Goal: Transaction & Acquisition: Book appointment/travel/reservation

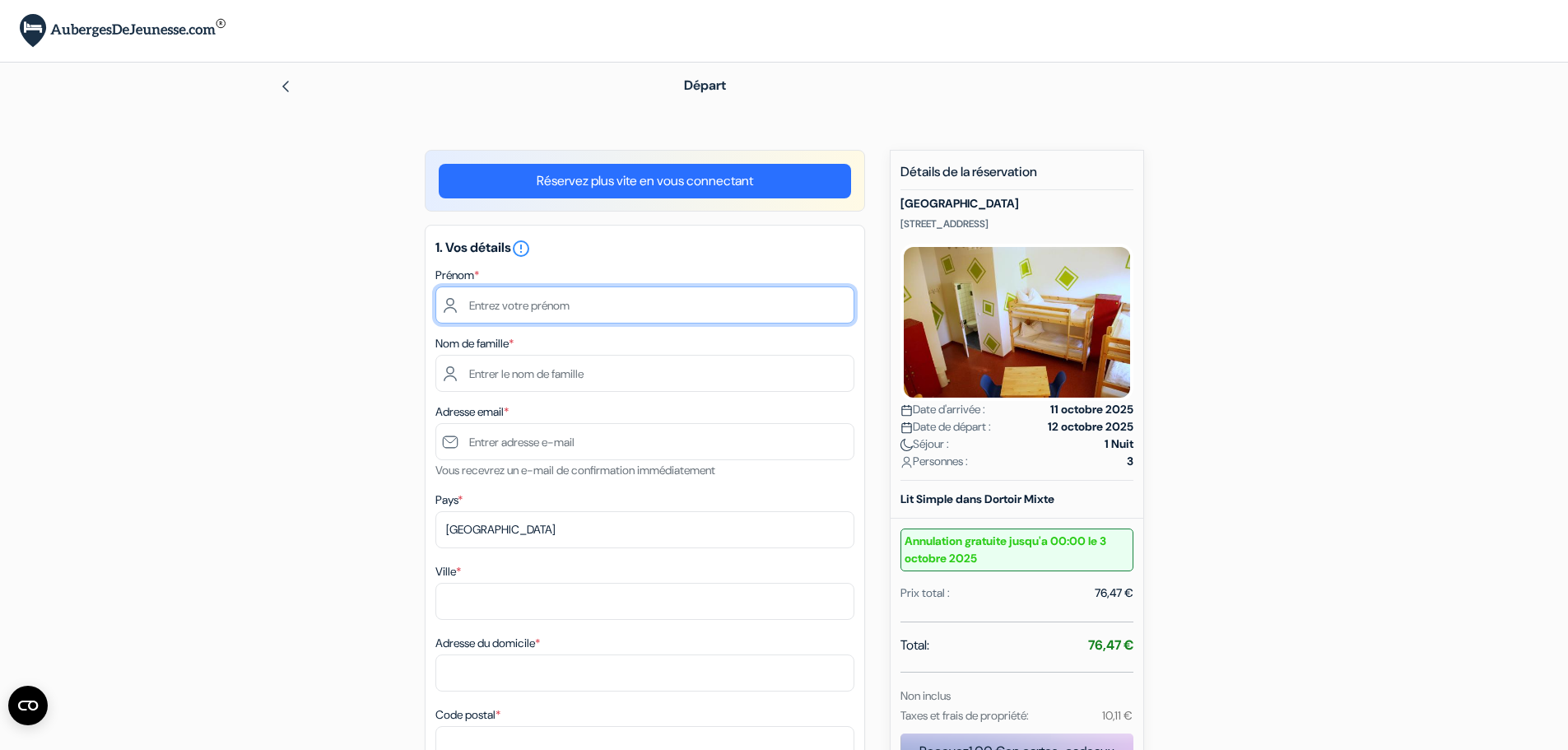
click at [591, 304] on input "text" at bounding box center [644, 305] width 419 height 37
click at [510, 302] on input "text" at bounding box center [644, 305] width 419 height 37
type input "[PERSON_NAME]"
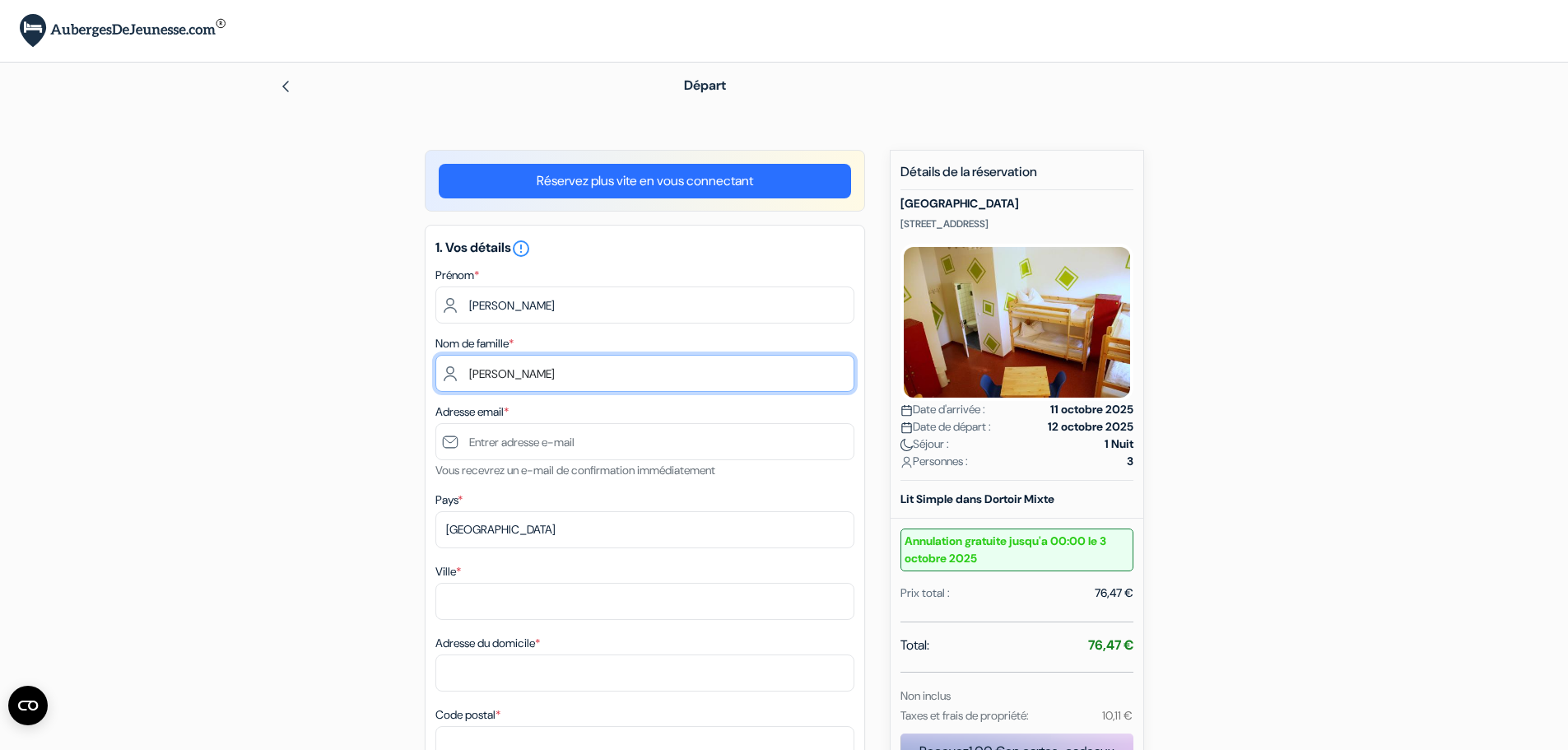
type input "[EMAIL_ADDRESS][DOMAIN_NAME]"
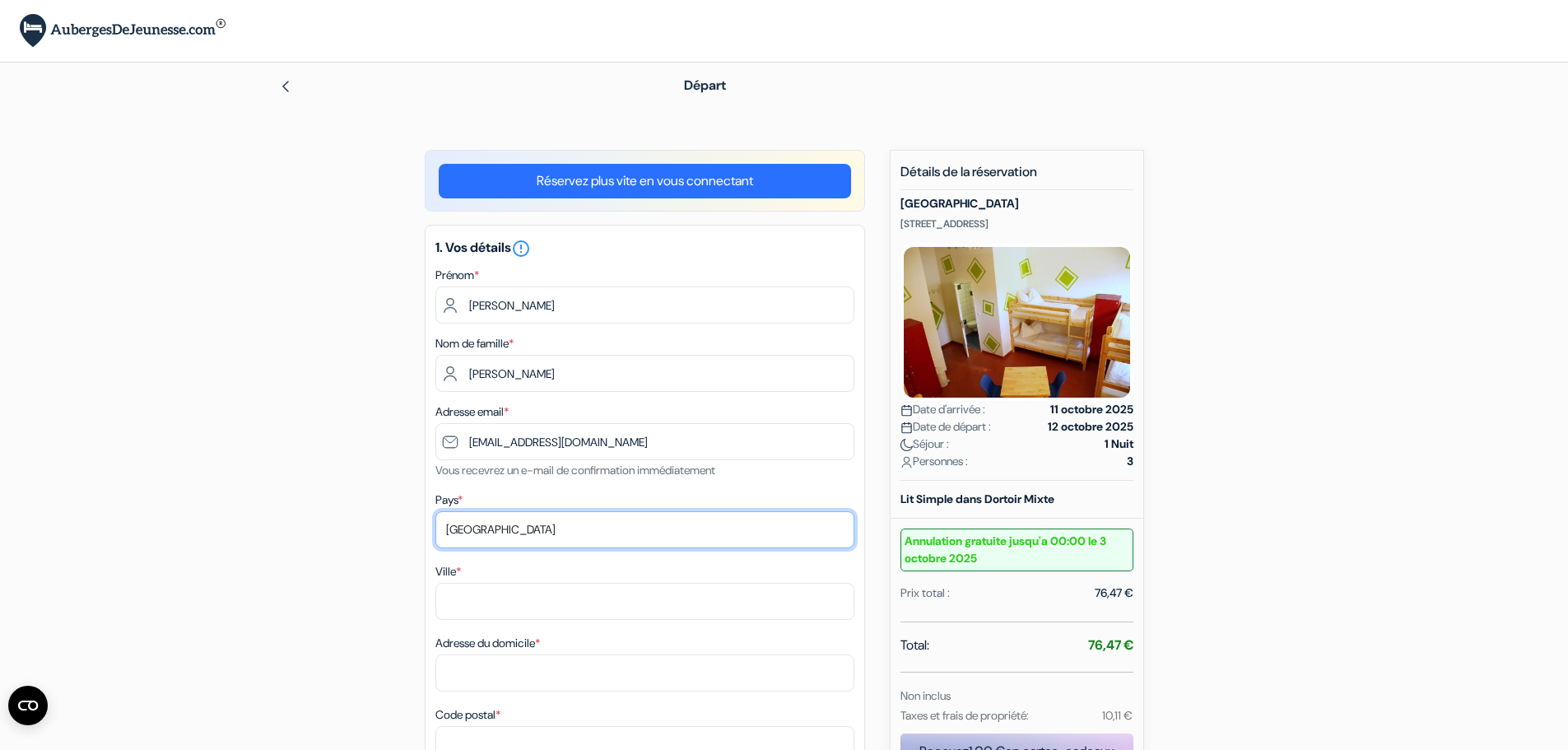
select select "fr"
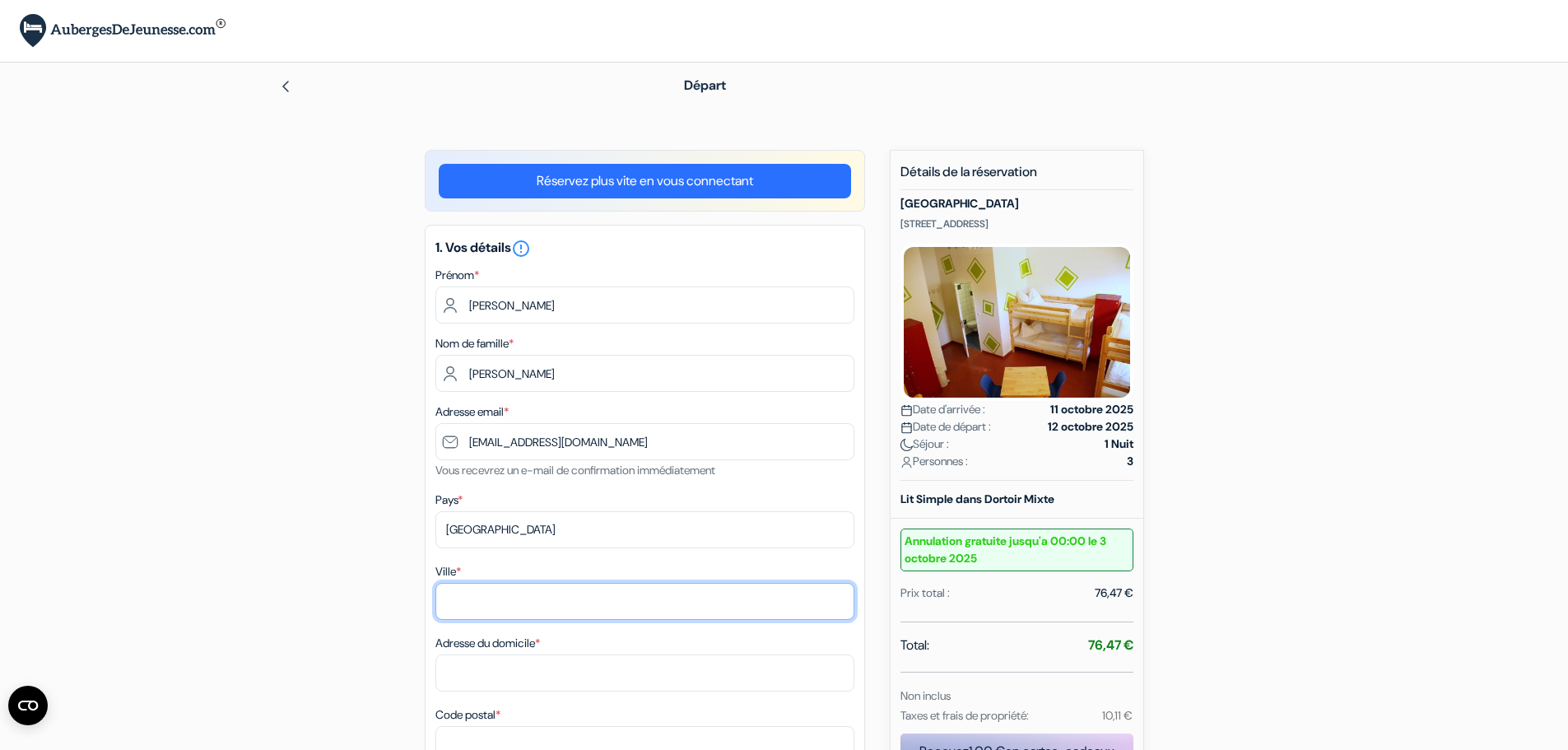
type input "Marvejols"
type input "[STREET_ADDRESS][PERSON_NAME]"
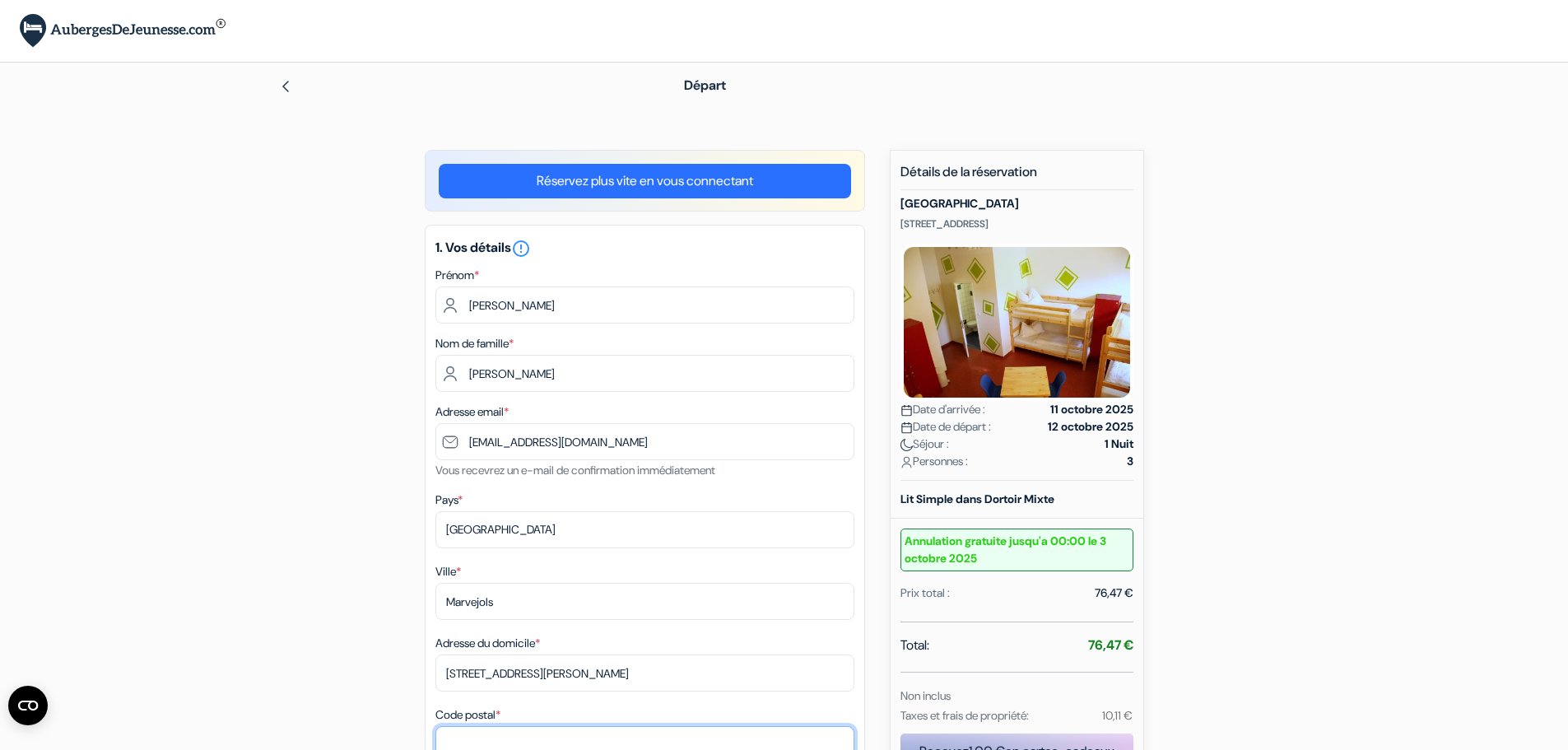
type input "48100"
type input "[PHONE_NUMBER]"
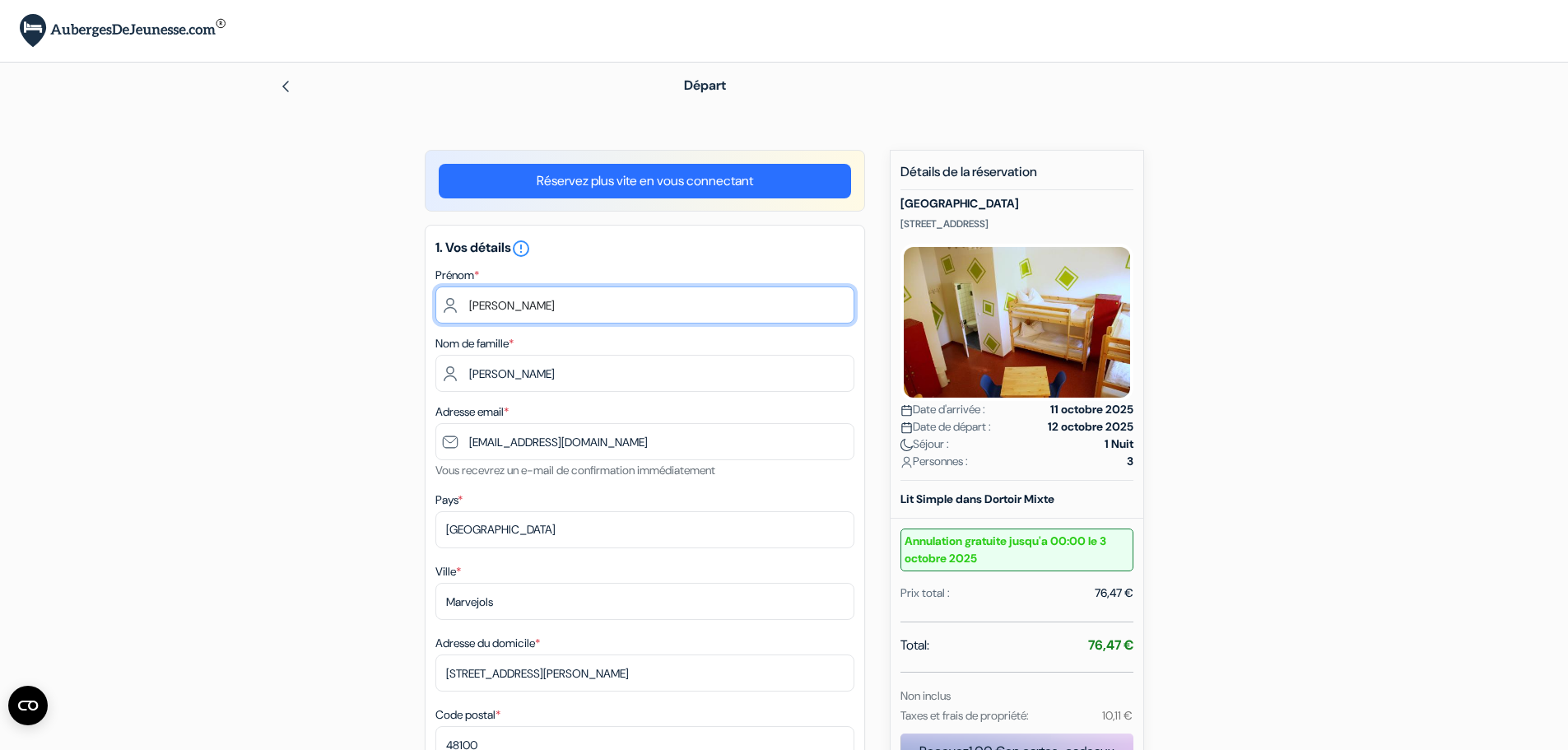
scroll to position [165, 0]
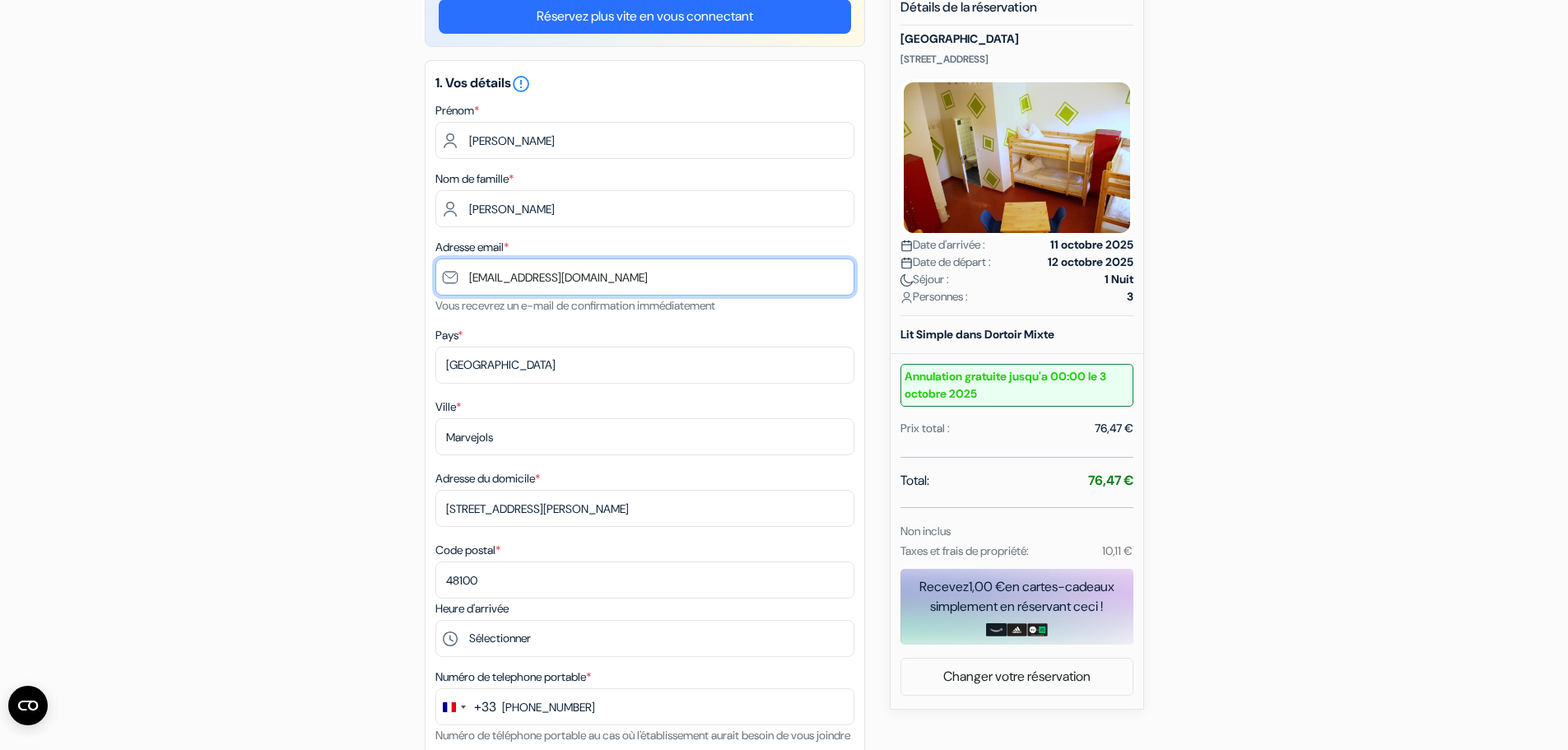
drag, startPoint x: 623, startPoint y: 283, endPoint x: 328, endPoint y: 273, distance: 295.2
click at [328, 273] on div "add_box [GEOGRAPHIC_DATA] [STREET_ADDRESS] Détails de l'établissement X Auberge…" at bounding box center [784, 685] width 1086 height 1399
type input "[EMAIL_ADDRESS][DOMAIN_NAME]"
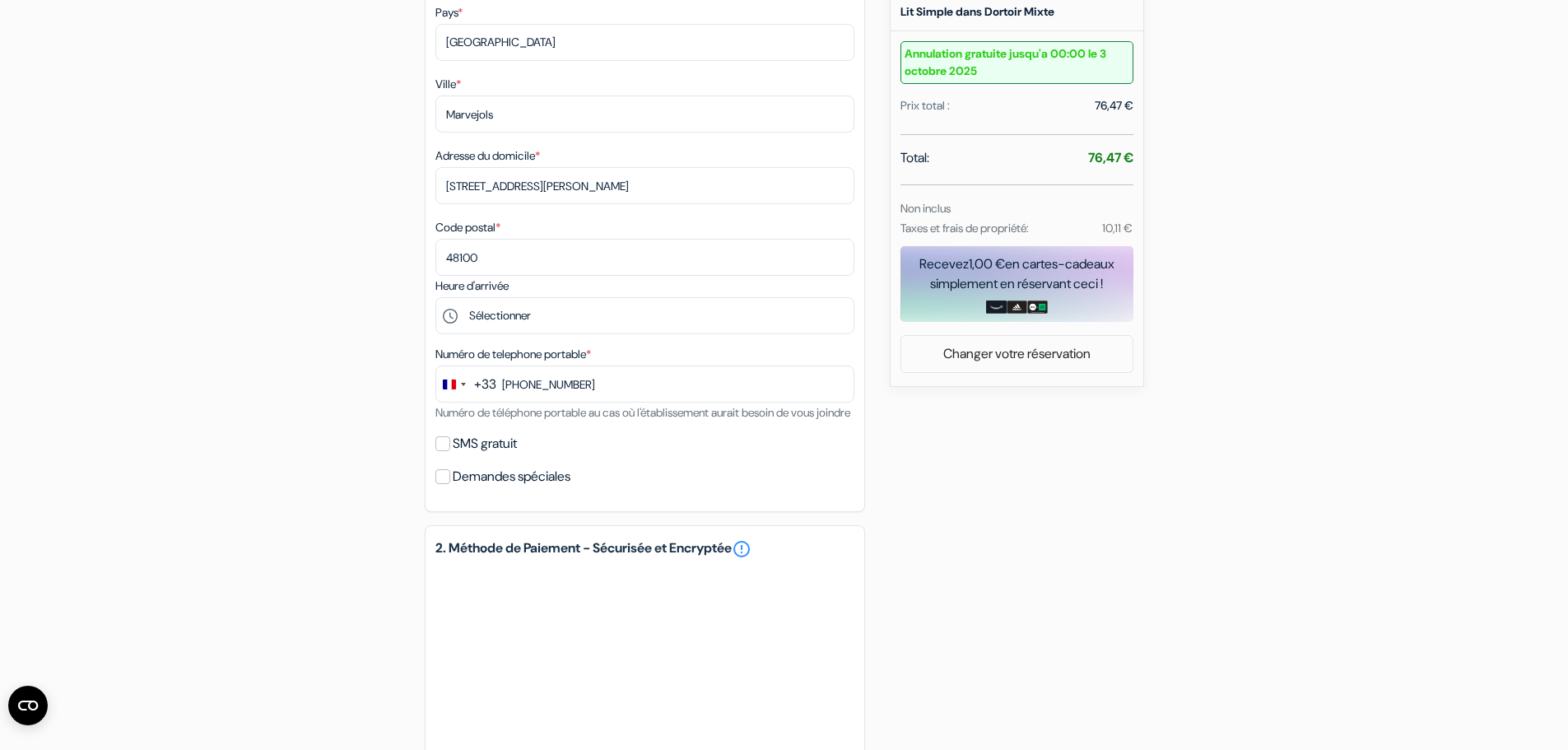
scroll to position [494, 0]
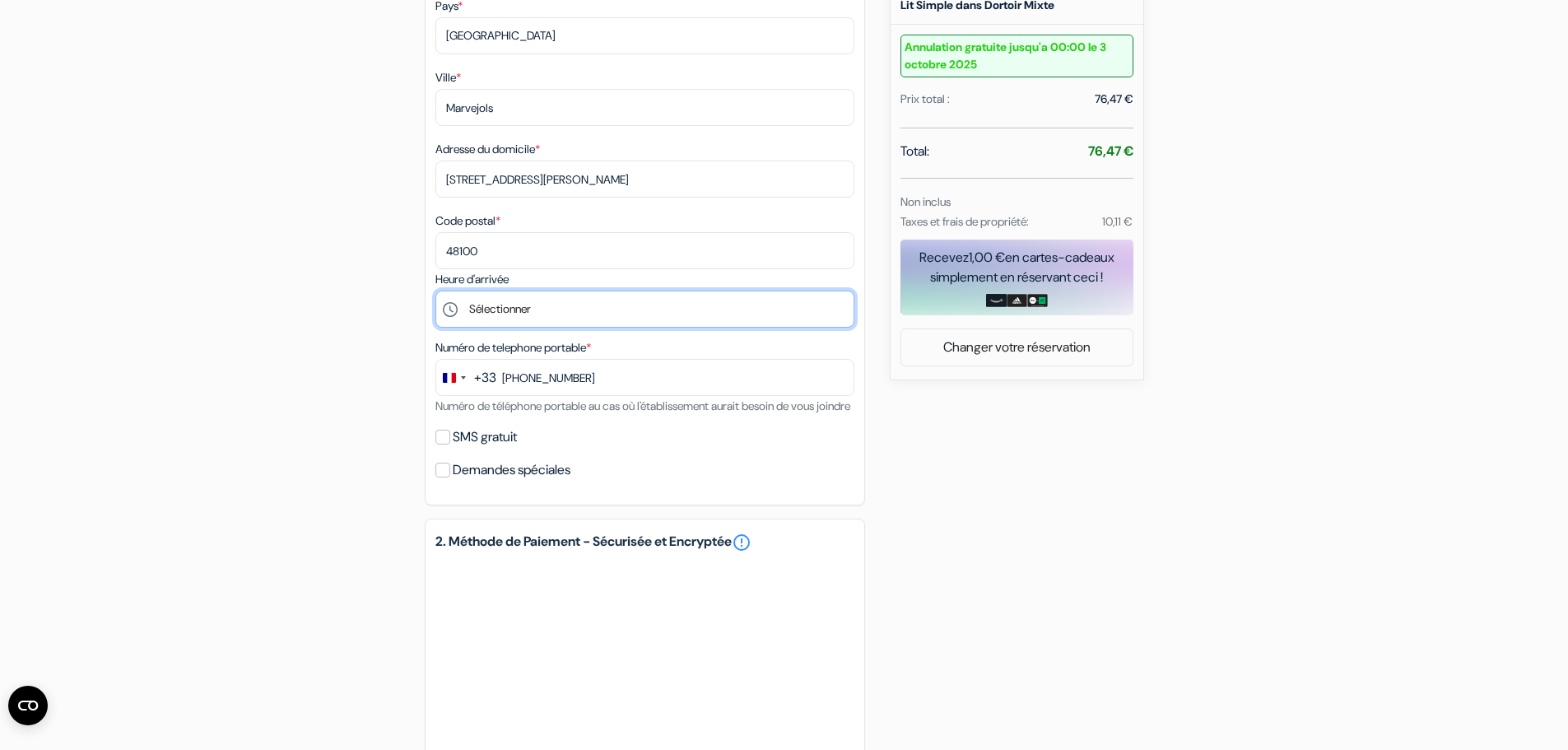
click at [509, 310] on select "Sélectionner 15:00 16:00 17:00 18:00 19:00 20:00 21:00 22:00" at bounding box center [644, 309] width 419 height 37
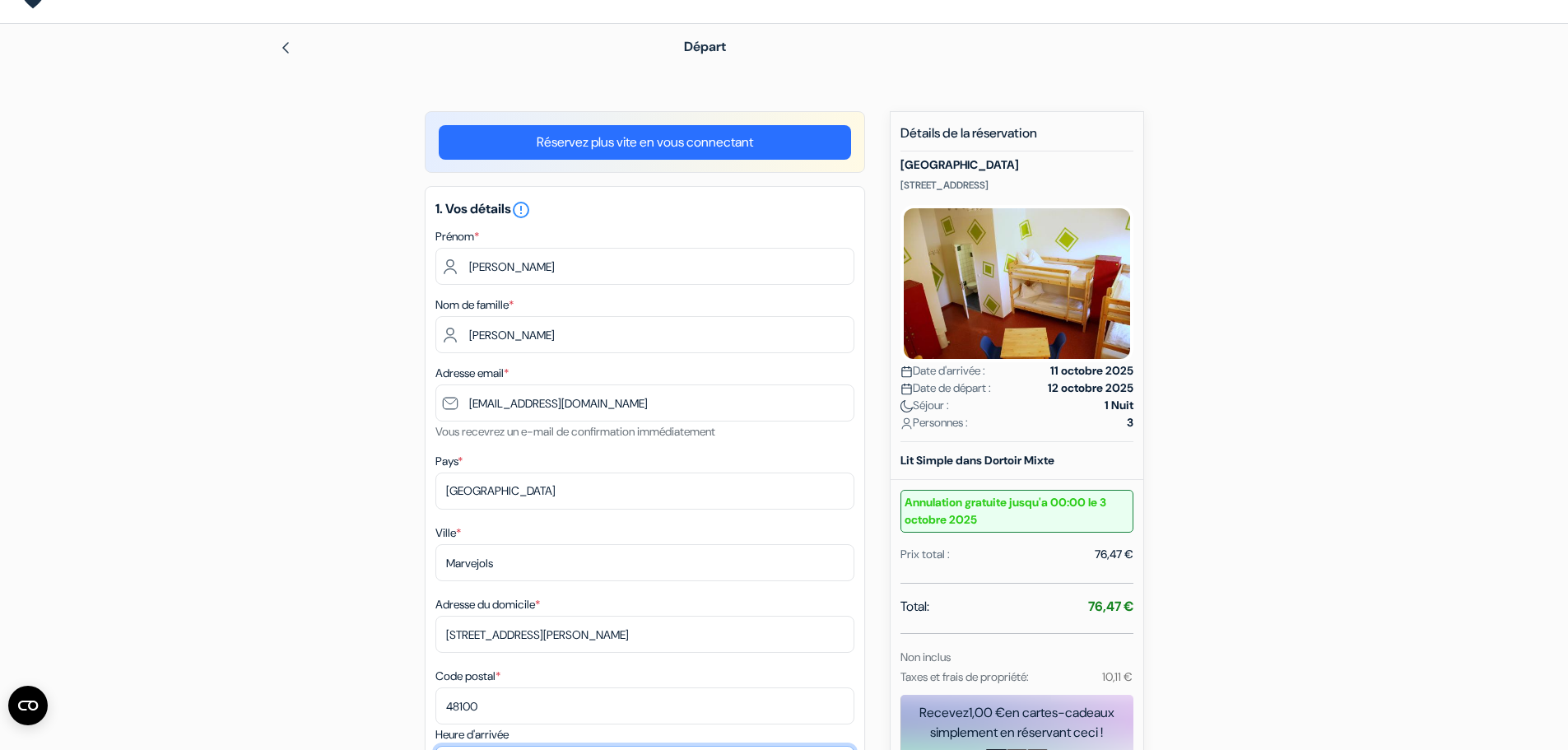
scroll to position [0, 0]
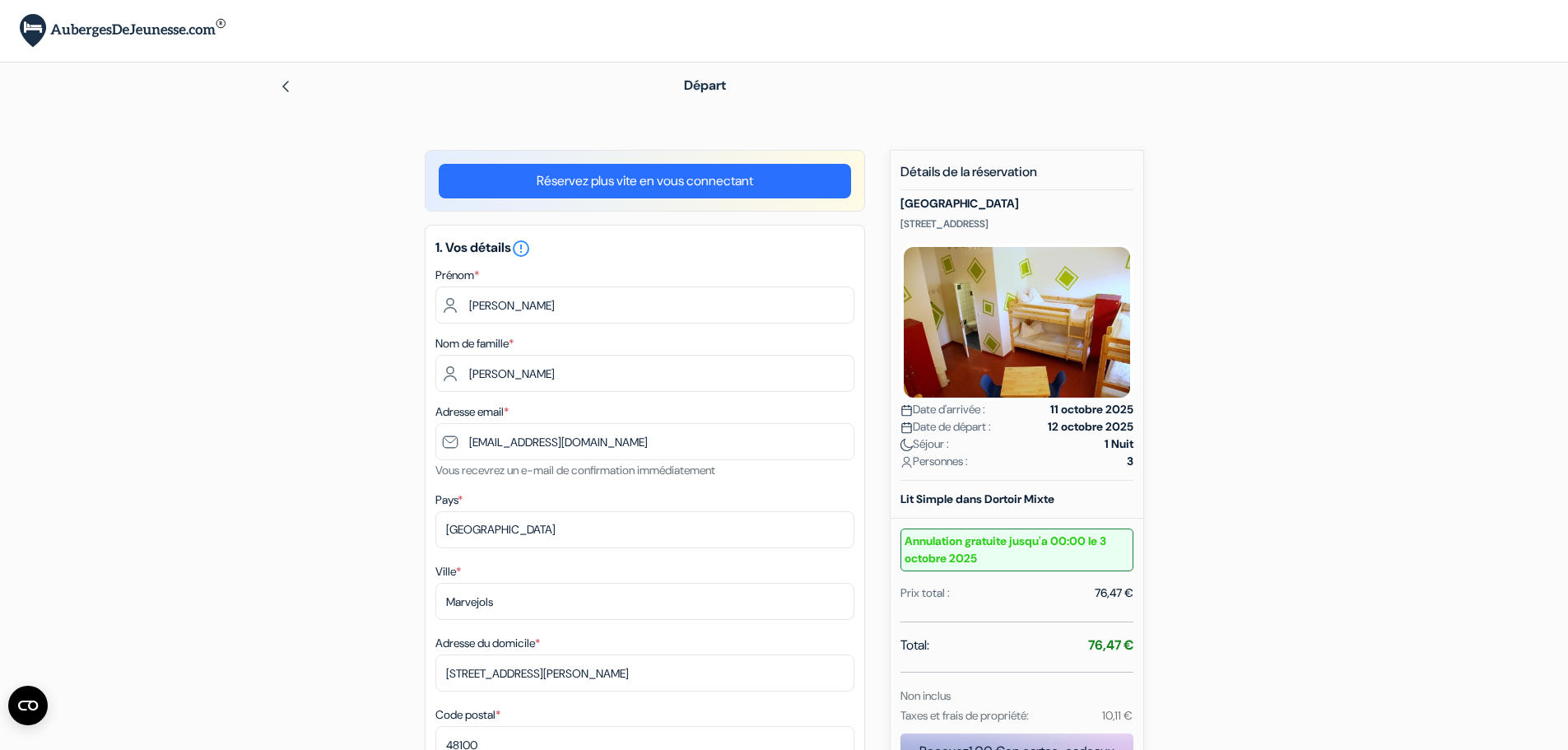
drag, startPoint x: 1000, startPoint y: 207, endPoint x: 897, endPoint y: 209, distance: 103.0
click at [897, 209] on div "Nouvelle Réservation Détails de la réservation Auberge Westend City Fügergasse …" at bounding box center [1017, 512] width 254 height 724
copy h5 "[GEOGRAPHIC_DATA]"
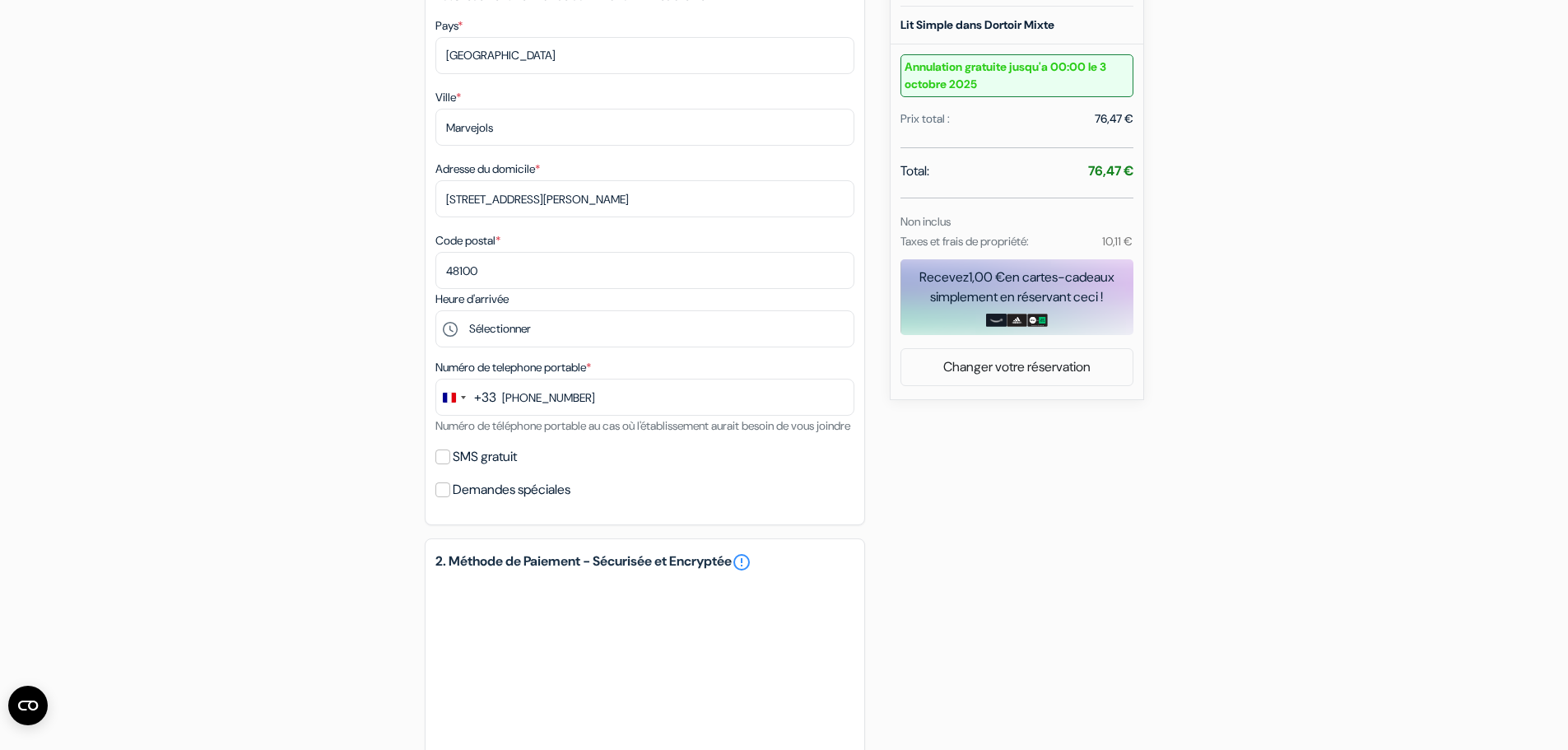
scroll to position [494, 0]
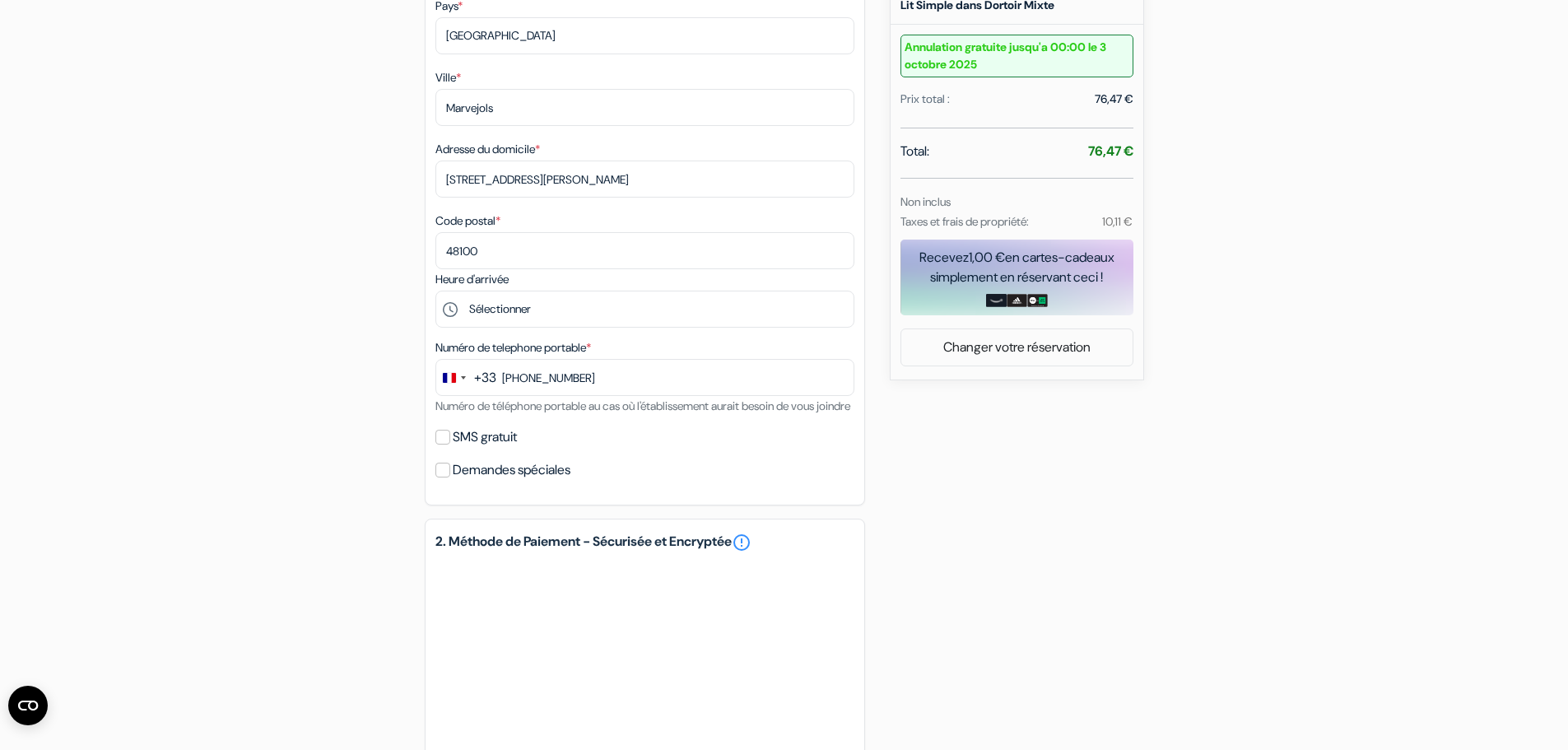
click at [470, 448] on label "SMS gratuit" at bounding box center [484, 437] width 64 height 23
click at [450, 444] on input "SMS gratuit" at bounding box center [443, 437] width 15 height 15
checkbox input "true"
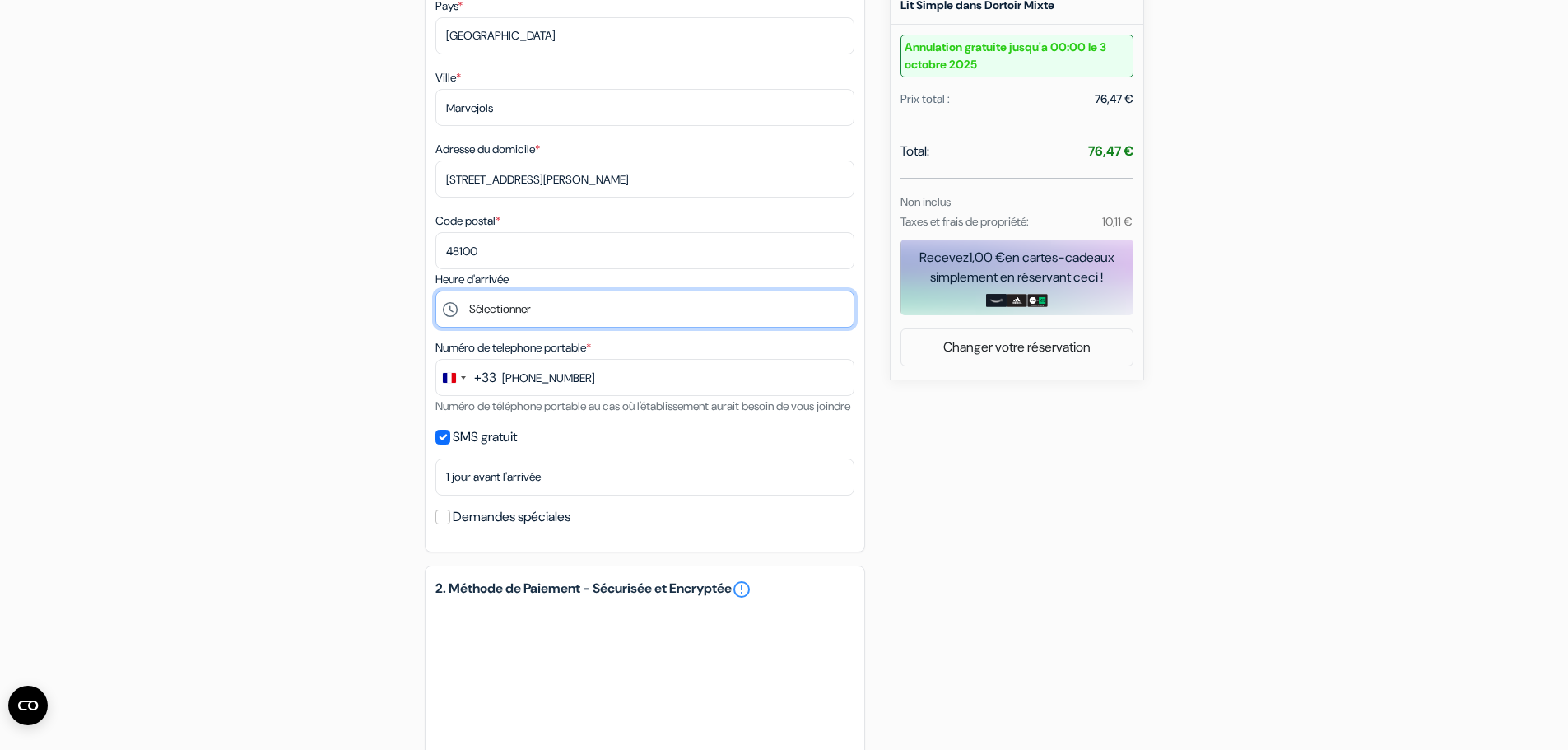
click at [564, 311] on select "Sélectionner 15:00 16:00 17:00 18:00 19:00 20:00 21:00 22:00" at bounding box center [644, 309] width 419 height 37
select select "18"
click at [435, 291] on select "Sélectionner 15:00 16:00 17:00 18:00 19:00 20:00 21:00 22:00" at bounding box center [644, 309] width 419 height 37
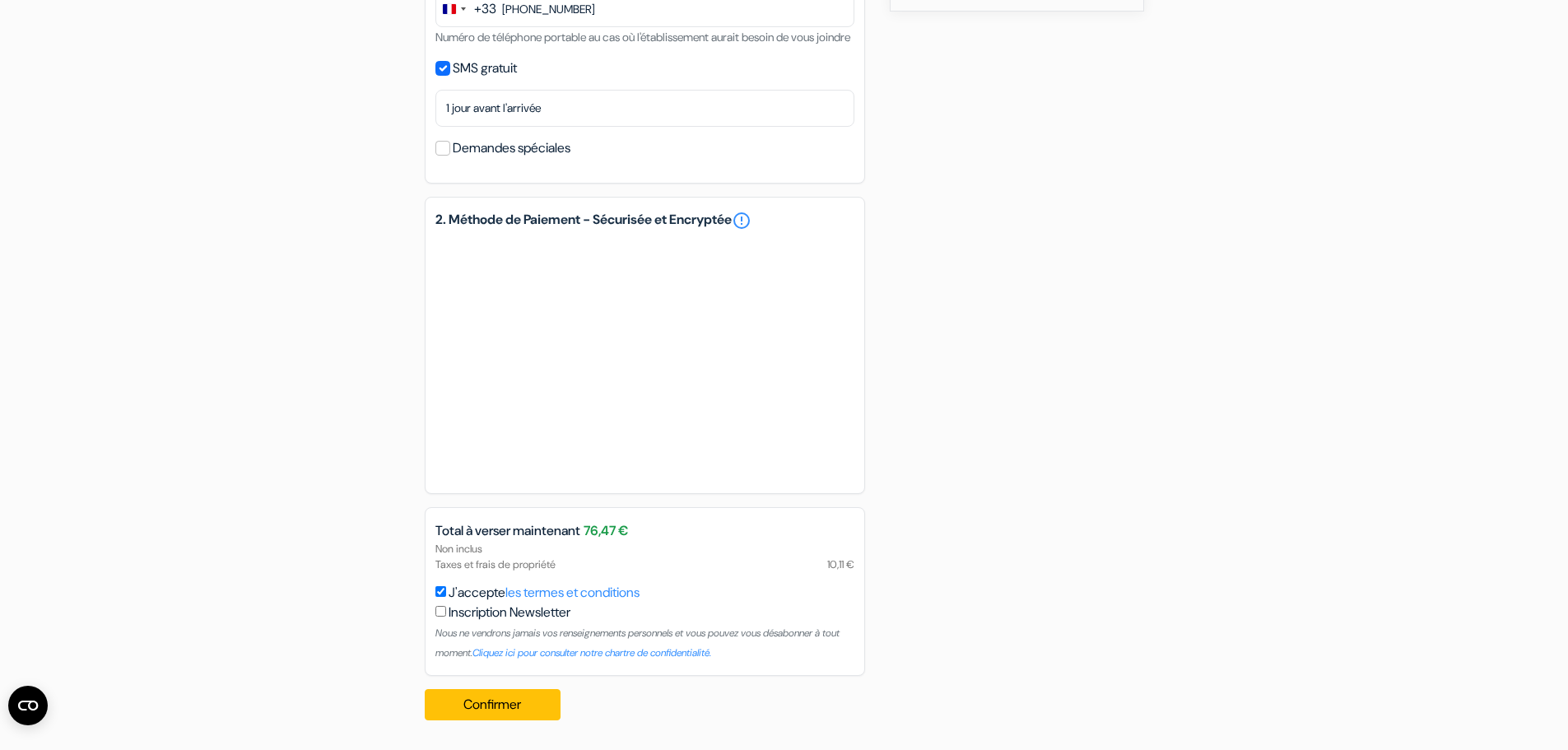
scroll to position [883, 0]
click at [519, 695] on button "Confirmer Loading..." at bounding box center [492, 704] width 137 height 31
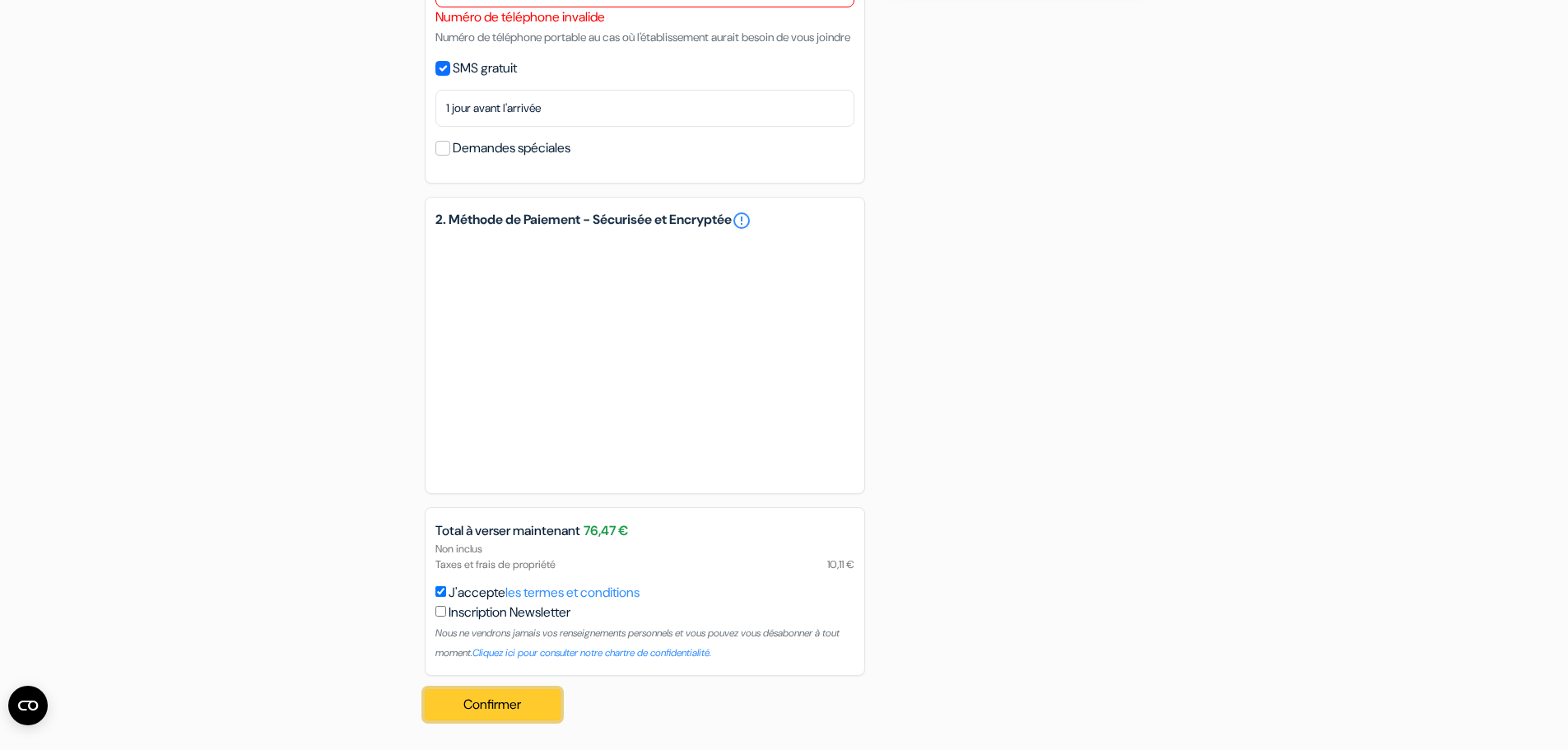
click at [515, 720] on button "Confirmer Loading..." at bounding box center [492, 704] width 137 height 31
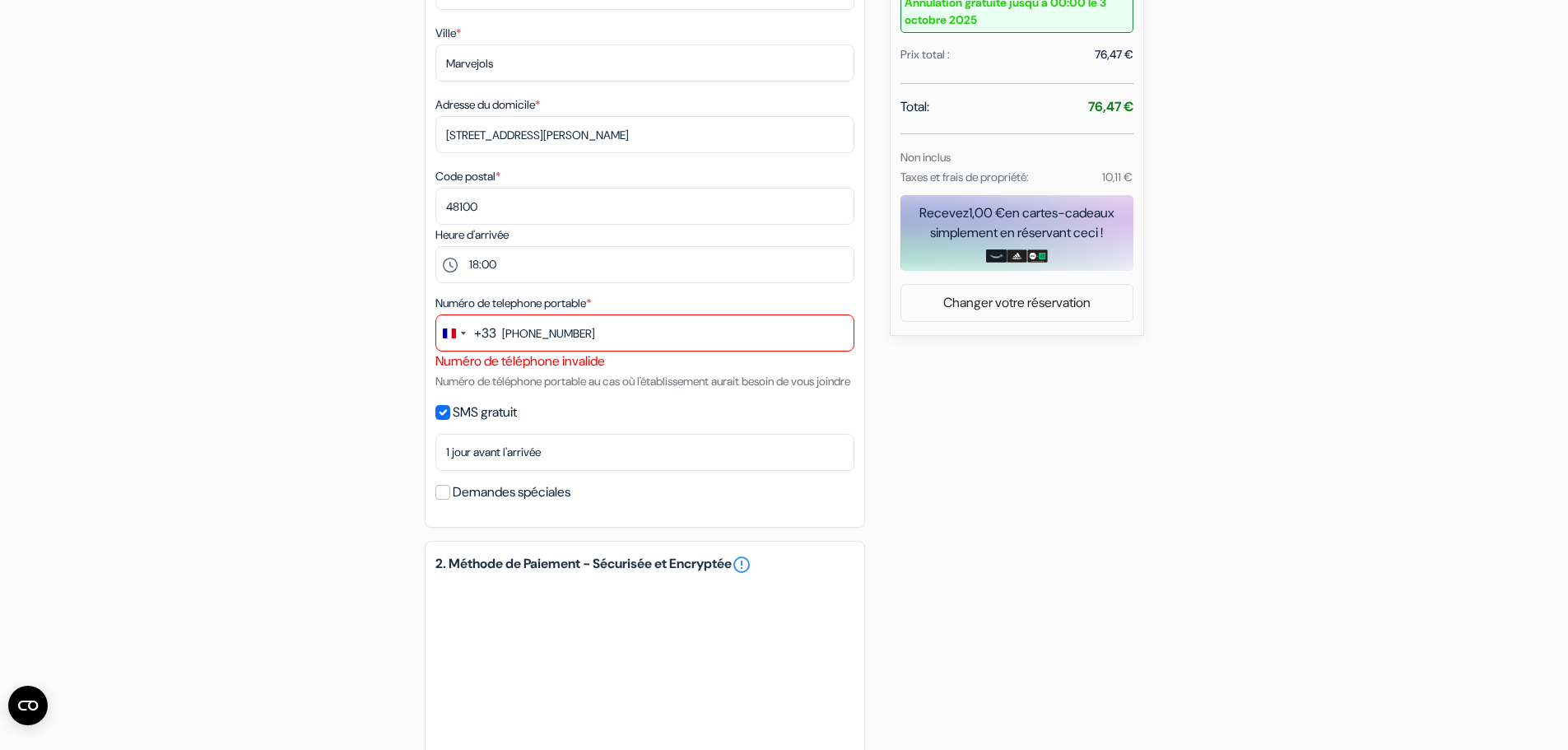
scroll to position [576, 0]
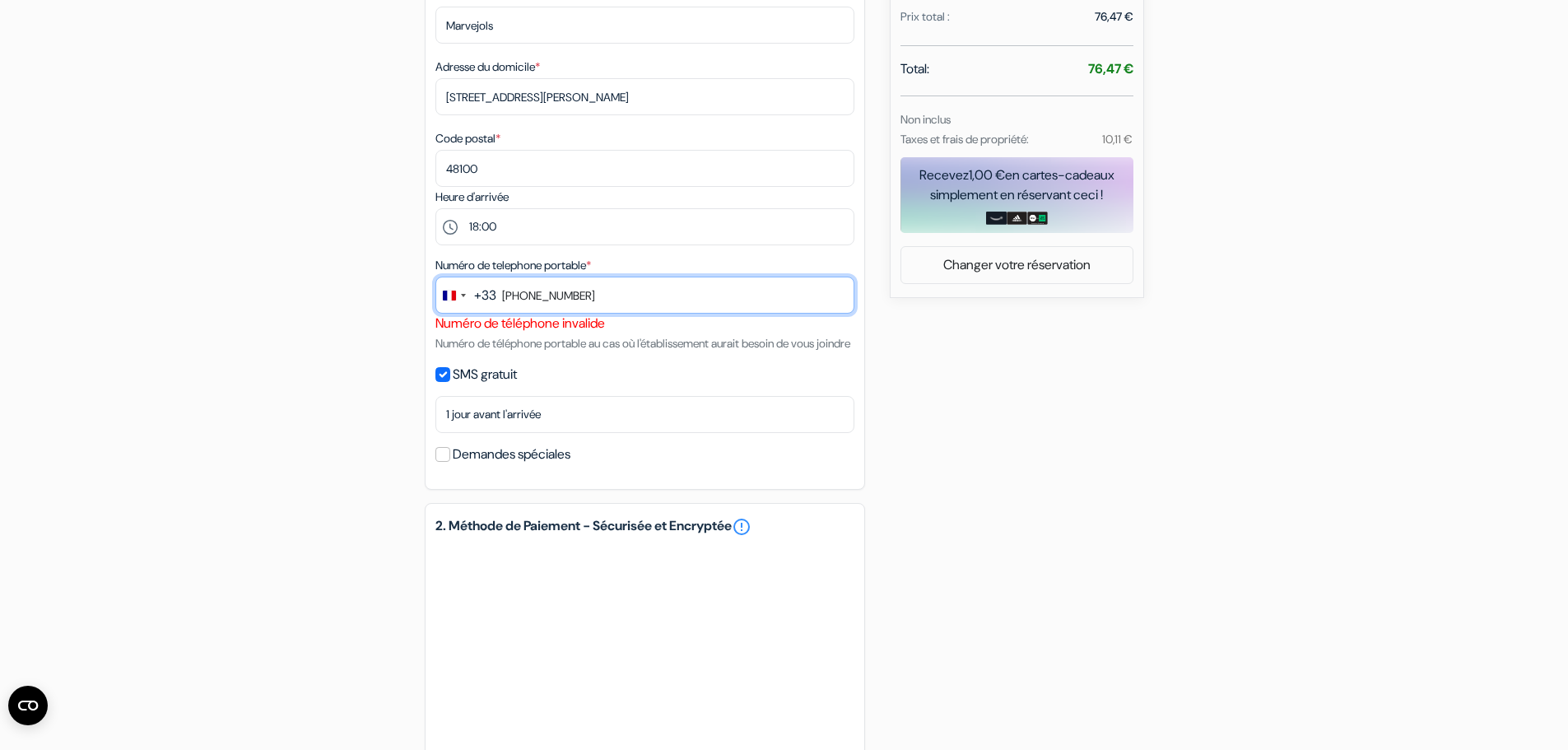
click at [534, 306] on input "[PHONE_NUMBER]" at bounding box center [644, 295] width 419 height 37
click at [519, 298] on input "[PHONE_NUMBER]" at bounding box center [644, 295] width 419 height 37
drag, startPoint x: 518, startPoint y: 297, endPoint x: 493, endPoint y: 298, distance: 25.0
click at [493, 298] on div "+33 244 results found No results found [GEOGRAPHIC_DATA] +93 [GEOGRAPHIC_DATA] …" at bounding box center [644, 295] width 419 height 37
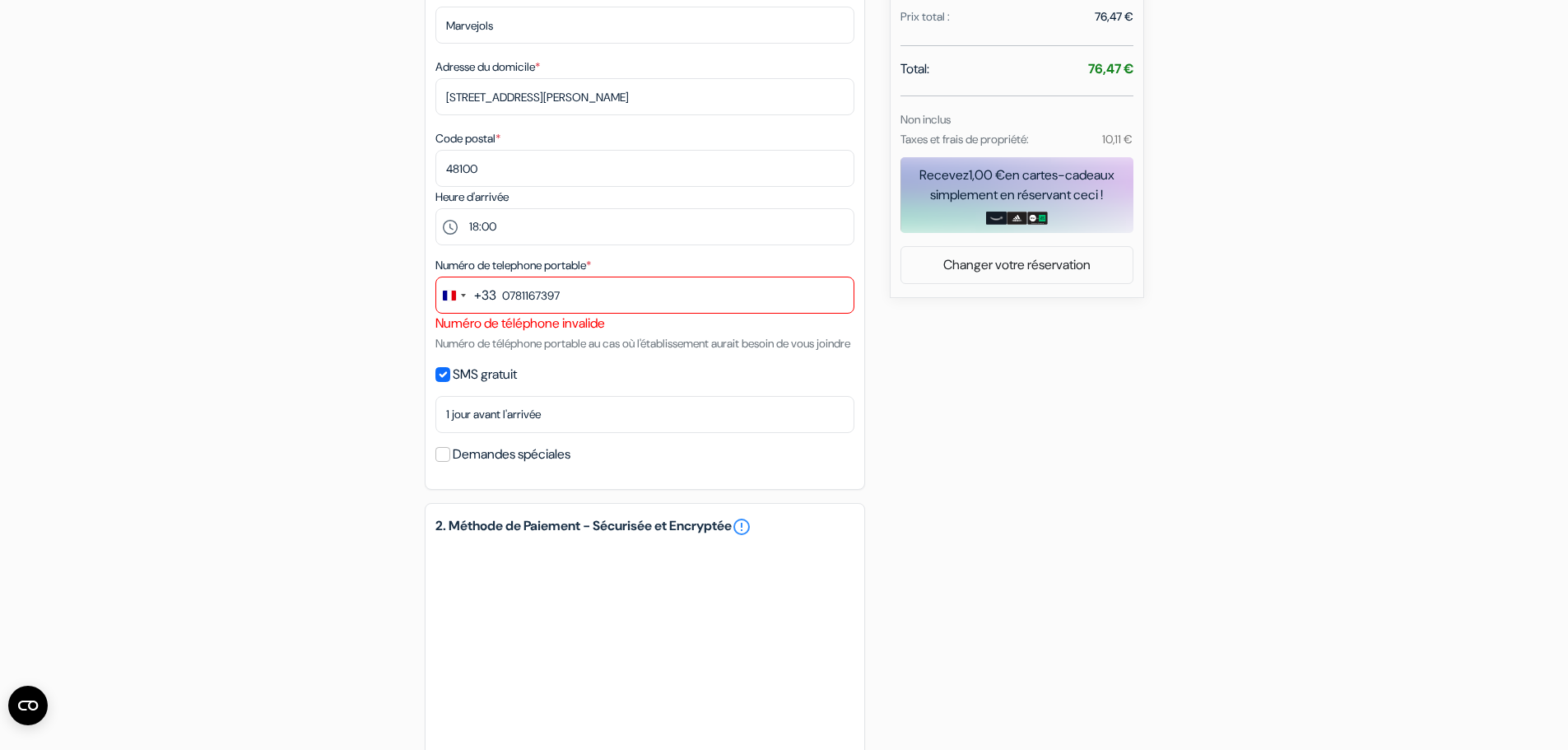
click at [878, 394] on div "add_box [GEOGRAPHIC_DATA] [STREET_ADDRESS] Détails de l'établissement X Auberge…" at bounding box center [784, 307] width 1086 height 1466
click at [544, 299] on input "0781167397" at bounding box center [644, 295] width 419 height 37
click at [583, 286] on input "0781167397" at bounding box center [644, 295] width 419 height 37
click at [698, 386] on div "SMS gratuit" at bounding box center [644, 375] width 419 height 23
click at [506, 294] on input "0781167397" at bounding box center [644, 295] width 419 height 37
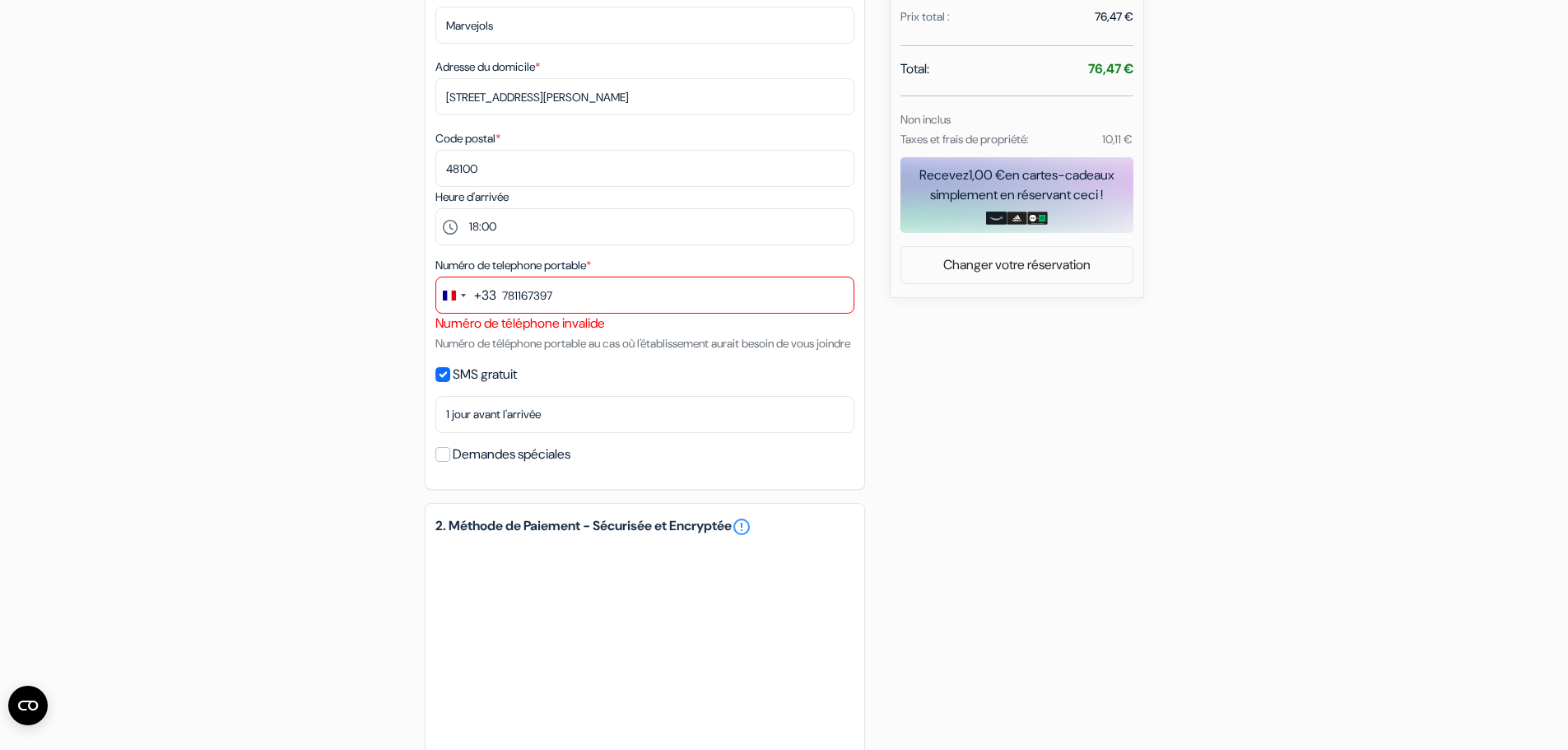
click at [692, 353] on div "Numéro de telephone portable * +33 244 results found No results found Afghanist…" at bounding box center [644, 304] width 419 height 98
click at [505, 294] on input "781167397" at bounding box center [644, 295] width 419 height 37
click at [517, 292] on input "0781167397" at bounding box center [644, 295] width 419 height 37
click at [530, 293] on input "07 81167397" at bounding box center [644, 295] width 419 height 37
click at [541, 292] on input "07 81 167397" at bounding box center [644, 295] width 419 height 37
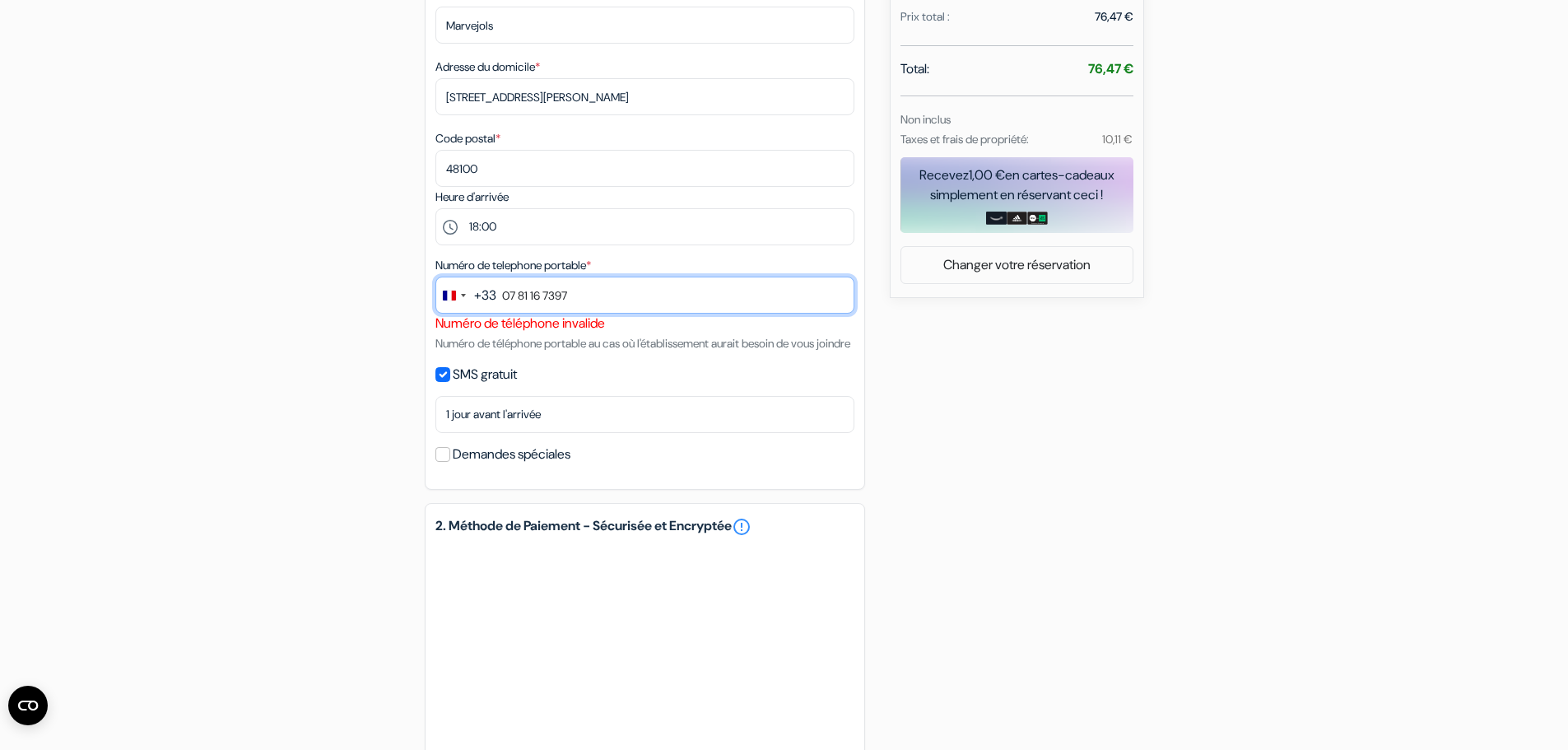
click at [553, 293] on input "07 81 16 7397" at bounding box center [644, 295] width 419 height 37
click at [556, 297] on input "07 81 16 7397" at bounding box center [644, 295] width 419 height 37
click at [748, 378] on div "1. Vos détails error_outline Prénom * Tristan Nom de famille * Veit Adresse ema…" at bounding box center [644, 69] width 440 height 841
click at [628, 293] on input "07 81 16 73 97" at bounding box center [644, 295] width 419 height 37
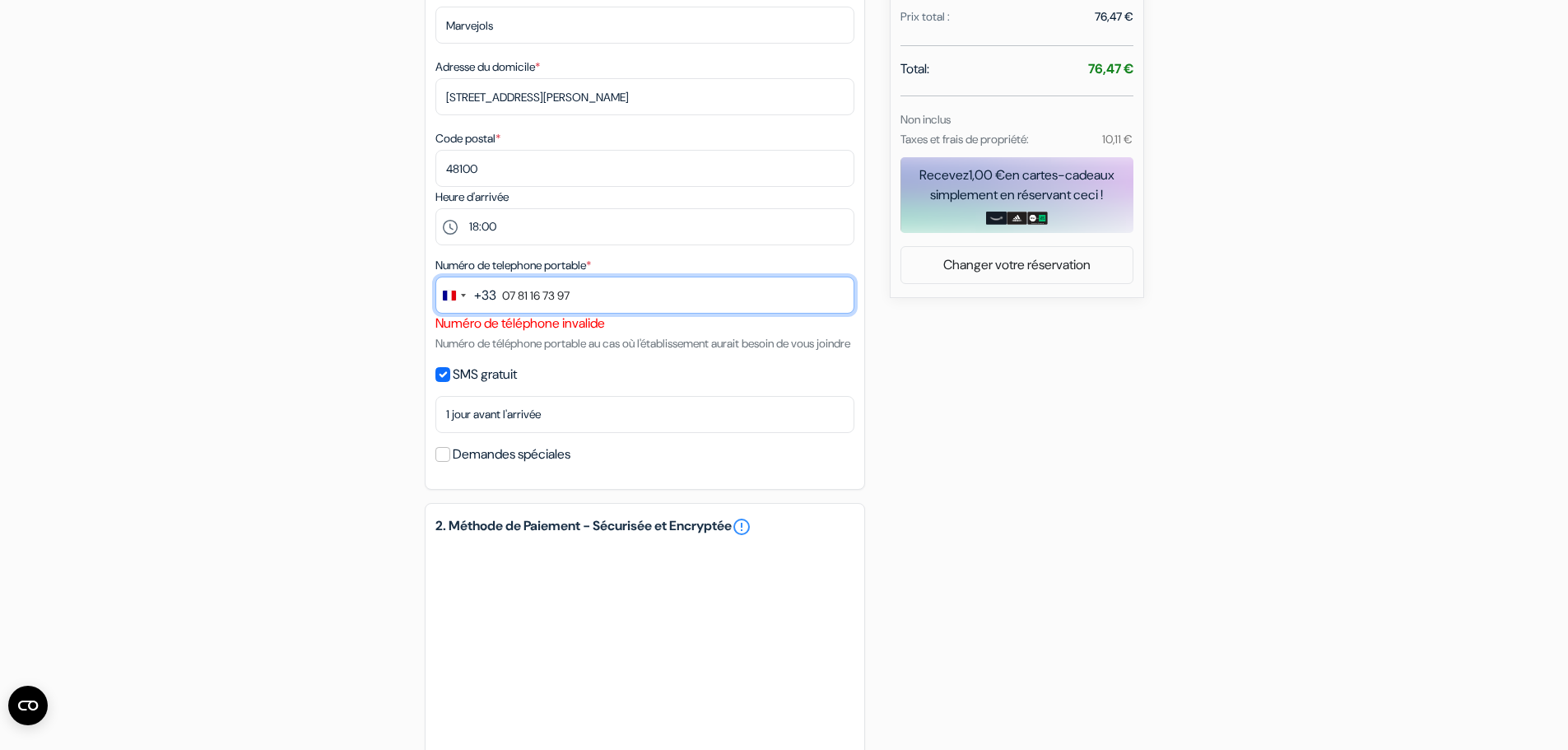
drag, startPoint x: 612, startPoint y: 292, endPoint x: 506, endPoint y: 302, distance: 106.5
click at [506, 302] on input "07 81 16 73 97" at bounding box center [644, 295] width 419 height 37
click at [741, 353] on div "Numéro de telephone portable * +33 244 results found No results found Afghanist…" at bounding box center [644, 304] width 419 height 98
click at [511, 298] on input "0781167397" at bounding box center [644, 295] width 419 height 37
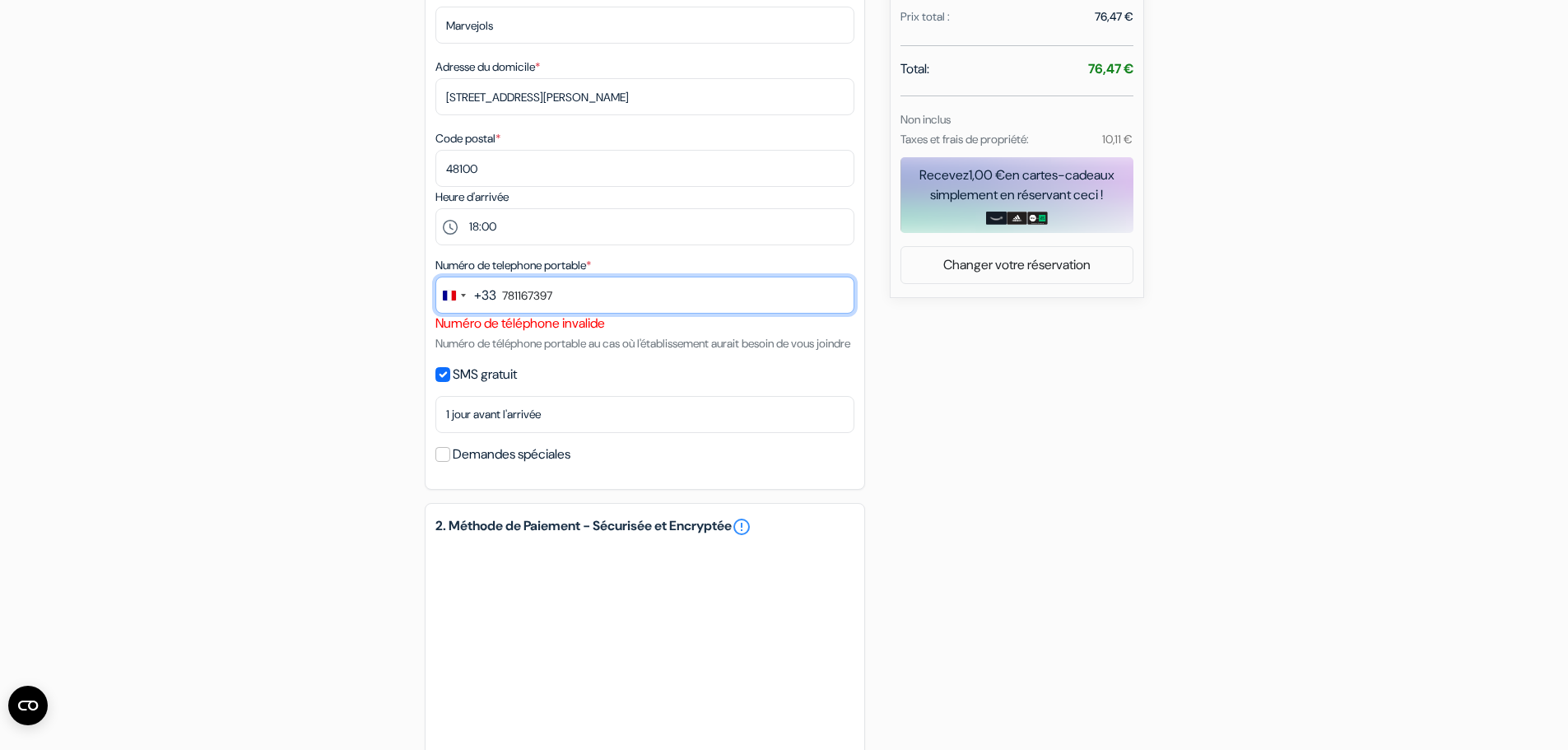
type input "781167397"
click at [704, 374] on div "1. Vos détails error_outline Prénom * Tristan Nom de famille * Veit Adresse ema…" at bounding box center [644, 69] width 440 height 841
click at [515, 291] on input "781167397" at bounding box center [644, 295] width 419 height 37
click at [474, 302] on div "+33" at bounding box center [485, 296] width 22 height 20
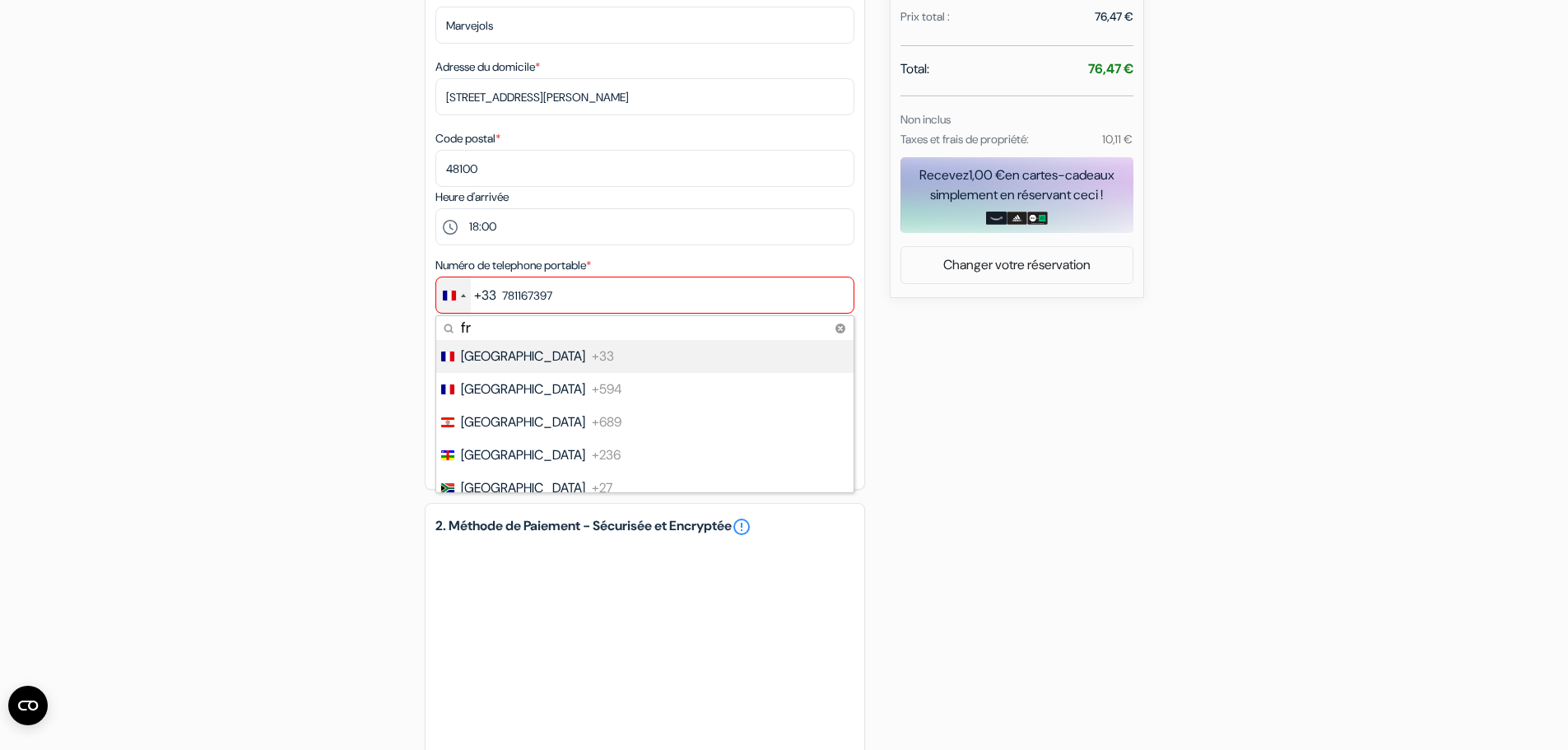
type input "fr"
click at [505, 356] on li "France +33" at bounding box center [643, 356] width 419 height 33
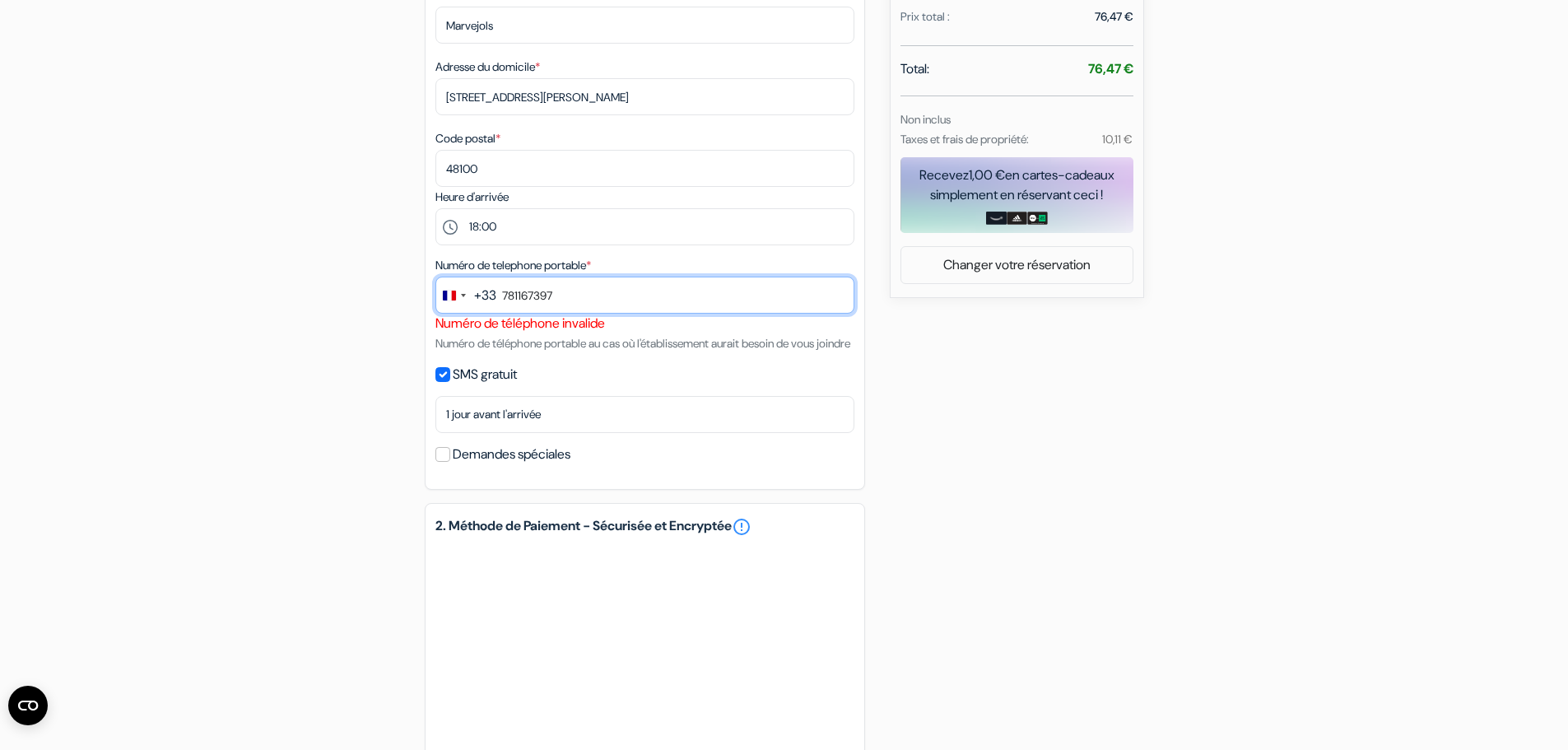
drag, startPoint x: 577, startPoint y: 298, endPoint x: 472, endPoint y: 289, distance: 105.4
click at [472, 289] on div "+33 fr 5 results found No results found France +33 French Guiana +594 French Po…" at bounding box center [644, 295] width 419 height 37
type input "0781167397"
click at [577, 345] on small "Numéro de téléphone portable au cas où l'établissement aurait besoin de vous jo…" at bounding box center [642, 343] width 415 height 15
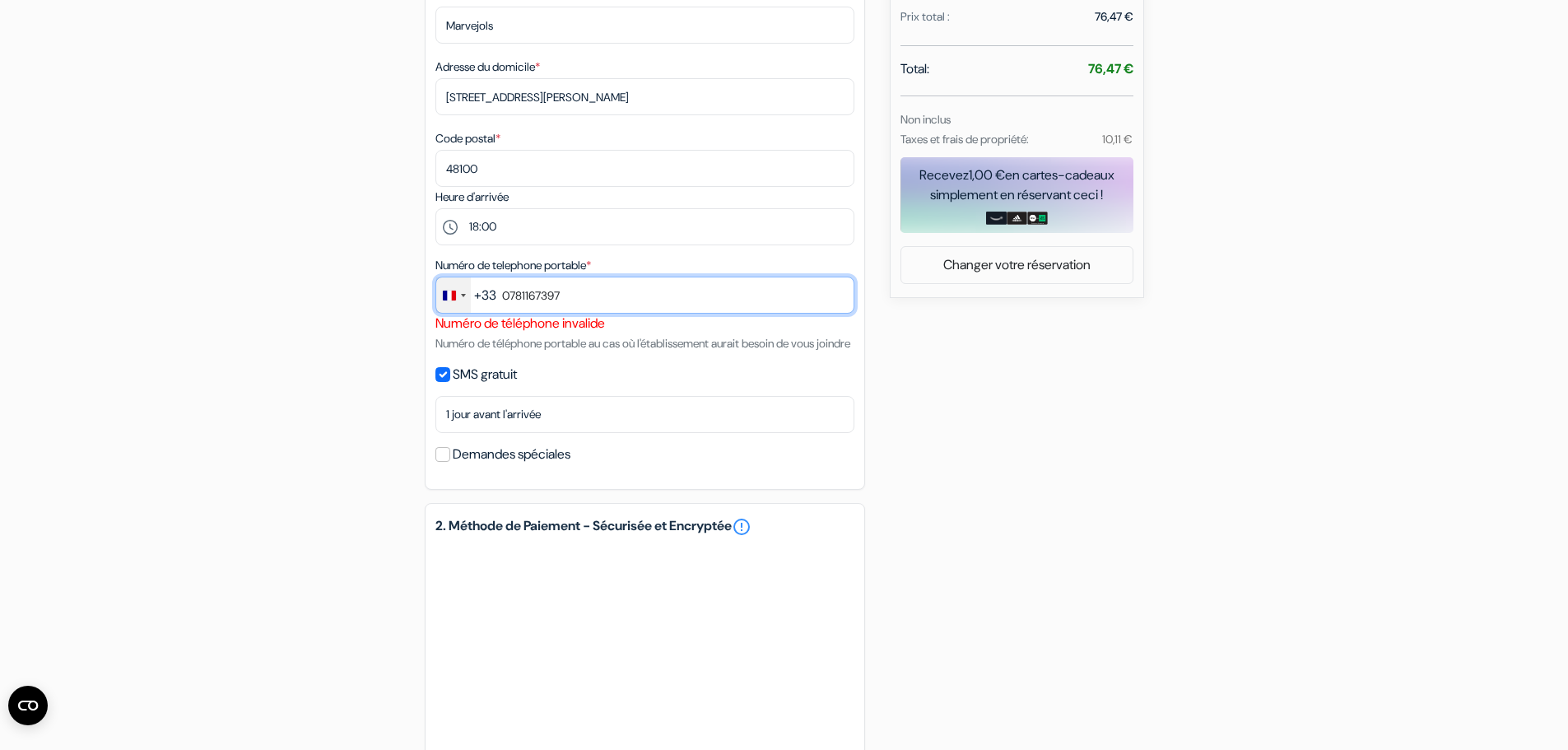
drag, startPoint x: 595, startPoint y: 298, endPoint x: 454, endPoint y: 295, distance: 141.0
click at [472, 296] on div "+33 fr 5 results found No results found France +33 French Guiana +594 French Po…" at bounding box center [644, 295] width 419 height 37
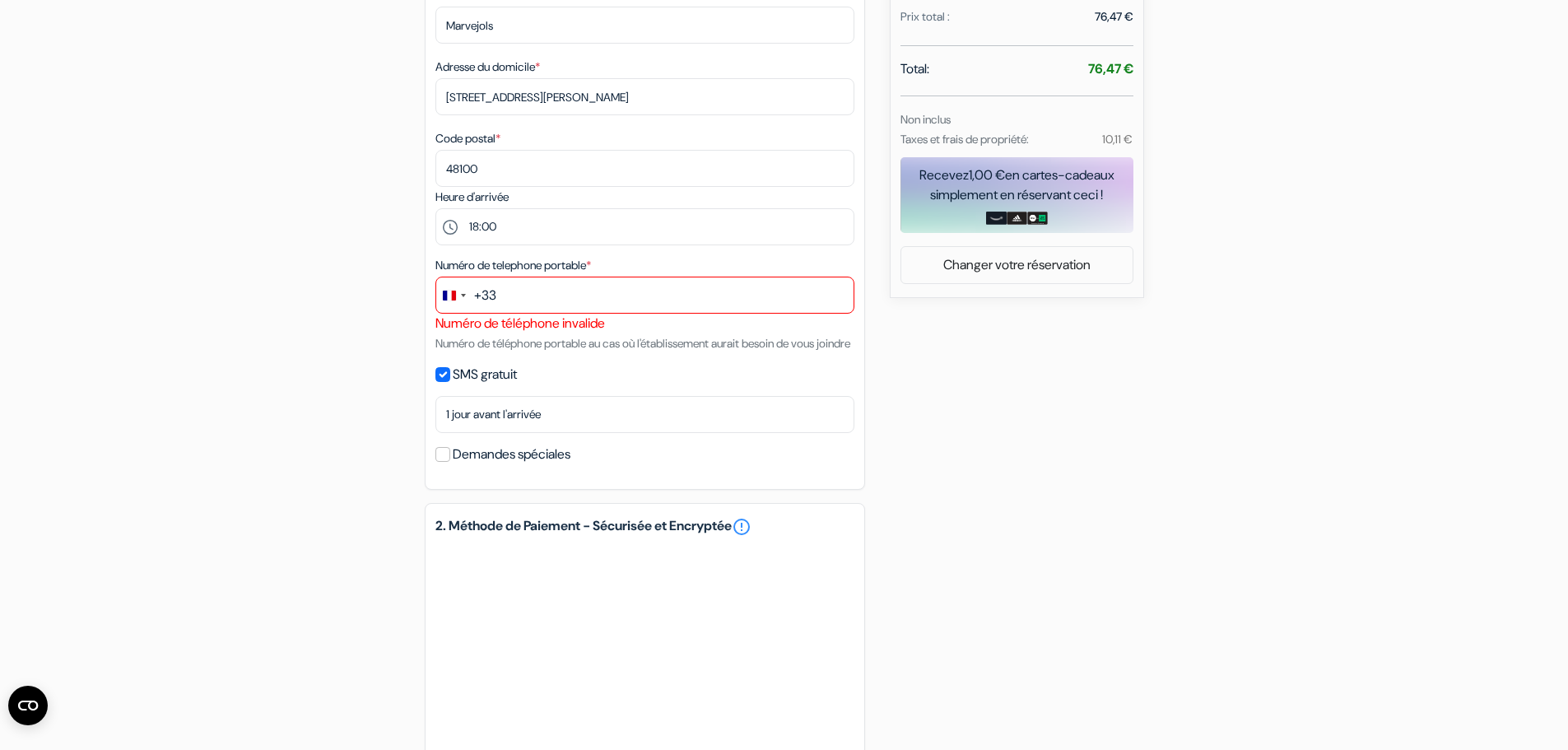
click at [646, 353] on div "Numéro de telephone portable * +33 fr 5 results found No results found France +…" at bounding box center [644, 304] width 419 height 98
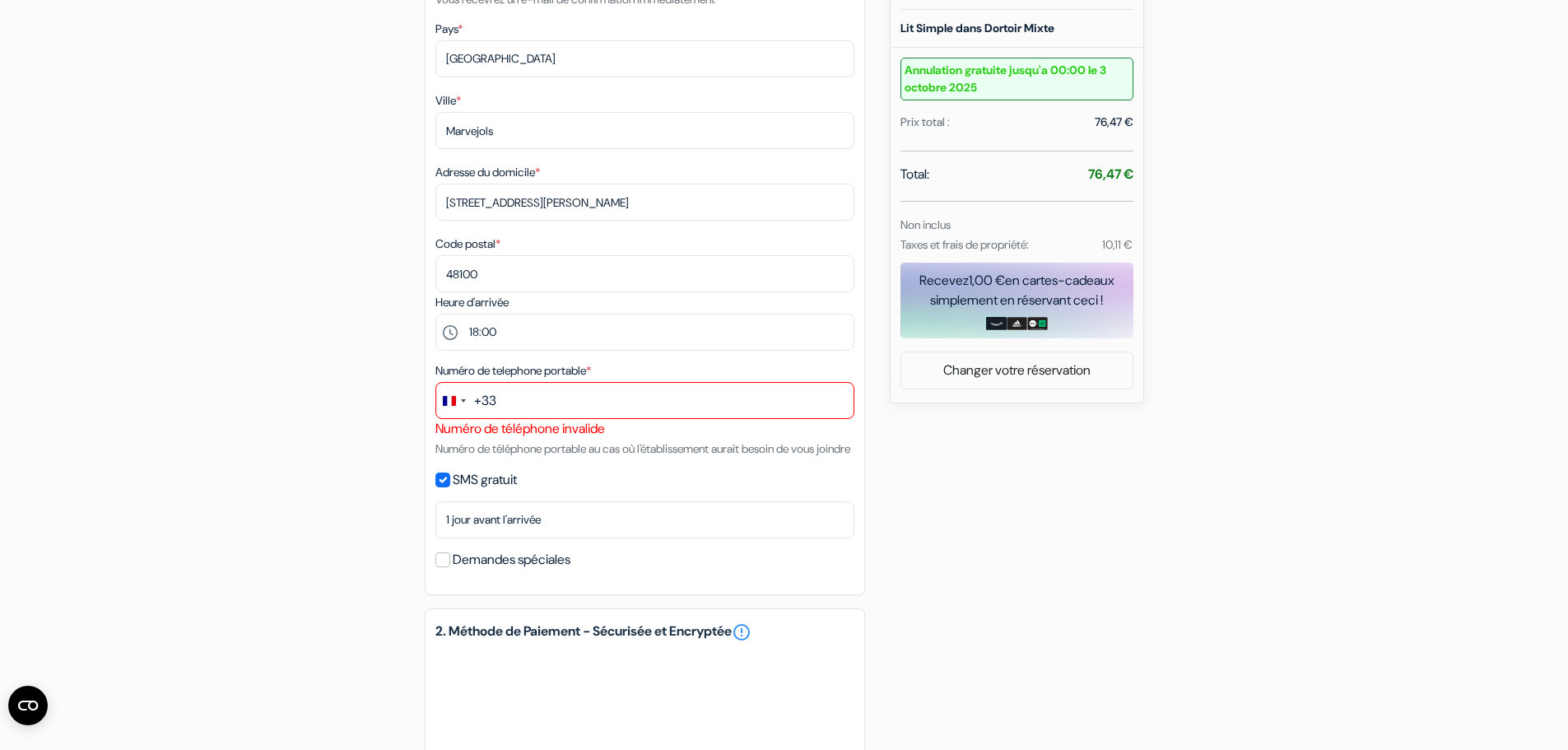
scroll to position [412, 0]
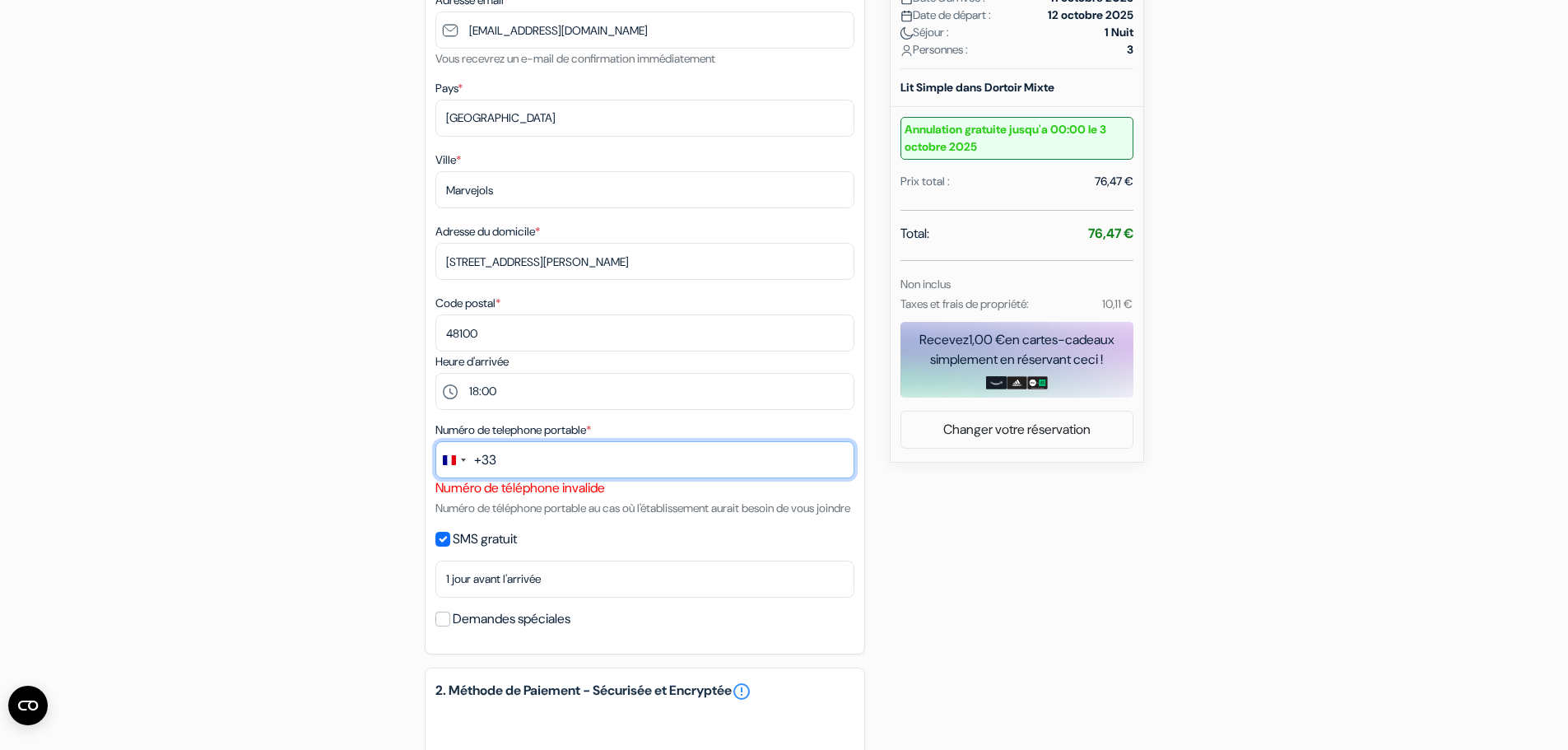
click at [557, 457] on input "text" at bounding box center [644, 459] width 419 height 37
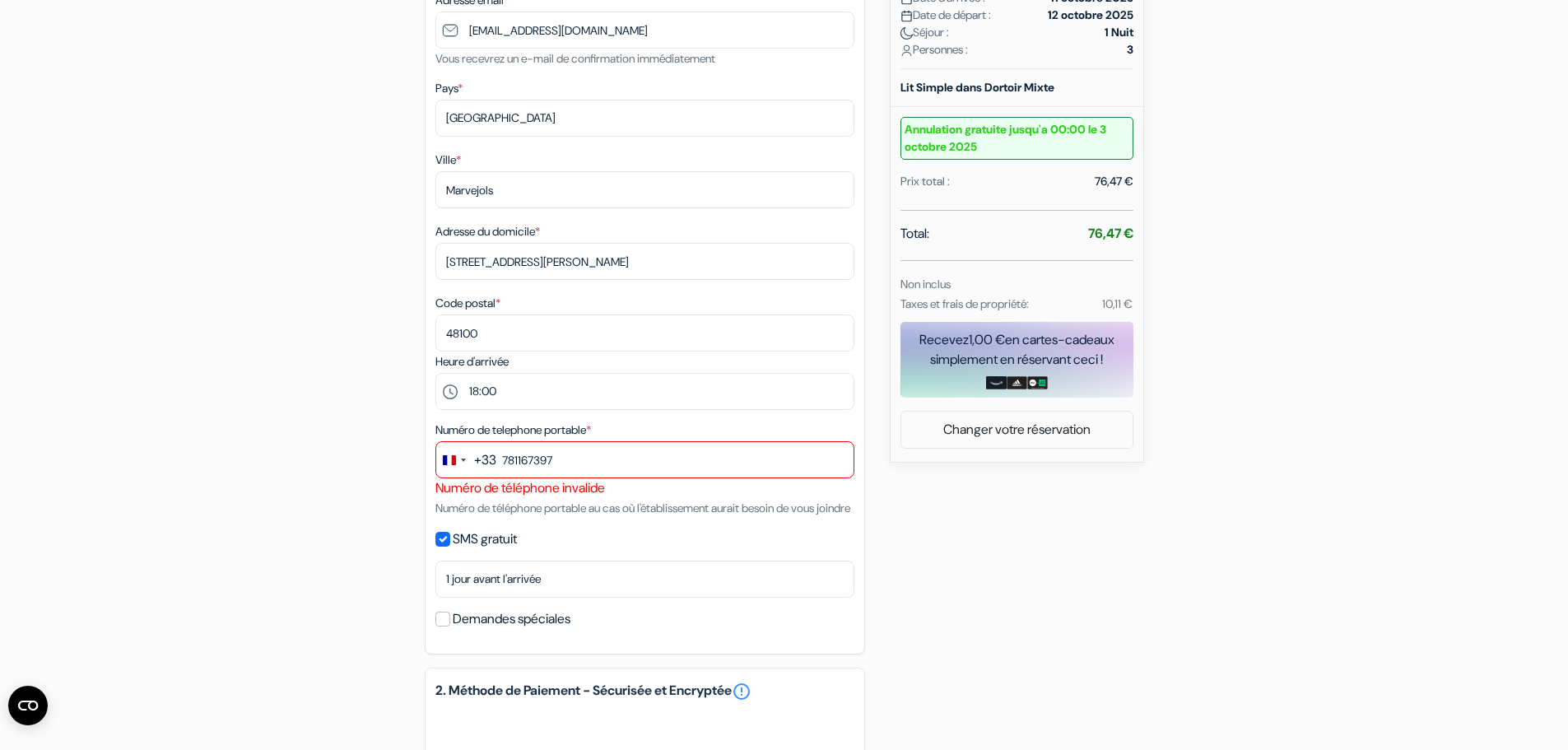
click at [735, 509] on small "Numéro de téléphone portable au cas où l'établissement aurait besoin de vous jo…" at bounding box center [642, 508] width 415 height 15
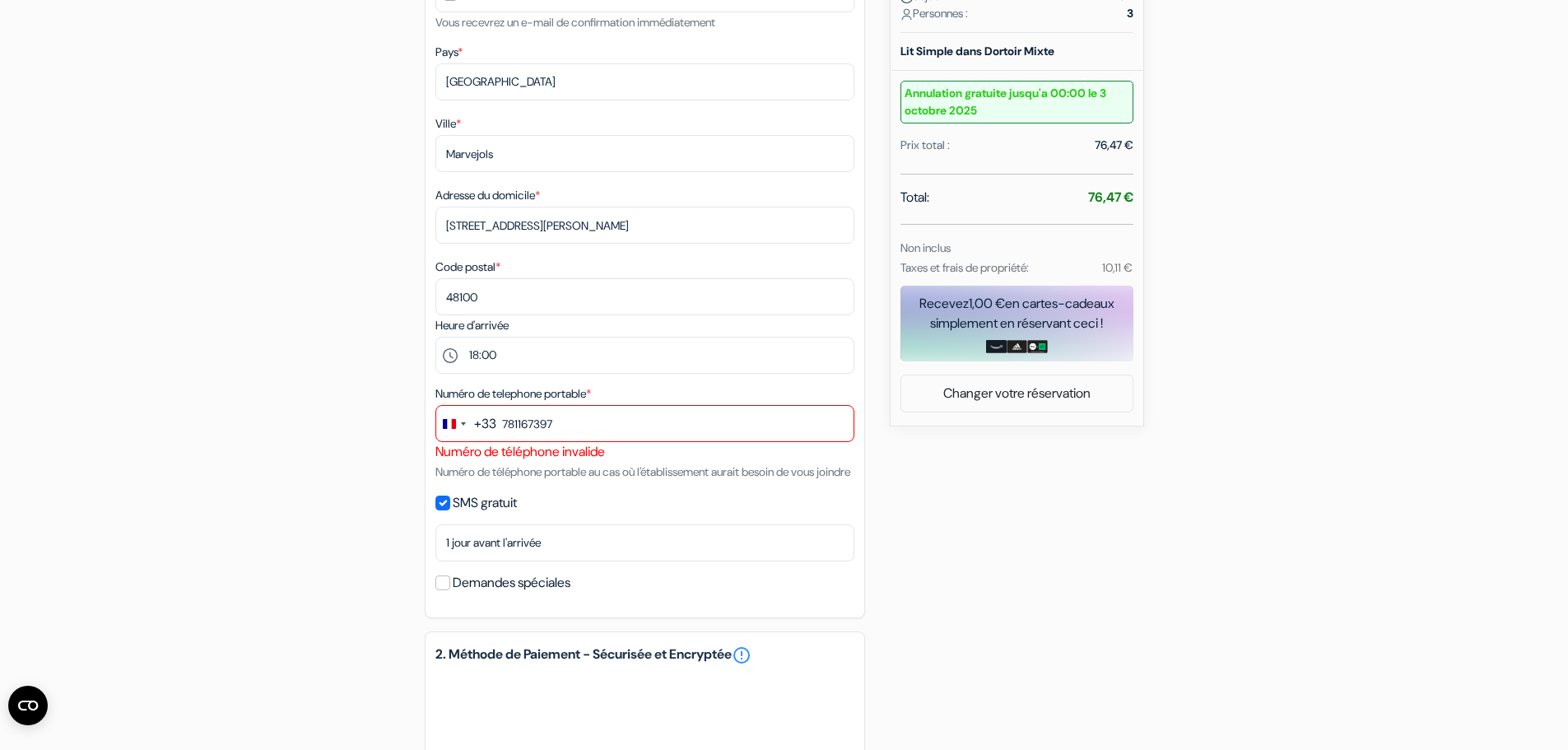
scroll to position [494, 0]
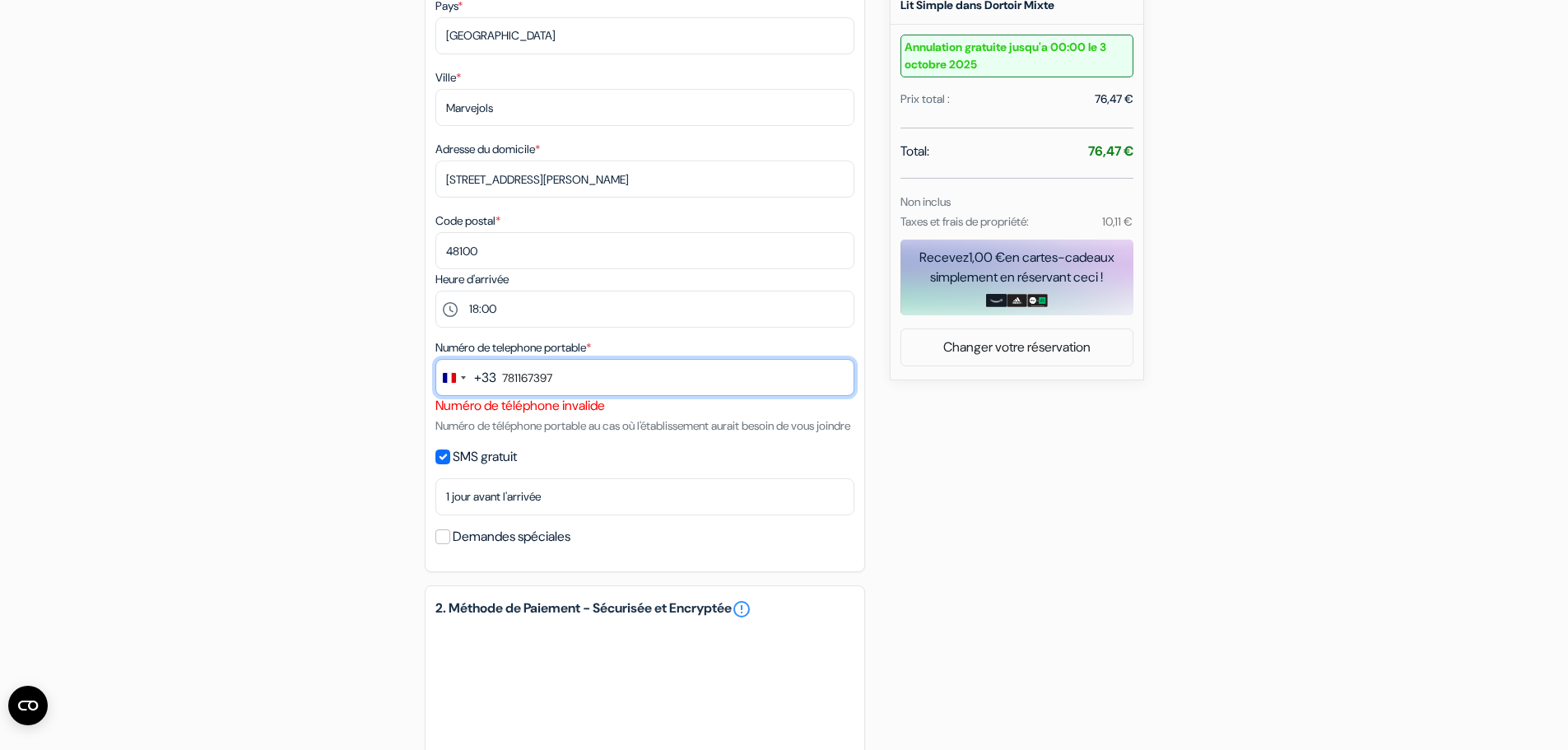
click at [536, 366] on input "781167397" at bounding box center [644, 377] width 419 height 37
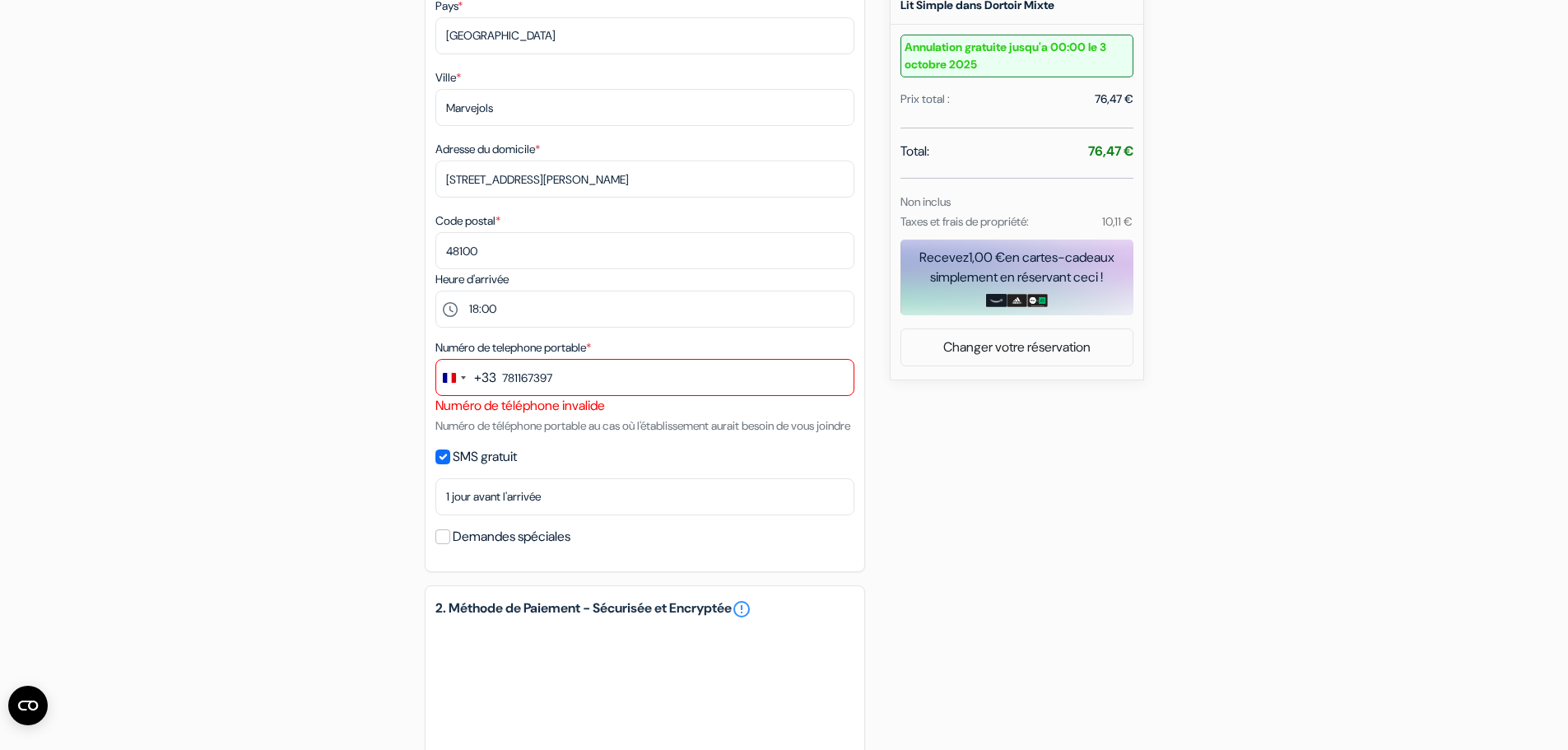
click at [496, 376] on div "+33" at bounding box center [485, 378] width 22 height 20
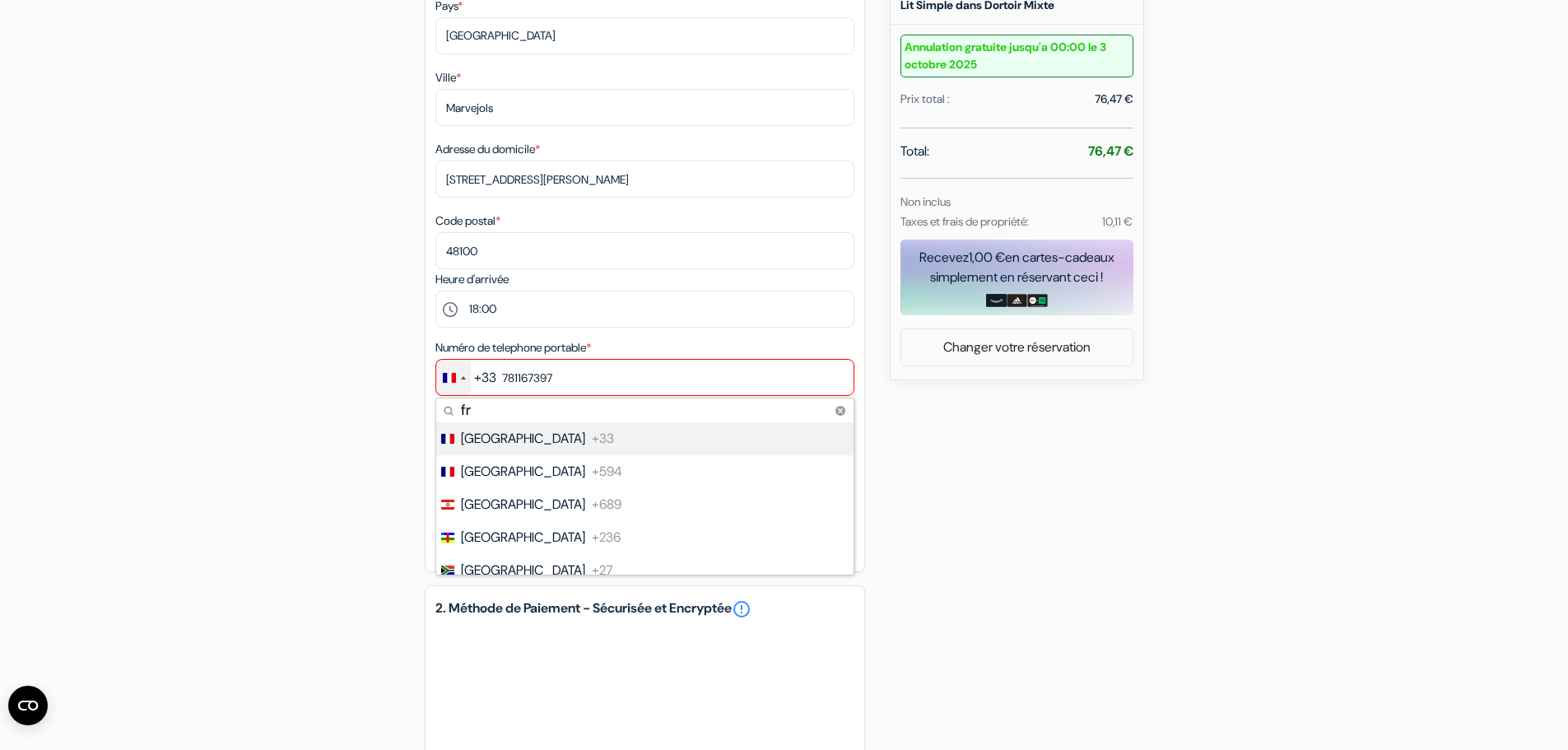
click at [592, 433] on span "+33" at bounding box center [603, 438] width 22 height 20
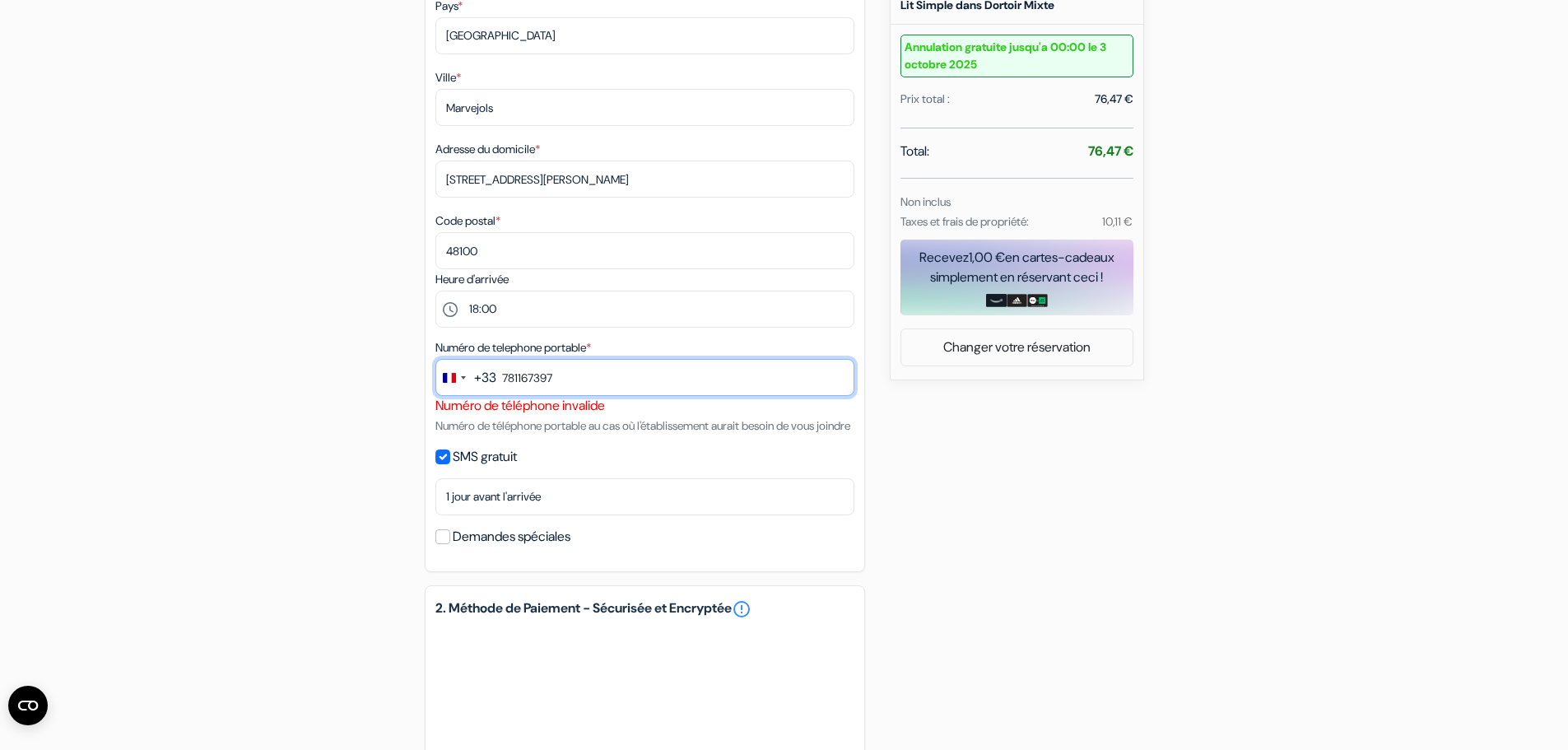
click at [511, 377] on input "781167397" at bounding box center [644, 377] width 419 height 37
click at [508, 376] on input "781167397" at bounding box center [644, 377] width 419 height 37
click at [519, 374] on input "7 81167397" at bounding box center [644, 377] width 419 height 37
type input "7 81 16 73 97"
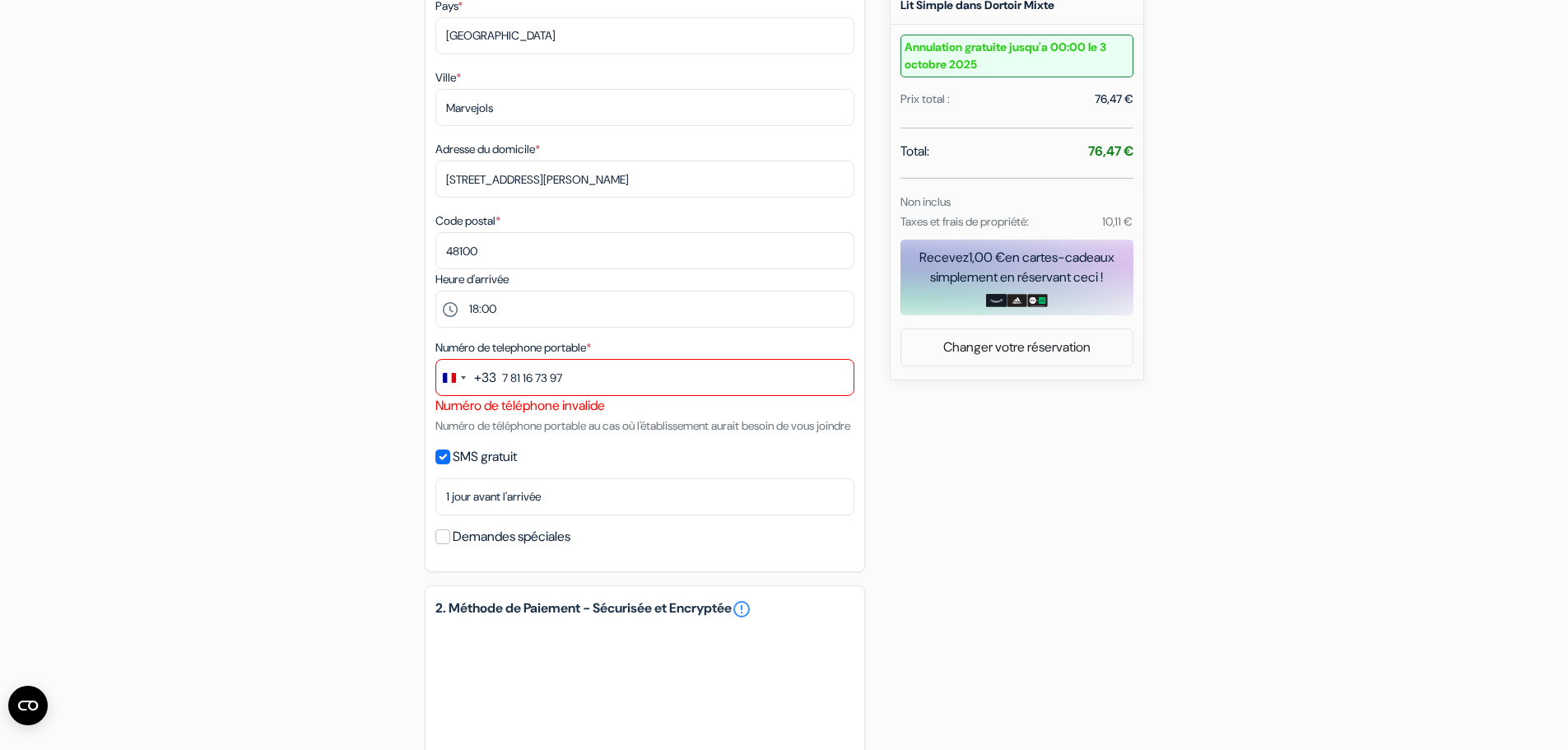
click at [776, 435] on div "Numéro de telephone portable * +33 fr 5 results found No results found France +…" at bounding box center [644, 386] width 419 height 98
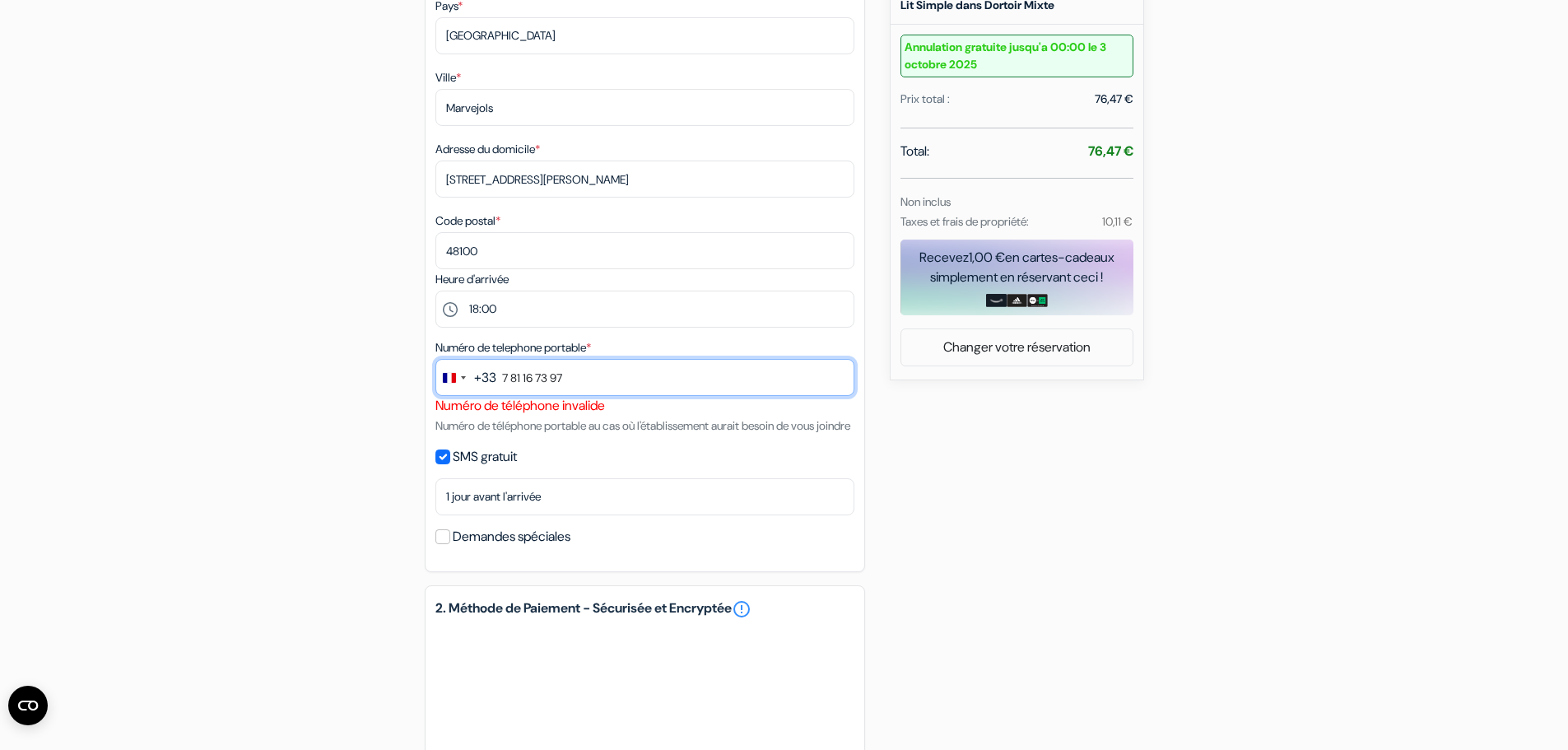
click at [596, 388] on input "7 81 16 73 97" at bounding box center [644, 377] width 419 height 37
click at [596, 386] on input "7 81 16 73 97" at bounding box center [644, 377] width 419 height 37
drag, startPoint x: 593, startPoint y: 377, endPoint x: 513, endPoint y: 377, distance: 80.0
click at [513, 376] on input "7 81 16 73 97" at bounding box center [644, 377] width 419 height 37
drag, startPoint x: 519, startPoint y: 370, endPoint x: 450, endPoint y: 366, distance: 69.1
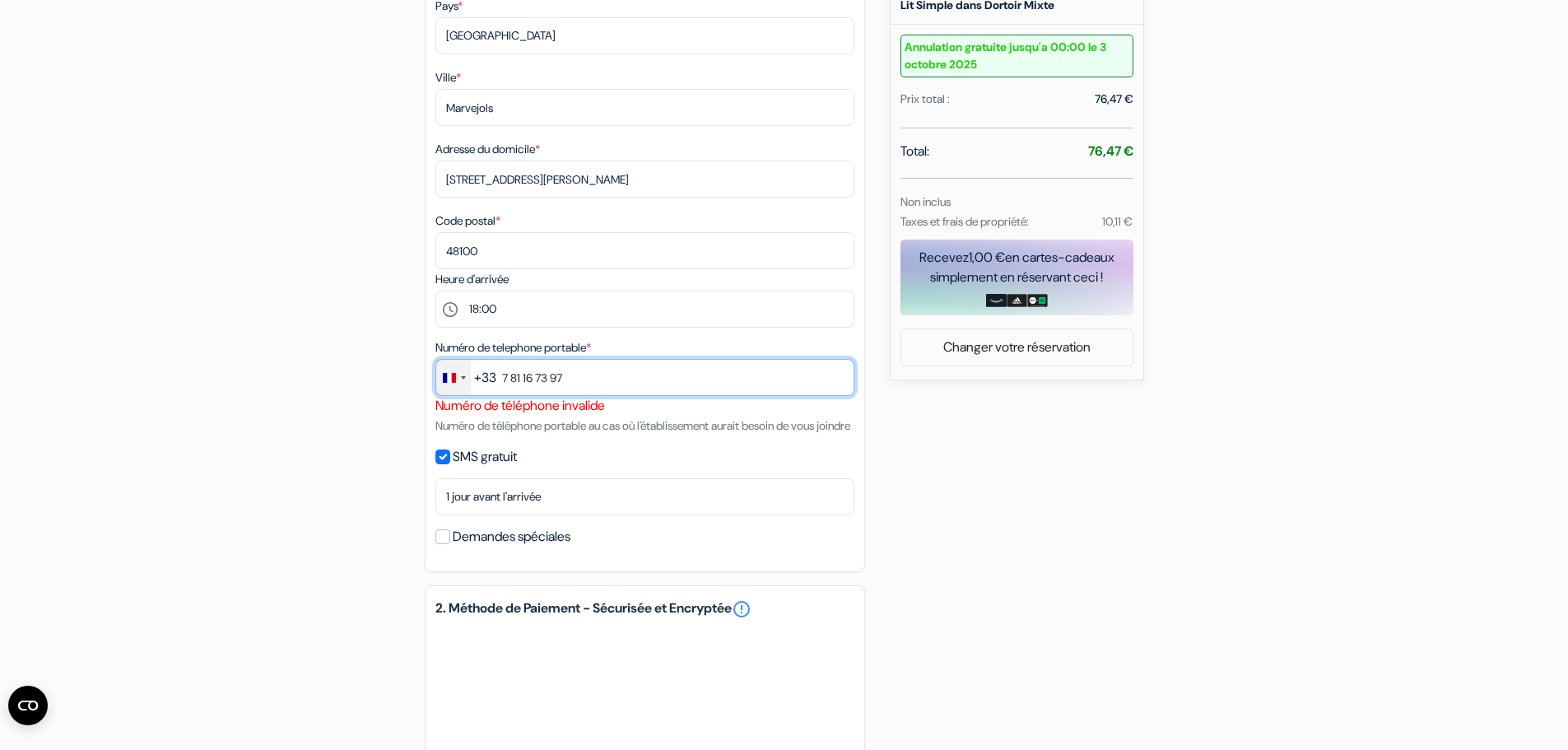
click at [459, 368] on div "+33 fr 5 results found No results found France +33 French Guiana +594 French Po…" at bounding box center [644, 377] width 419 height 37
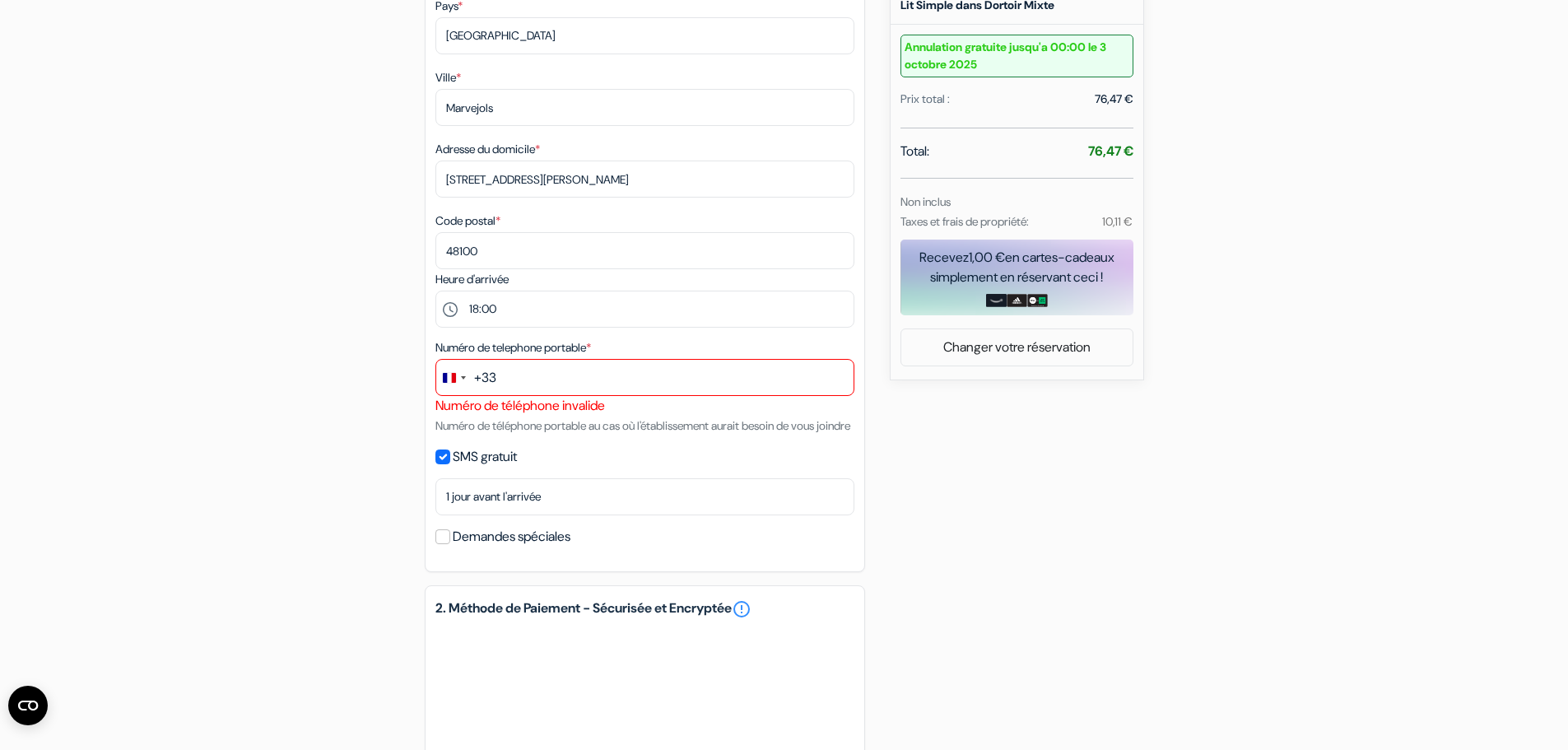
click at [489, 375] on div "+33" at bounding box center [485, 378] width 22 height 20
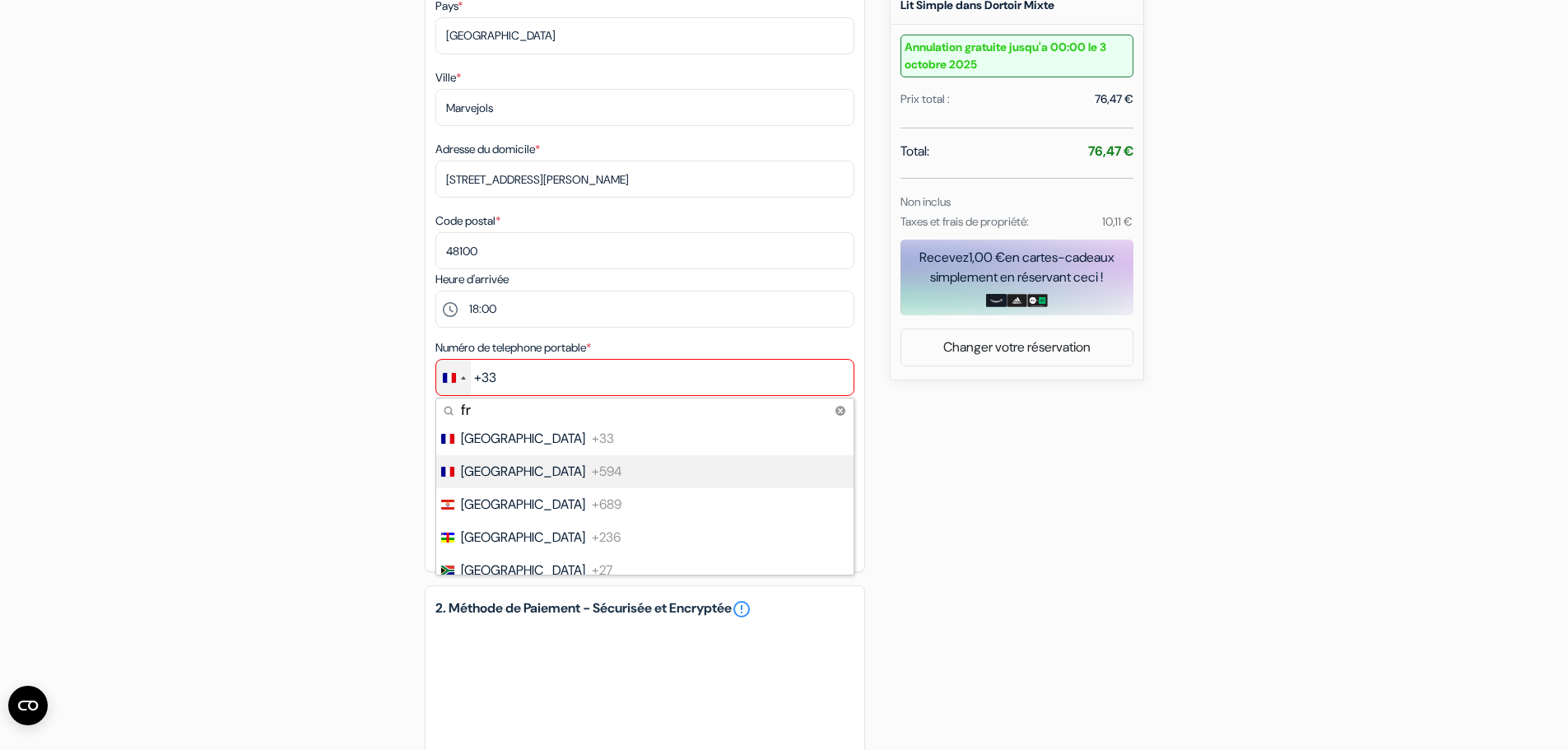
click at [499, 461] on li "French Guiana +594" at bounding box center [643, 472] width 419 height 33
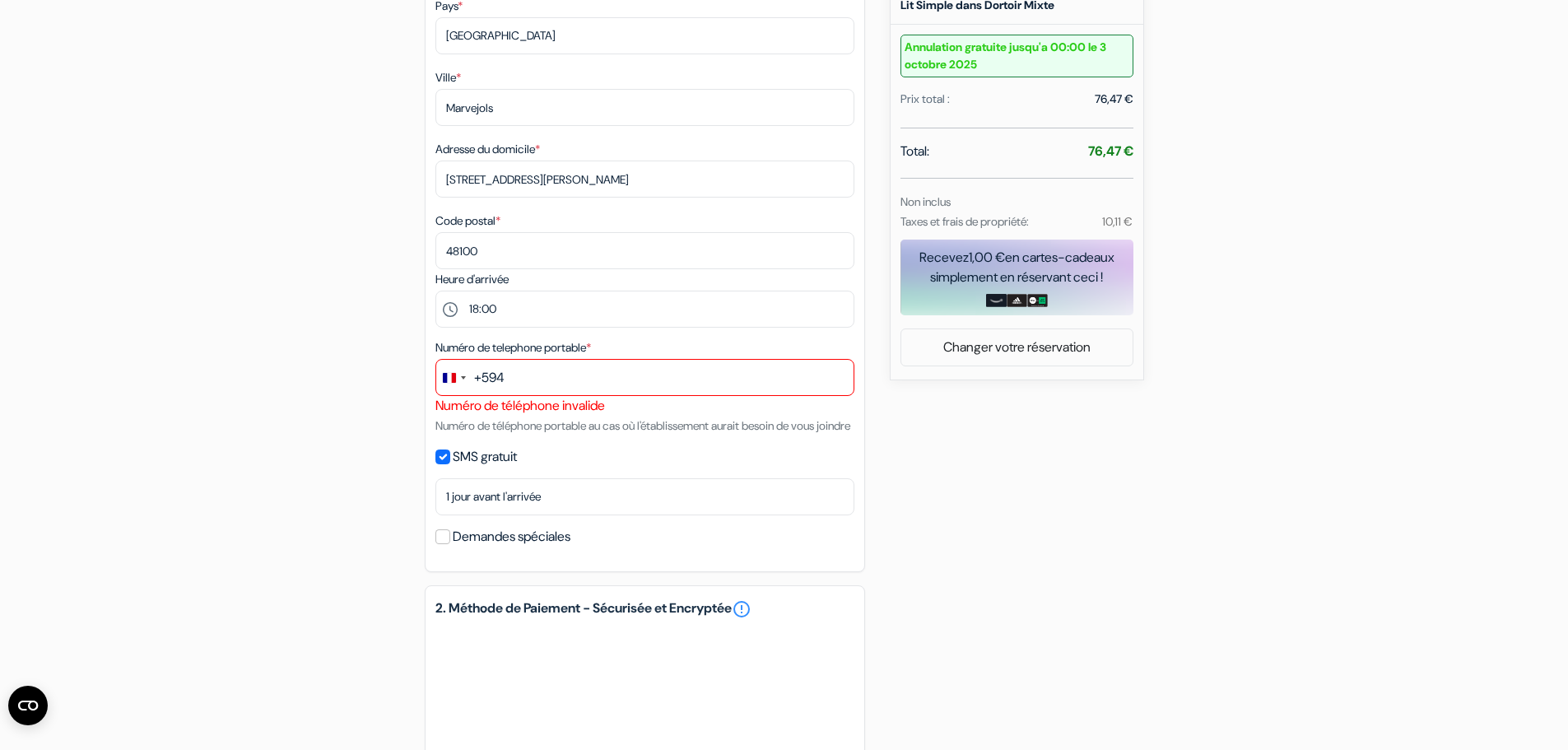
click at [499, 373] on div "+594" at bounding box center [489, 378] width 31 height 20
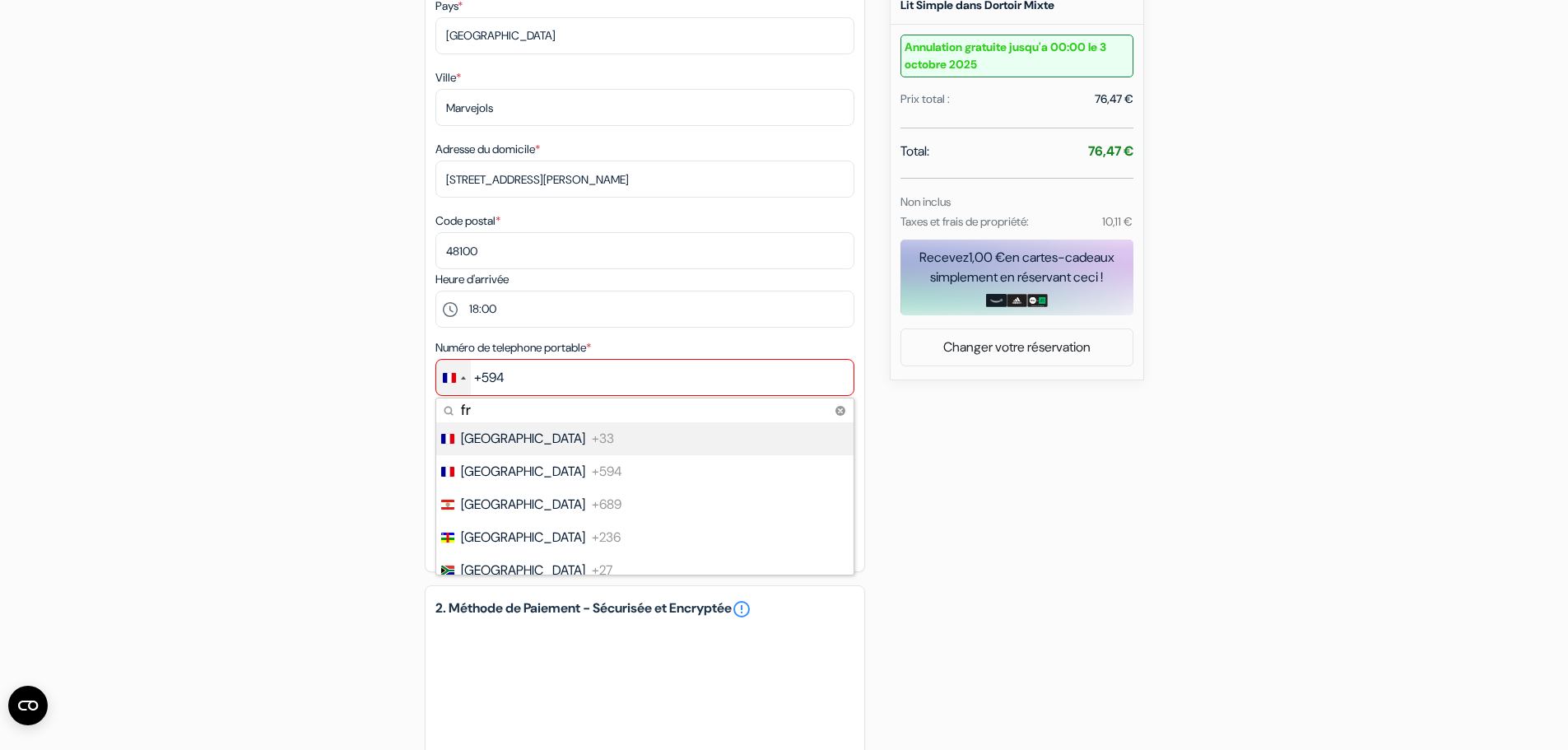
click at [592, 448] on span "+33" at bounding box center [603, 438] width 22 height 20
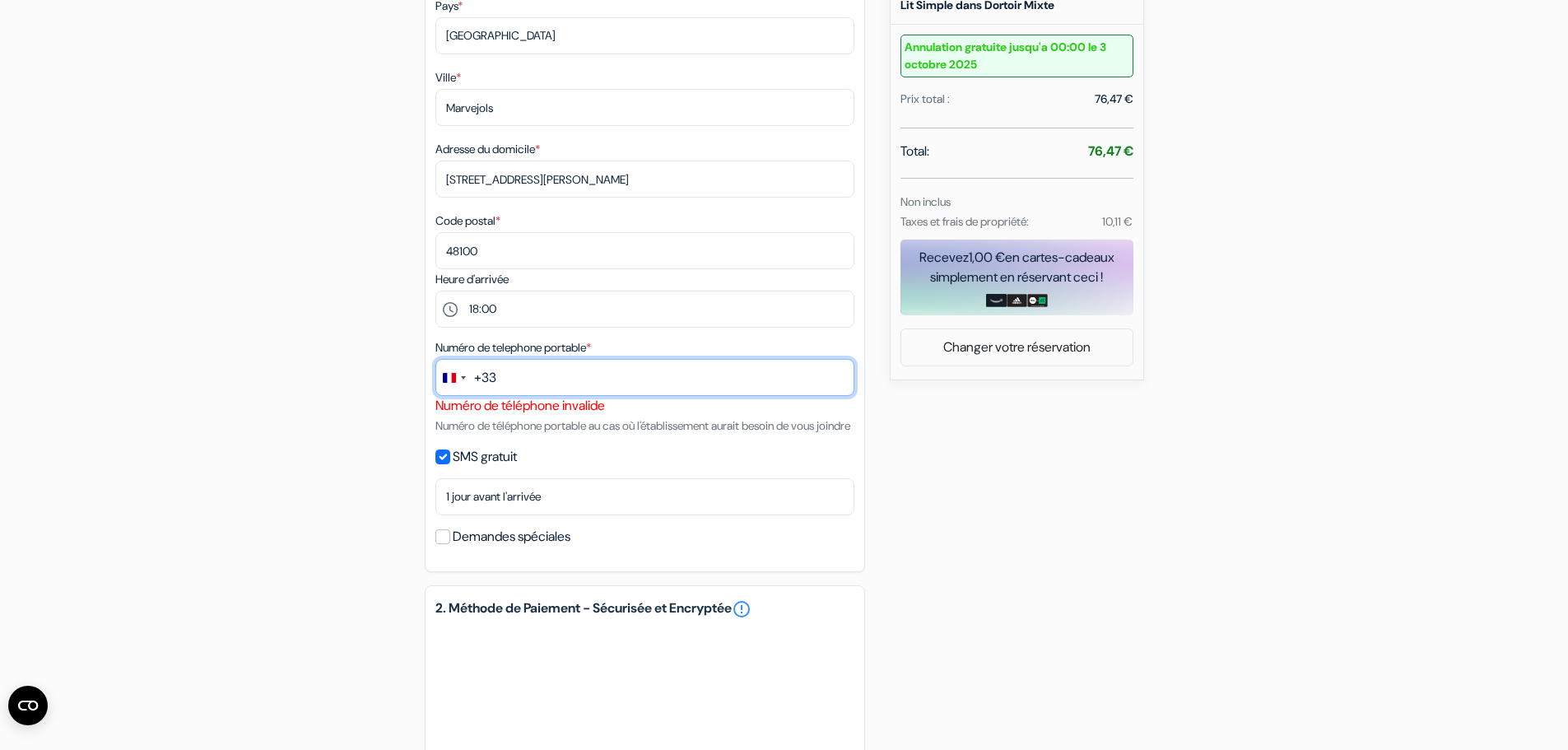
click at [544, 366] on input "text" at bounding box center [644, 377] width 419 height 37
drag, startPoint x: 521, startPoint y: 377, endPoint x: 443, endPoint y: 378, distance: 78.0
click at [443, 379] on div "+33 fr 5 results found No results found France +33 French Guiana +594 French Po…" at bounding box center [644, 377] width 419 height 37
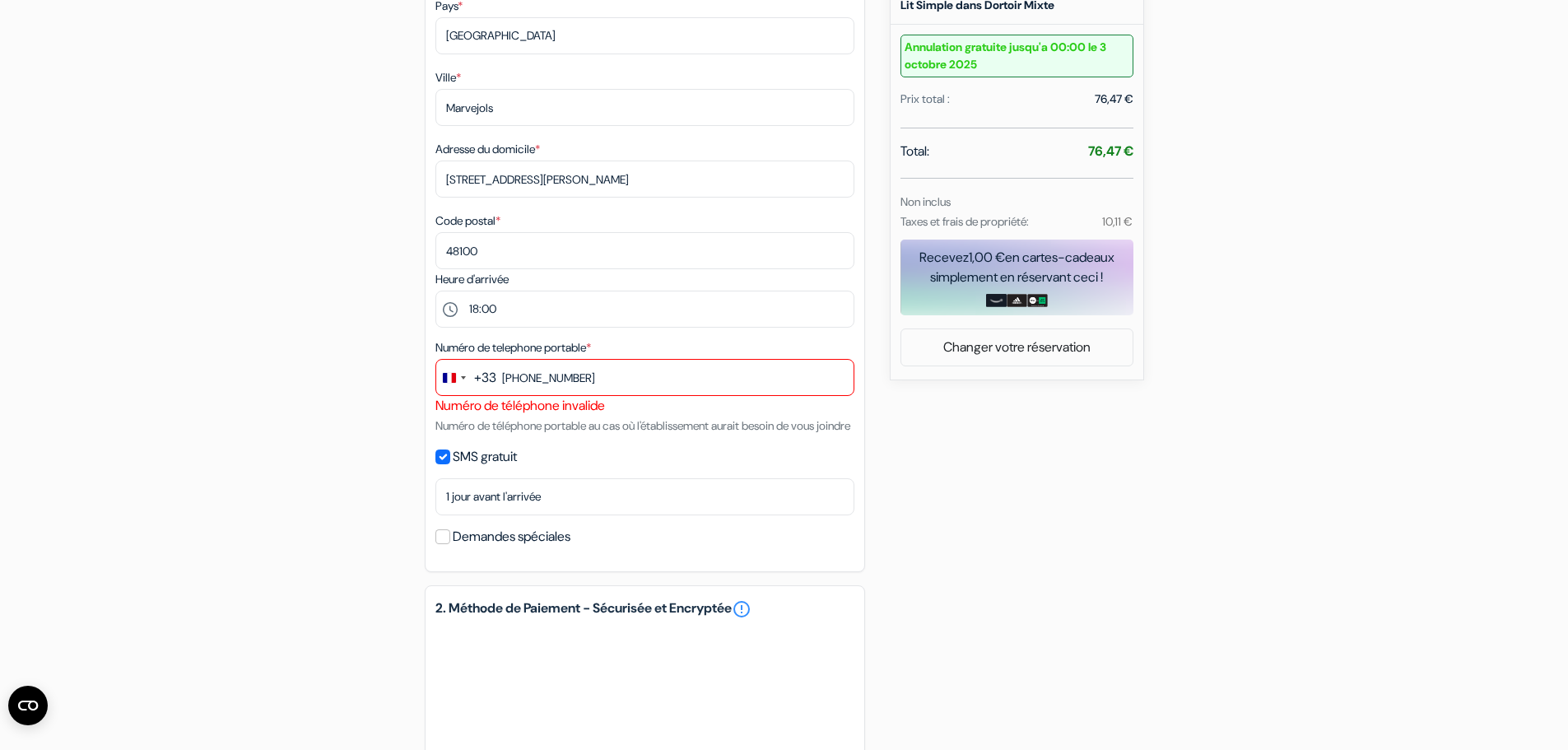
click at [619, 428] on small "Numéro de téléphone portable au cas où l'établissement aurait besoin de vous jo…" at bounding box center [642, 425] width 415 height 15
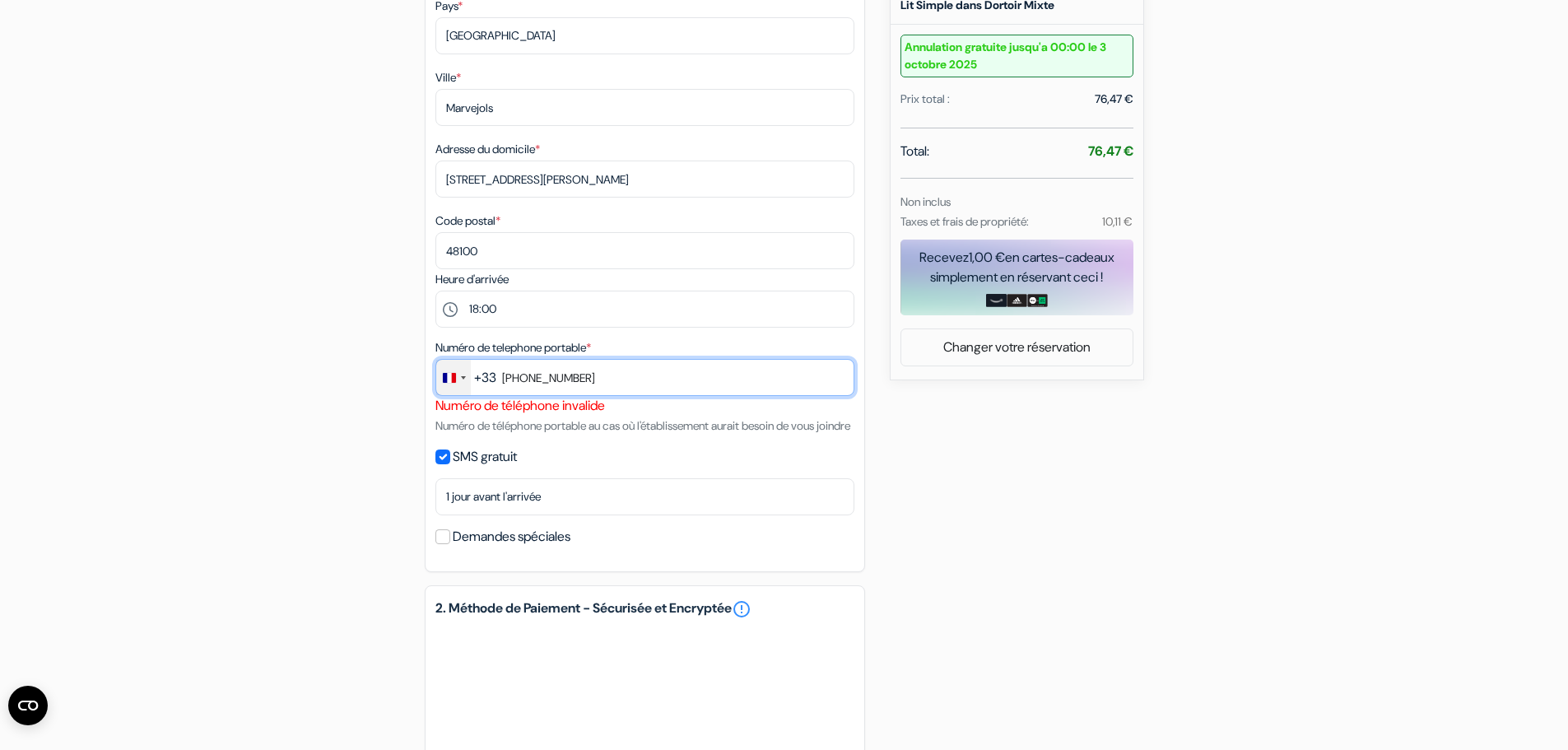
drag, startPoint x: 513, startPoint y: 380, endPoint x: 465, endPoint y: 373, distance: 48.5
click at [469, 374] on div "+33 fr 5 results found No results found France +33 French Guiana +594 French Po…" at bounding box center [644, 377] width 419 height 37
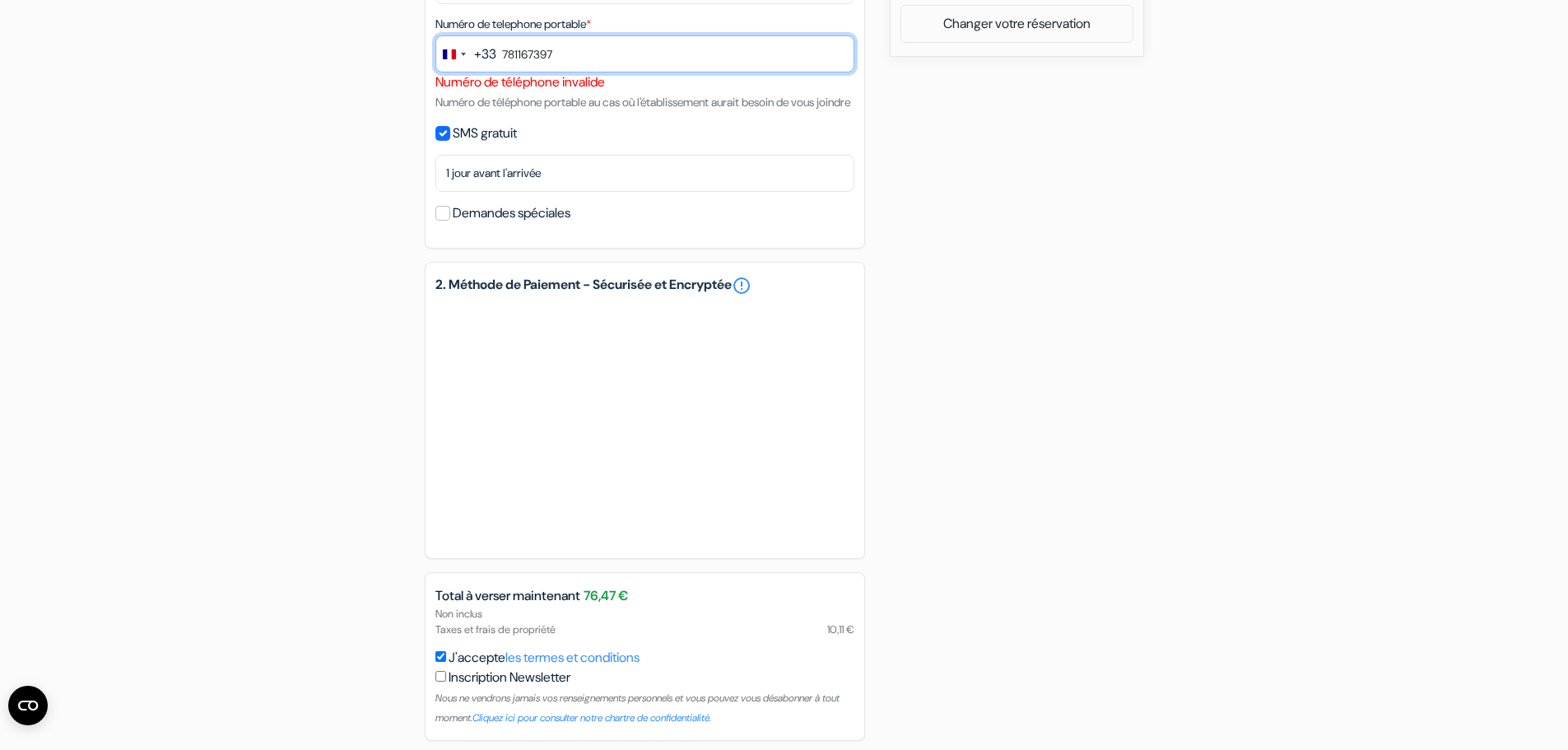
scroll to position [823, 0]
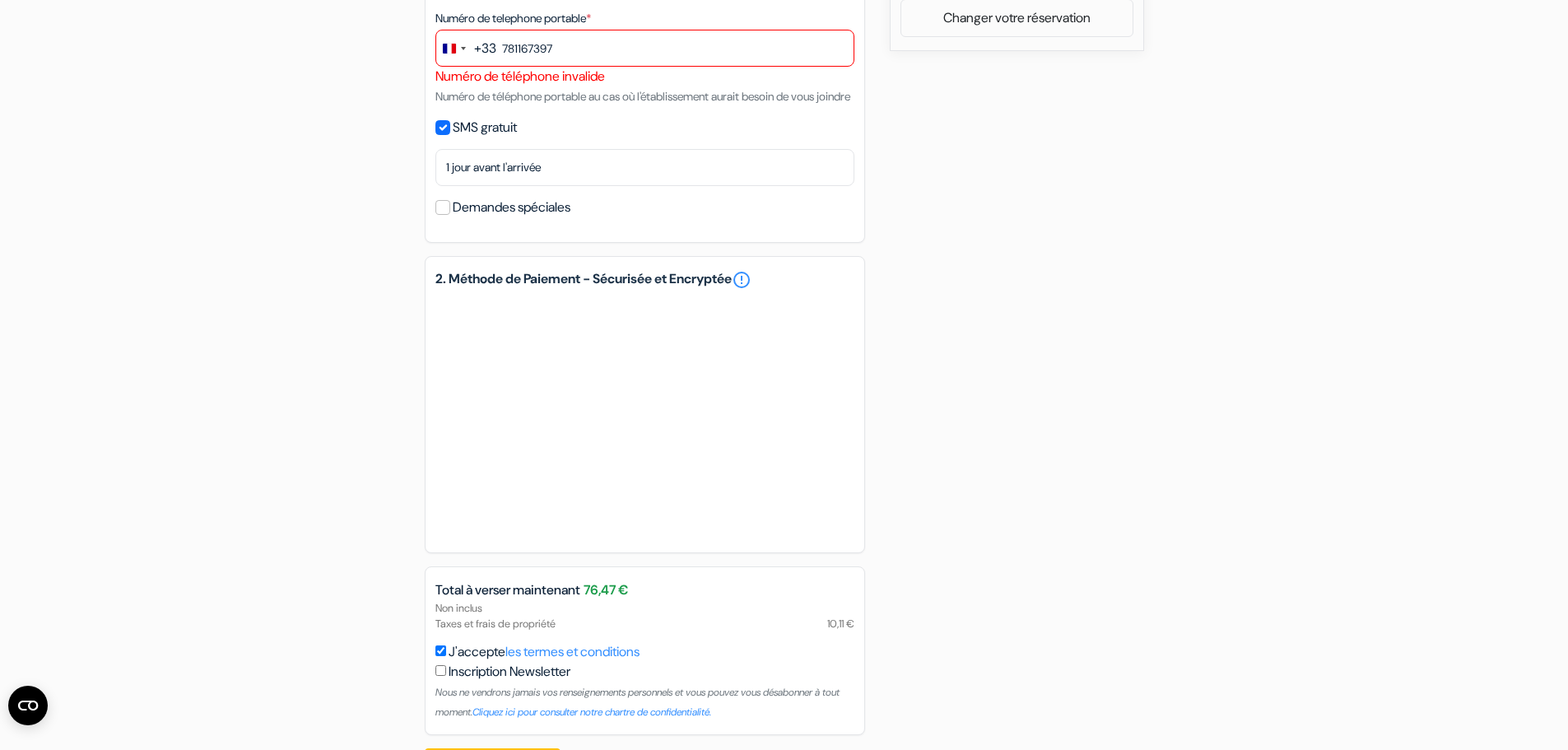
click at [311, 313] on div "add_box [GEOGRAPHIC_DATA] [STREET_ADDRESS] Détails de l'établissement X Auberge…" at bounding box center [784, 60] width 1086 height 1466
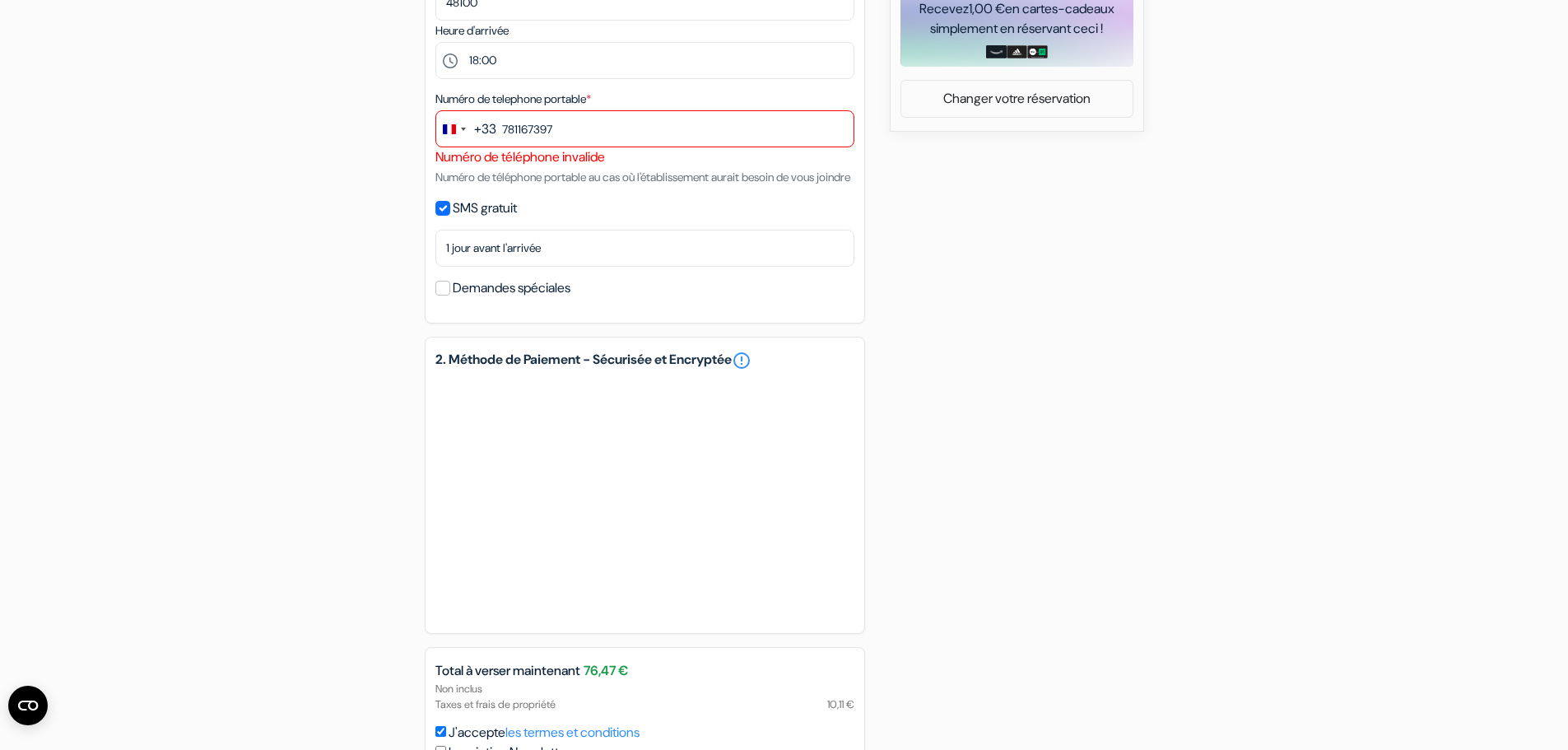
scroll to position [412, 0]
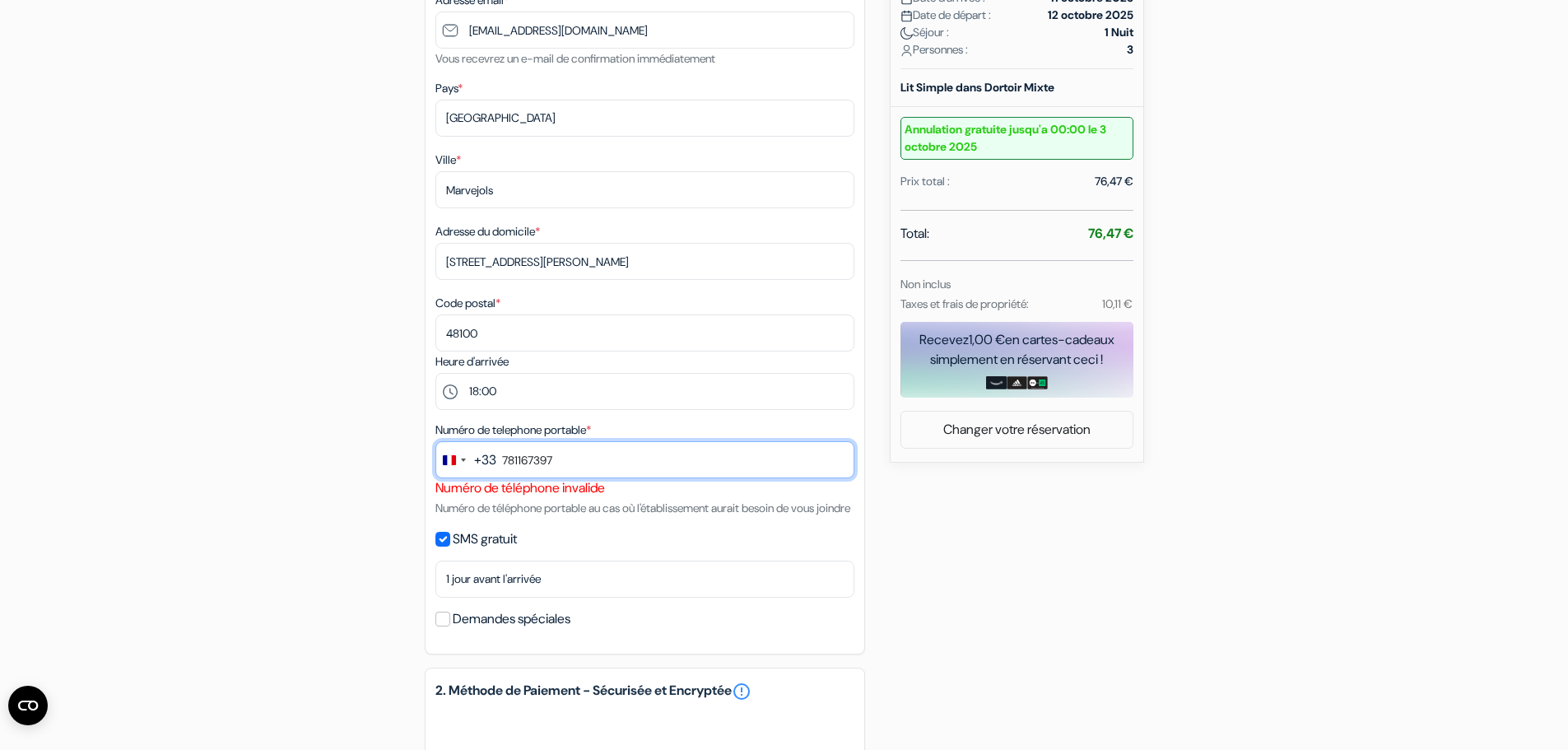
drag, startPoint x: 544, startPoint y: 448, endPoint x: 588, endPoint y: 460, distance: 45.6
click at [546, 449] on input "781167397" at bounding box center [644, 459] width 419 height 37
click at [588, 460] on input "781167397" at bounding box center [644, 459] width 419 height 37
drag, startPoint x: 521, startPoint y: 464, endPoint x: 478, endPoint y: 460, distance: 43.2
click at [478, 461] on div "+33 fr 5 results found No results found France +33 French Guiana +594 French Po…" at bounding box center [644, 459] width 419 height 37
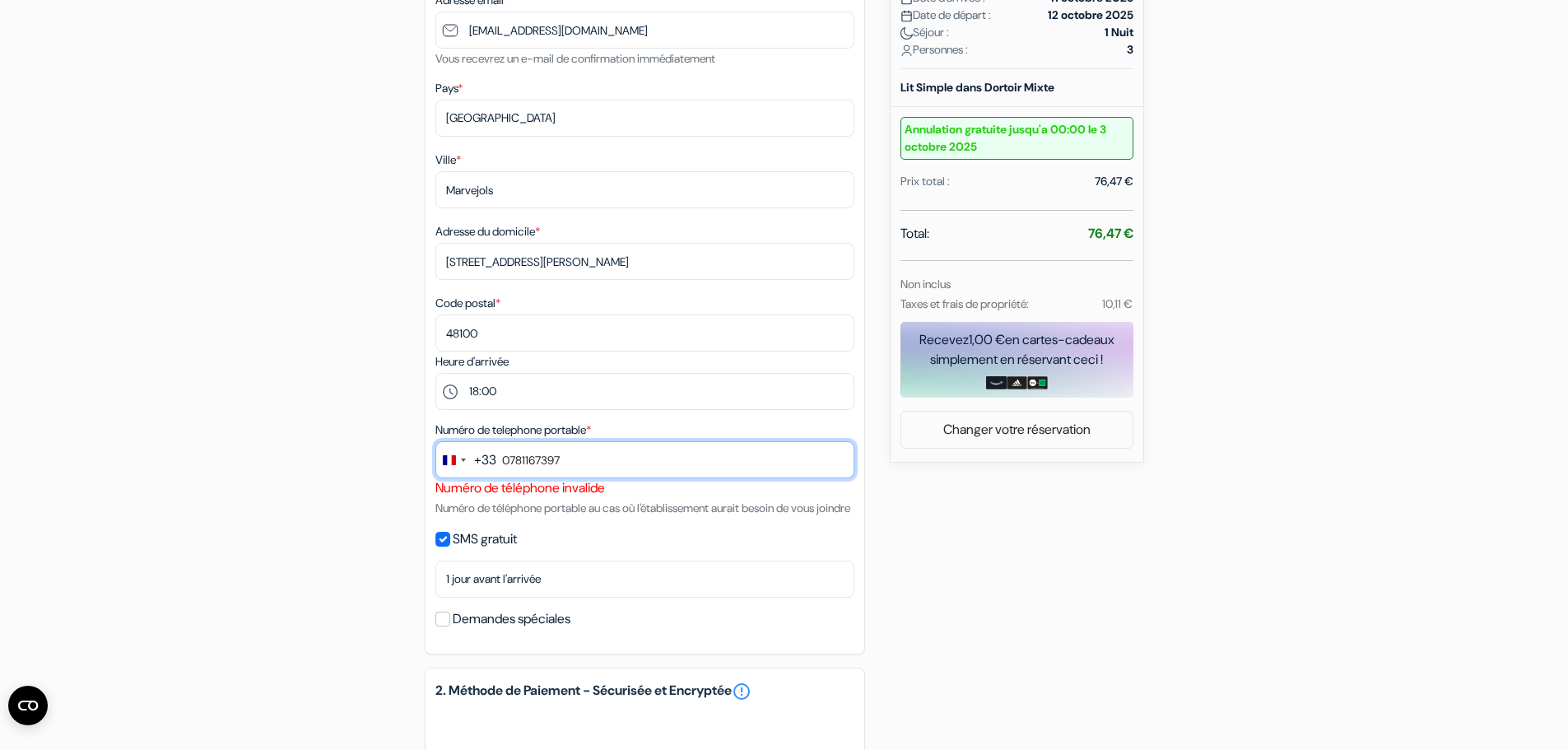
type input "0781167397"
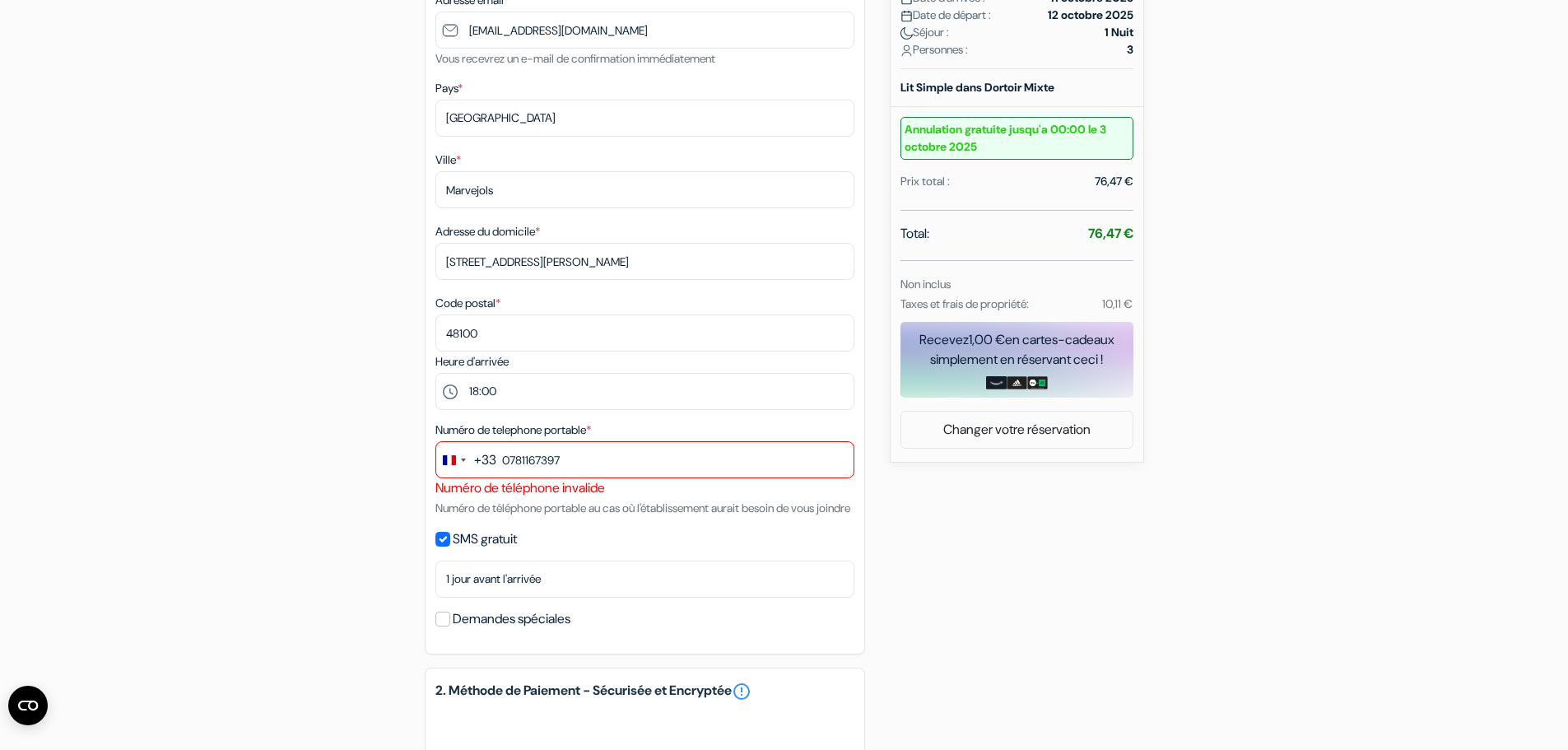
click at [638, 492] on div "Numéro de téléphone invalide" at bounding box center [644, 488] width 419 height 20
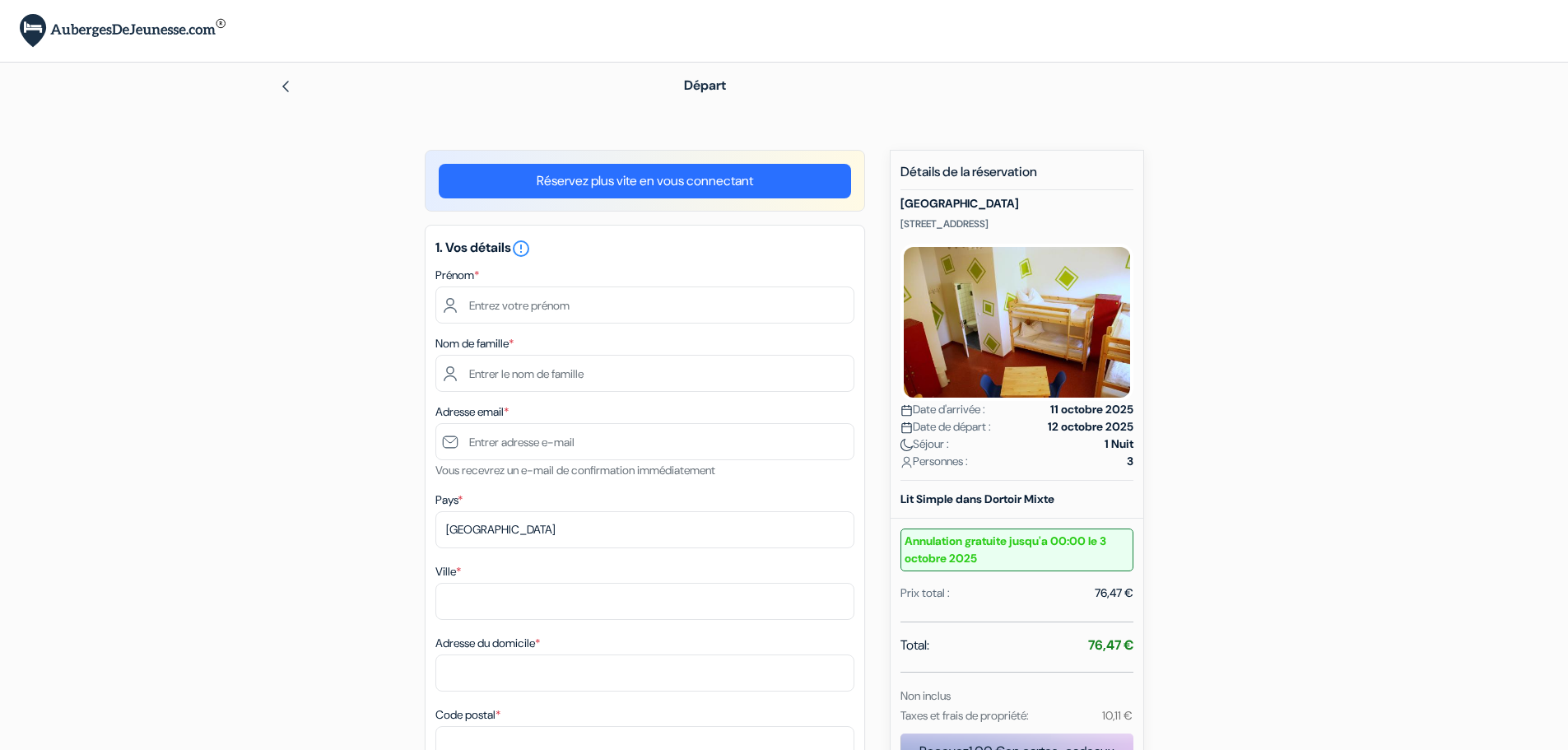
scroll to position [411, 0]
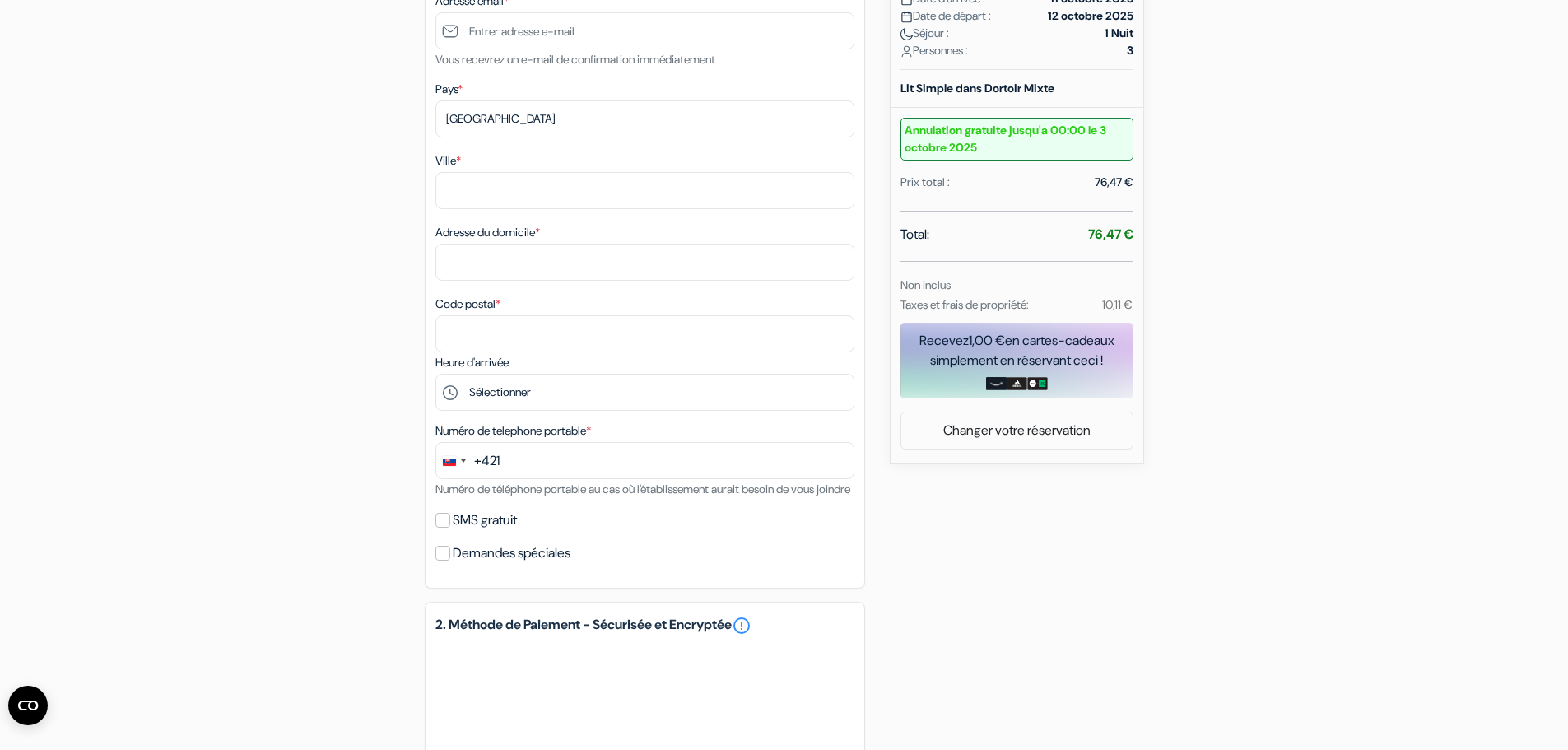
click at [480, 457] on div "+421" at bounding box center [486, 461] width 26 height 20
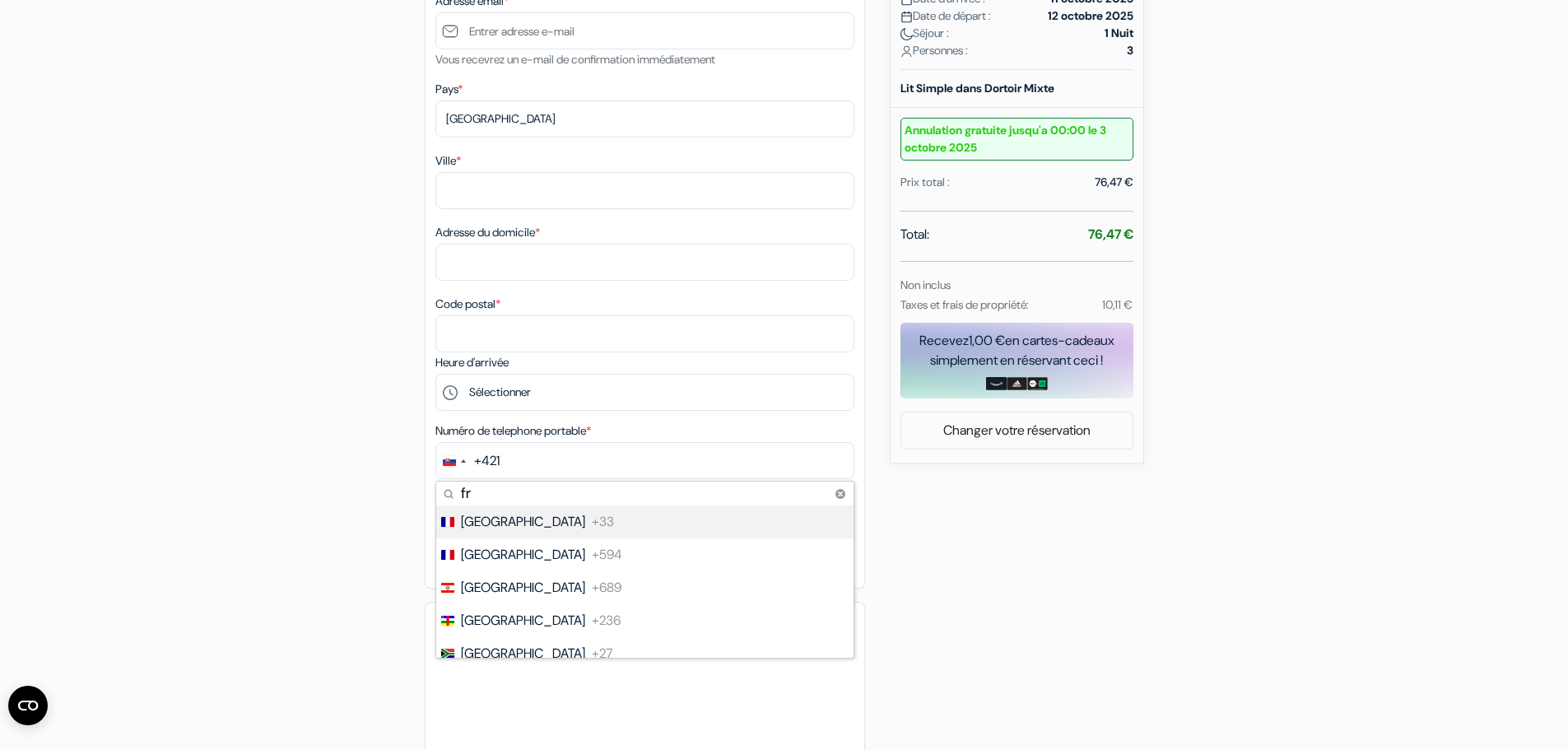
type input "fr"
click at [592, 515] on span "+33" at bounding box center [603, 522] width 22 height 20
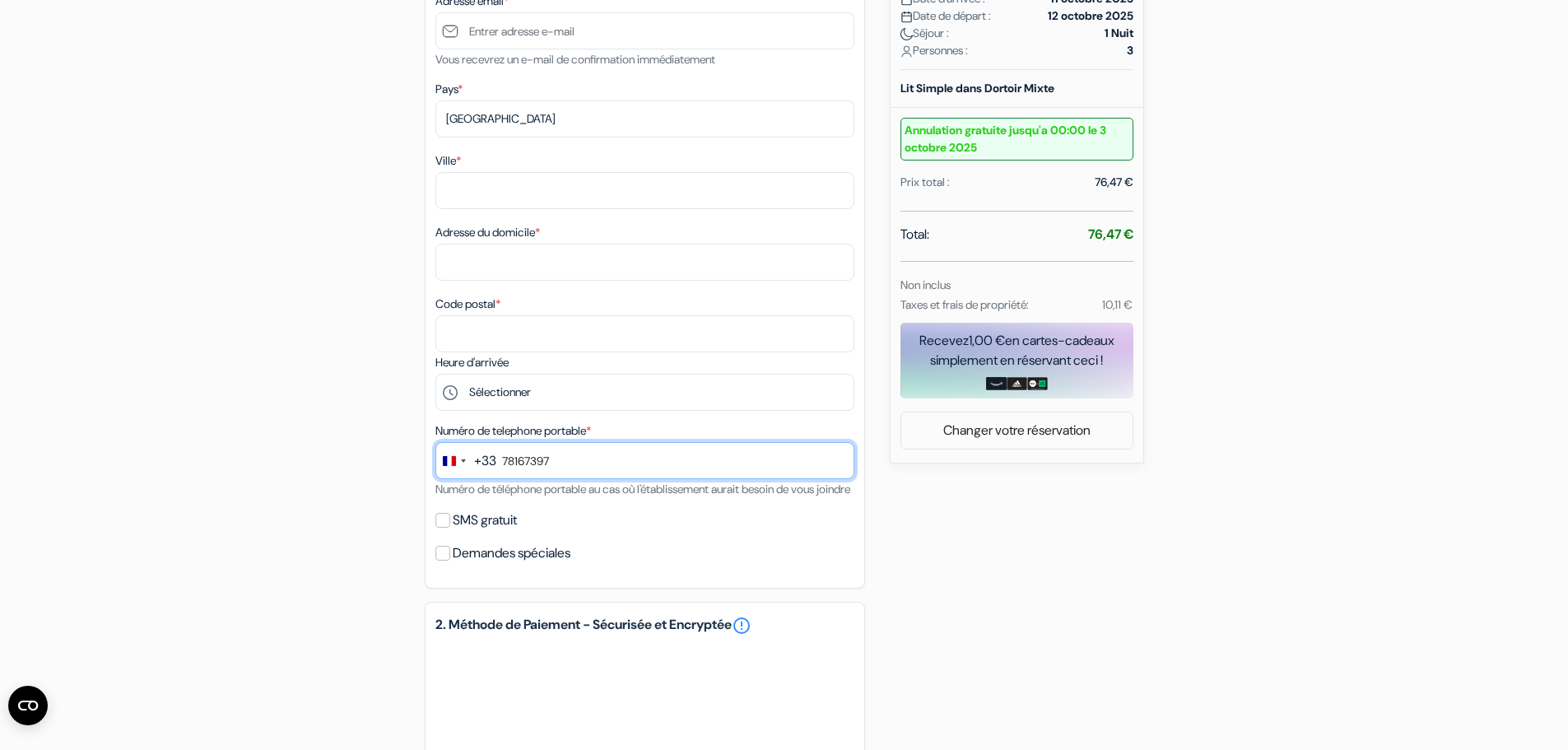
click at [503, 457] on input "78167397" at bounding box center [644, 460] width 419 height 37
type input "078167397"
click at [579, 499] on div "Numéro de telephone portable * +33 fr 5 results found No results found France +…" at bounding box center [644, 459] width 419 height 78
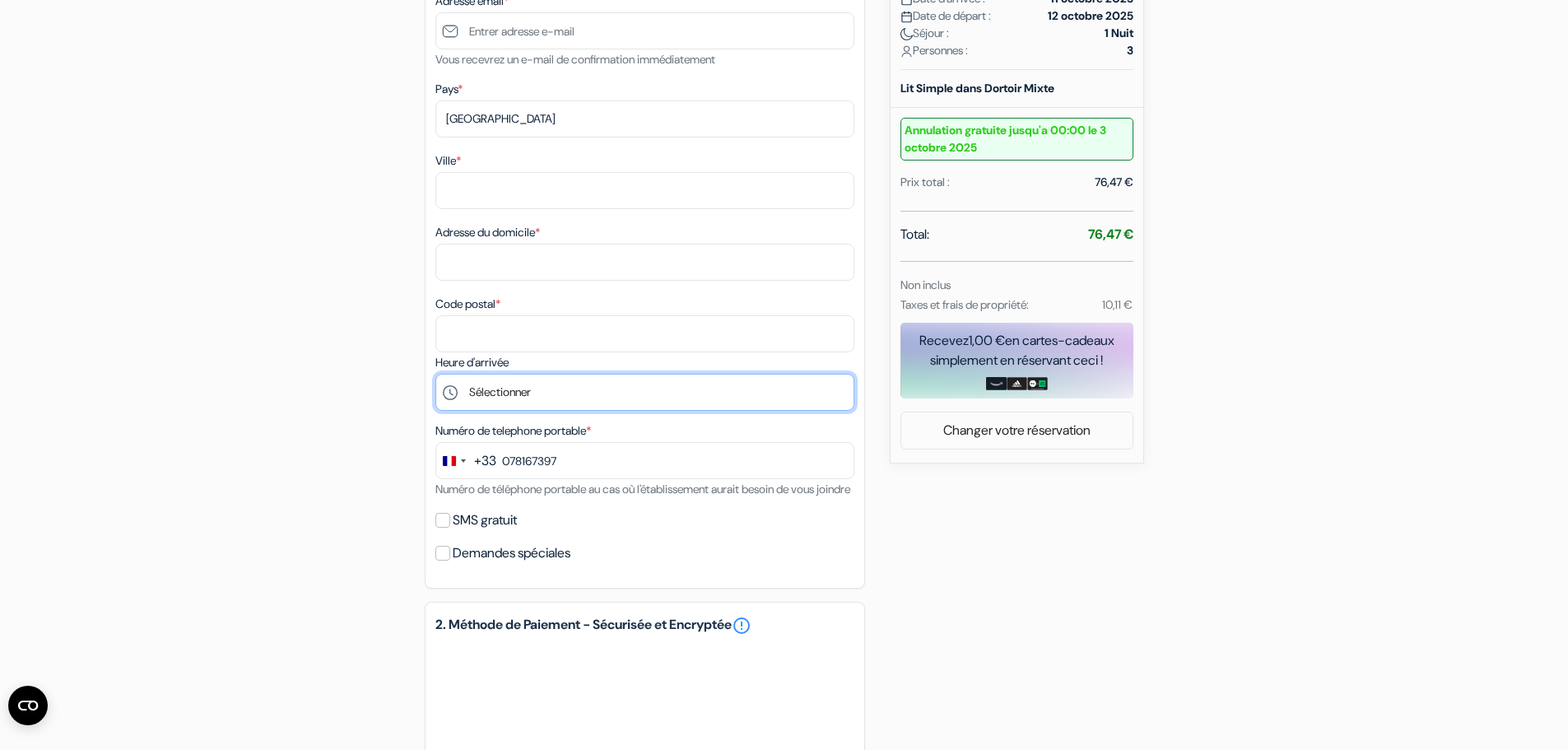
click at [496, 394] on select "Sélectionner 15:00 16:00 17:00 18:00 19:00 20:00 21:00 22:00" at bounding box center [644, 392] width 419 height 37
select select "18"
click at [435, 374] on select "Sélectionner 15:00 16:00 17:00 18:00 19:00 20:00 21:00 22:00" at bounding box center [644, 392] width 419 height 37
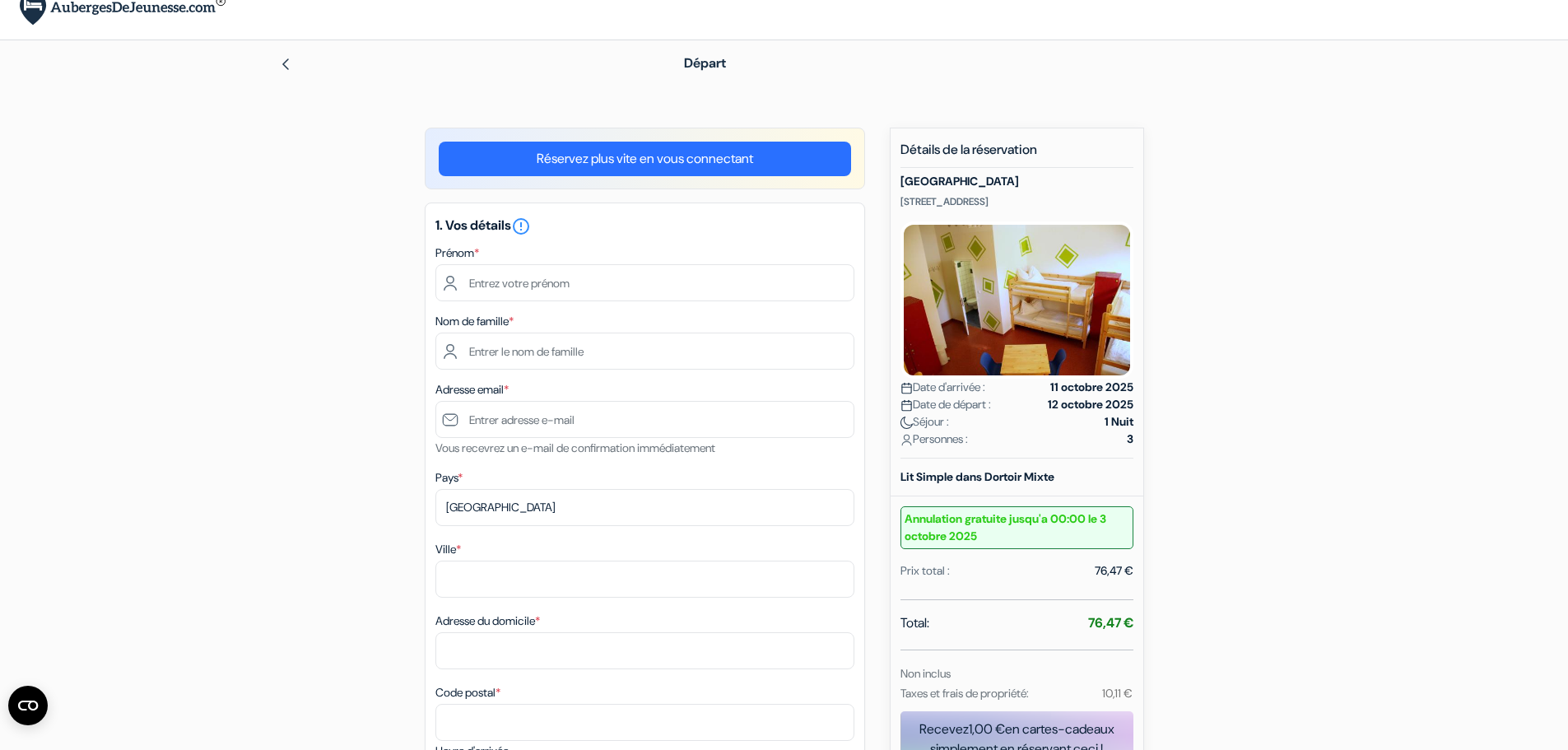
scroll to position [0, 0]
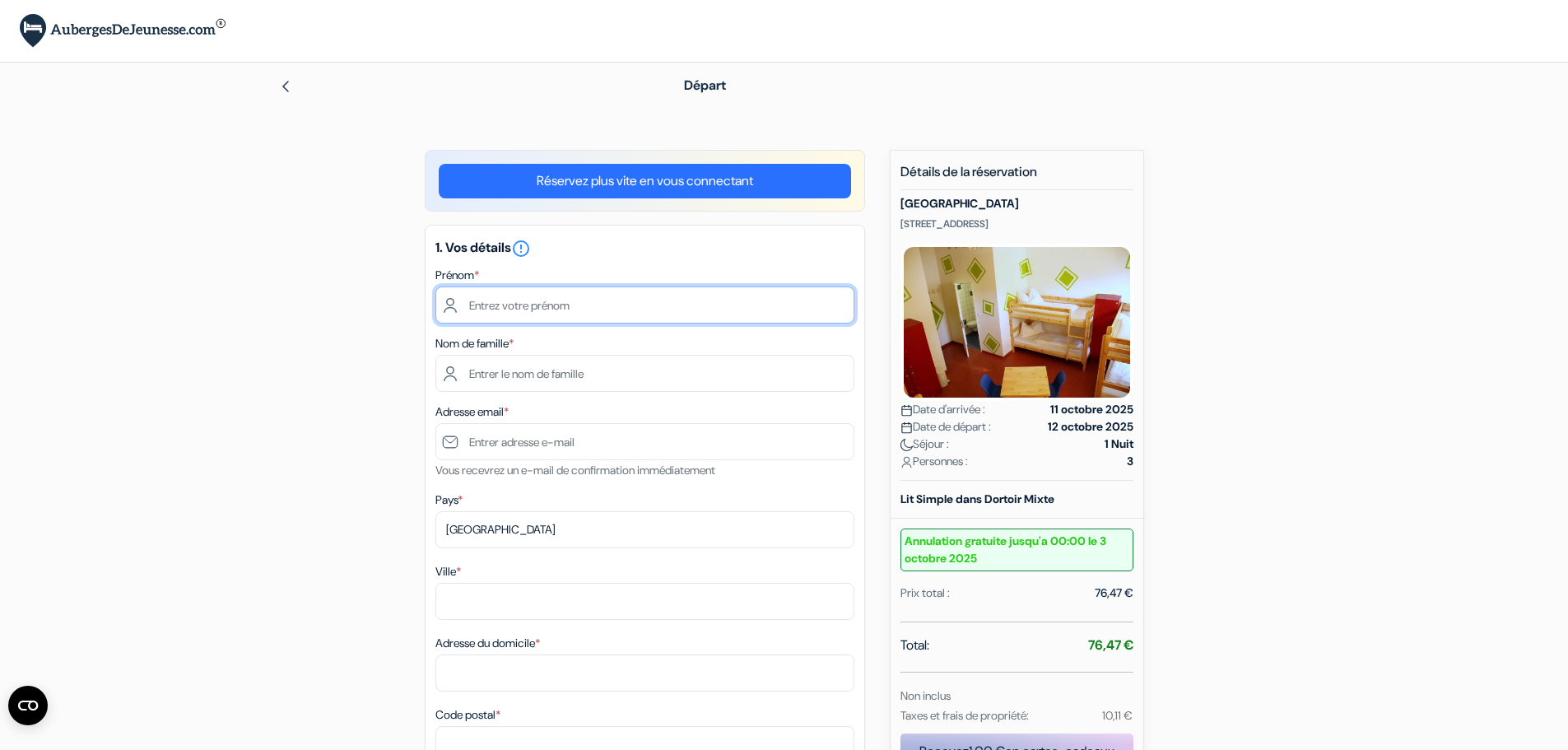
click at [520, 298] on input "text" at bounding box center [644, 305] width 419 height 37
type input "[PERSON_NAME]"
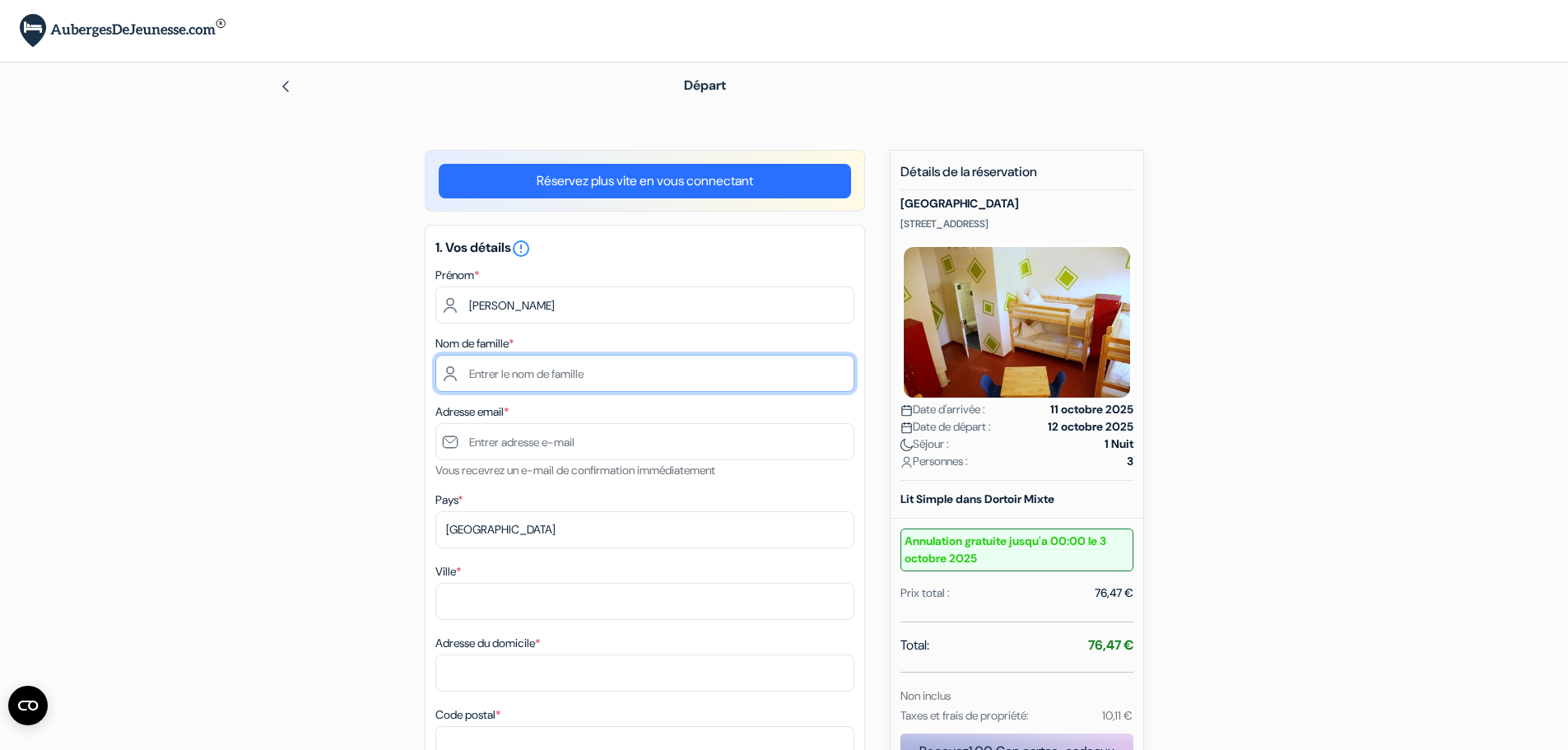
type input "[PERSON_NAME]"
type input "[EMAIL_ADDRESS][DOMAIN_NAME]"
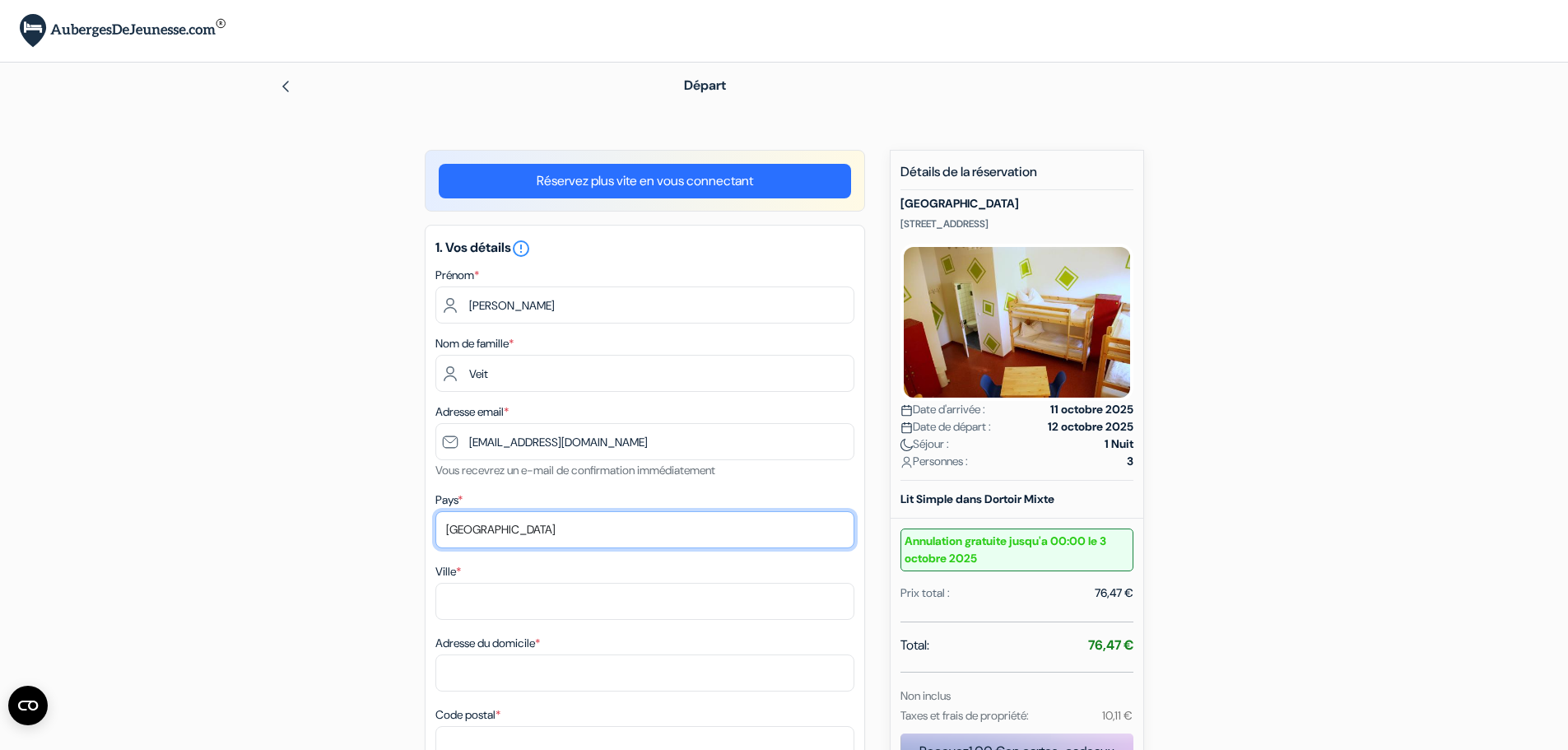
select select "fr"
type input "Marvejols"
type input "[STREET_ADDRESS][PERSON_NAME]"
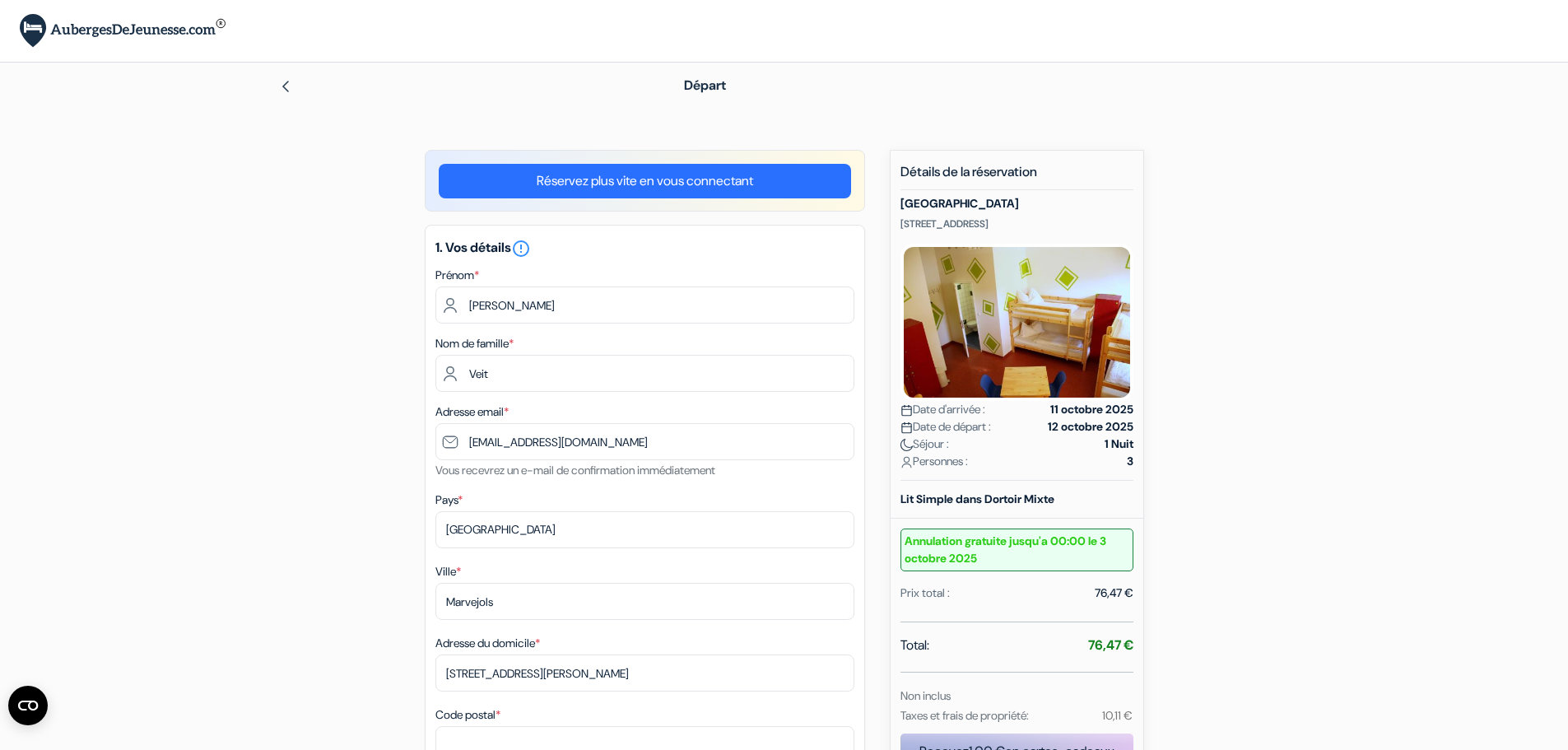
type input "48100"
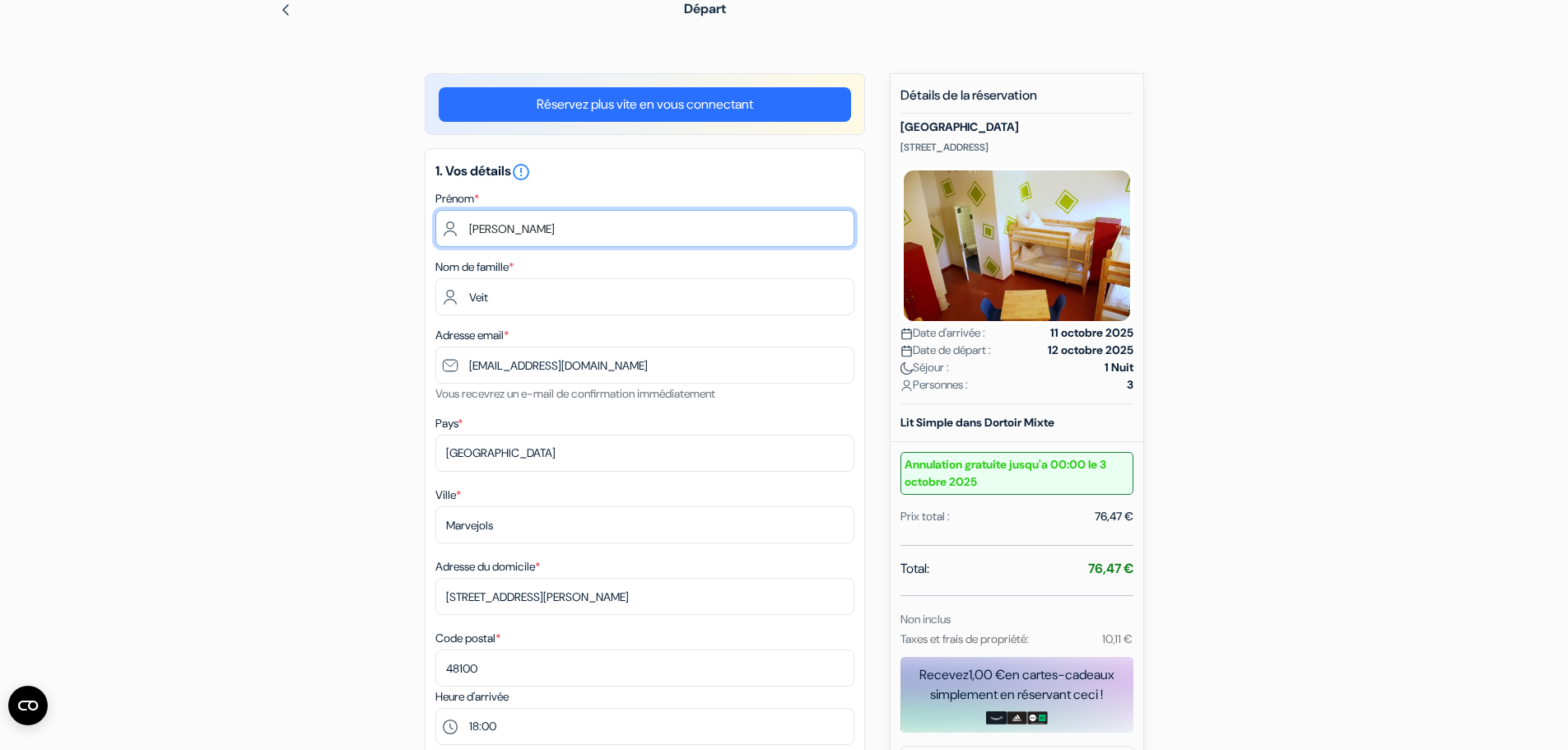
scroll to position [82, 0]
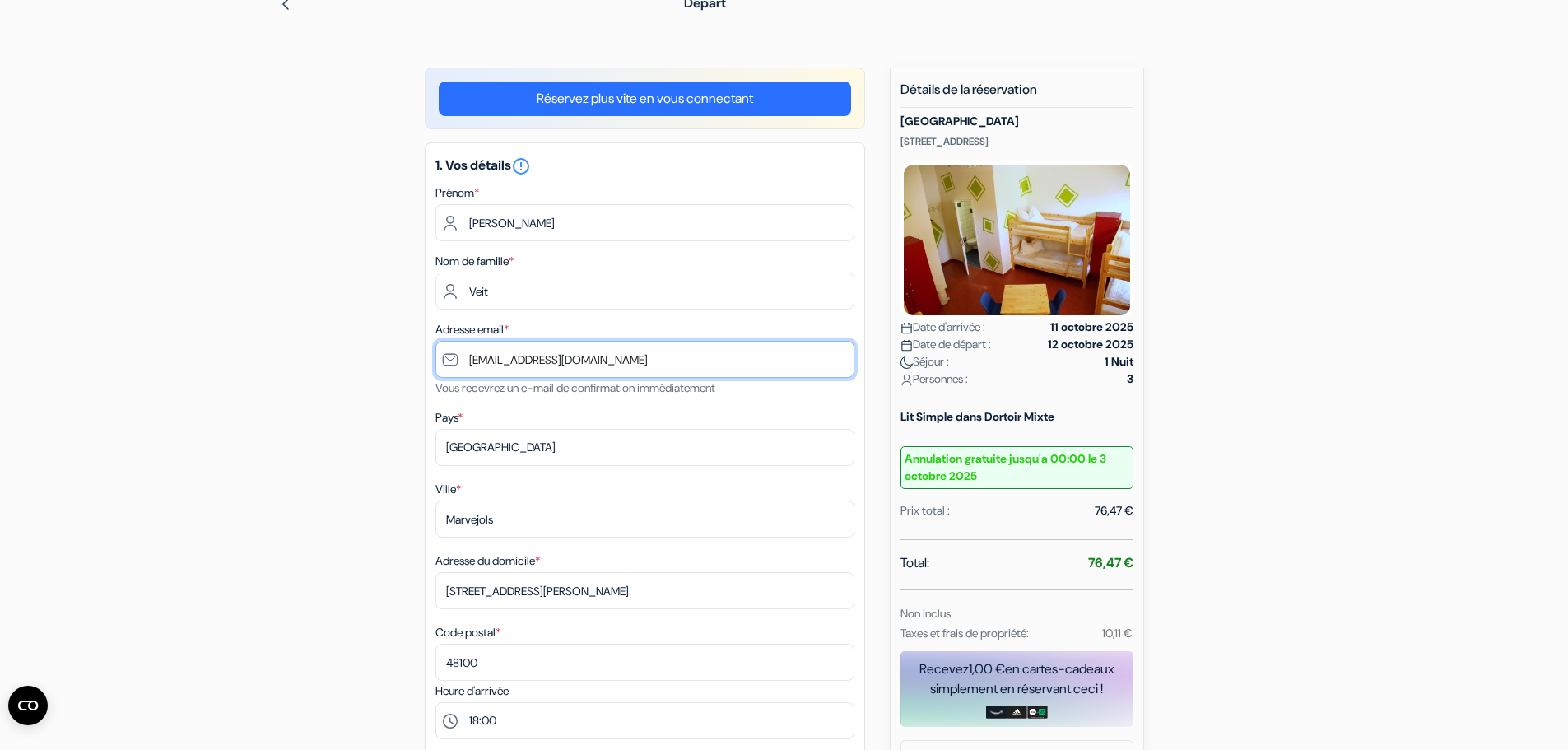
click at [588, 348] on input "[EMAIL_ADDRESS][DOMAIN_NAME]" at bounding box center [644, 359] width 419 height 37
type input "[EMAIL_ADDRESS][DOMAIN_NAME]"
drag, startPoint x: 508, startPoint y: 368, endPoint x: 491, endPoint y: 365, distance: 17.3
click at [508, 368] on input "[EMAIL_ADDRESS][DOMAIN_NAME]" at bounding box center [644, 359] width 419 height 37
click at [458, 358] on input "[EMAIL_ADDRESS][DOMAIN_NAME]" at bounding box center [644, 359] width 419 height 37
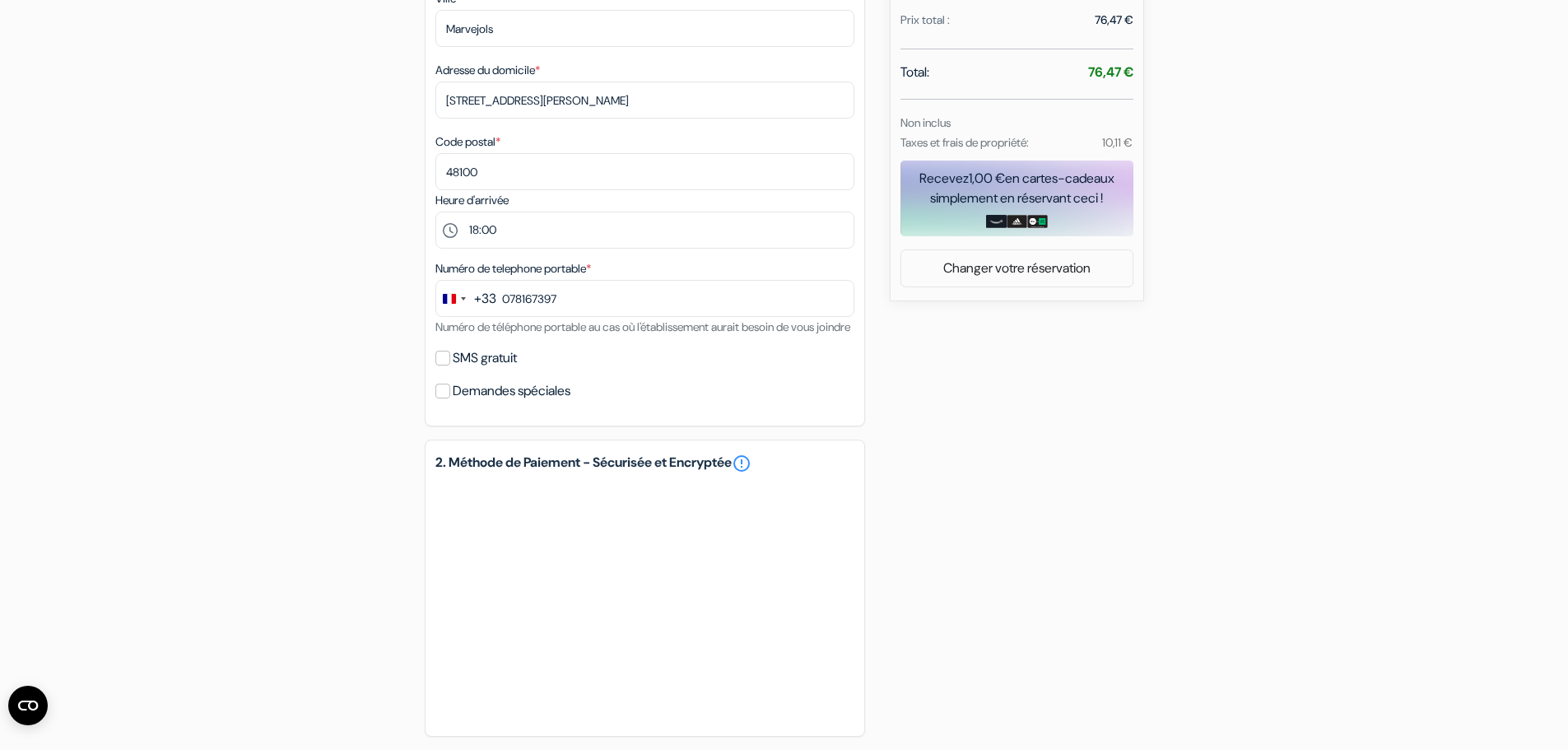
scroll to position [576, 0]
click at [448, 362] on input "SMS gratuit" at bounding box center [443, 355] width 15 height 15
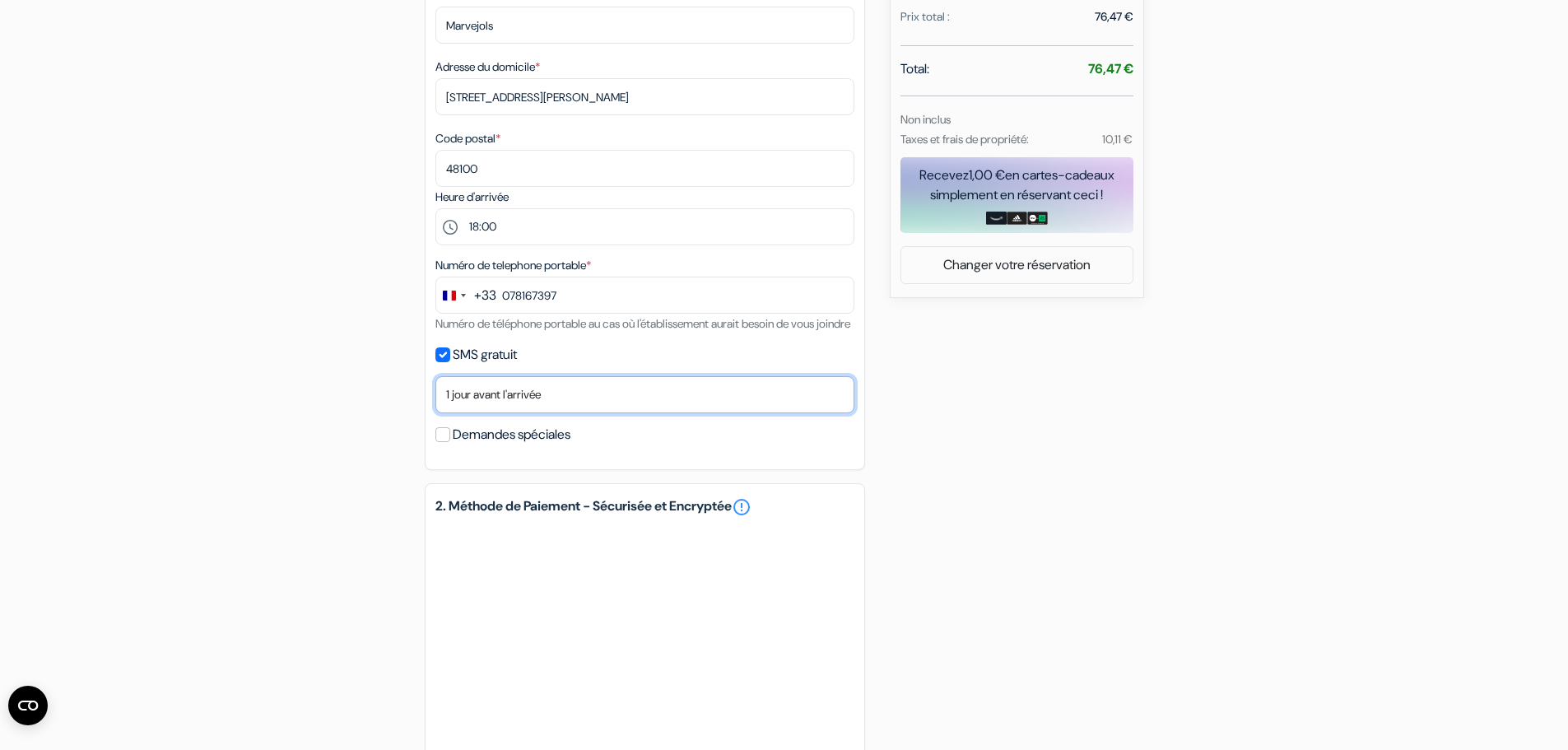
click at [518, 400] on select "Non merci Maintenant Le jour de votre arrivée 1 jour avant l'arrivée 2 jours av…" at bounding box center [644, 394] width 419 height 37
click at [512, 404] on select "Non merci Maintenant Le jour de votre arrivée 1 jour avant l'arrivée 2 jours av…" at bounding box center [644, 394] width 419 height 37
click at [443, 362] on input "SMS gratuit" at bounding box center [443, 355] width 15 height 15
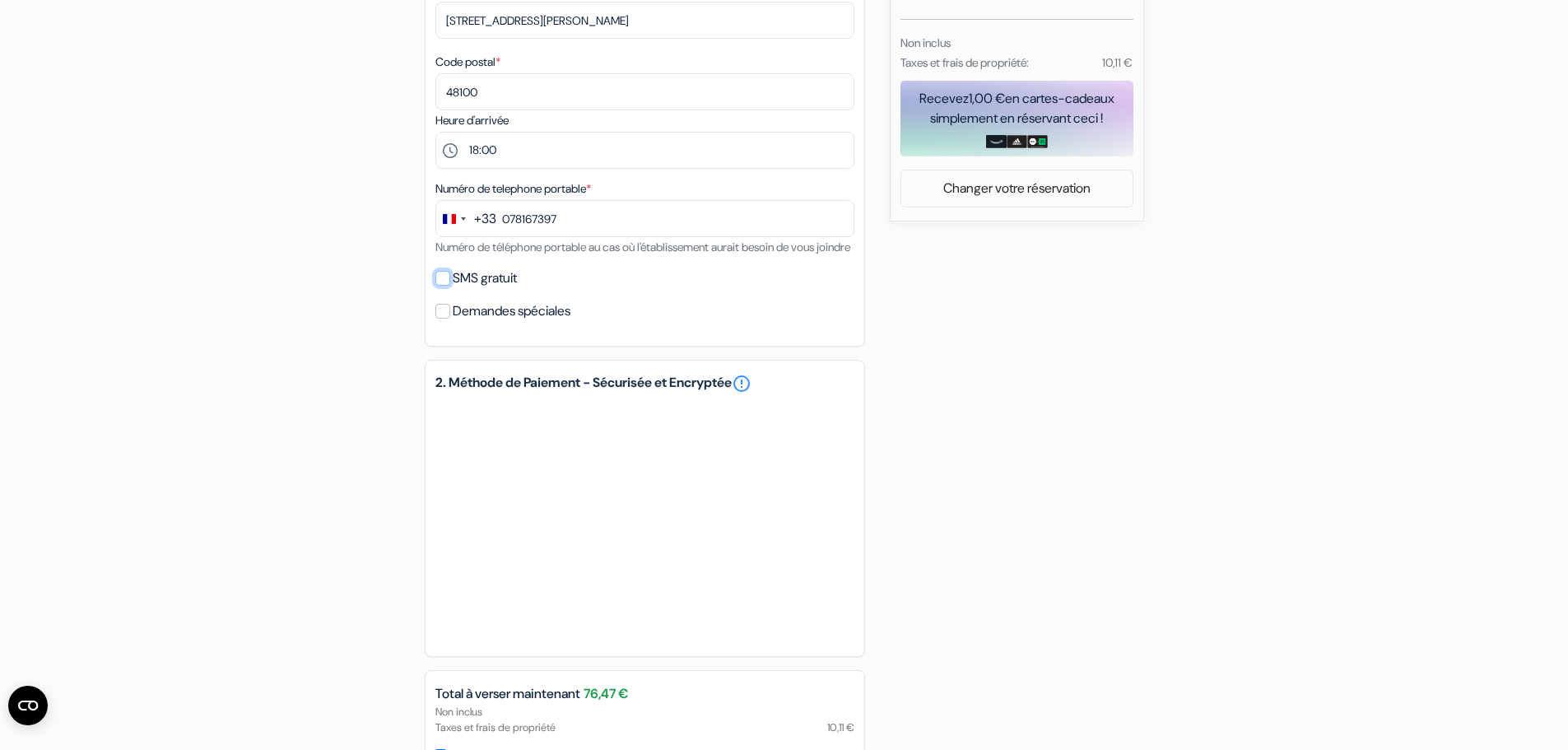
scroll to position [658, 0]
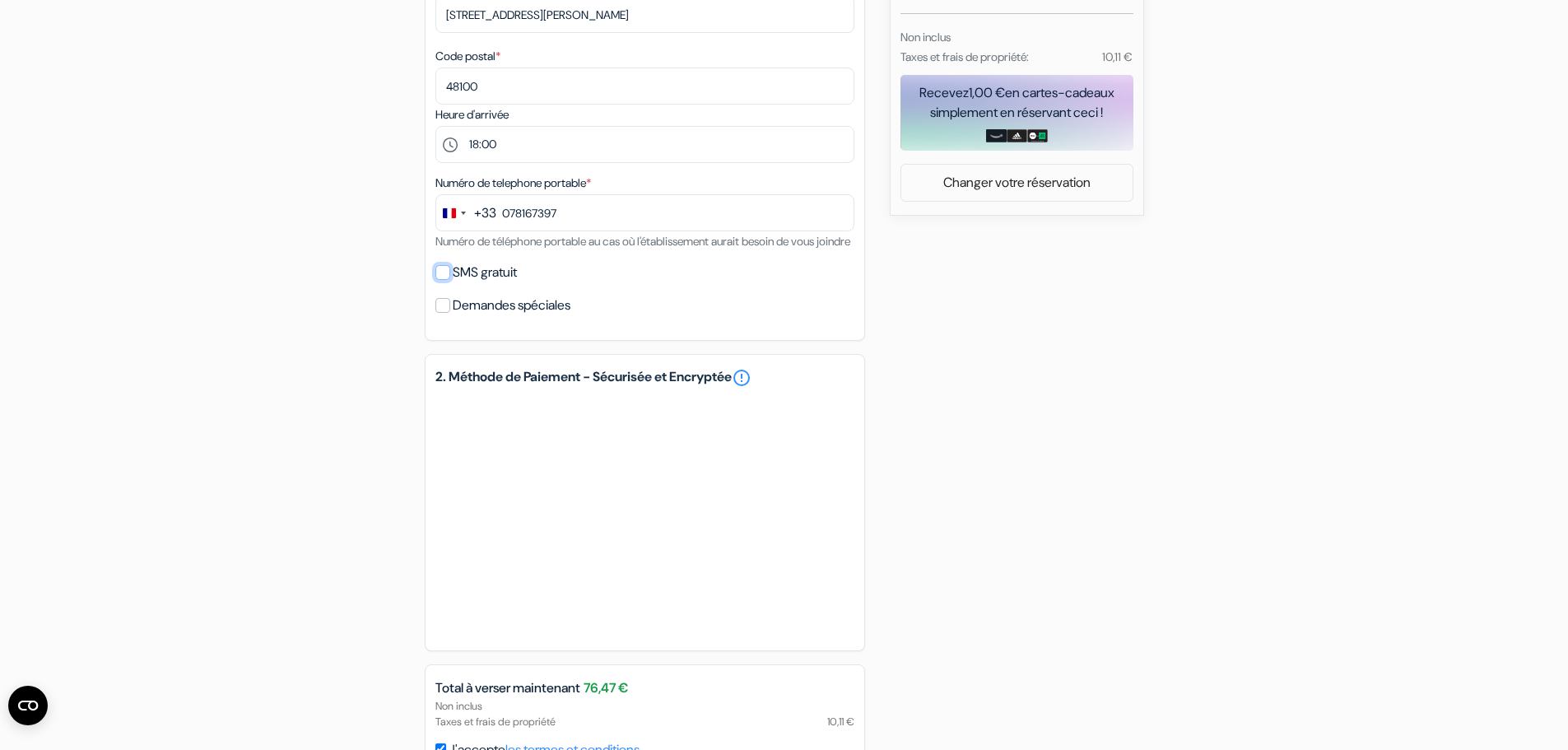
click at [447, 280] on input "SMS gratuit" at bounding box center [443, 273] width 15 height 15
checkbox input "true"
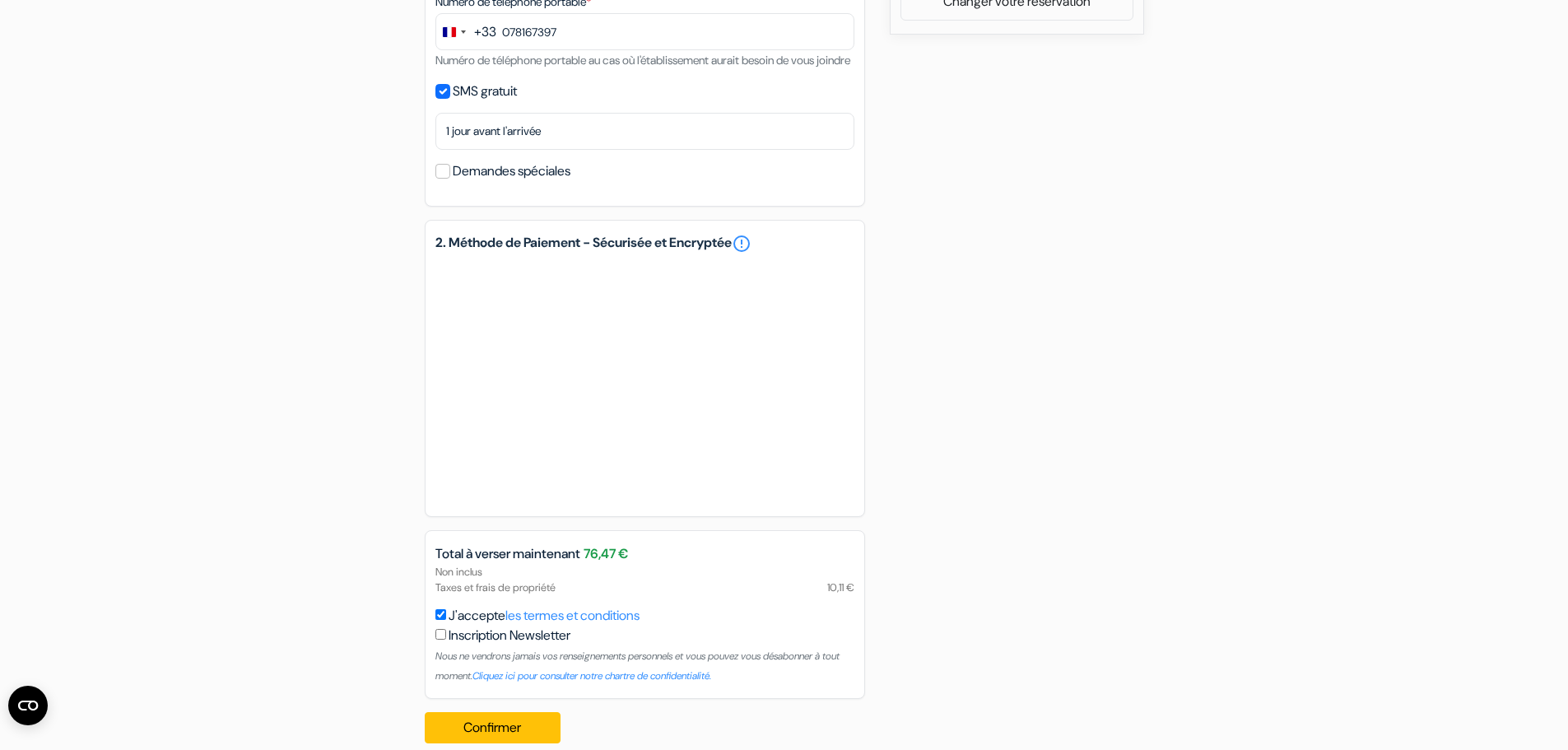
scroll to position [883, 0]
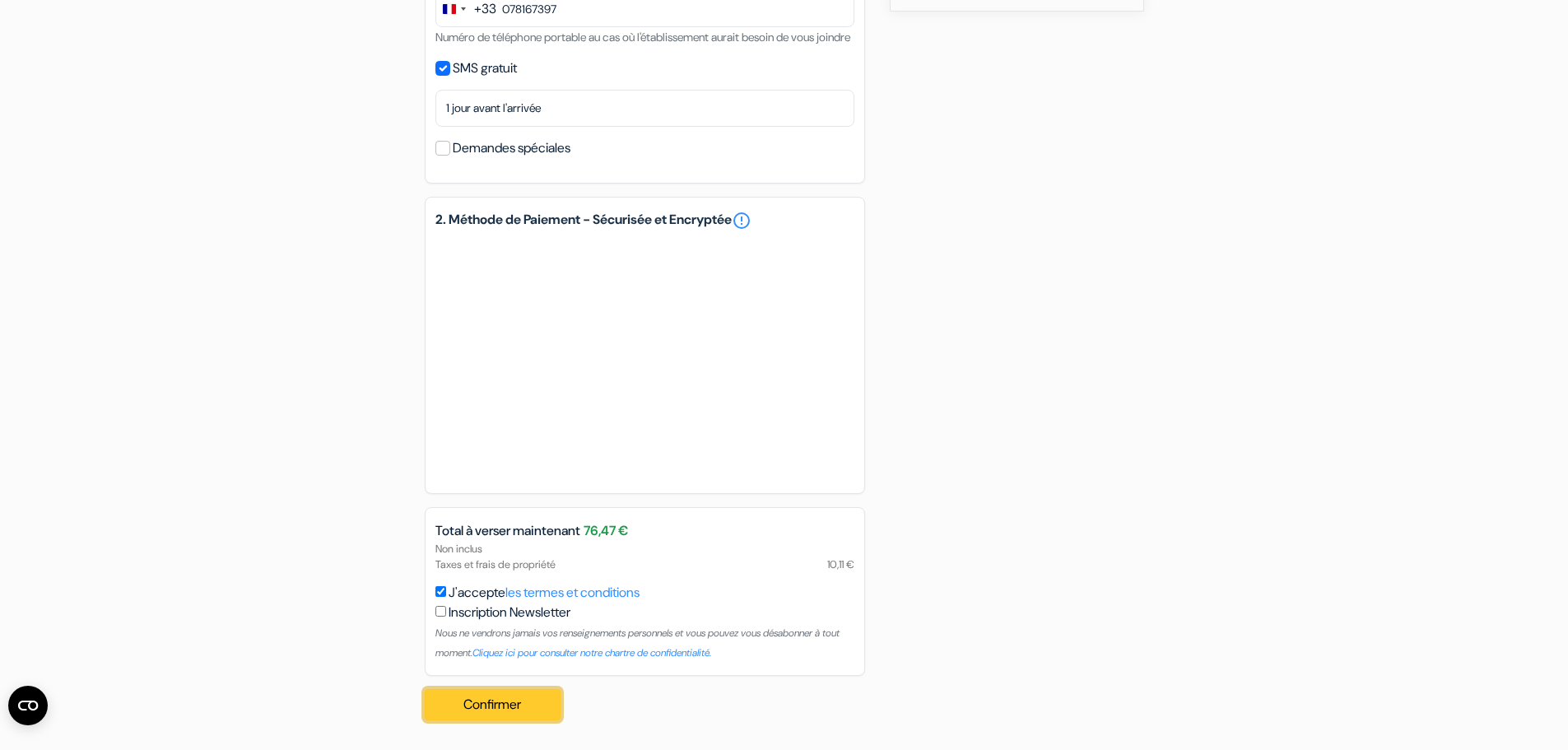
click at [510, 702] on button "Confirmer Loading..." at bounding box center [492, 704] width 137 height 31
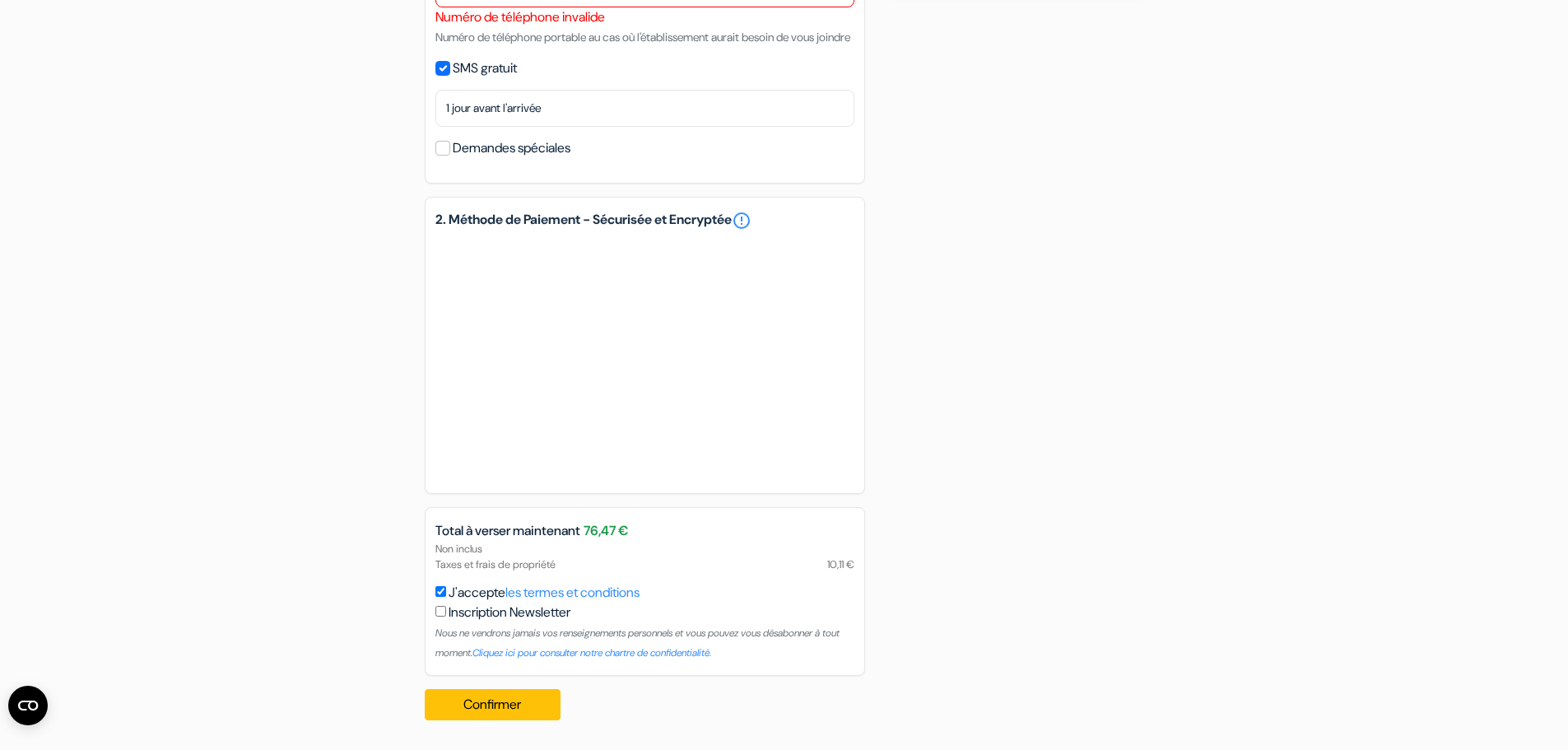
scroll to position [553, 0]
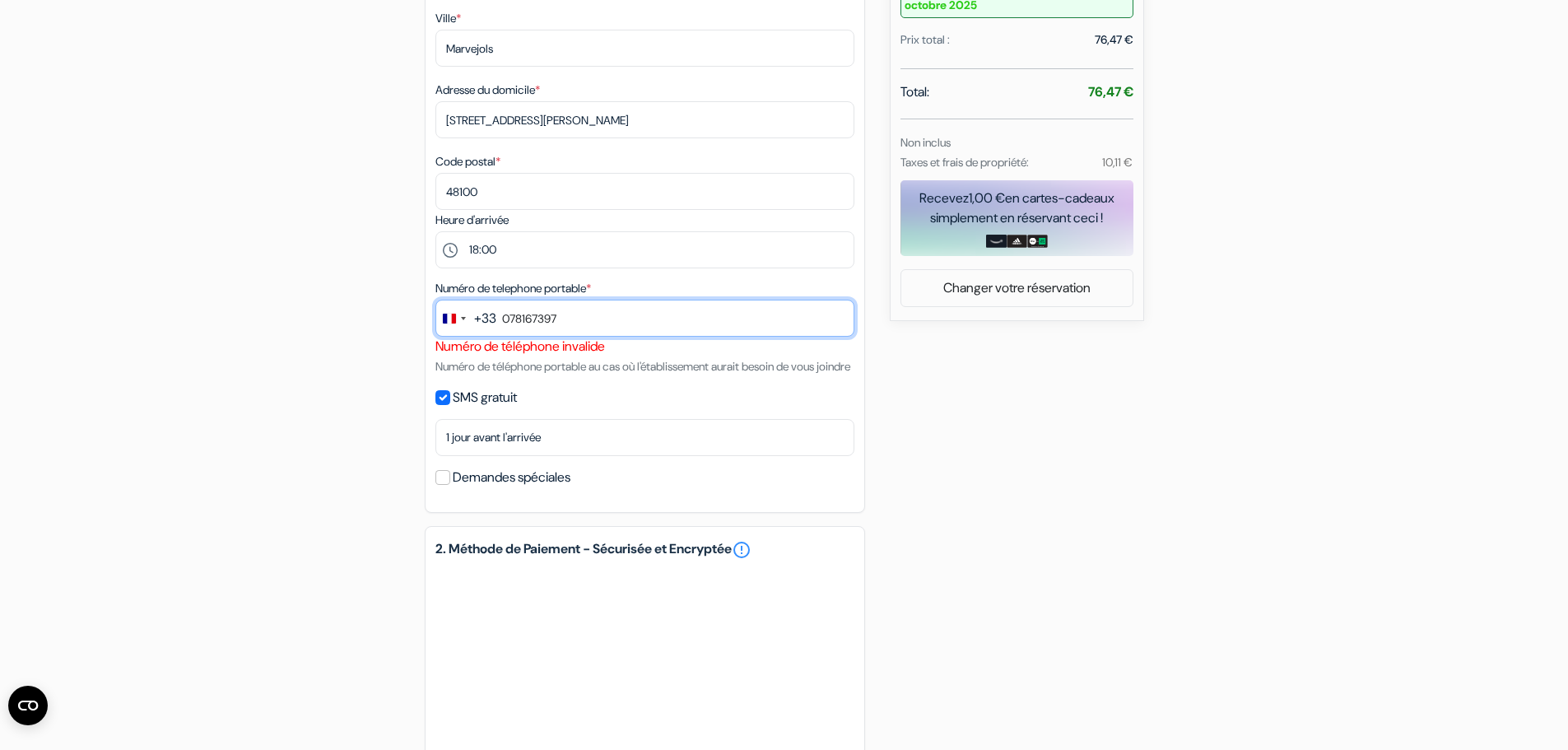
click at [501, 318] on input "078167397" at bounding box center [644, 317] width 419 height 37
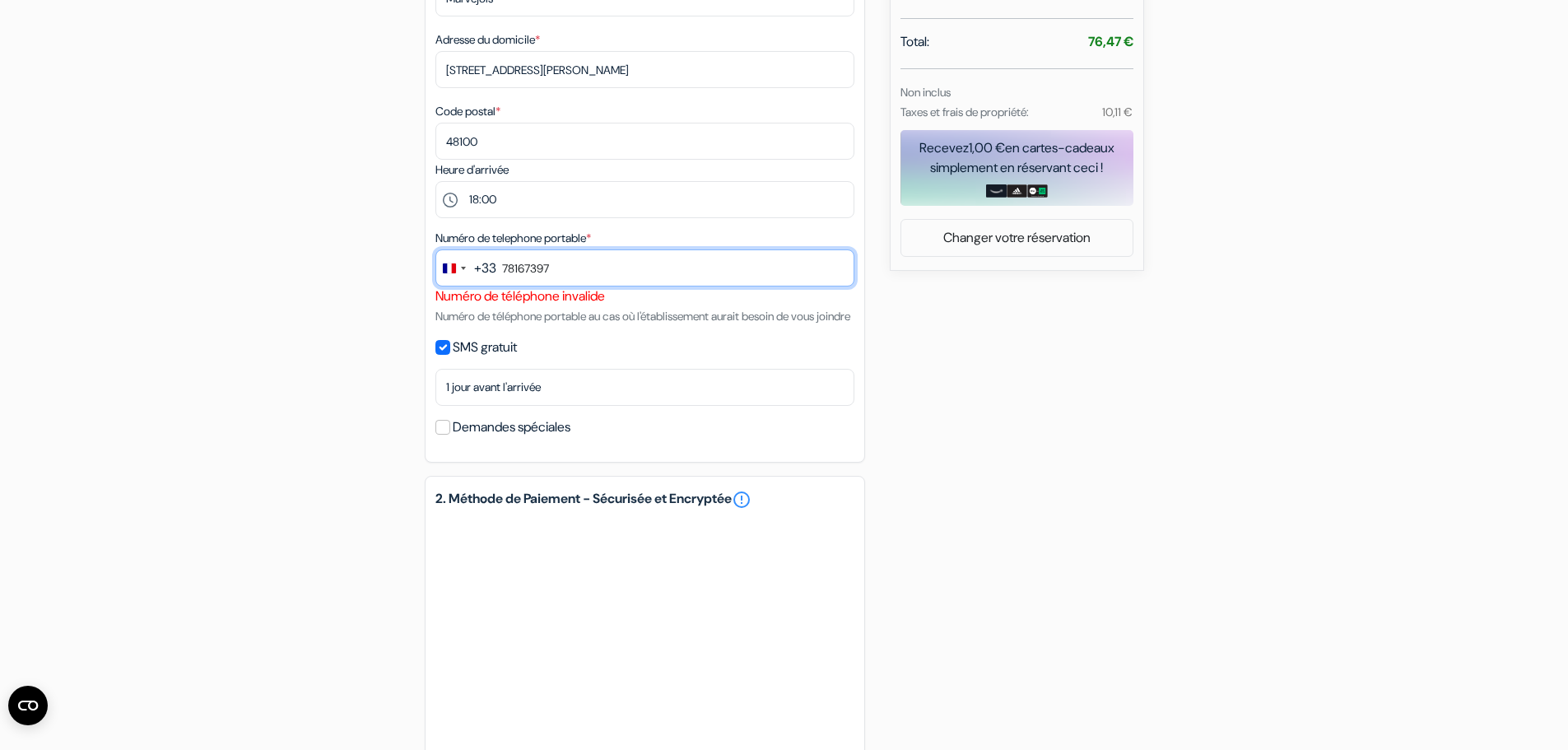
scroll to position [883, 0]
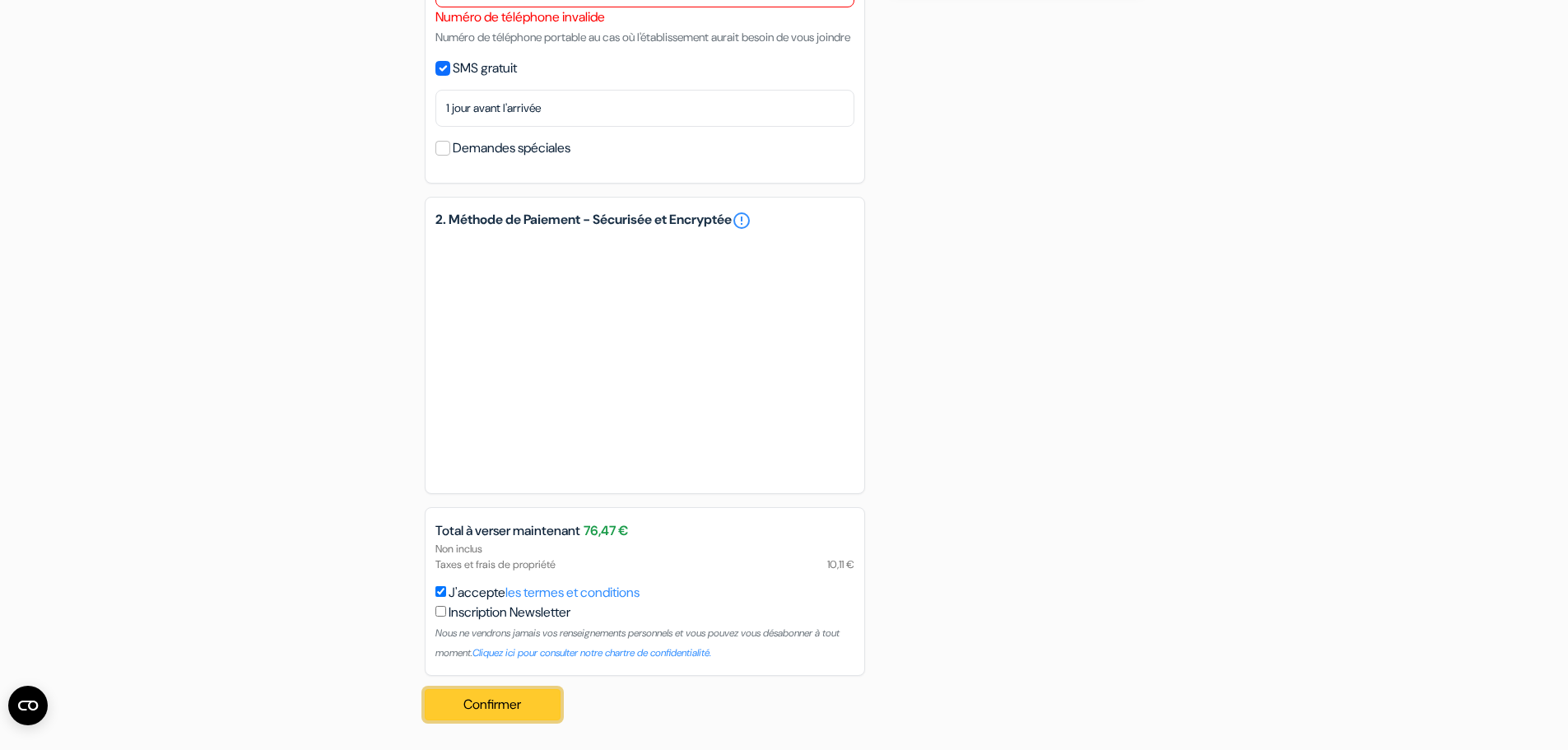
click at [522, 720] on button "Confirmer Loading..." at bounding box center [492, 704] width 137 height 31
click at [544, 697] on button "Confirmer Loading..." at bounding box center [492, 704] width 137 height 31
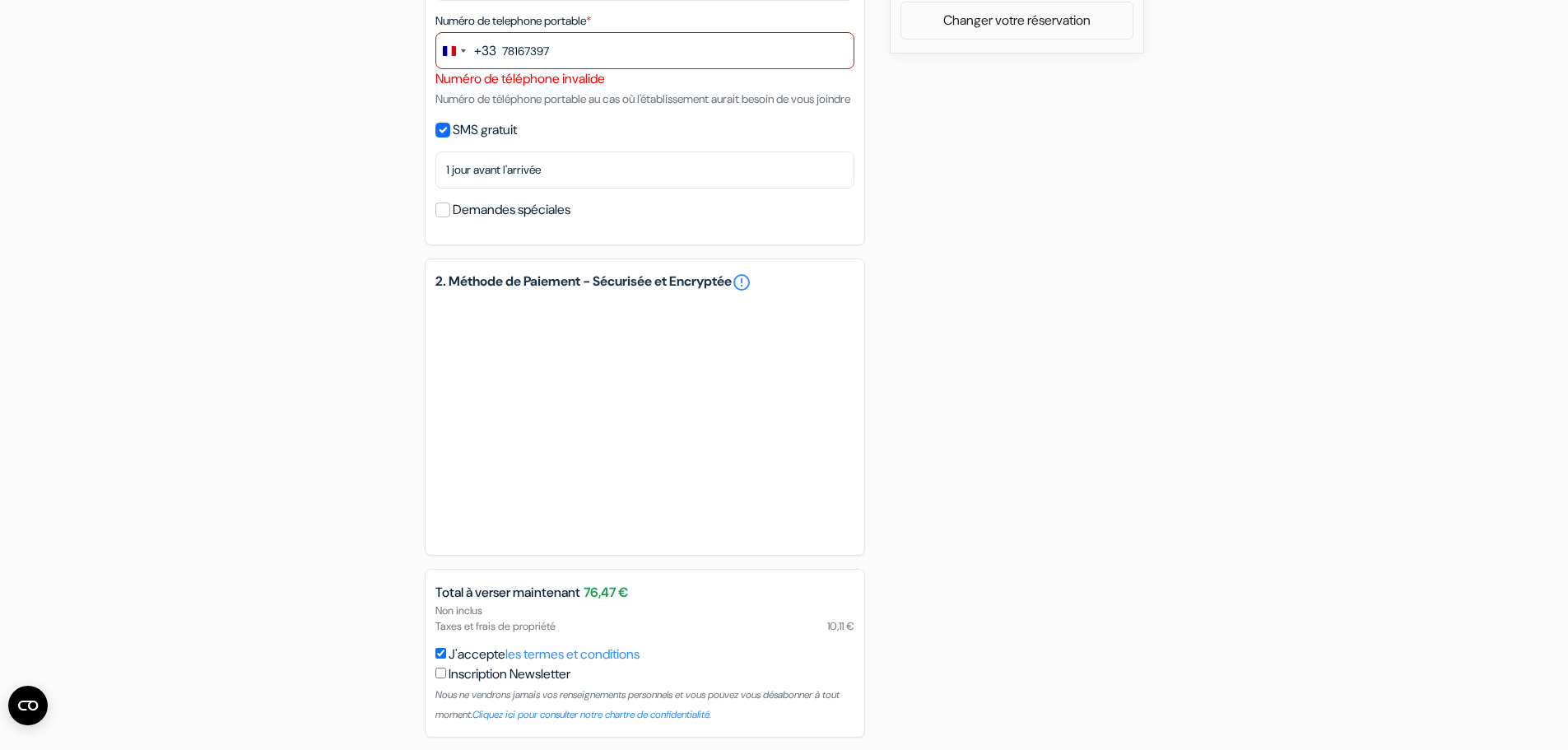
scroll to position [409, 0]
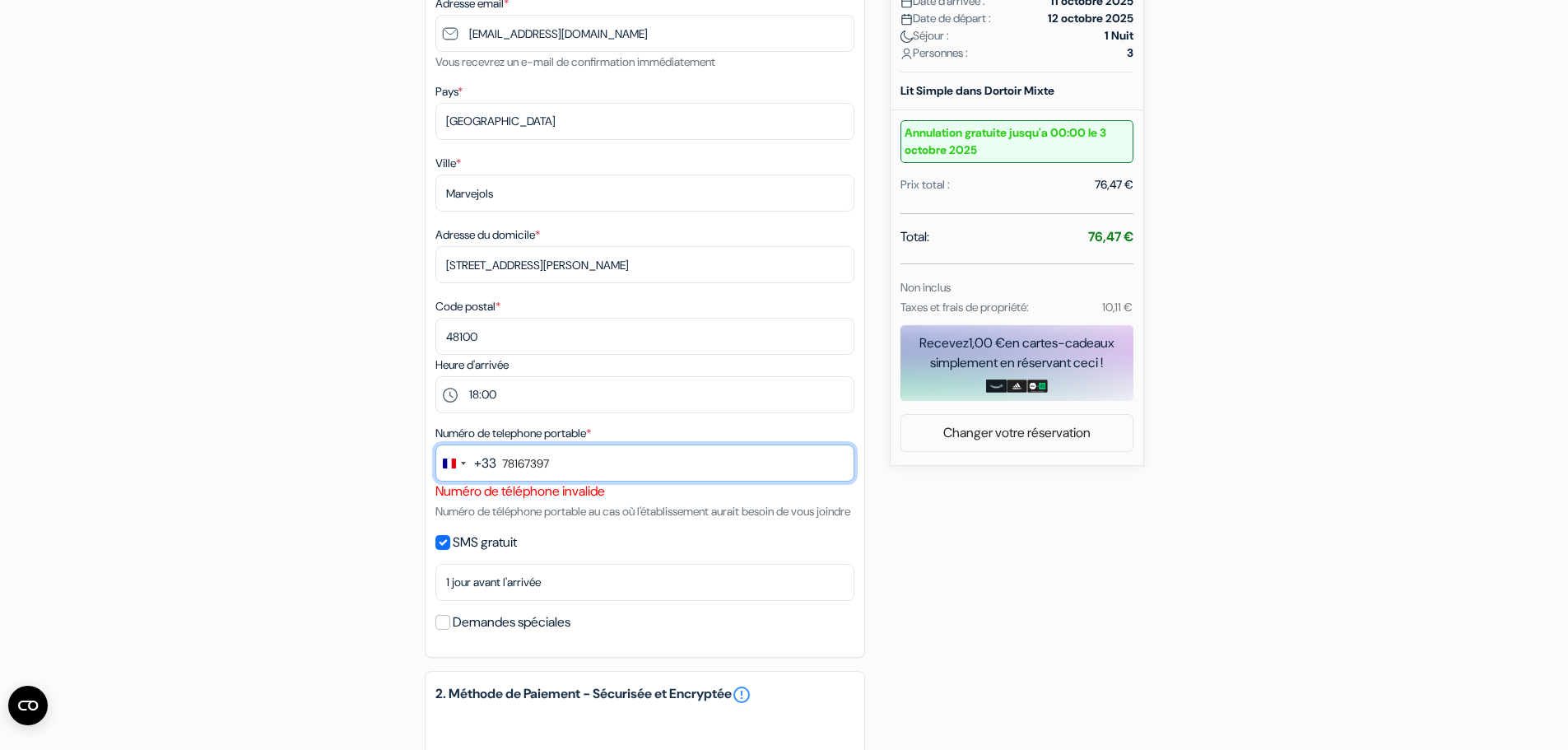
click at [504, 462] on input "78167397" at bounding box center [644, 462] width 419 height 37
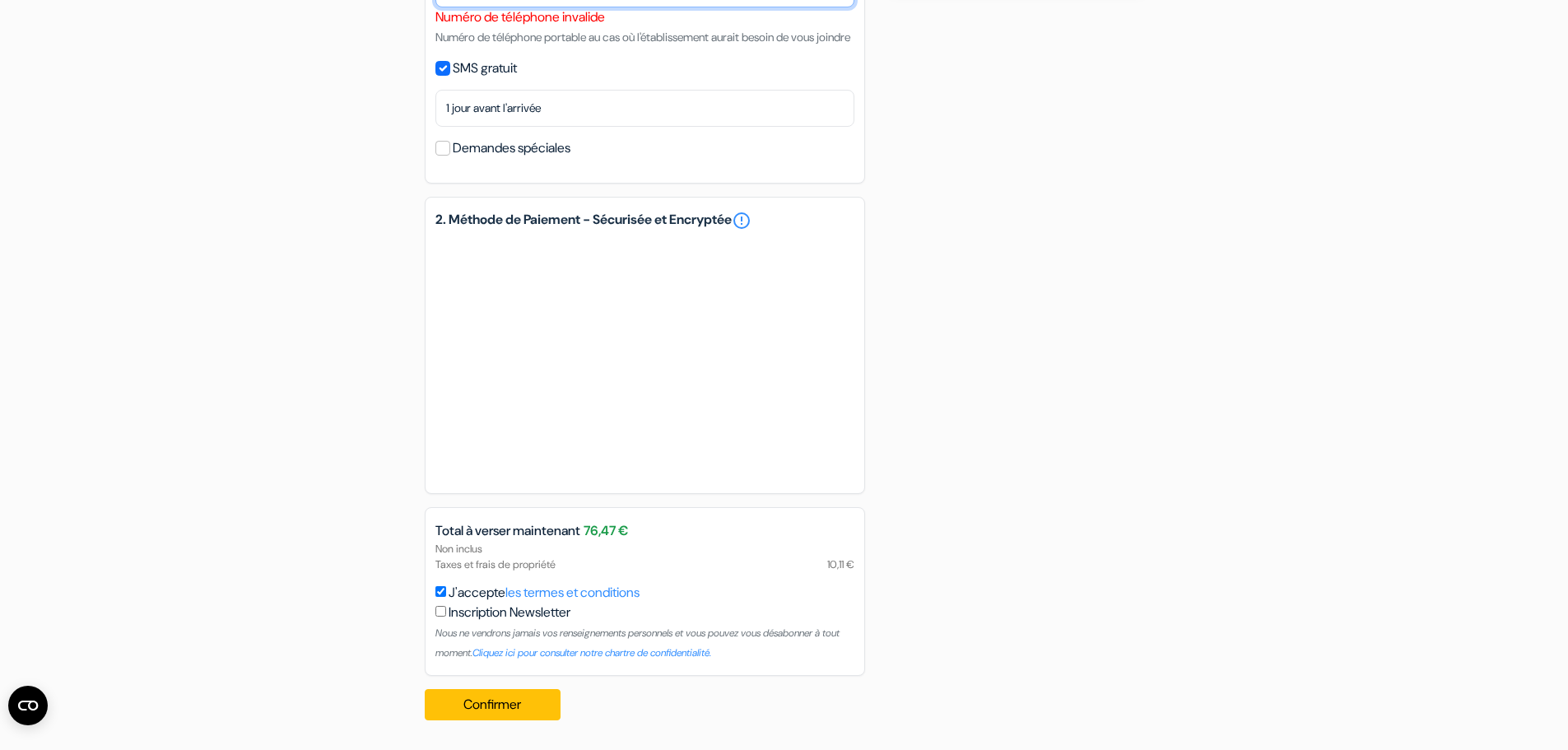
scroll to position [902, 0]
type input "(0)78167397"
click at [513, 697] on button "Confirmer Loading..." at bounding box center [492, 704] width 137 height 31
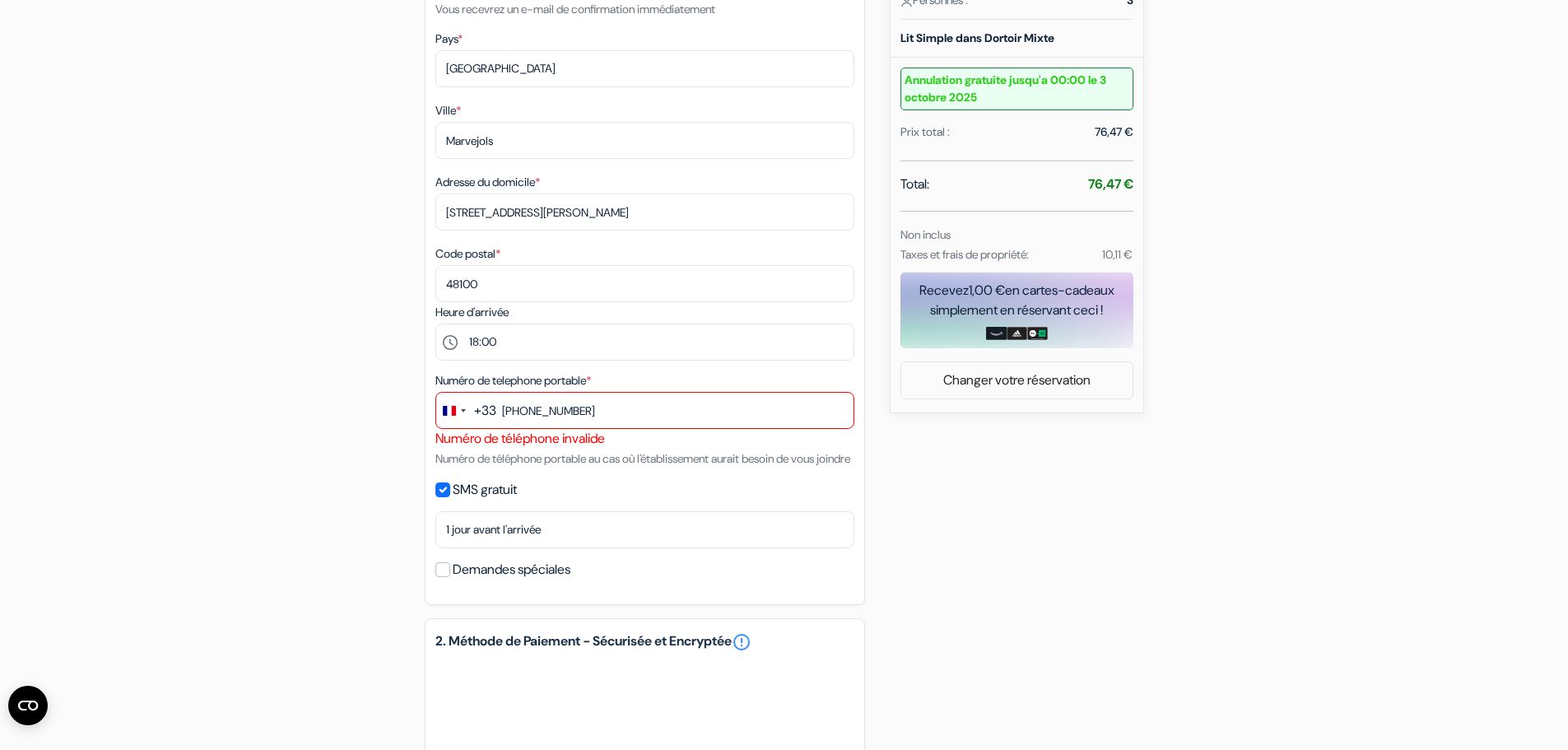
scroll to position [491, 0]
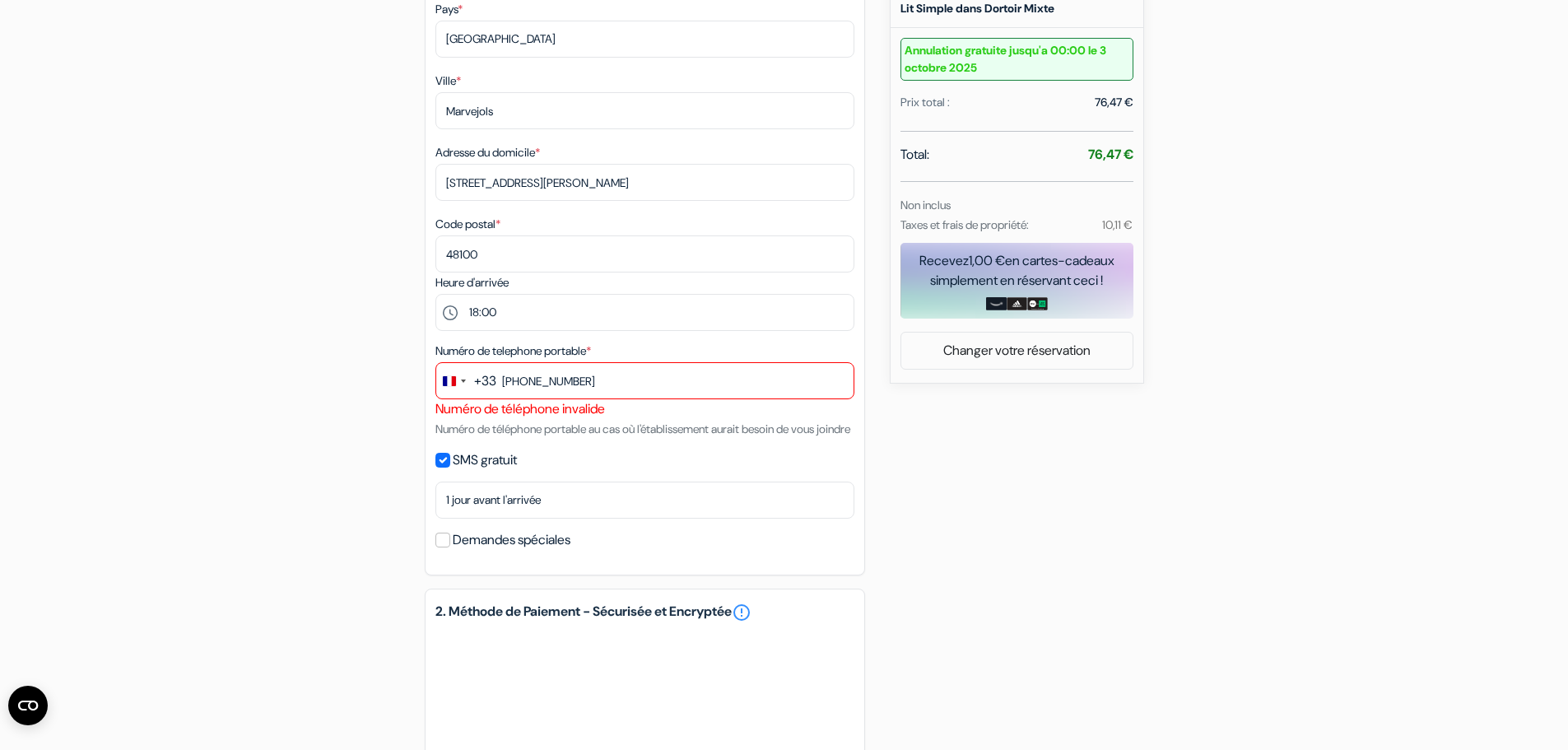
click at [487, 372] on div "+33" at bounding box center [485, 381] width 22 height 20
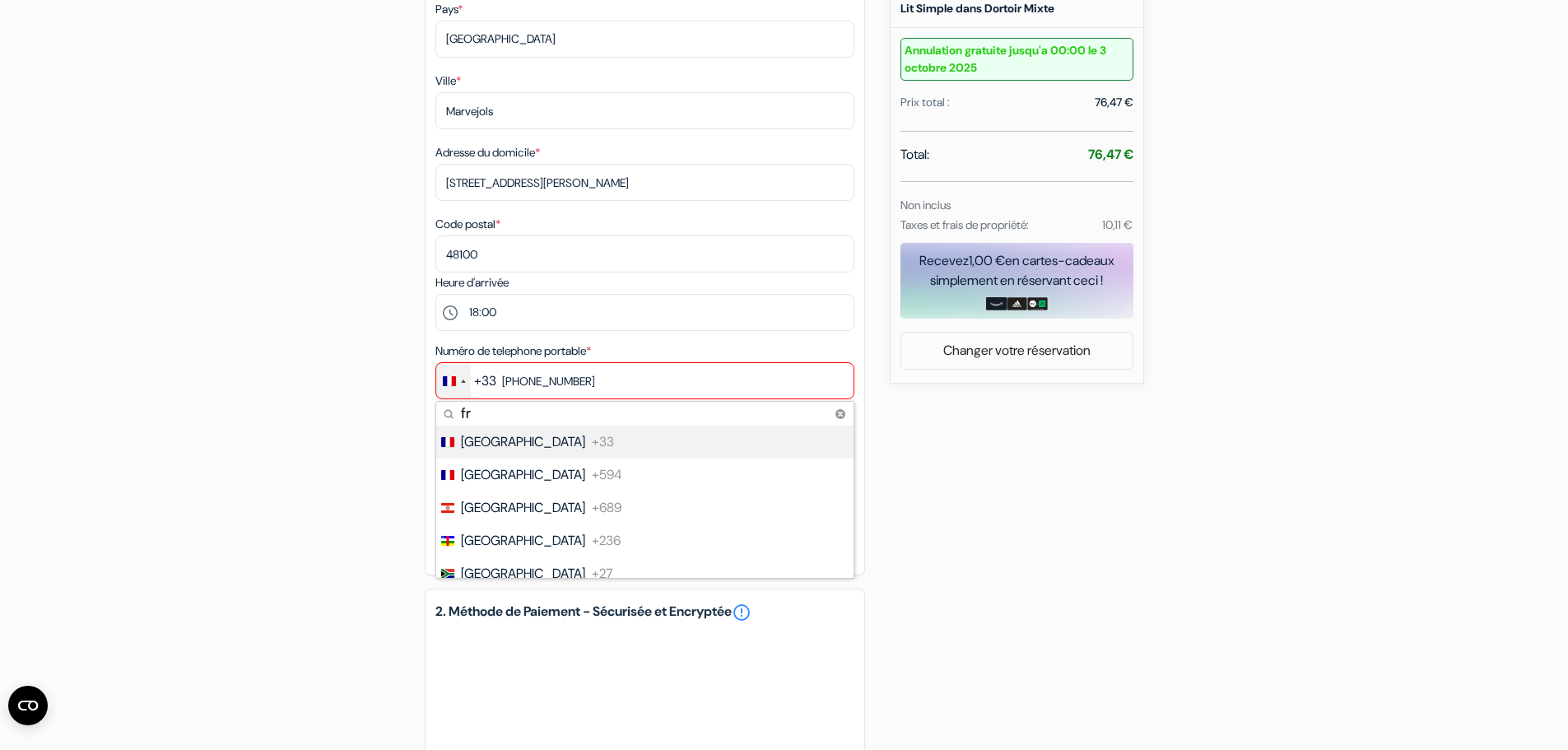
click at [547, 438] on li "France +33" at bounding box center [643, 442] width 419 height 33
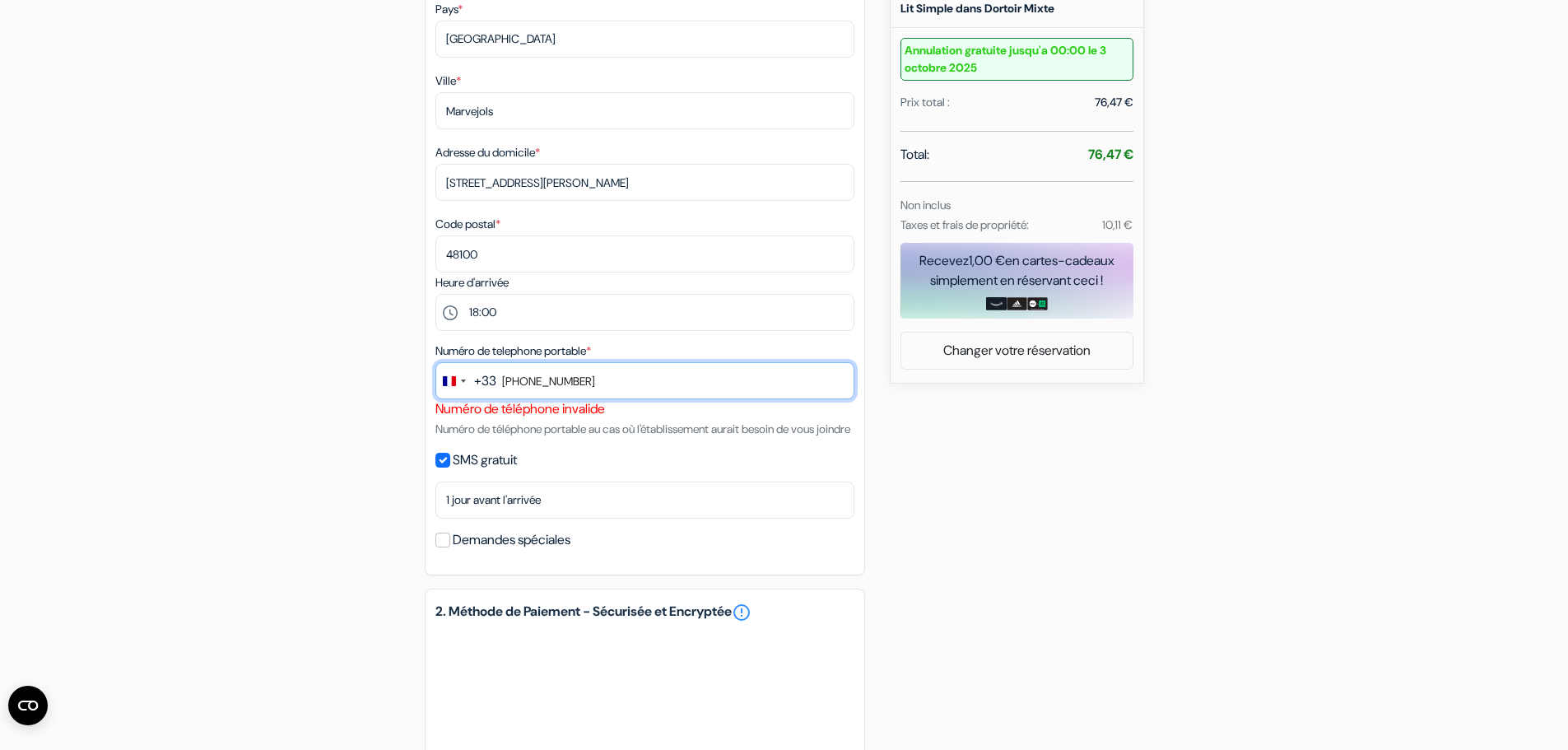
click at [538, 381] on input "(0)78167397" at bounding box center [644, 380] width 419 height 37
drag, startPoint x: 636, startPoint y: 374, endPoint x: 469, endPoint y: 367, distance: 167.1
click at [469, 367] on div "+33 fr 5 results found No results found France +33 French Guiana +594 French Po…" at bounding box center [644, 380] width 419 height 37
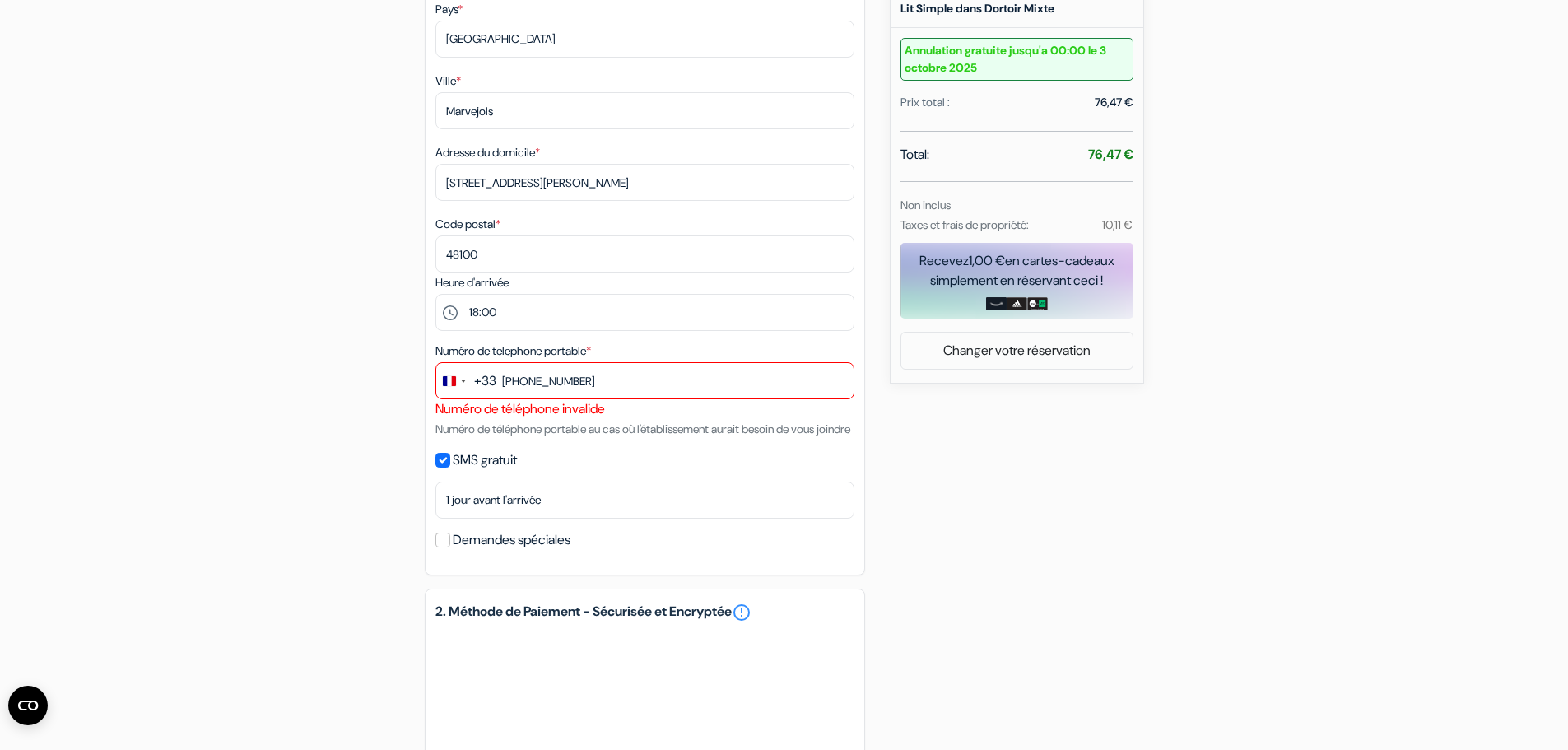
click at [493, 386] on div "+33" at bounding box center [485, 381] width 22 height 20
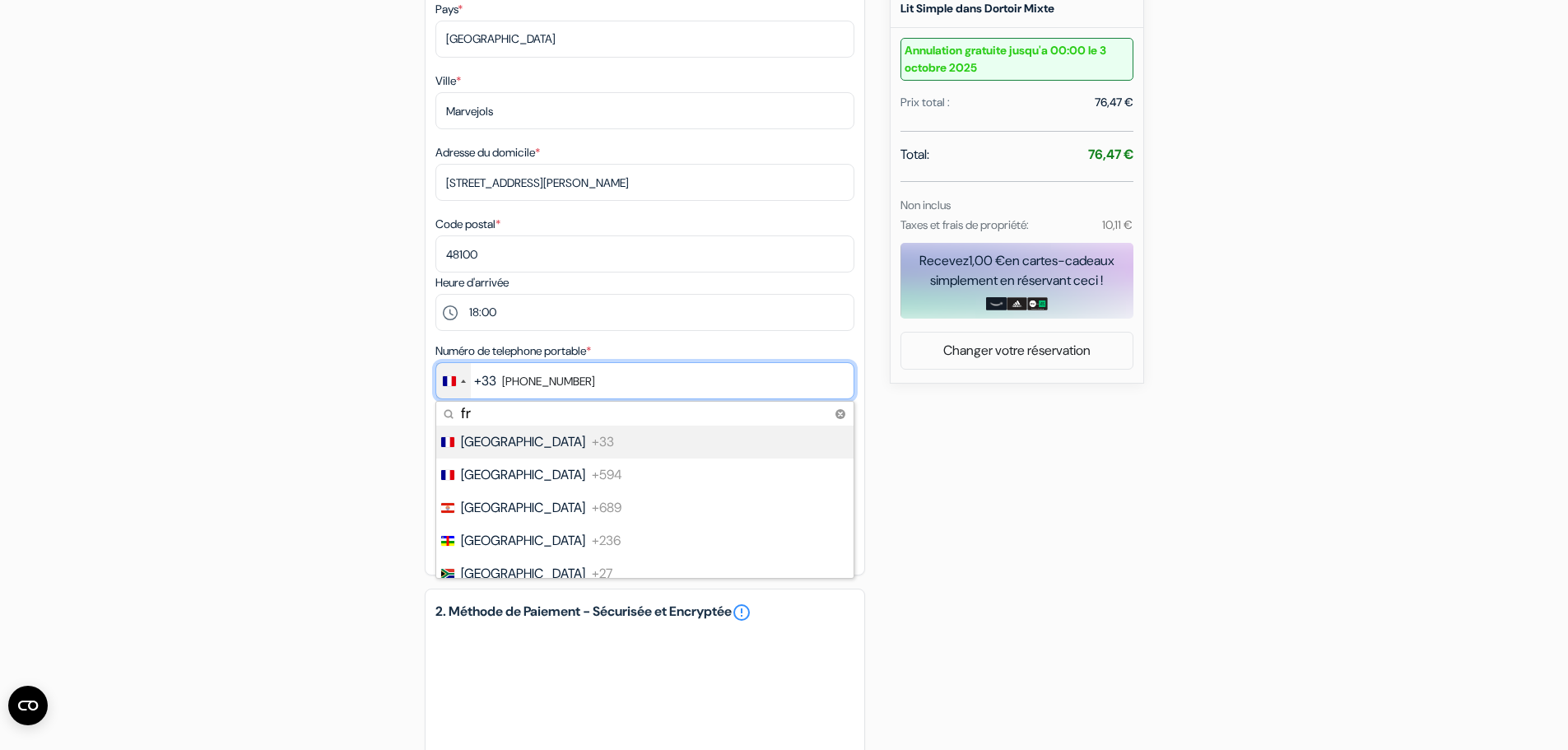
drag, startPoint x: 599, startPoint y: 383, endPoint x: 445, endPoint y: 385, distance: 154.0
click at [445, 385] on div "+33 fr 5 results found No results found France +33 French Guiana +594 French Po…" at bounding box center [644, 380] width 419 height 37
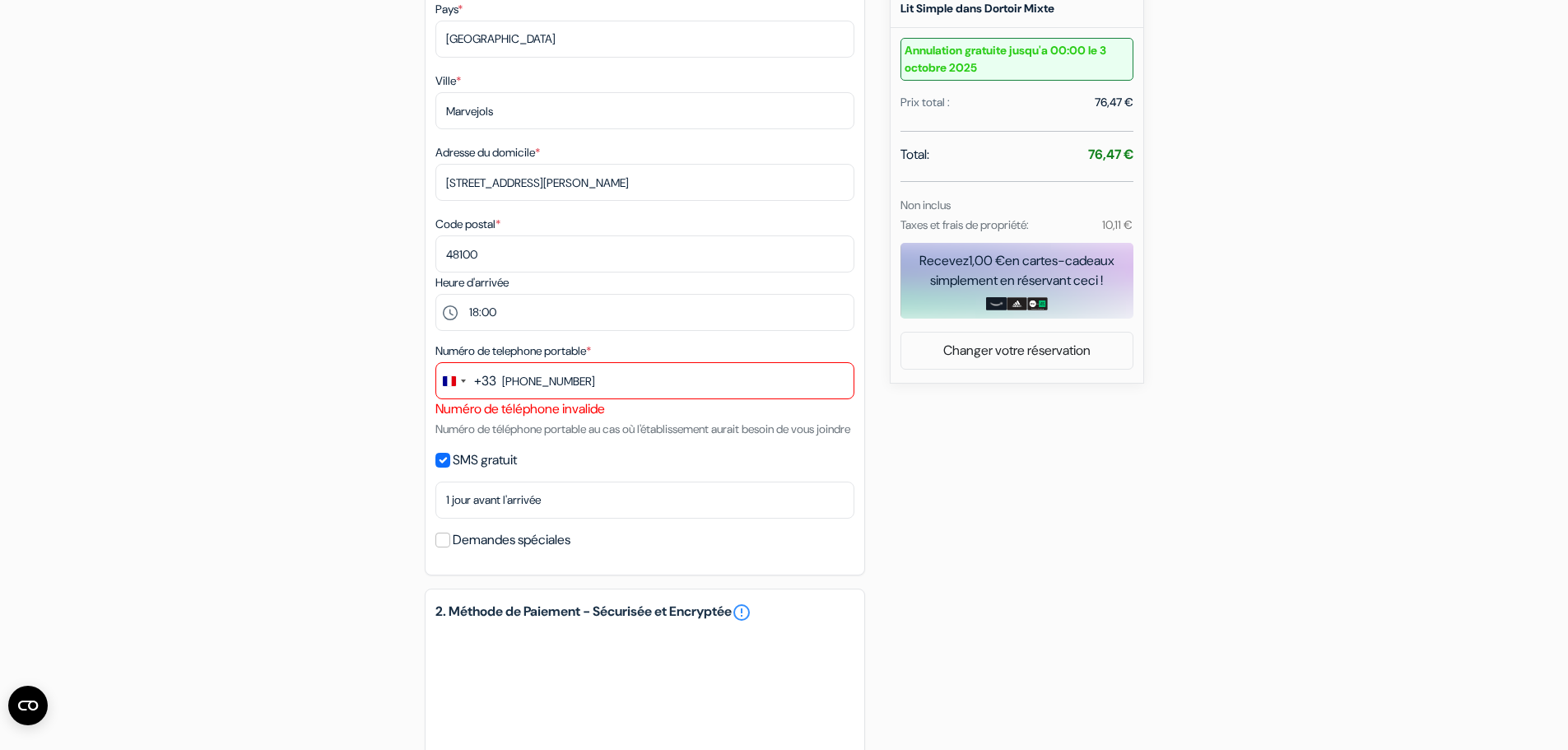
drag, startPoint x: 489, startPoint y: 386, endPoint x: 522, endPoint y: 380, distance: 33.5
click at [490, 386] on div "+33" at bounding box center [485, 381] width 22 height 20
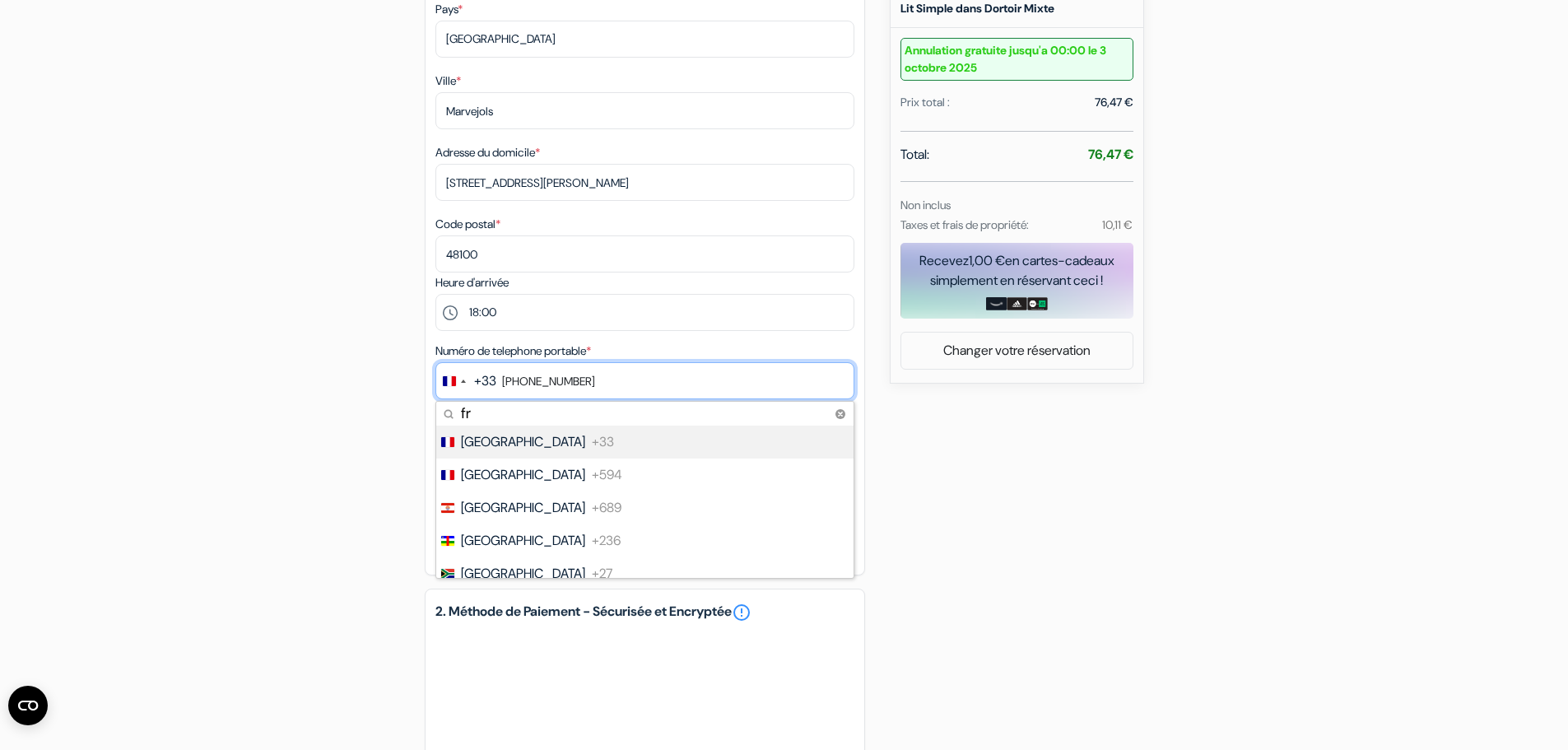
drag, startPoint x: 519, startPoint y: 378, endPoint x: 491, endPoint y: 380, distance: 28.1
click at [492, 380] on div "+33 fr 5 results found No results found France +33 French Guiana +594 French Po…" at bounding box center [644, 380] width 419 height 37
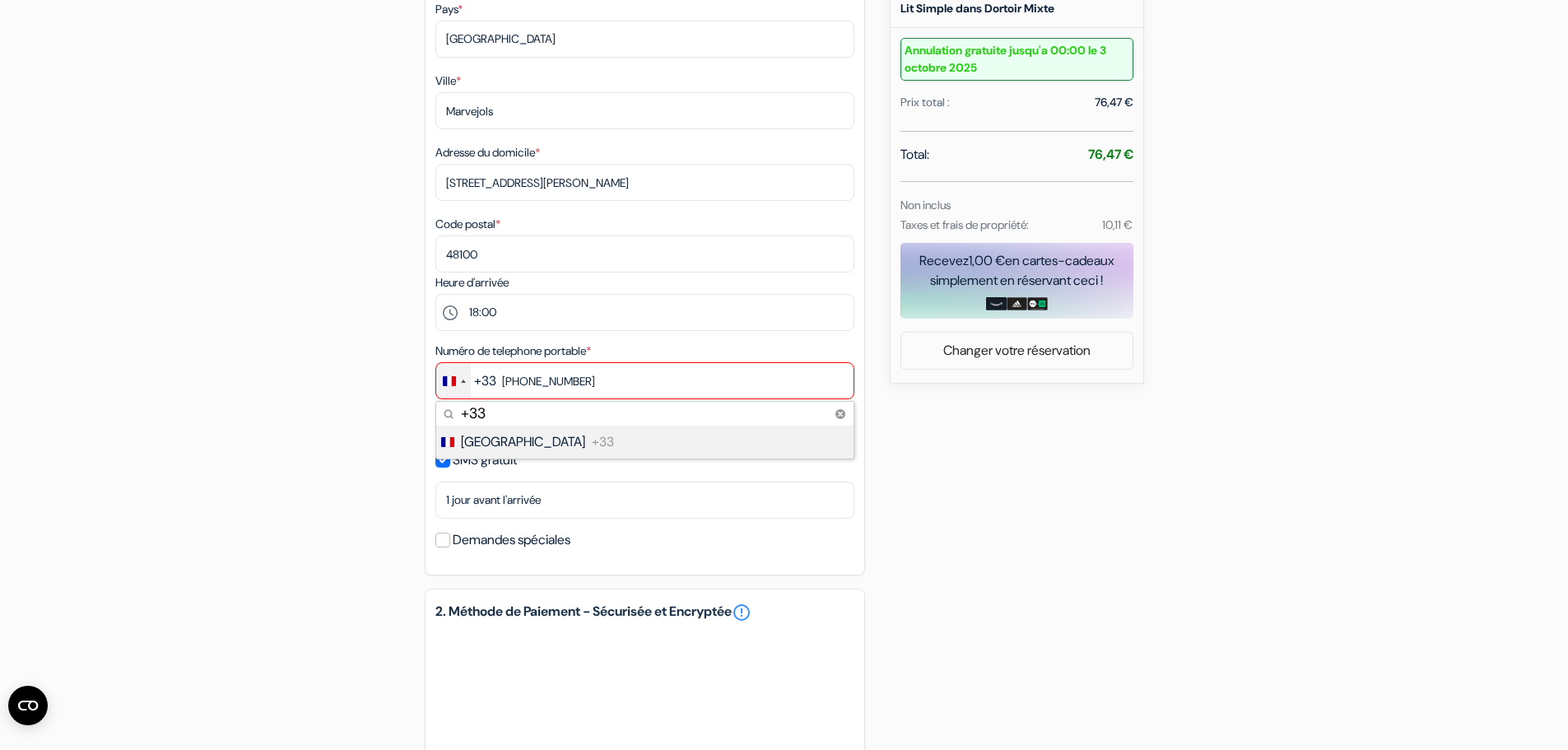
type input "+33"
click at [501, 438] on span "[GEOGRAPHIC_DATA]" at bounding box center [523, 442] width 124 height 20
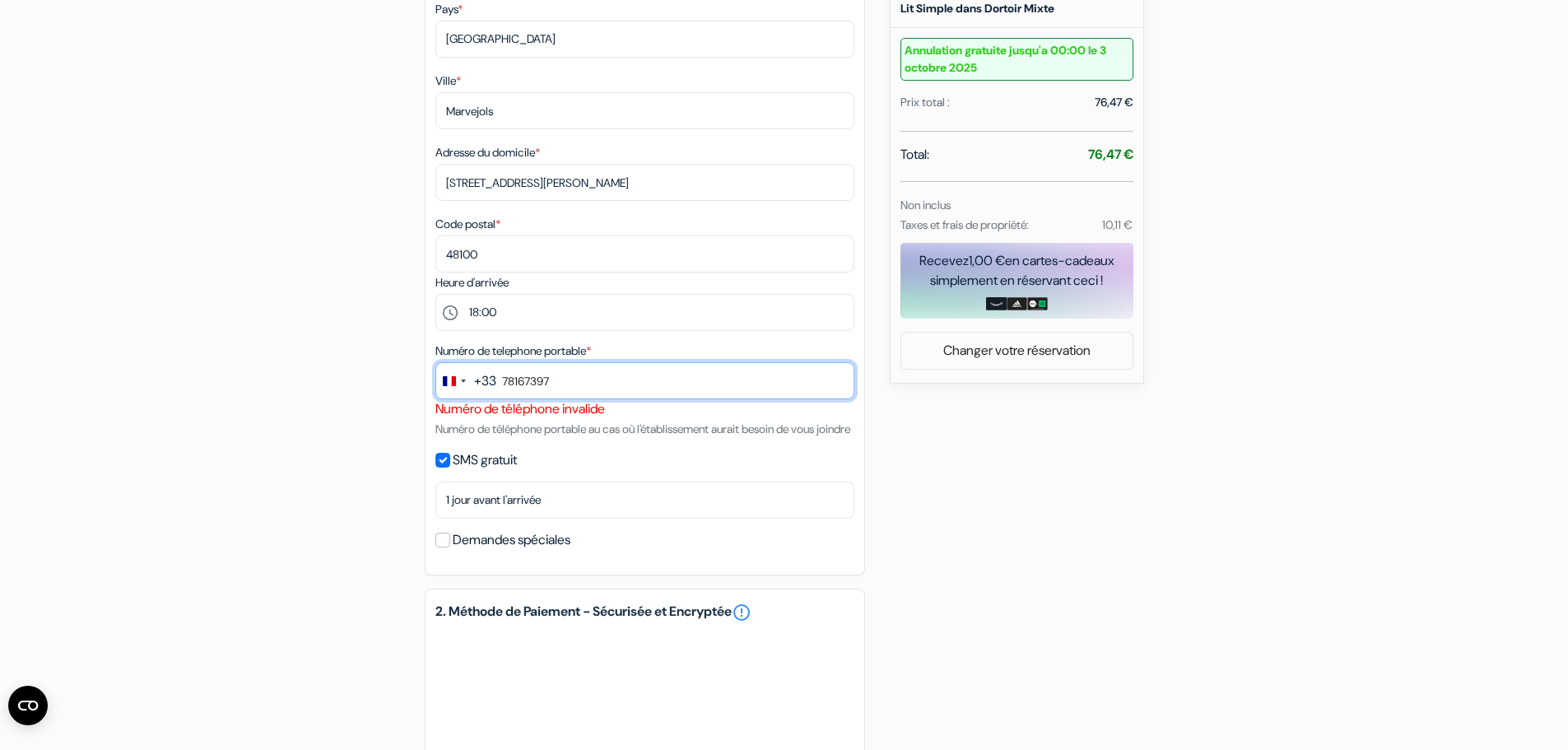
type input "78167397"
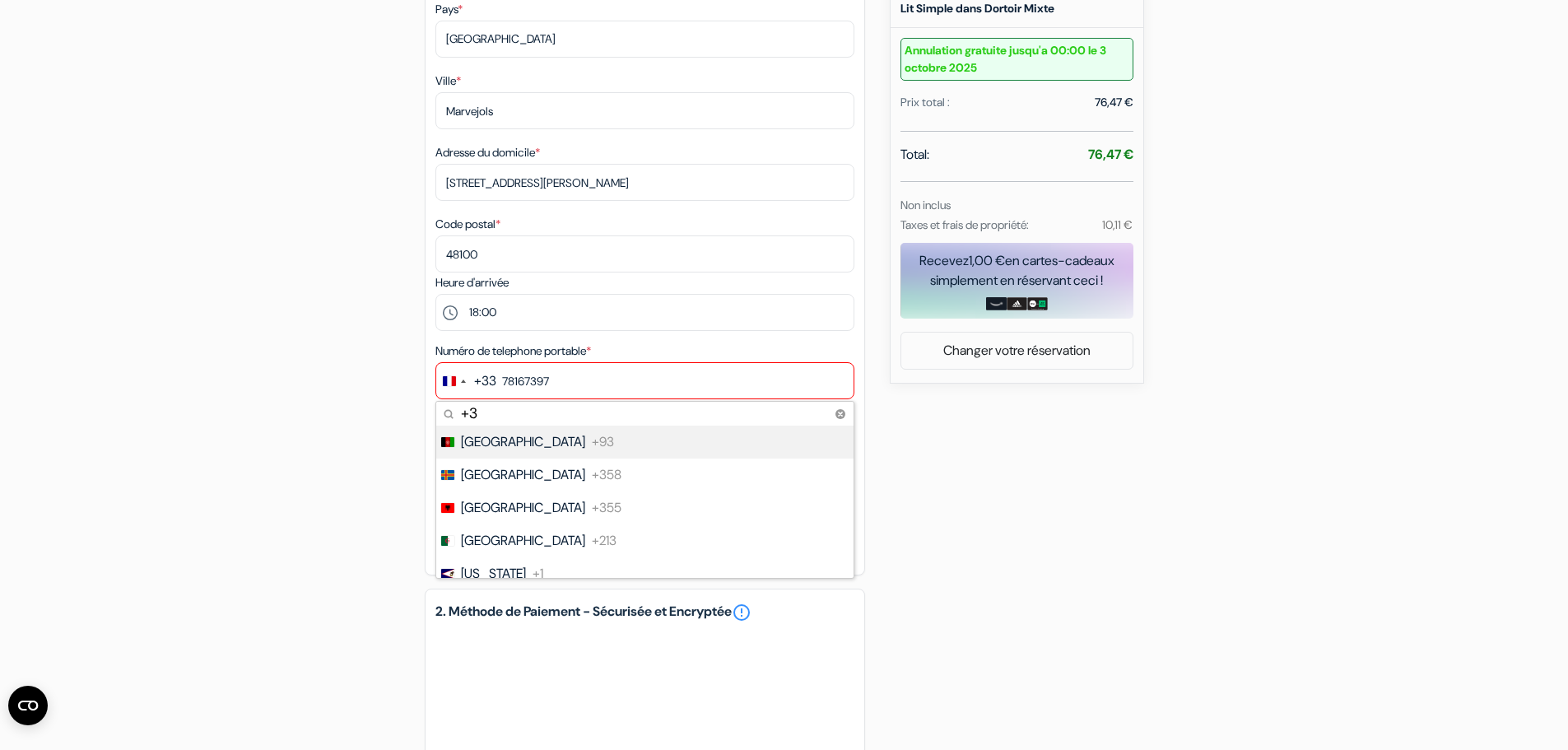
type input "+33"
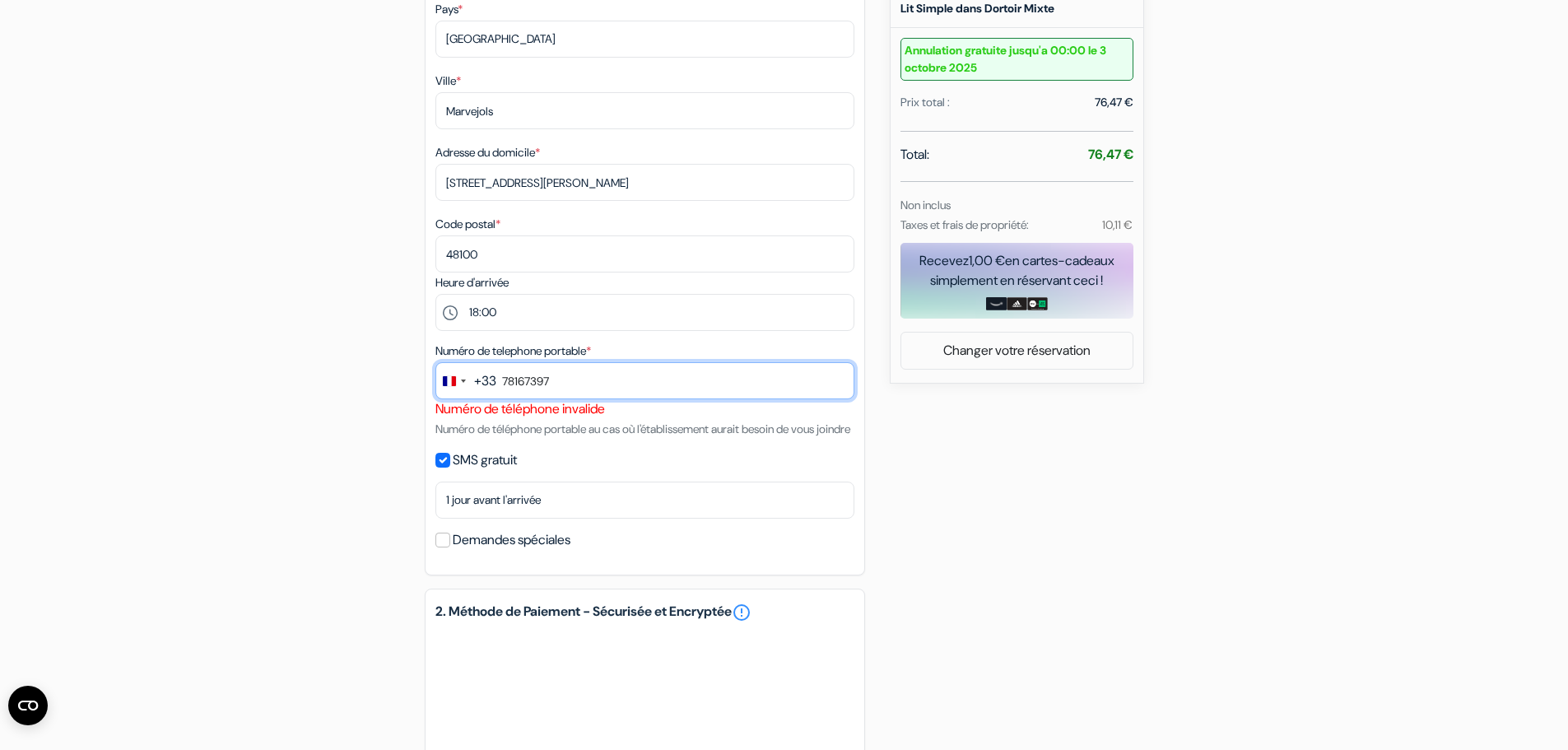
scroll to position [902, 0]
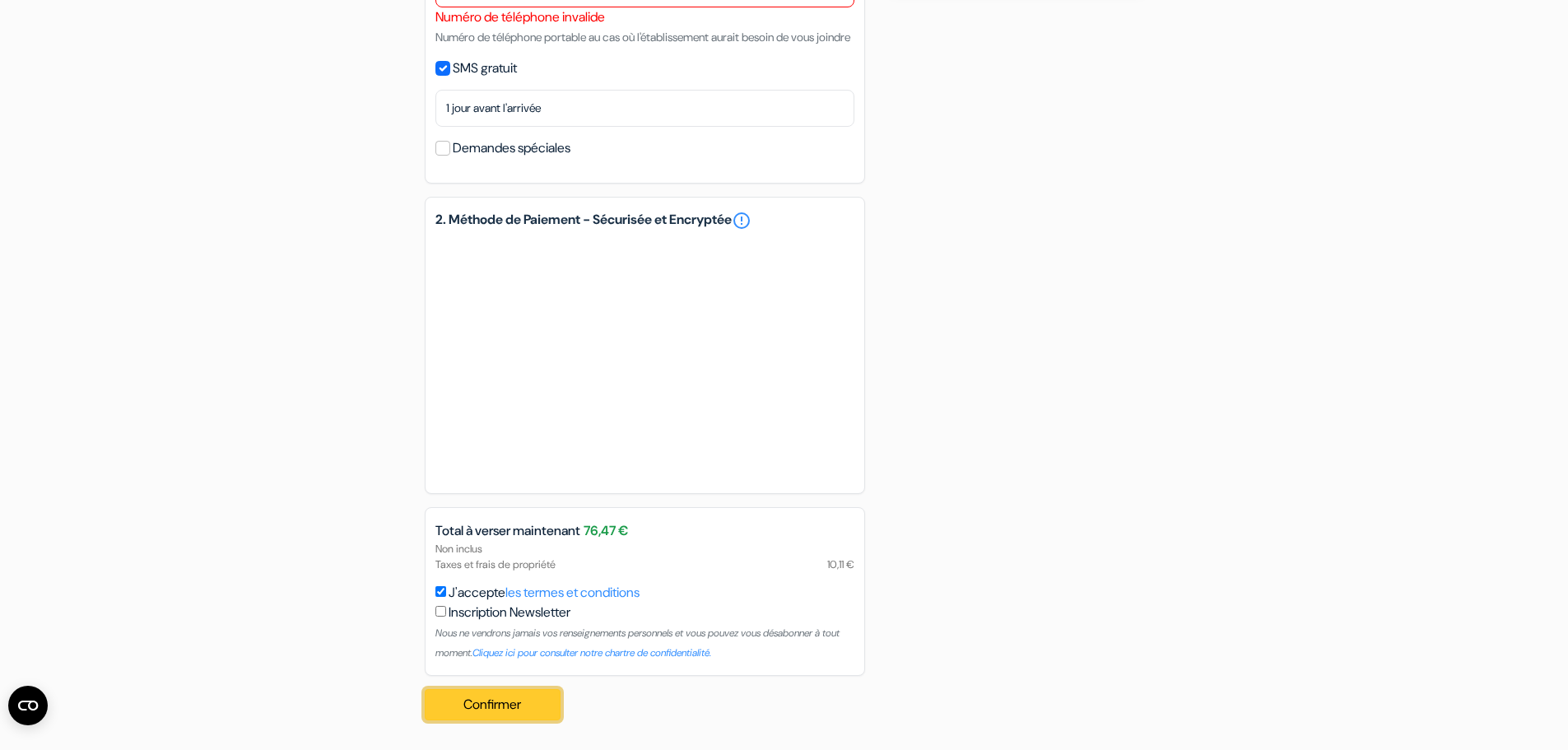
click at [525, 708] on button "Confirmer Loading..." at bounding box center [492, 704] width 137 height 31
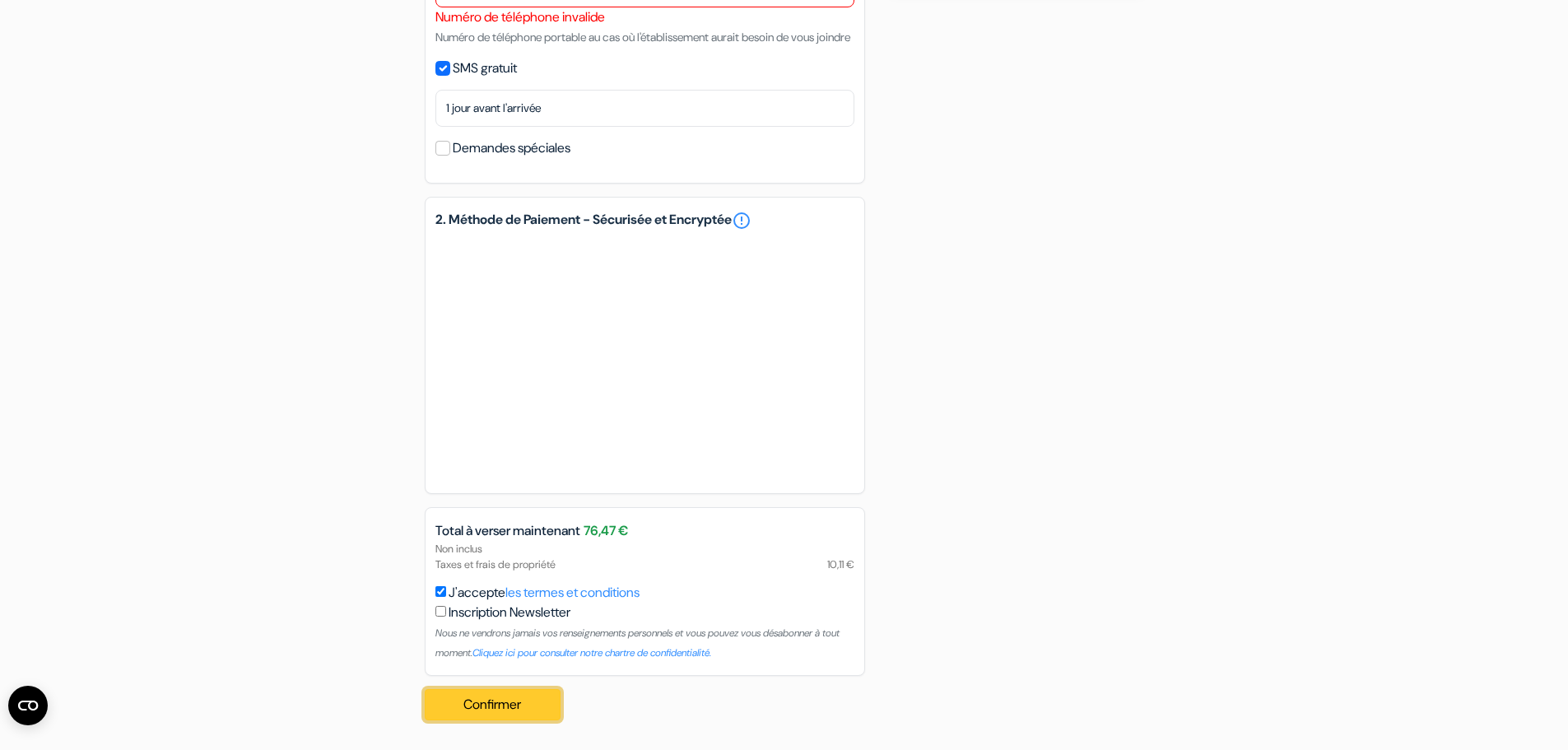
click at [525, 708] on button "Confirmer Loading..." at bounding box center [492, 704] width 137 height 31
click at [525, 707] on button "Confirmer Loading..." at bounding box center [492, 704] width 137 height 31
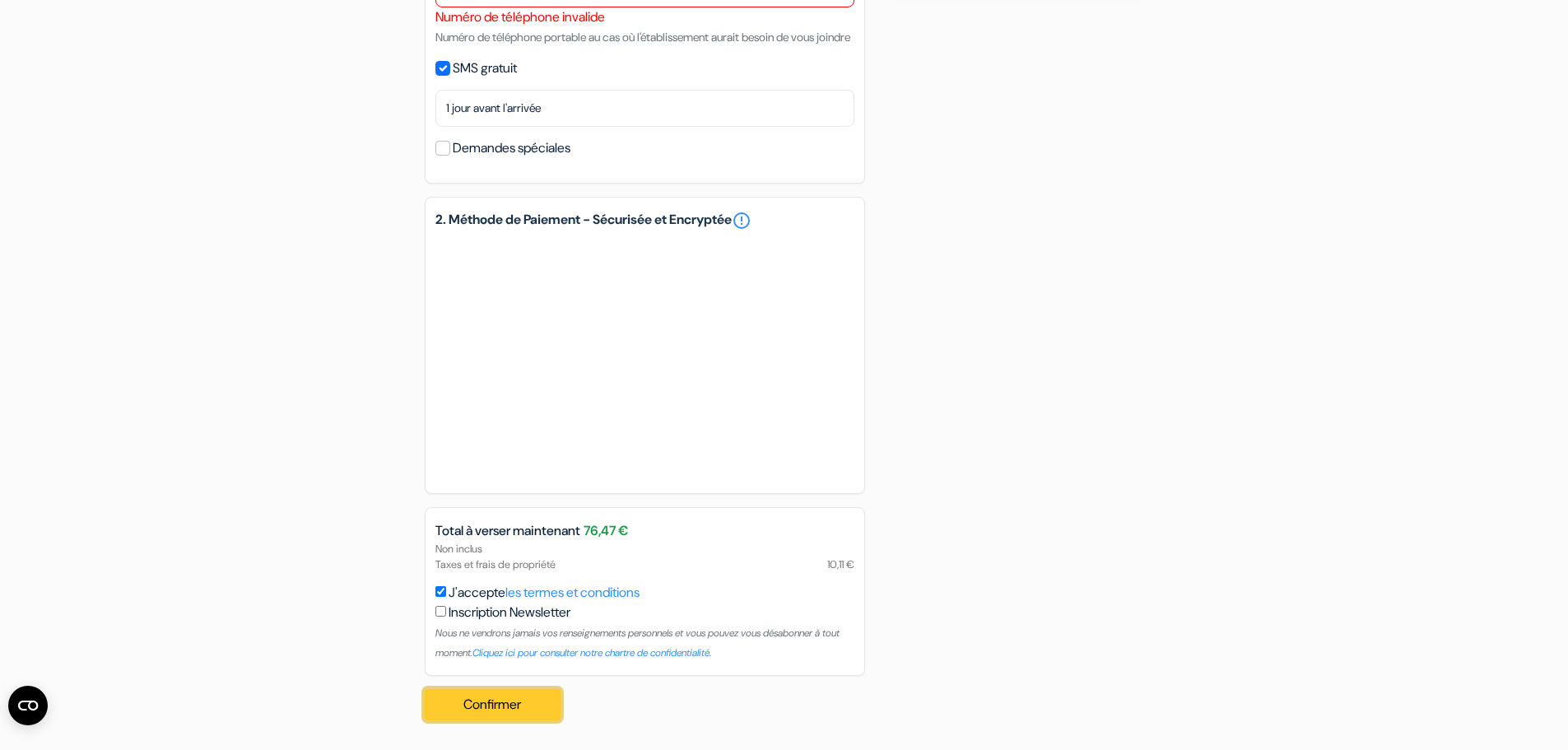
click at [525, 707] on button "Confirmer Loading..." at bounding box center [492, 704] width 137 height 31
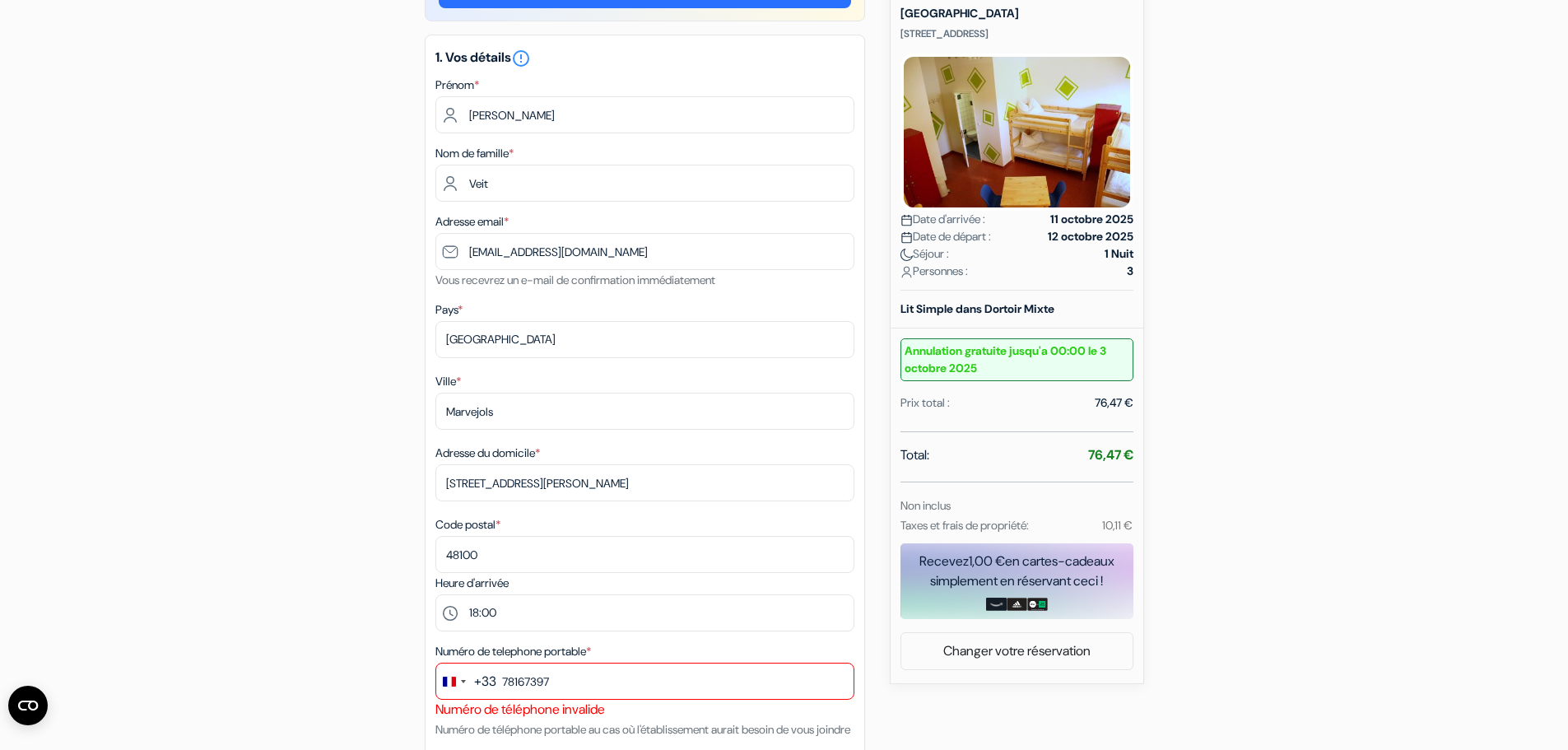
scroll to position [494, 0]
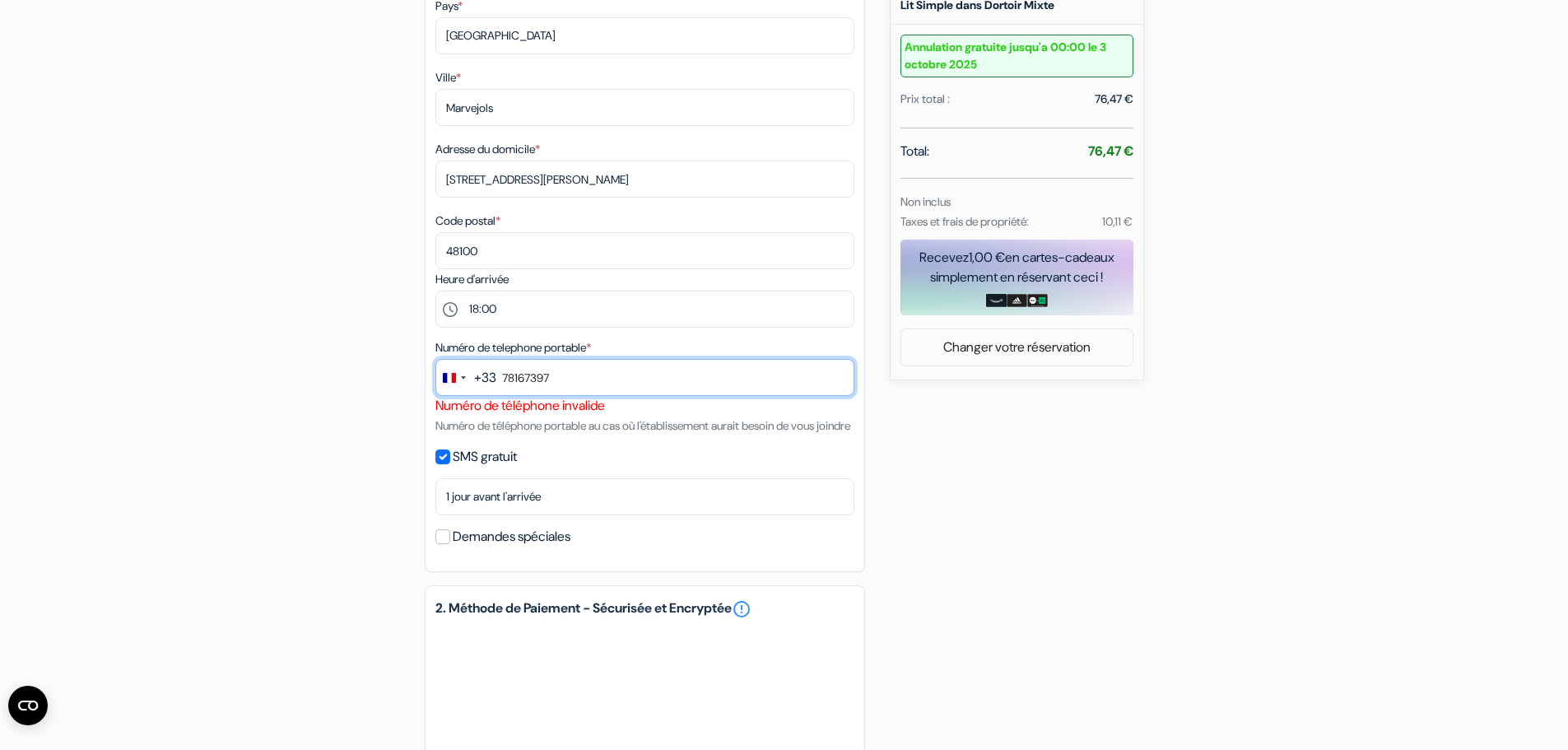
click at [576, 366] on input "78167397" at bounding box center [644, 377] width 419 height 37
drag, startPoint x: 576, startPoint y: 366, endPoint x: 486, endPoint y: 352, distance: 91.1
click at [490, 354] on div "Numéro de telephone portable * +33 +33 1 result found No results found France +…" at bounding box center [644, 386] width 419 height 98
type input "781167397"
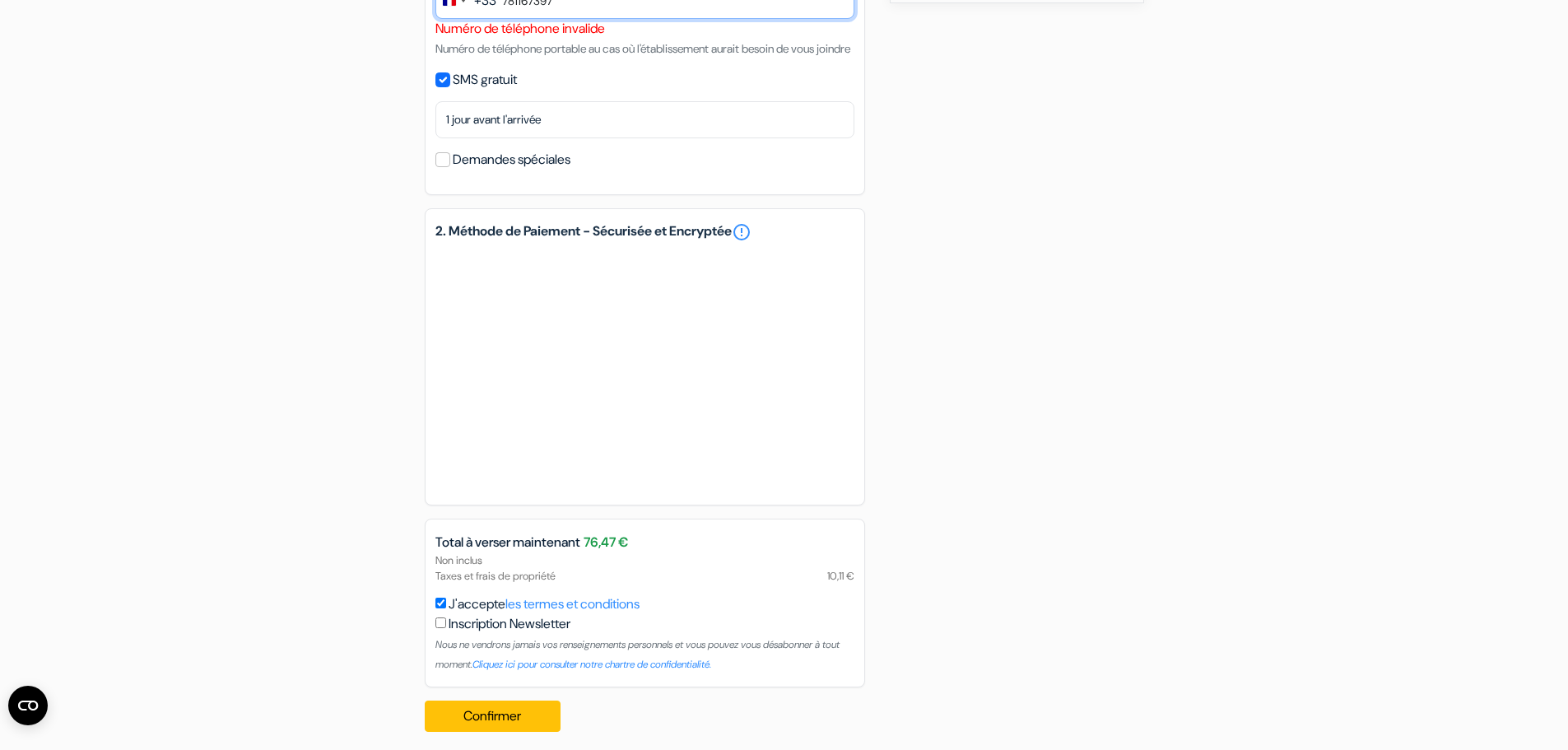
scroll to position [902, 0]
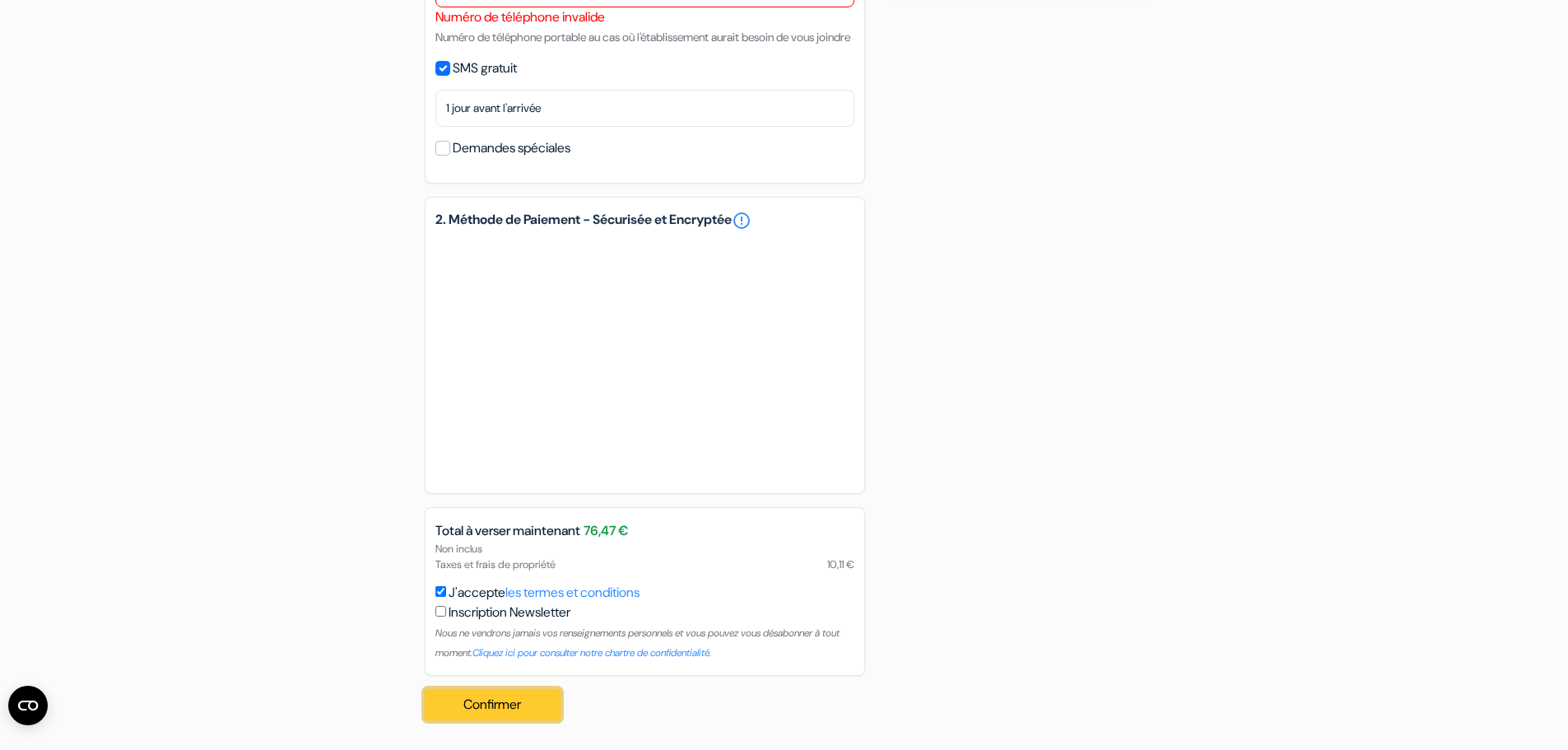
click at [511, 690] on button "Confirmer Loading..." at bounding box center [492, 704] width 137 height 31
click at [509, 685] on div "Confirmer Loading... Traitement de la demande..." at bounding box center [497, 704] width 147 height 58
click at [507, 683] on div "Confirmer Loading... Traitement de la demande..." at bounding box center [497, 704] width 147 height 58
click at [506, 682] on div "Confirmer Loading... Traitement de la demande..." at bounding box center [497, 704] width 147 height 58
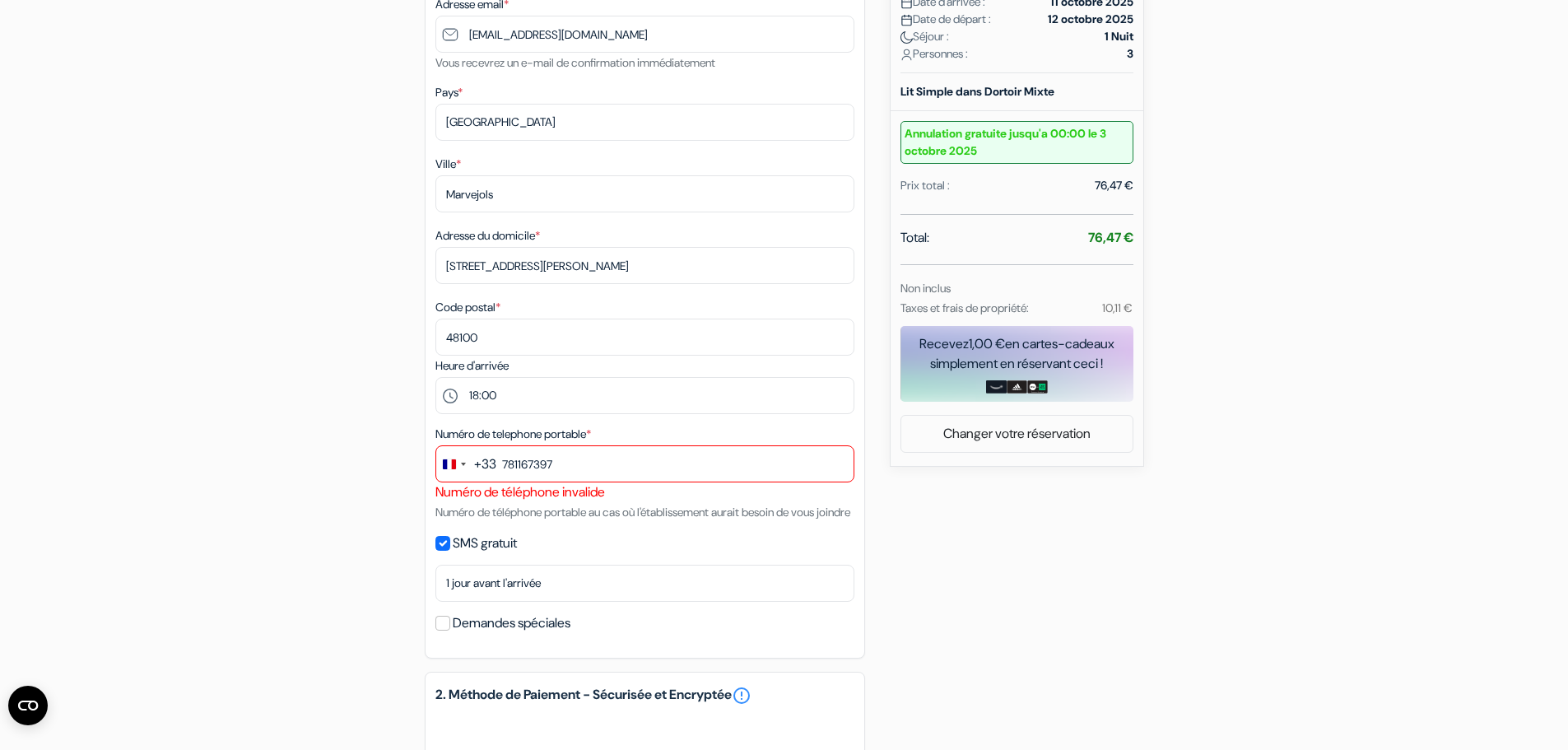
scroll to position [0, 0]
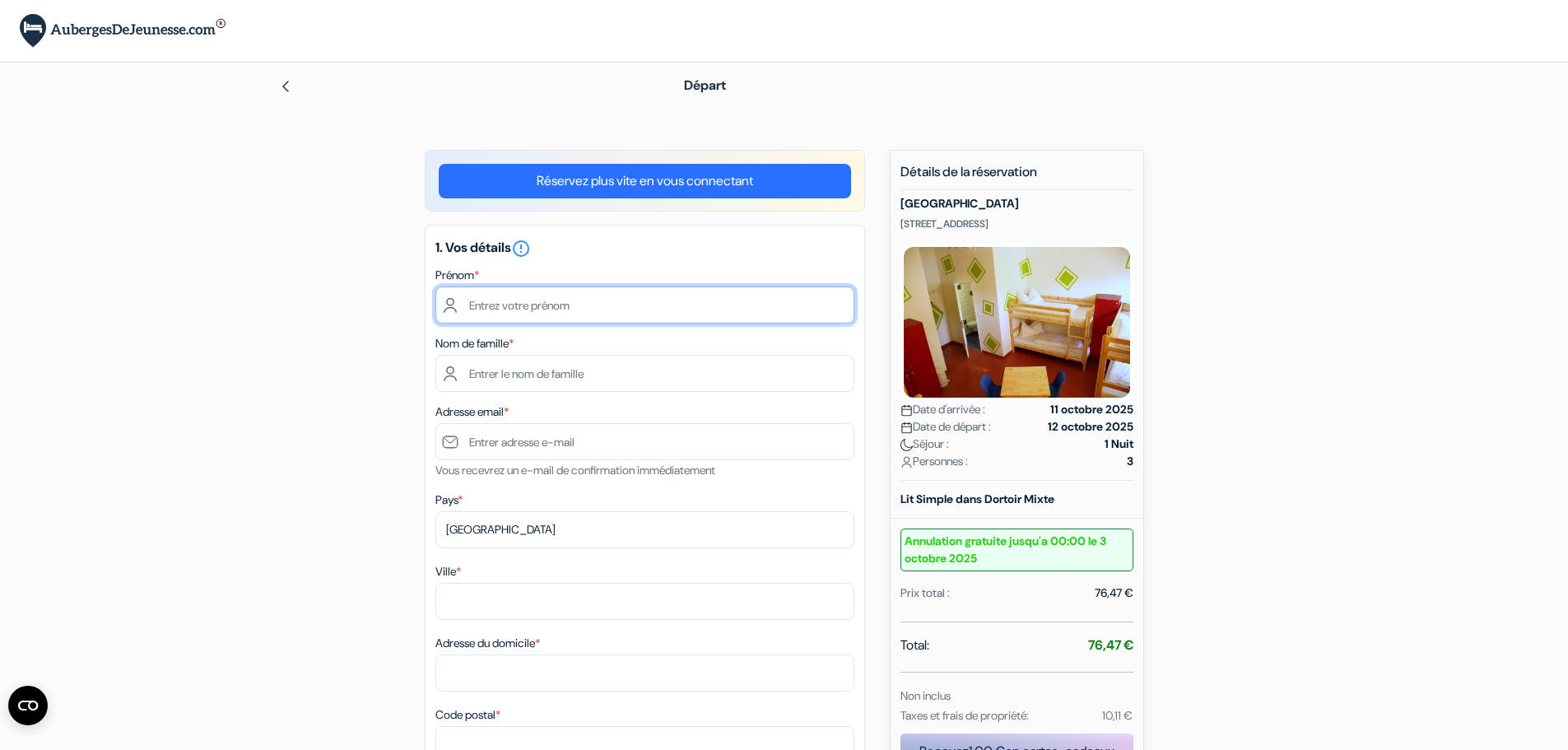
click at [486, 298] on input "text" at bounding box center [644, 305] width 419 height 37
type input "[PERSON_NAME]"
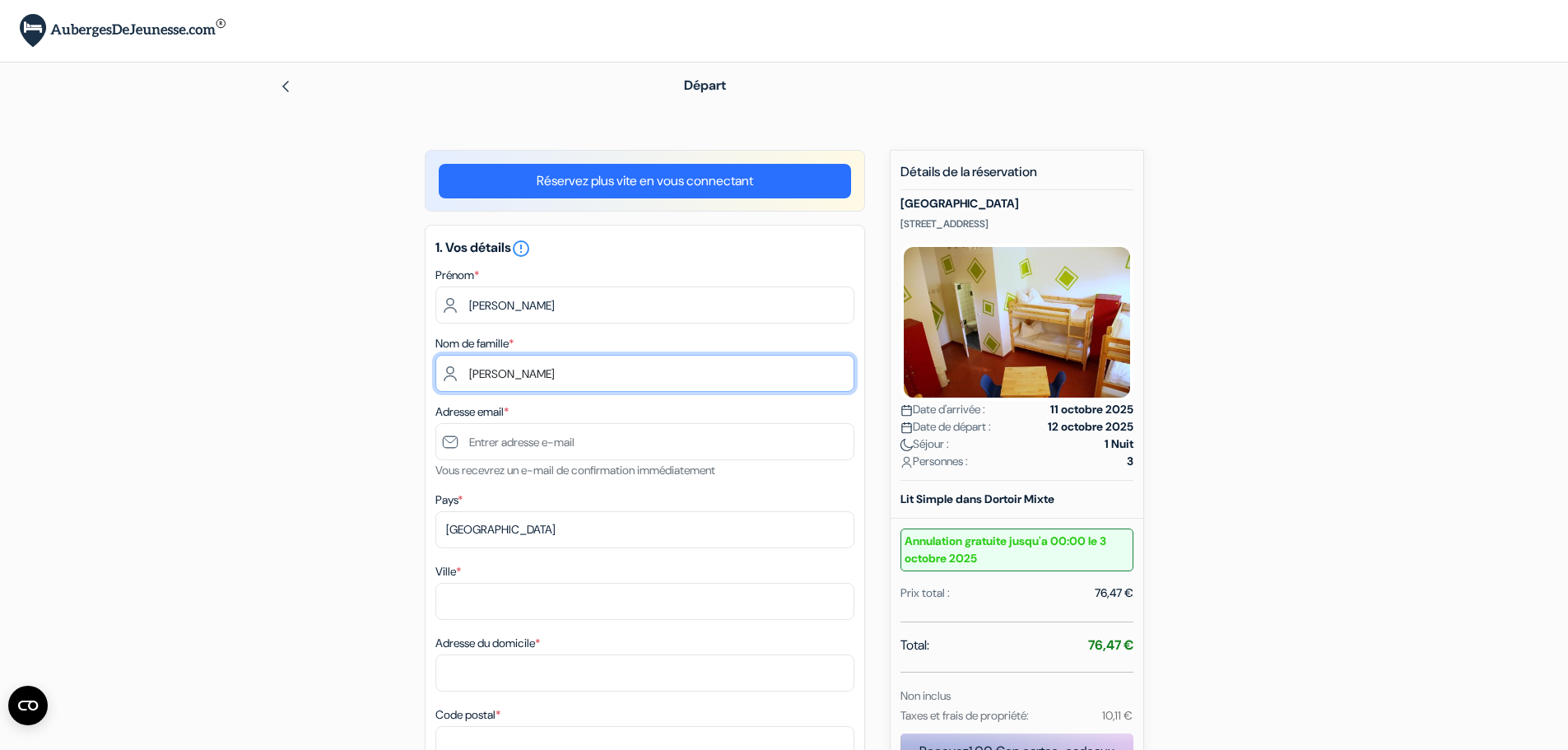
type input "[EMAIL_ADDRESS][DOMAIN_NAME]"
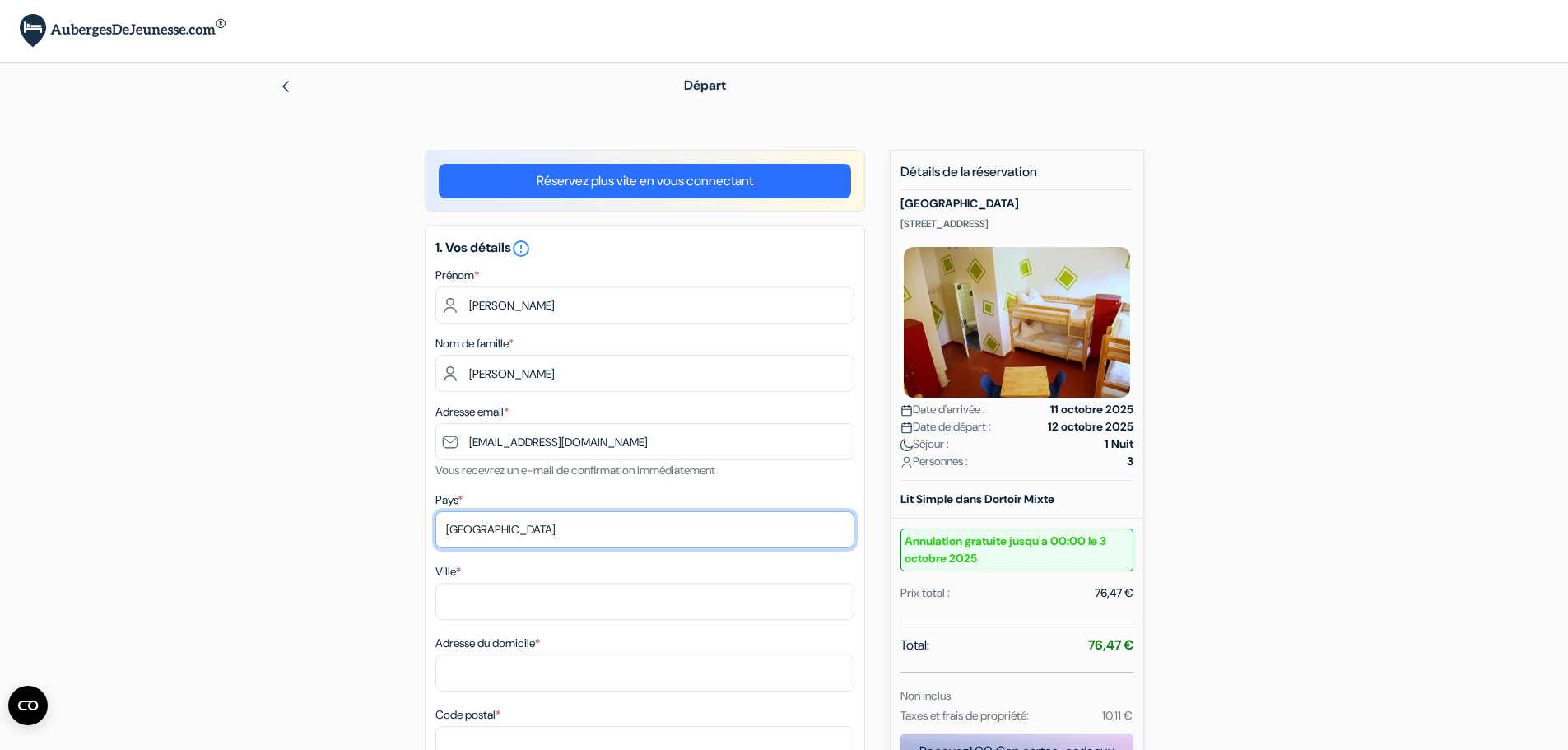
select select "fr"
type input "Marvejols"
type input "[STREET_ADDRESS][PERSON_NAME]"
type input "48100"
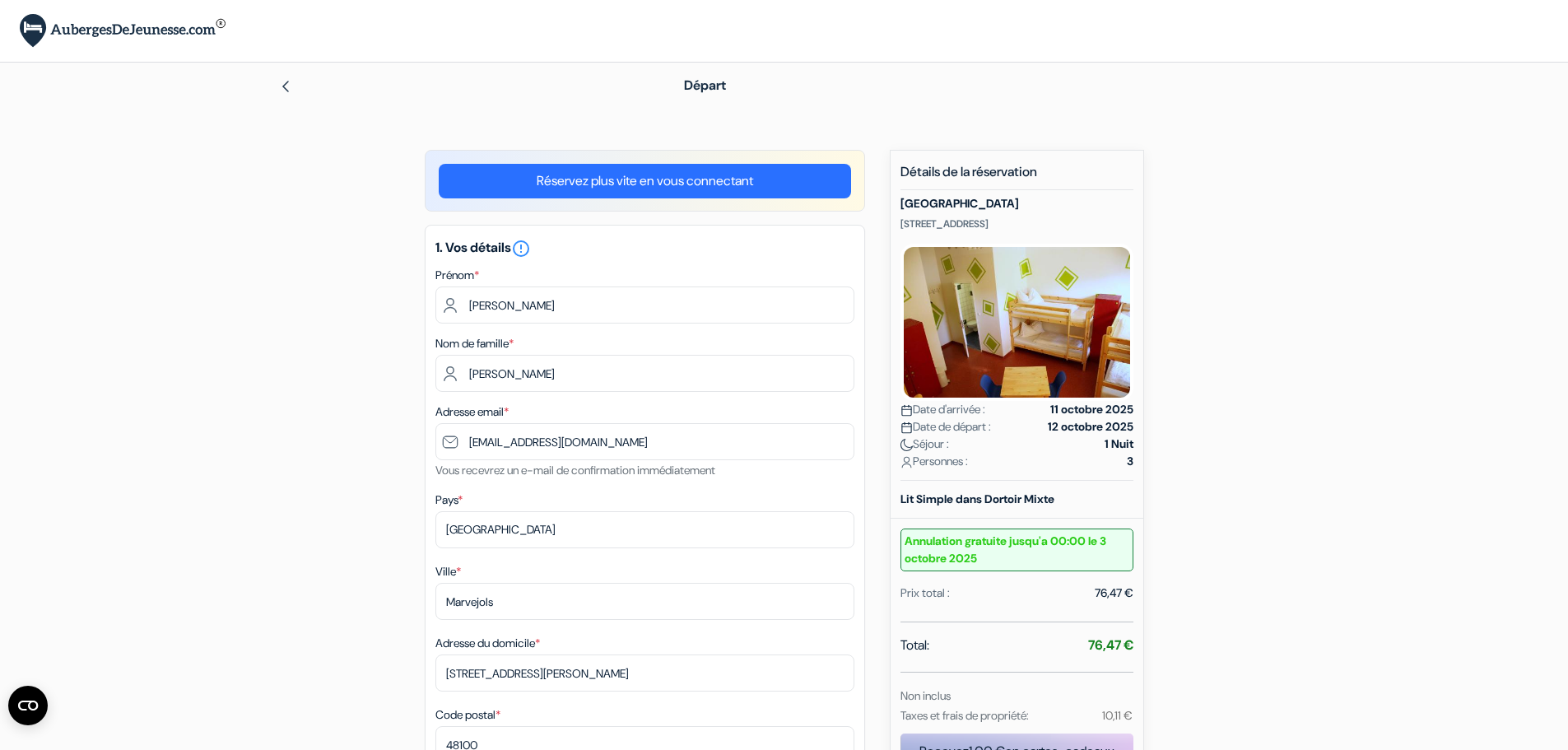
type input "[PHONE_NUMBER]"
click at [530, 448] on input "[EMAIL_ADDRESS][DOMAIN_NAME]" at bounding box center [644, 441] width 419 height 37
type input "[EMAIL_ADDRESS][DOMAIN_NAME]"
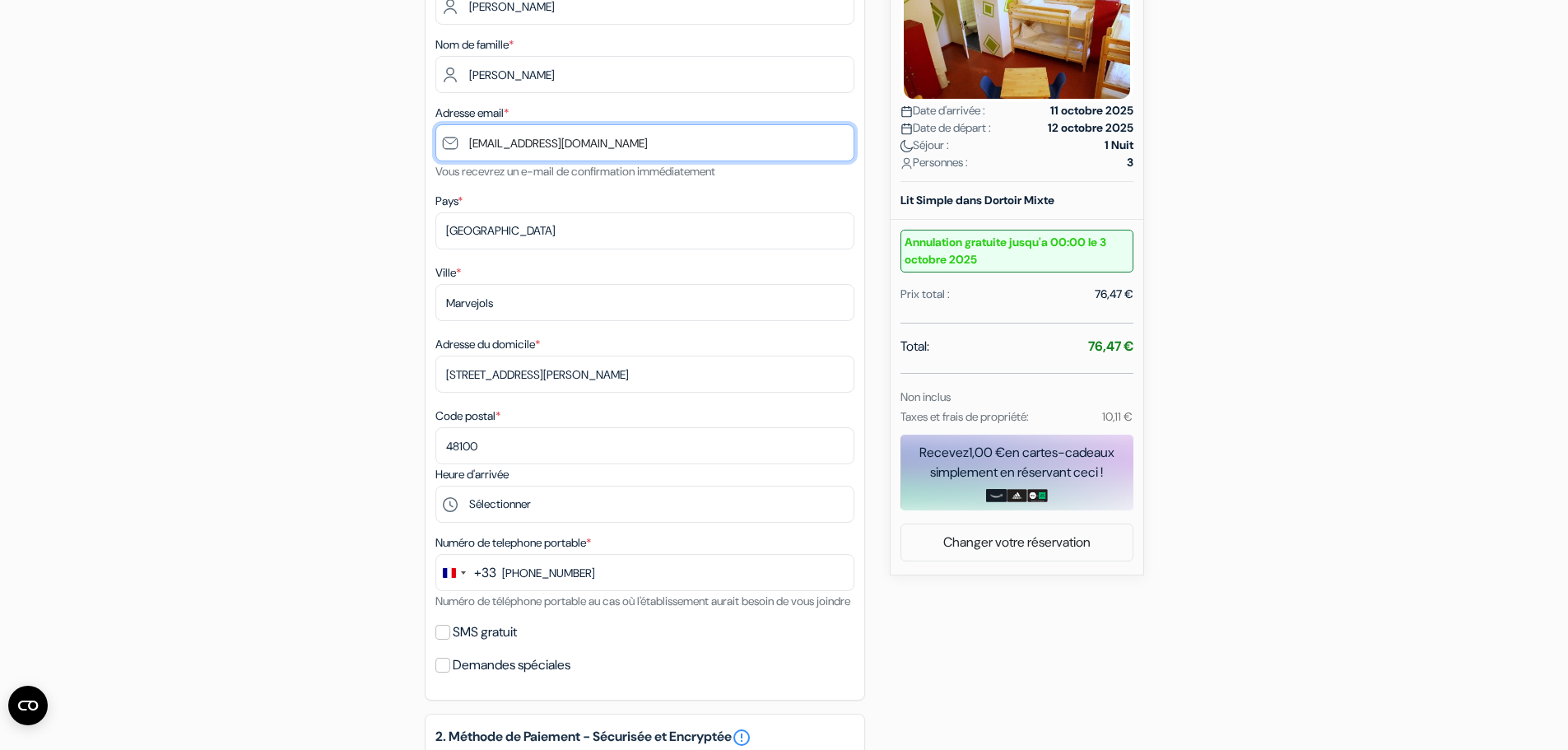
scroll to position [412, 0]
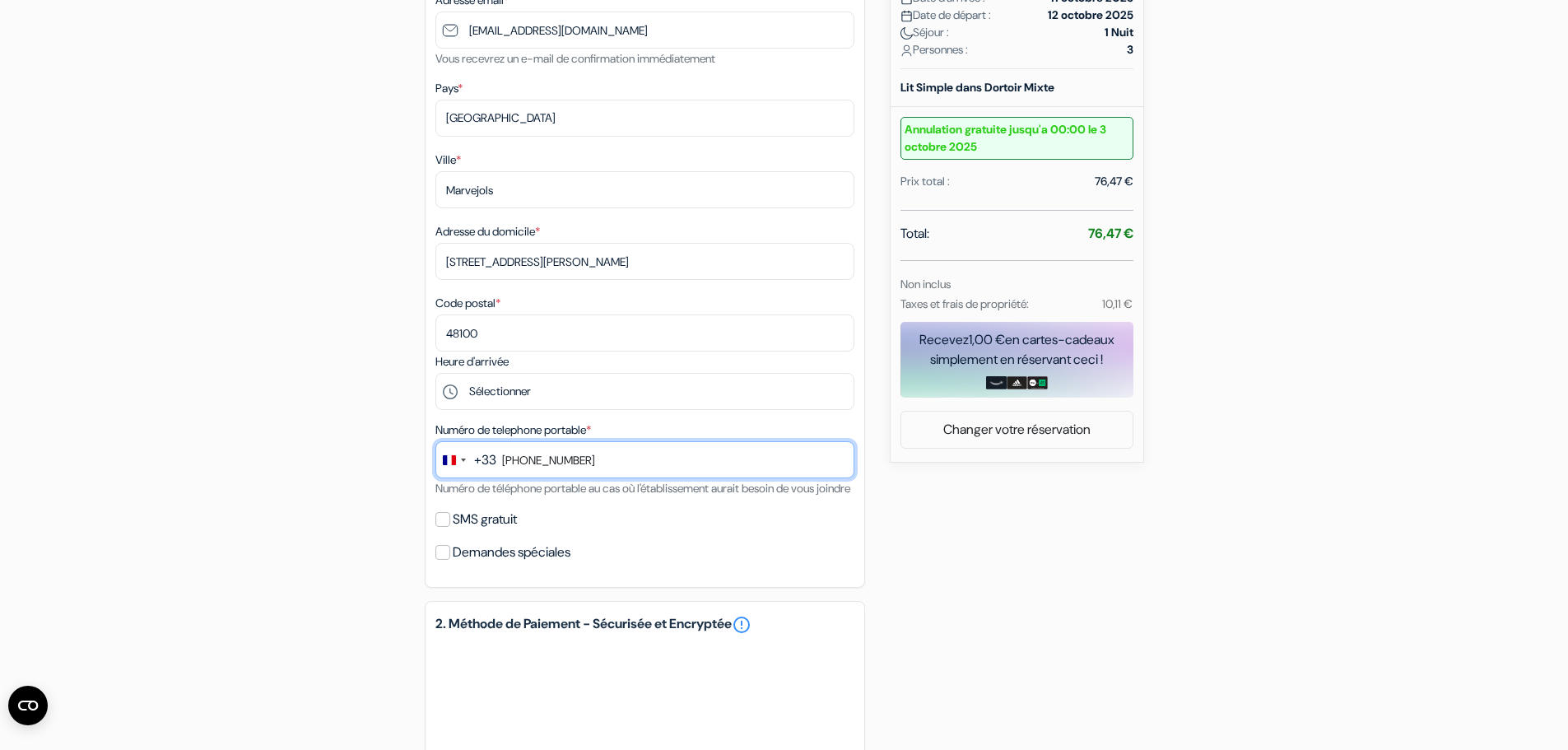
drag, startPoint x: 520, startPoint y: 462, endPoint x: 472, endPoint y: 459, distance: 48.1
click at [478, 460] on div "+33 244 results found No results found [GEOGRAPHIC_DATA] +93 [GEOGRAPHIC_DATA] …" at bounding box center [644, 459] width 419 height 37
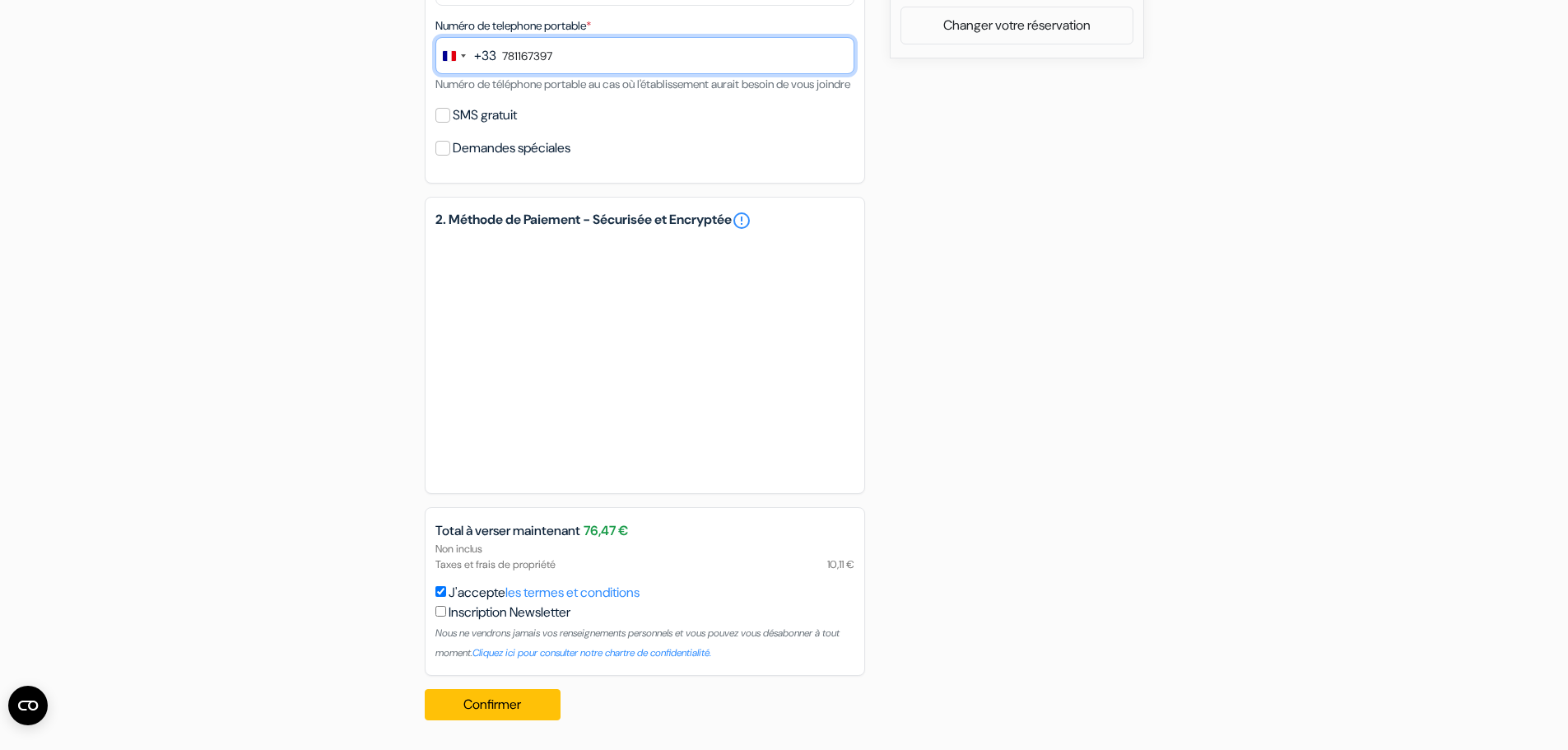
scroll to position [823, 0]
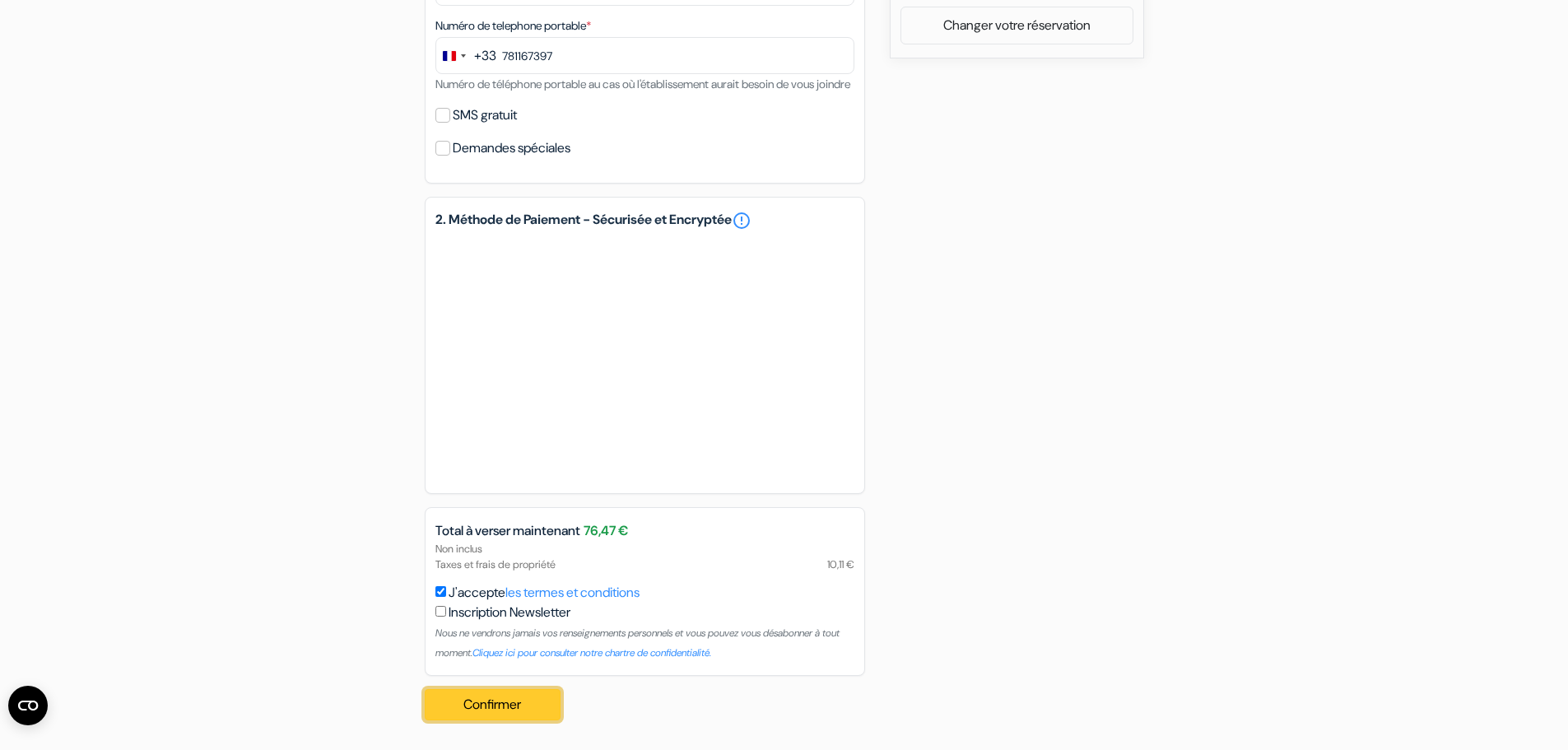
click at [518, 708] on button "Confirmer Loading..." at bounding box center [492, 704] width 137 height 31
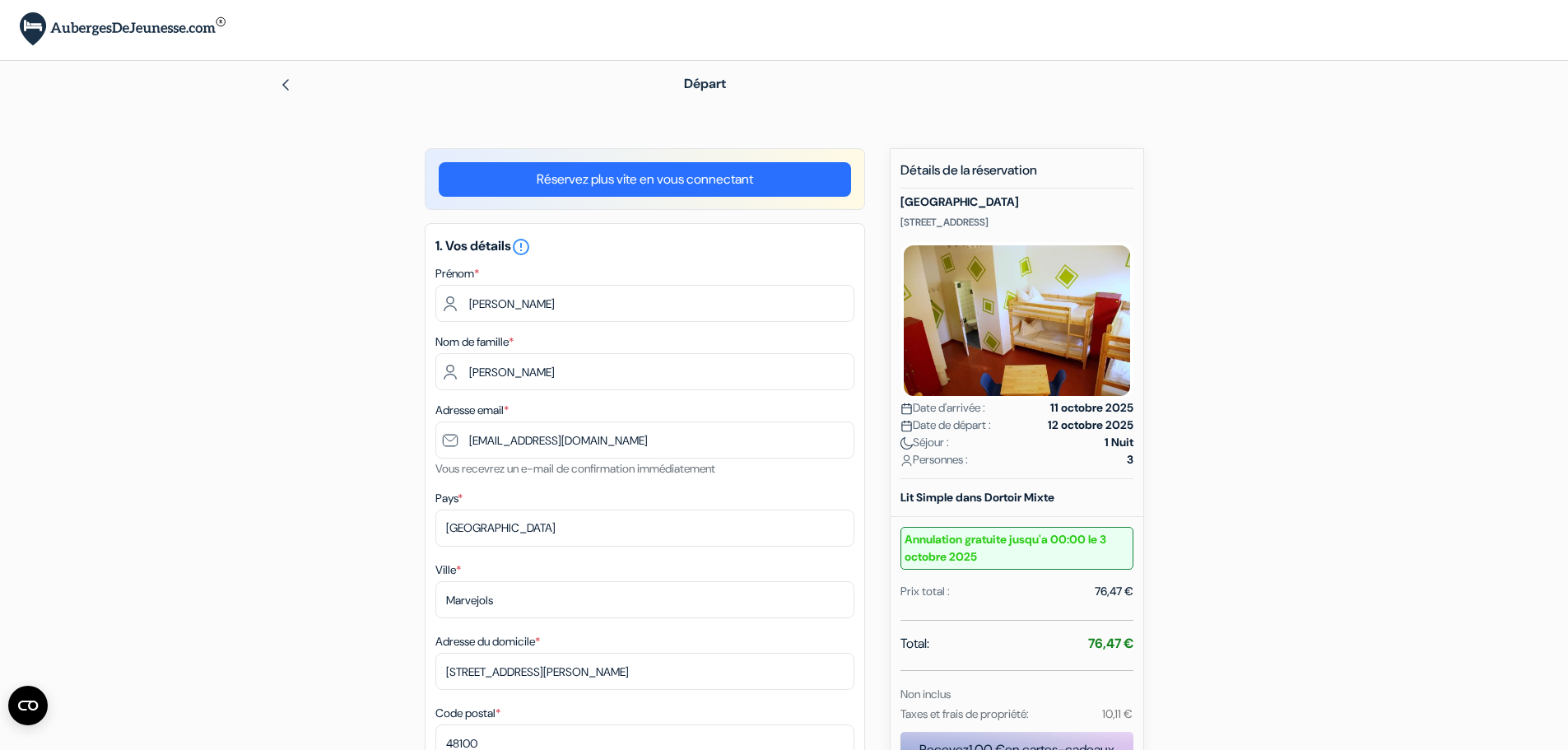
scroll to position [0, 0]
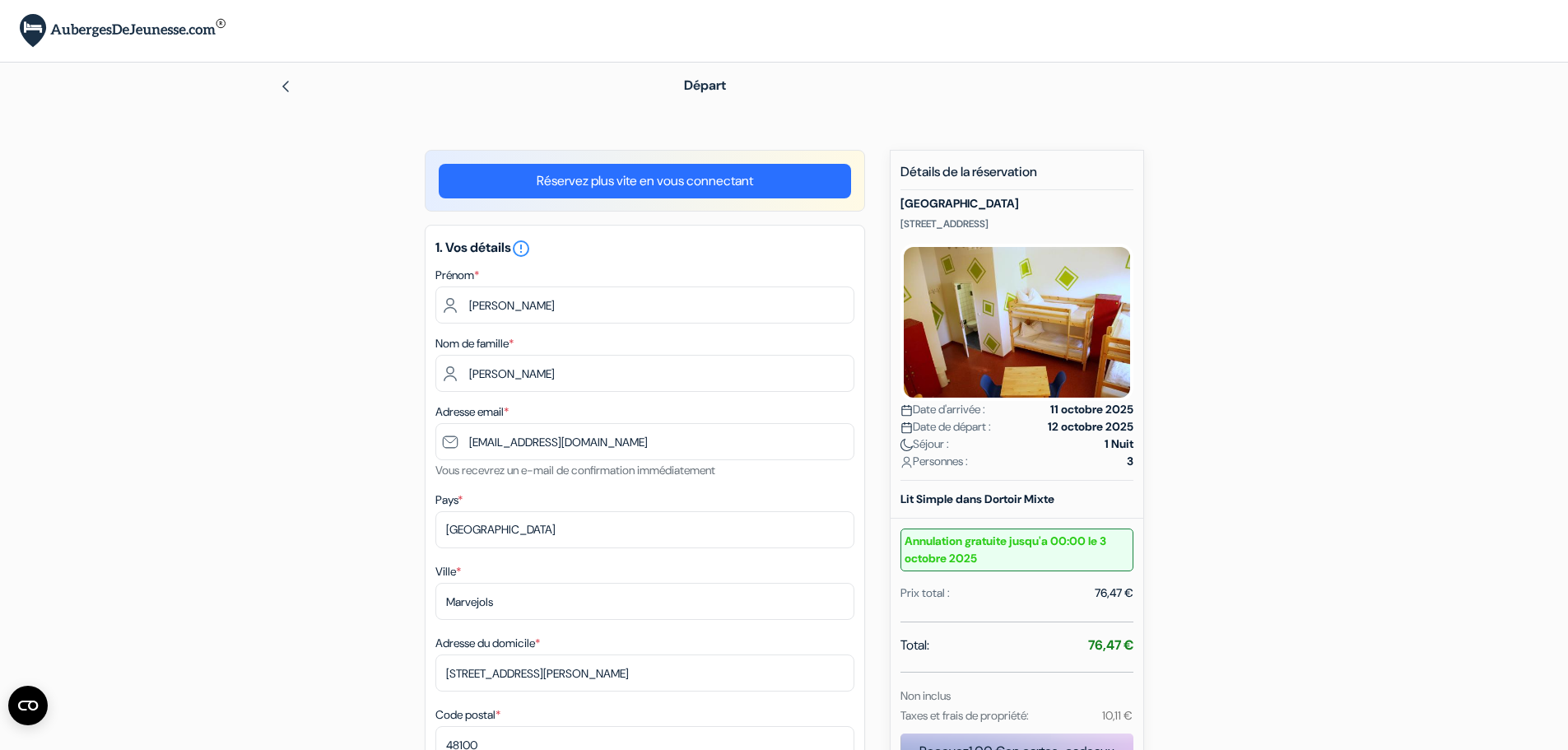
drag, startPoint x: 901, startPoint y: 205, endPoint x: 1046, endPoint y: 203, distance: 145.0
click at [1046, 203] on h5 "[GEOGRAPHIC_DATA]" at bounding box center [1016, 203] width 233 height 14
copy h5 "[GEOGRAPHIC_DATA]"
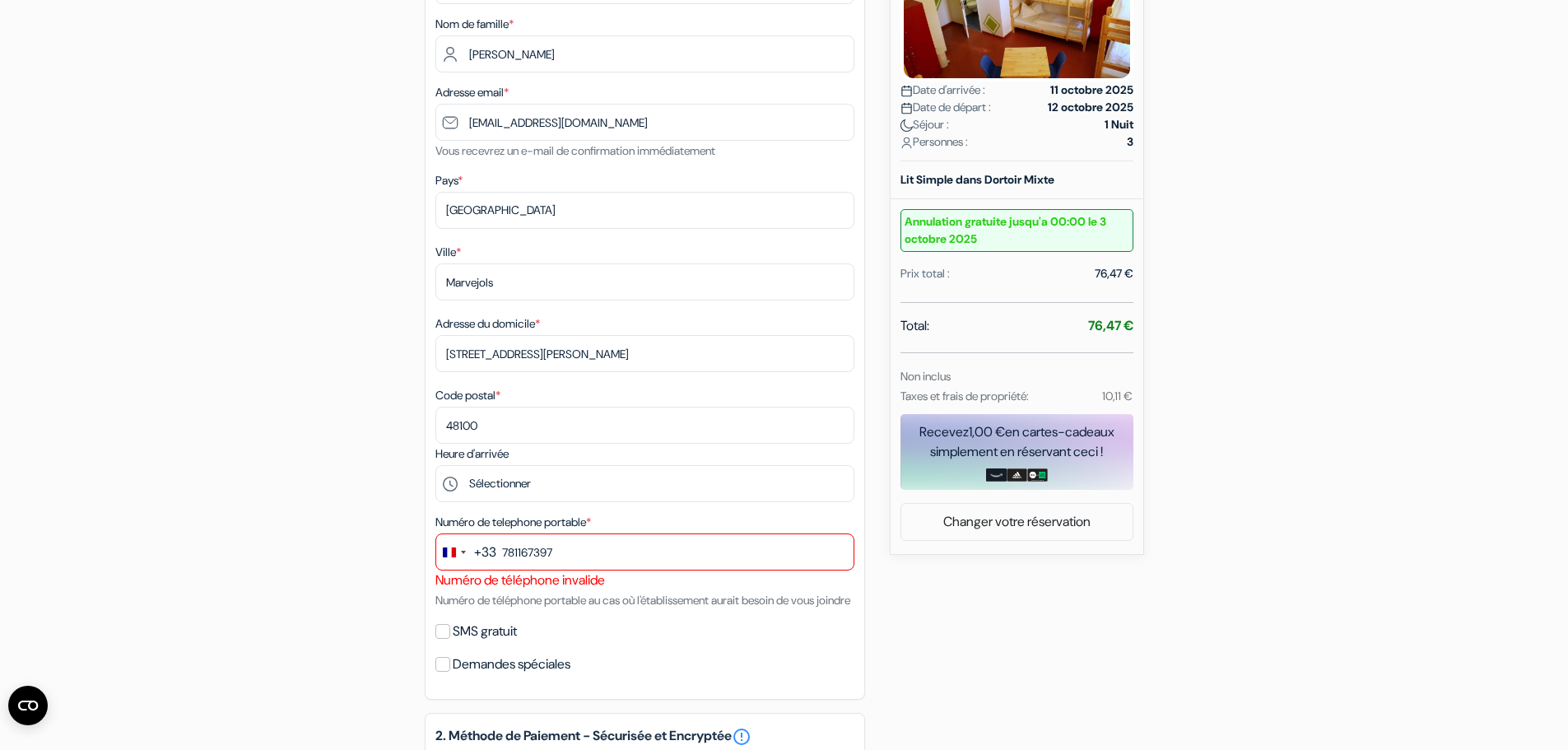
scroll to position [279, 0]
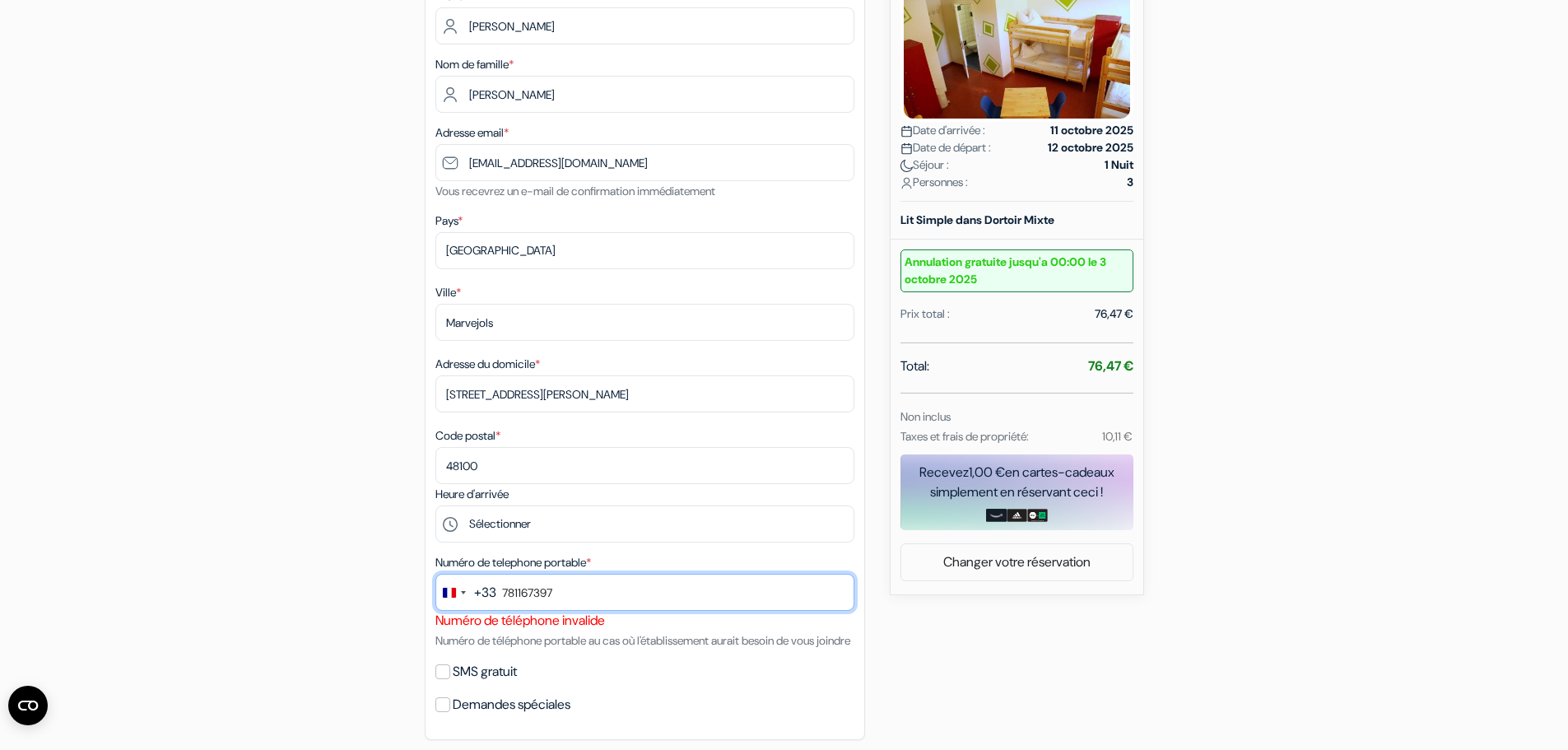
click at [511, 591] on input "781167397" at bounding box center [644, 592] width 419 height 37
click at [522, 589] on input "7 81167397" at bounding box center [644, 592] width 419 height 37
click at [537, 593] on input "7 81 167397" at bounding box center [644, 592] width 419 height 37
click at [547, 592] on input "7 81 16 7397" at bounding box center [644, 592] width 419 height 37
click at [316, 605] on div "add_box [GEOGRAPHIC_DATA] [STREET_ADDRESS] Détails de l'établissement X Auberge…" at bounding box center [784, 580] width 1086 height 1419
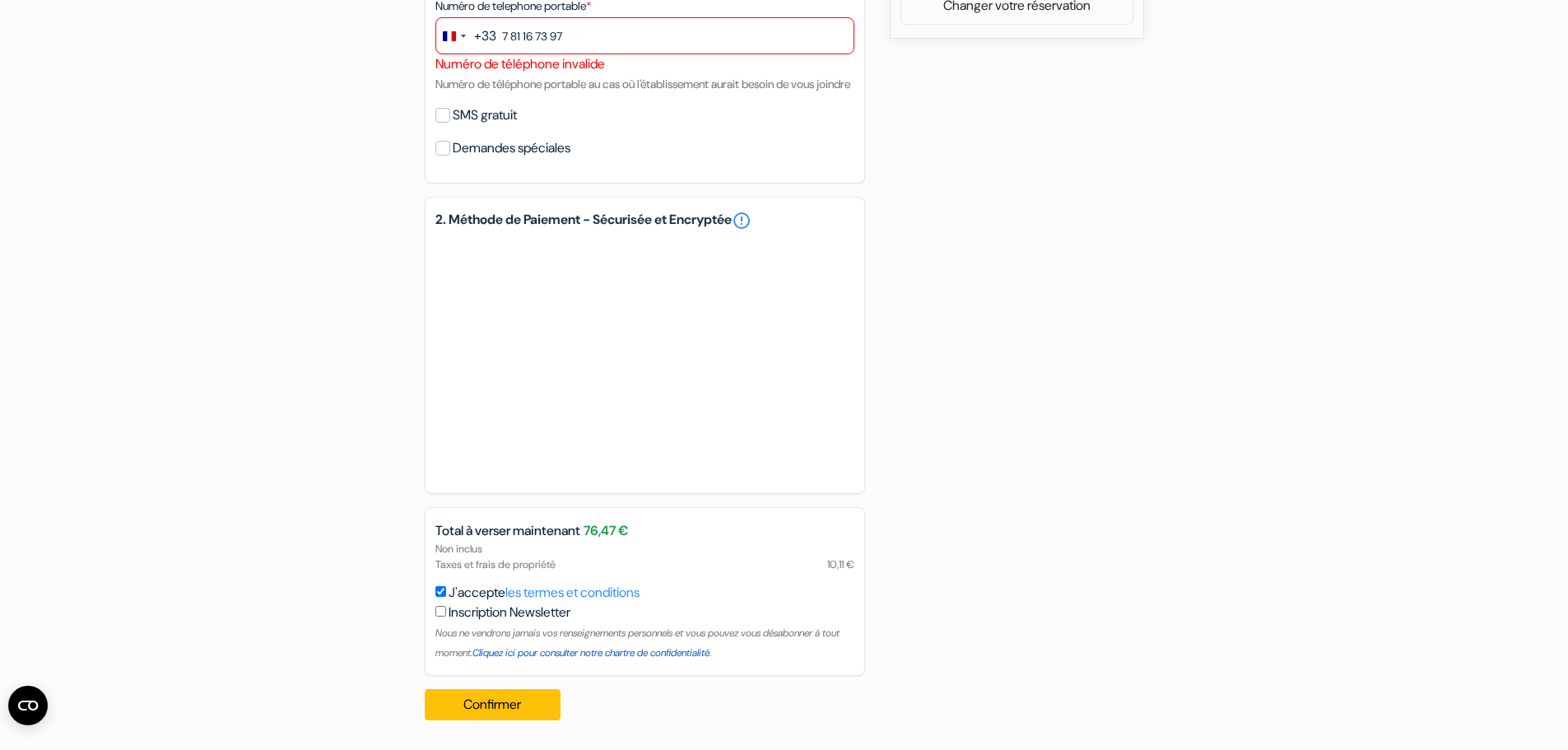
scroll to position [855, 0]
click at [521, 710] on button "Confirmer Loading..." at bounding box center [492, 704] width 137 height 31
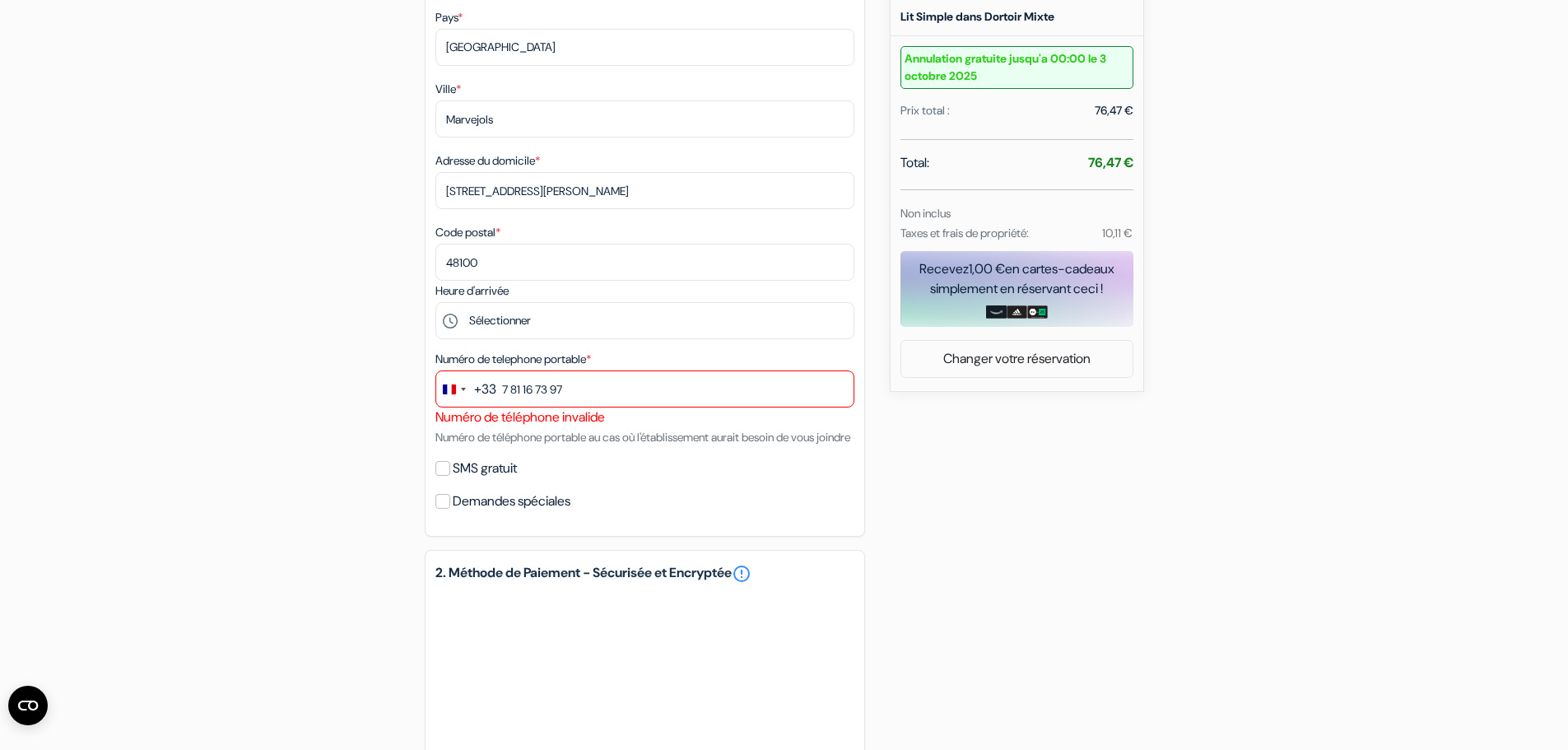
scroll to position [361, 0]
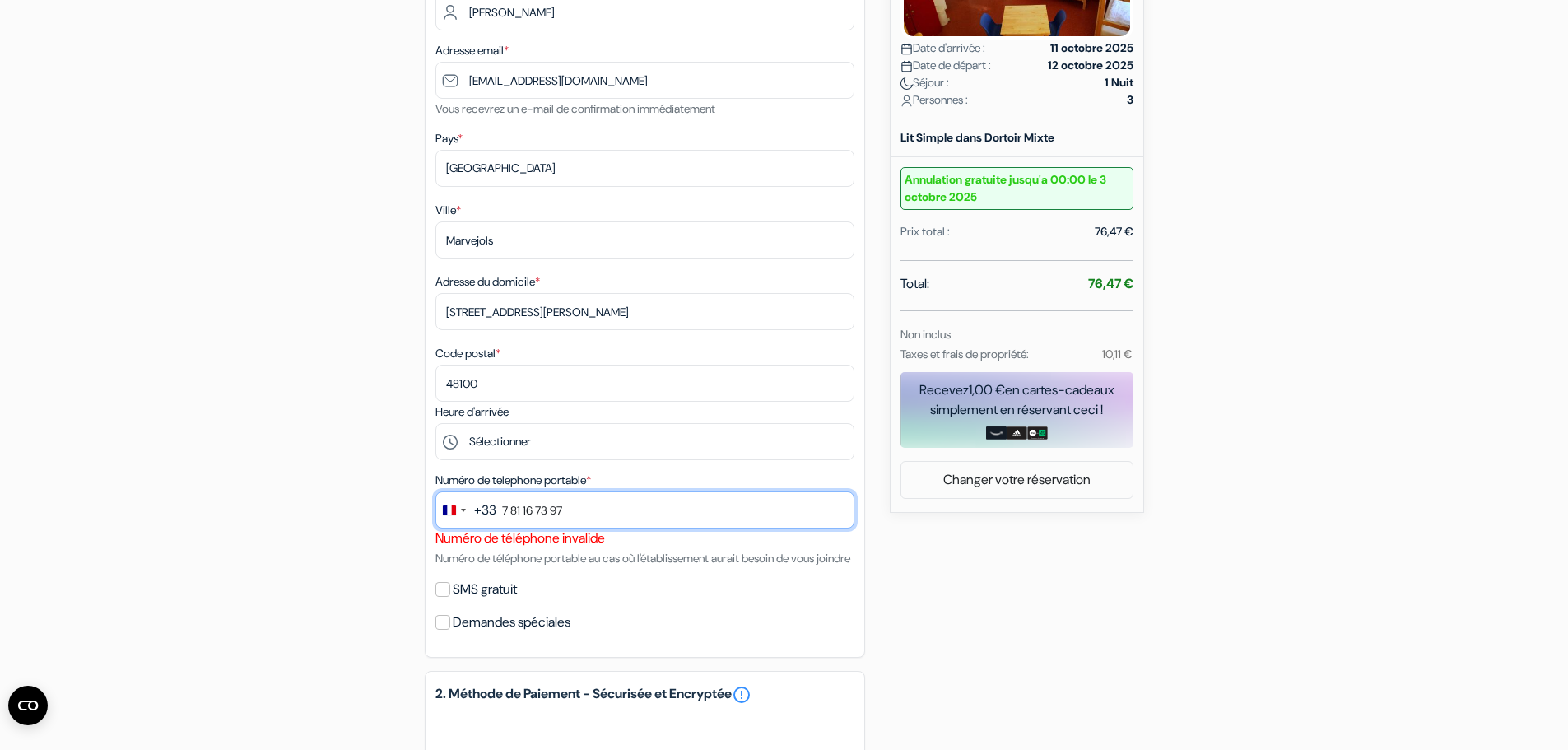
click at [502, 510] on input "7 81 16 73 97" at bounding box center [644, 510] width 419 height 37
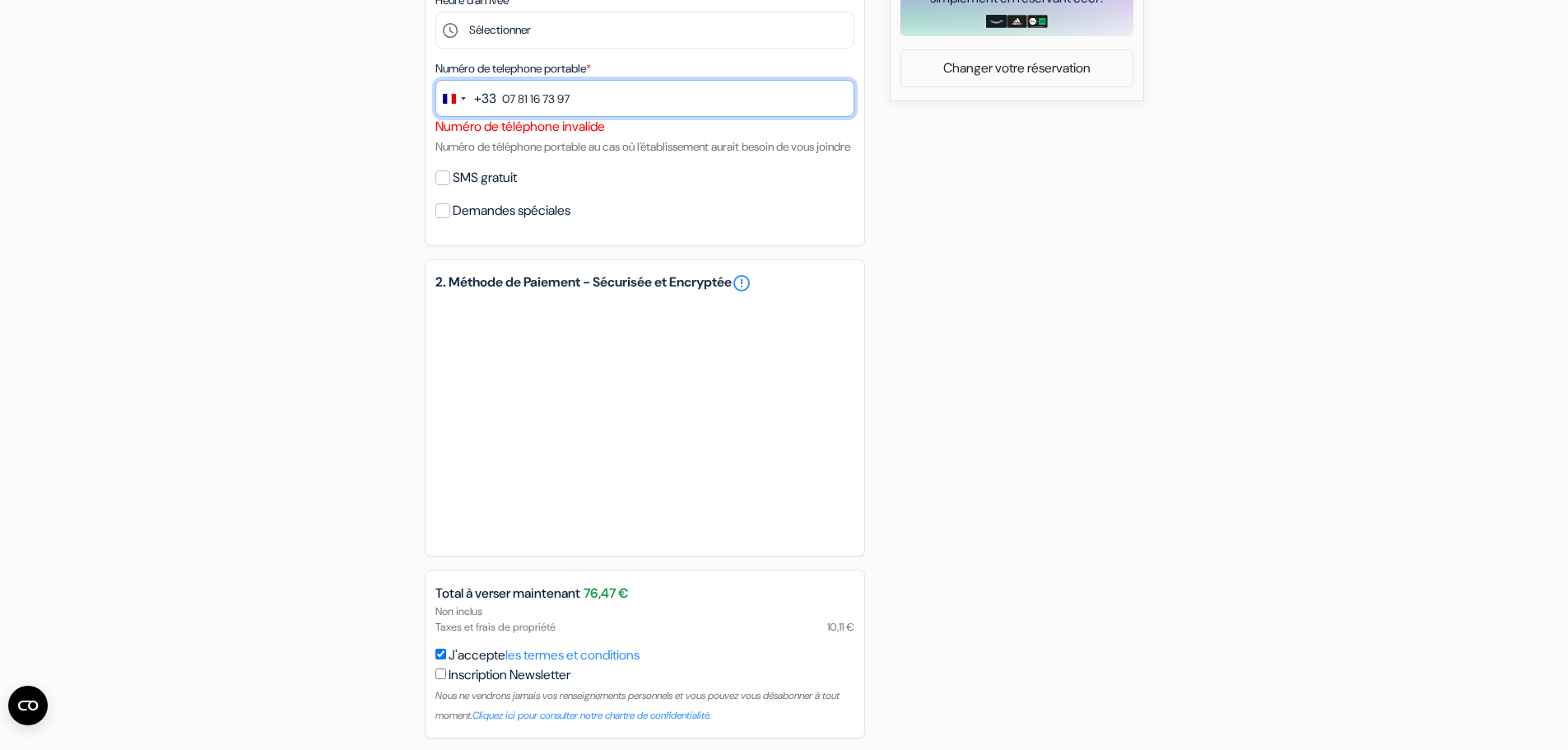
type input "07 81 16 73 97"
click at [313, 532] on div "add_box [GEOGRAPHIC_DATA] [STREET_ADDRESS] Détails de l'établissement X Auberge…" at bounding box center [784, 86] width 1086 height 1419
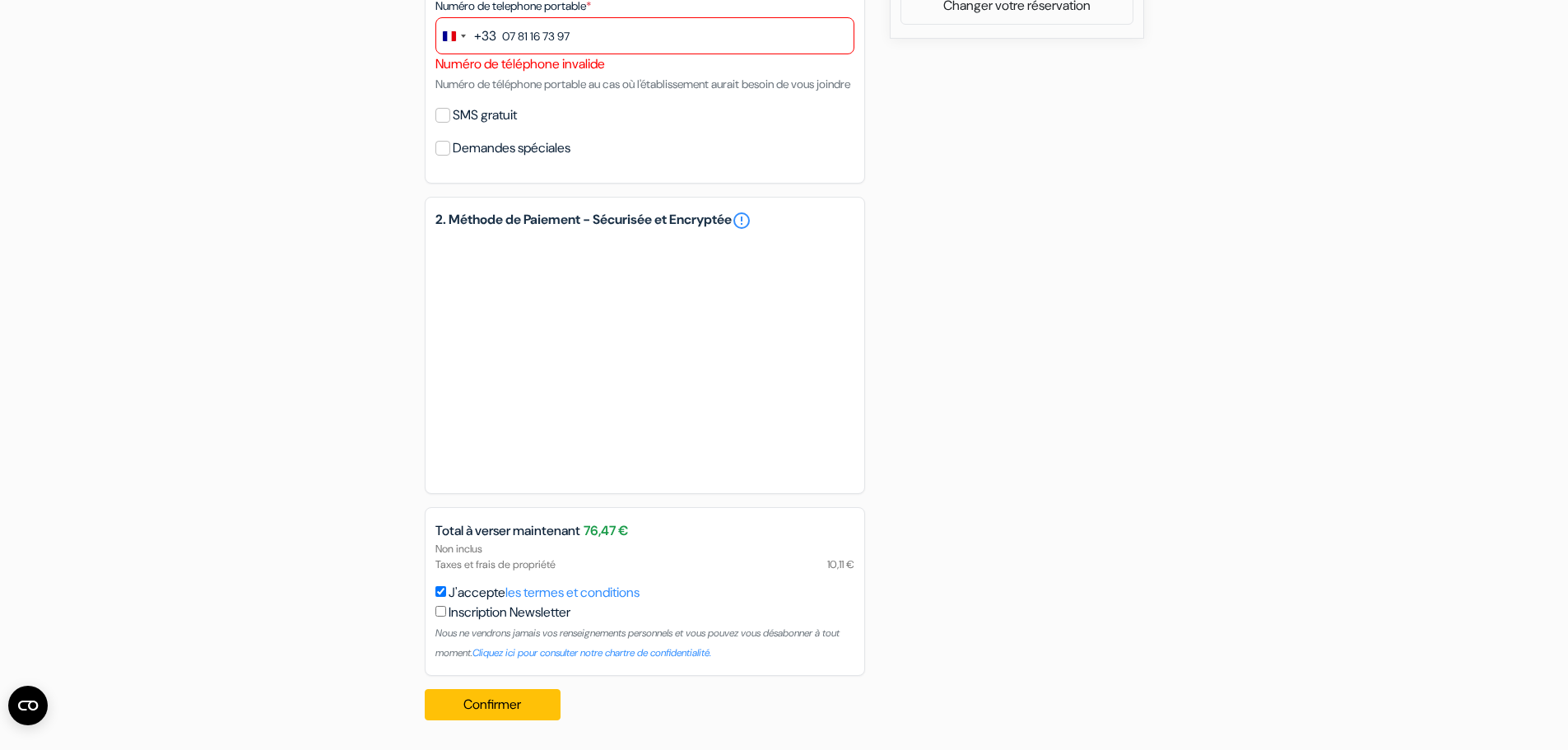
scroll to position [855, 0]
click at [517, 704] on button "Confirmer Loading..." at bounding box center [492, 704] width 137 height 31
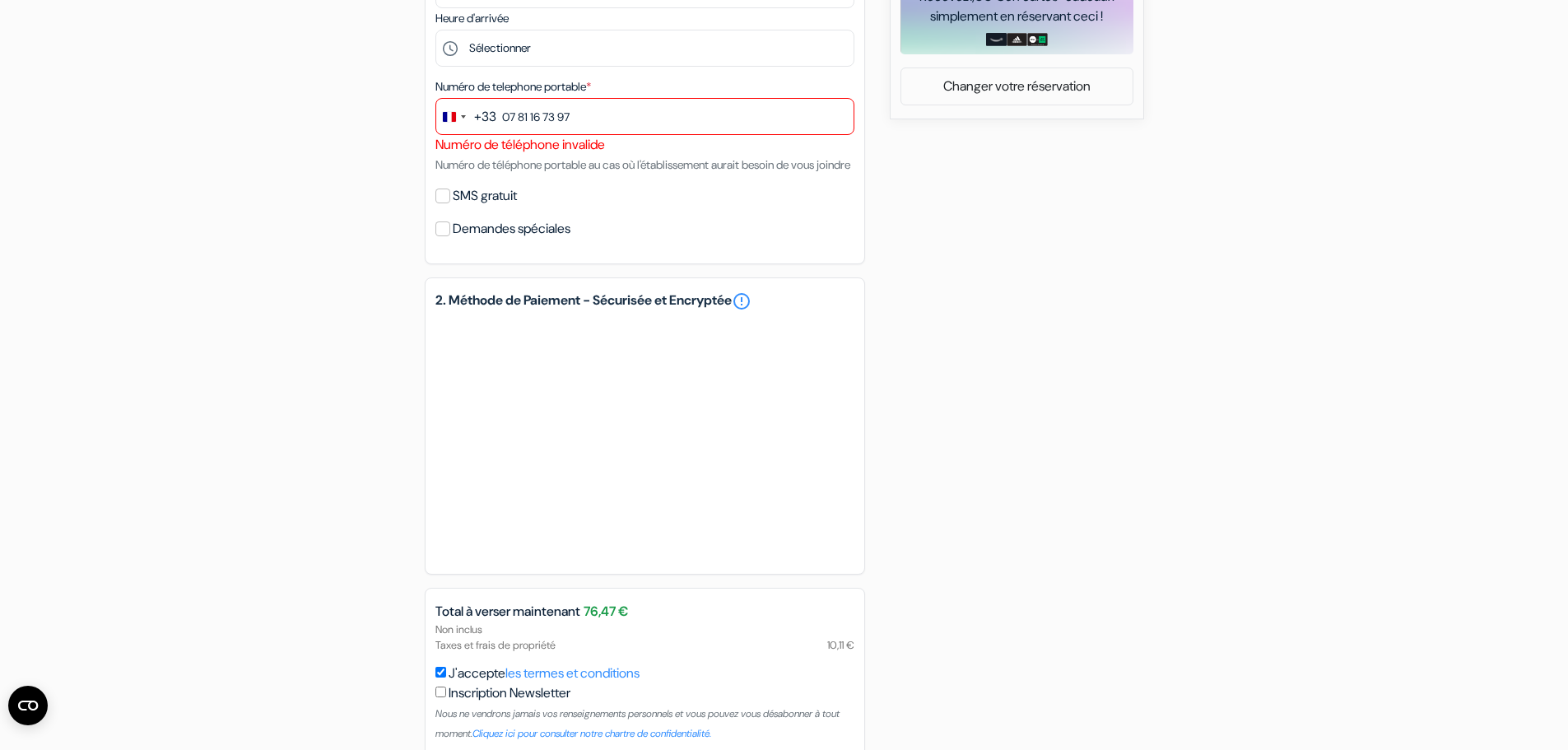
scroll to position [279, 0]
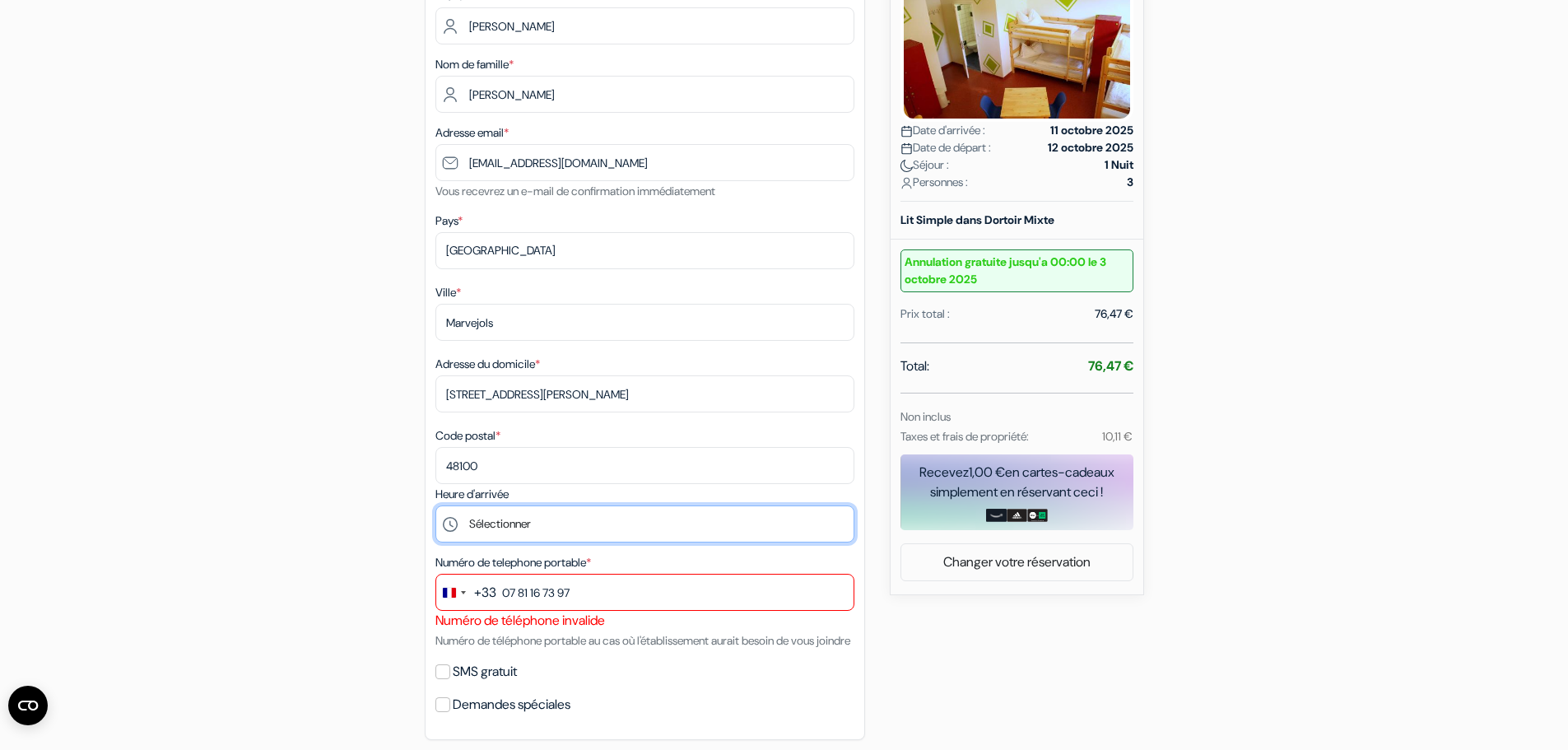
click at [635, 526] on select "Sélectionner 15:00 16:00 17:00 18:00 19:00 20:00 21:00 22:00" at bounding box center [644, 524] width 419 height 37
select select "18"
click at [435, 506] on select "Sélectionner 15:00 16:00 17:00 18:00 19:00 20:00 21:00 22:00" at bounding box center [644, 524] width 419 height 37
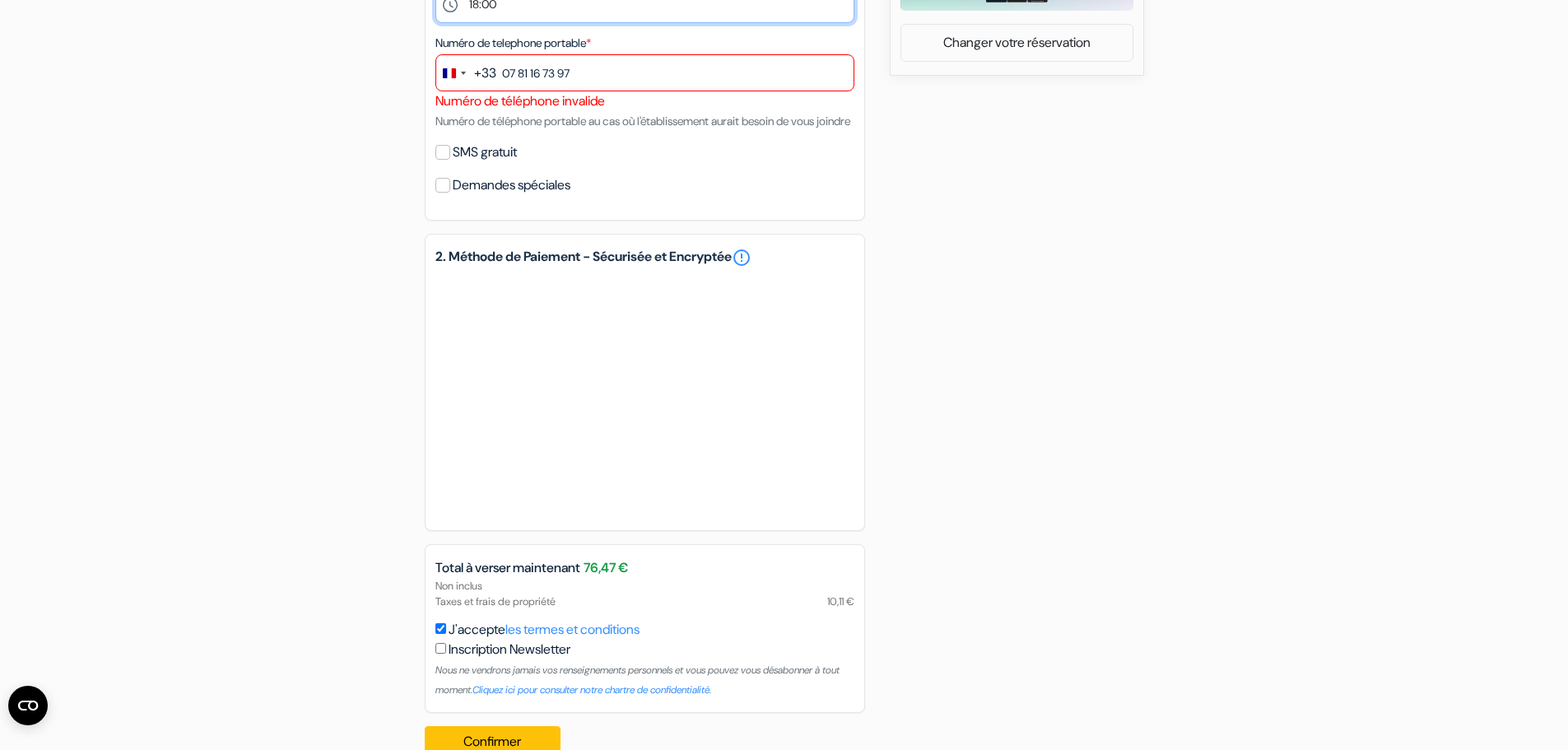
scroll to position [855, 0]
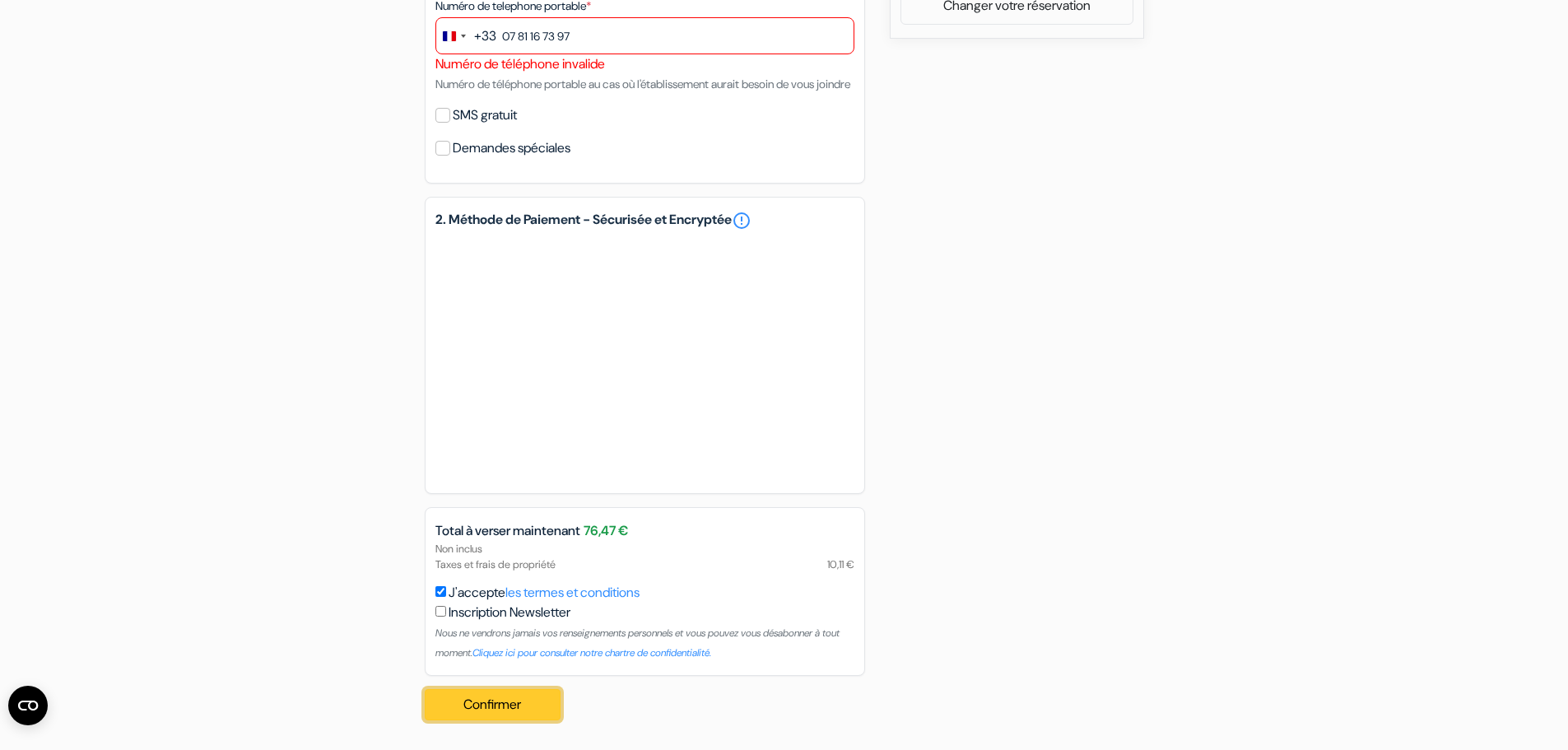
click at [465, 708] on button "Confirmer Loading..." at bounding box center [492, 704] width 137 height 31
click at [465, 706] on button "Confirmer Loading..." at bounding box center [492, 704] width 137 height 31
click at [465, 705] on button "Confirmer Loading..." at bounding box center [492, 704] width 137 height 31
drag, startPoint x: 465, startPoint y: 705, endPoint x: 439, endPoint y: 676, distance: 38.9
click at [465, 704] on button "Confirmer Loading..." at bounding box center [492, 704] width 137 height 31
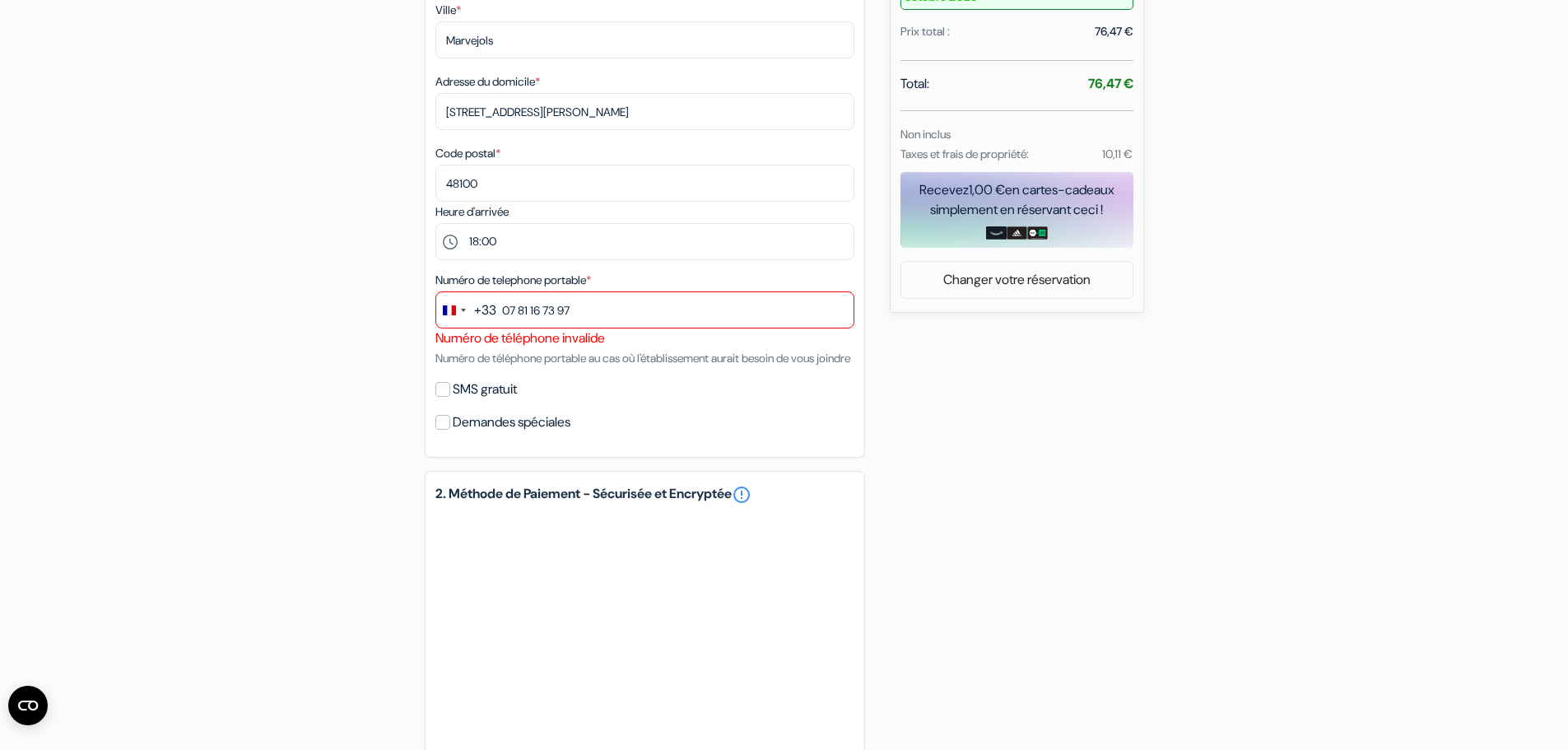
scroll to position [608, 0]
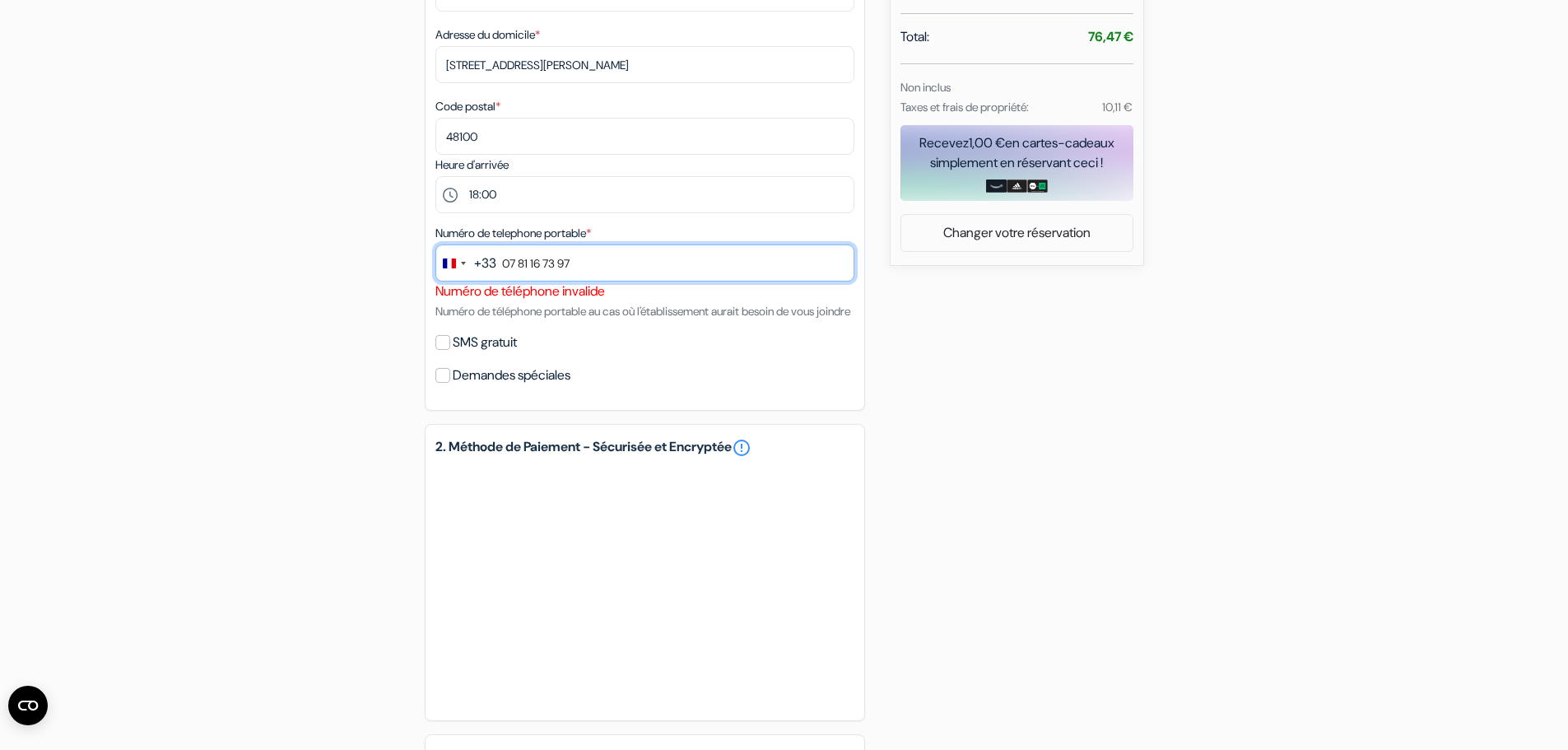
click at [508, 259] on input "07 81 16 73 97" at bounding box center [644, 263] width 419 height 37
type input "[PHONE_NUMBER]"
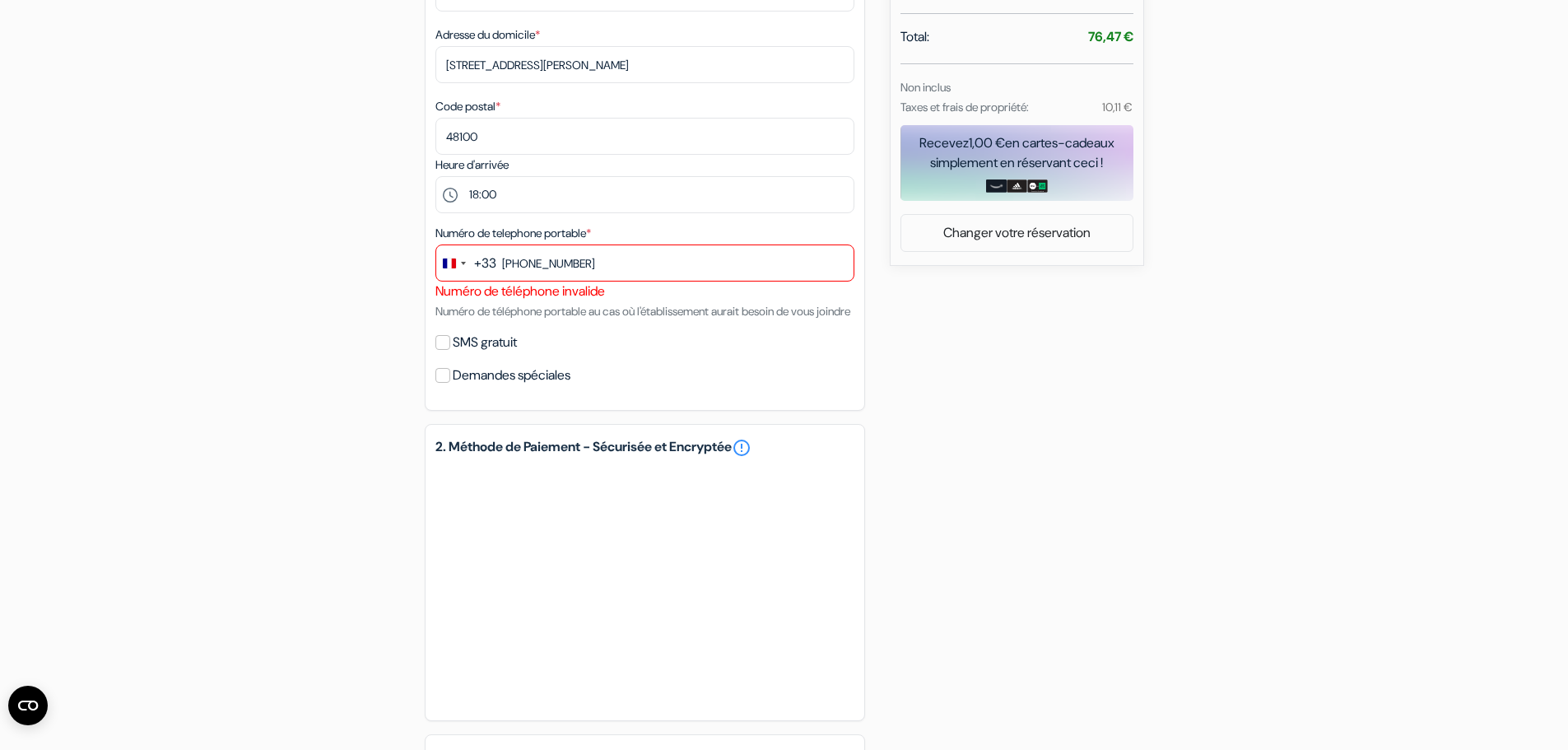
click at [336, 352] on div "add_box [GEOGRAPHIC_DATA] [STREET_ADDRESS] Détails de l'établissement X Auberge…" at bounding box center [784, 251] width 1086 height 1419
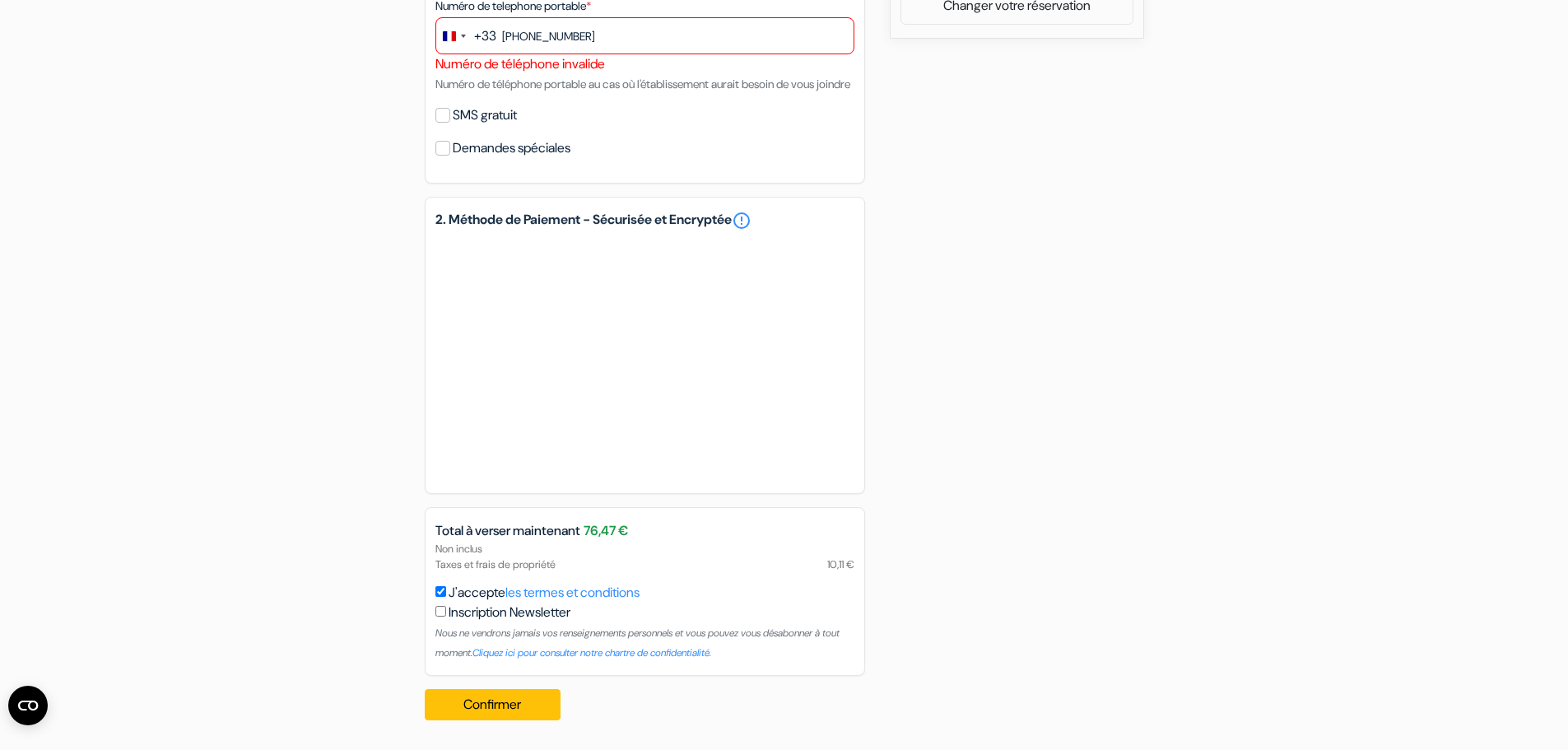
scroll to position [855, 0]
click at [559, 703] on button "Confirmer Loading..." at bounding box center [492, 704] width 137 height 31
click at [554, 701] on button "Confirmer Loading..." at bounding box center [492, 704] width 137 height 31
drag, startPoint x: 554, startPoint y: 701, endPoint x: 541, endPoint y: 694, distance: 14.8
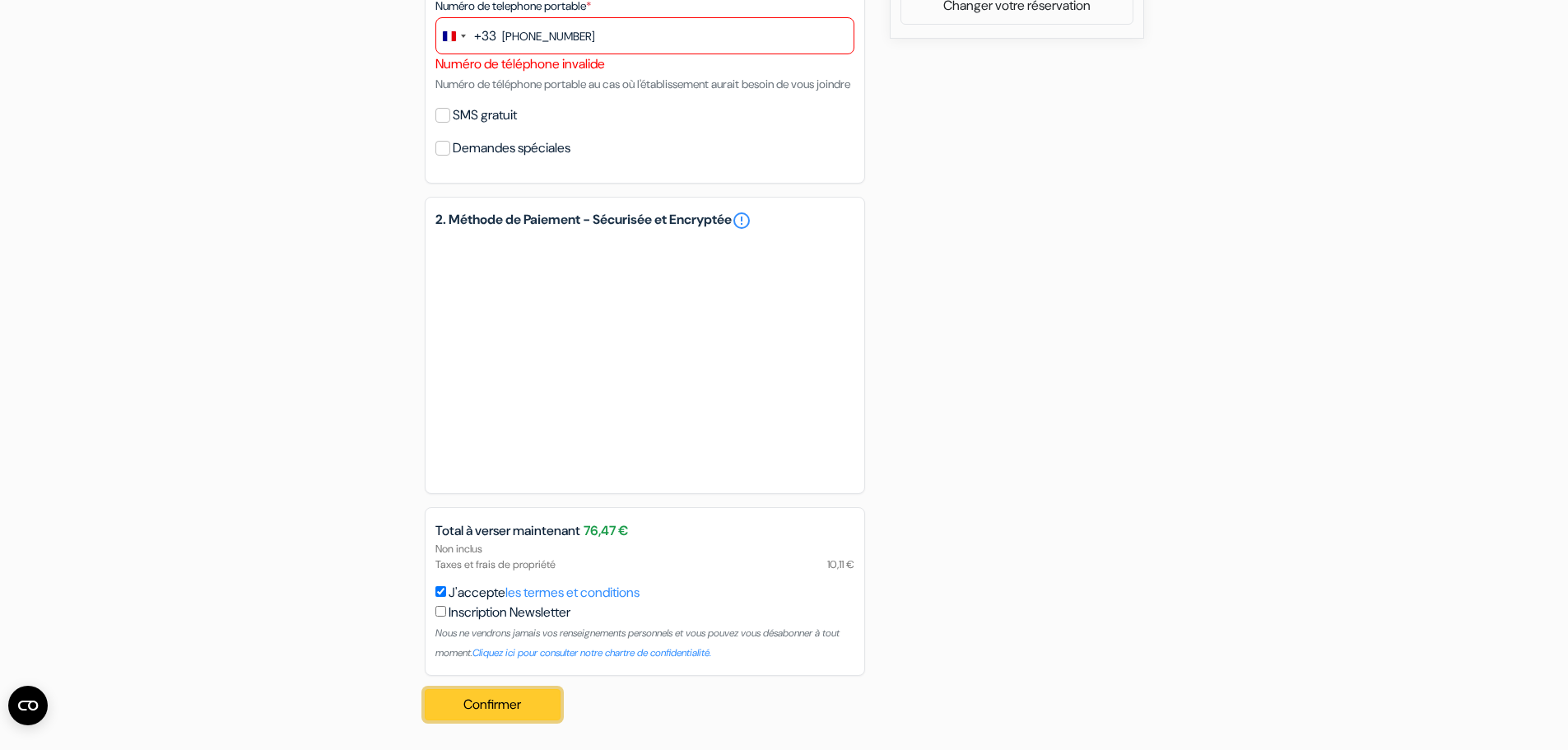
click at [550, 699] on button "Confirmer Loading..." at bounding box center [492, 704] width 137 height 31
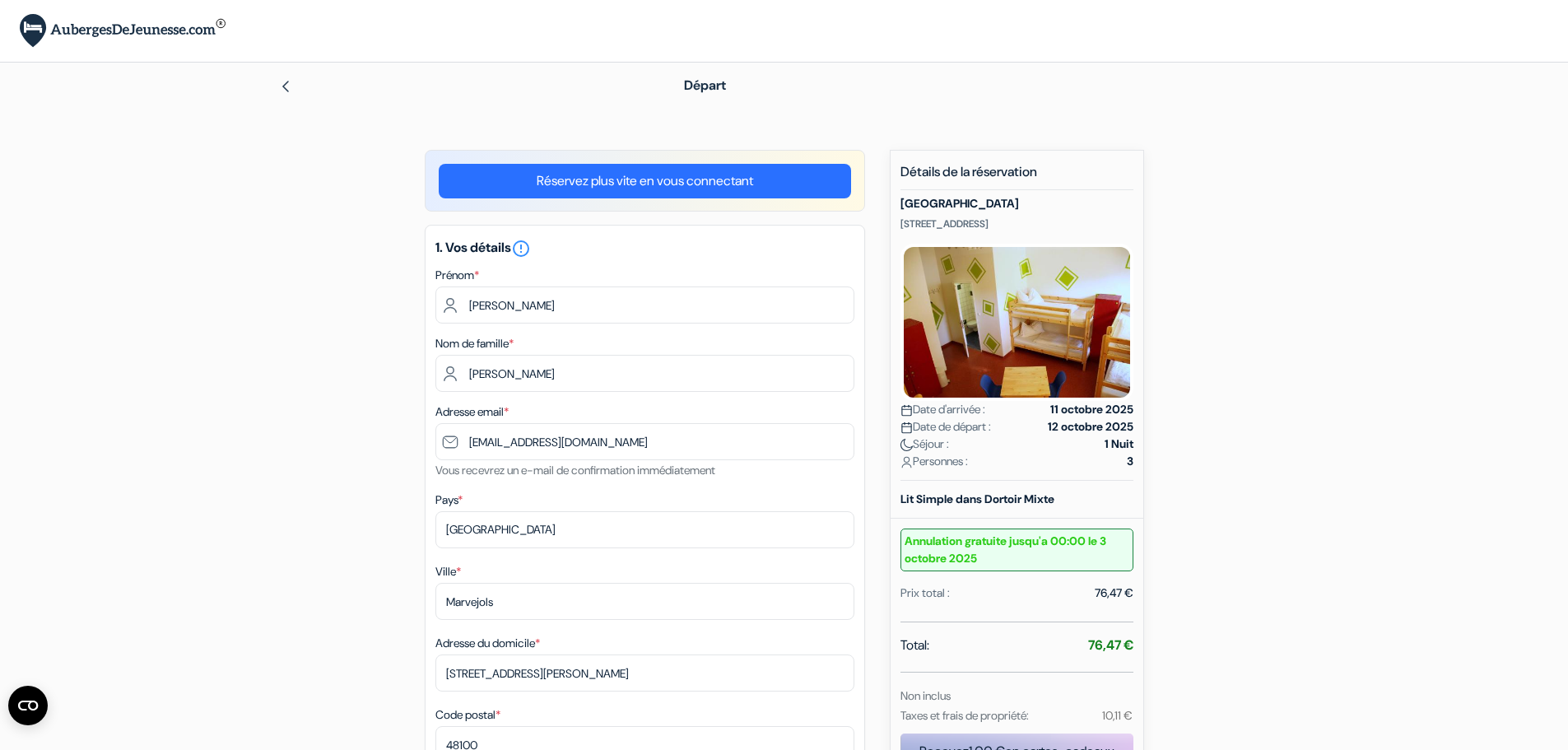
scroll to position [494, 0]
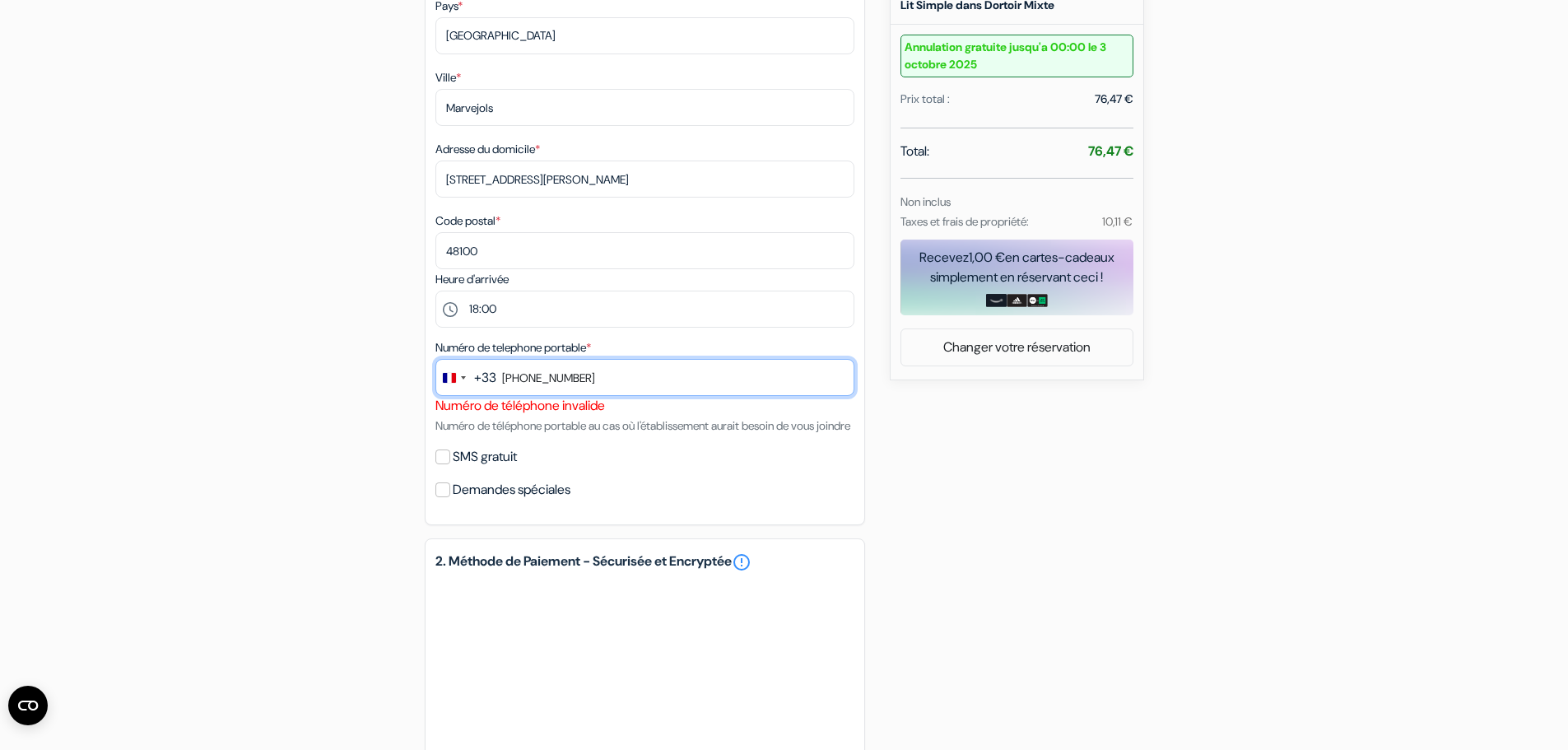
click at [501, 376] on input "[PHONE_NUMBER]" at bounding box center [644, 377] width 419 height 37
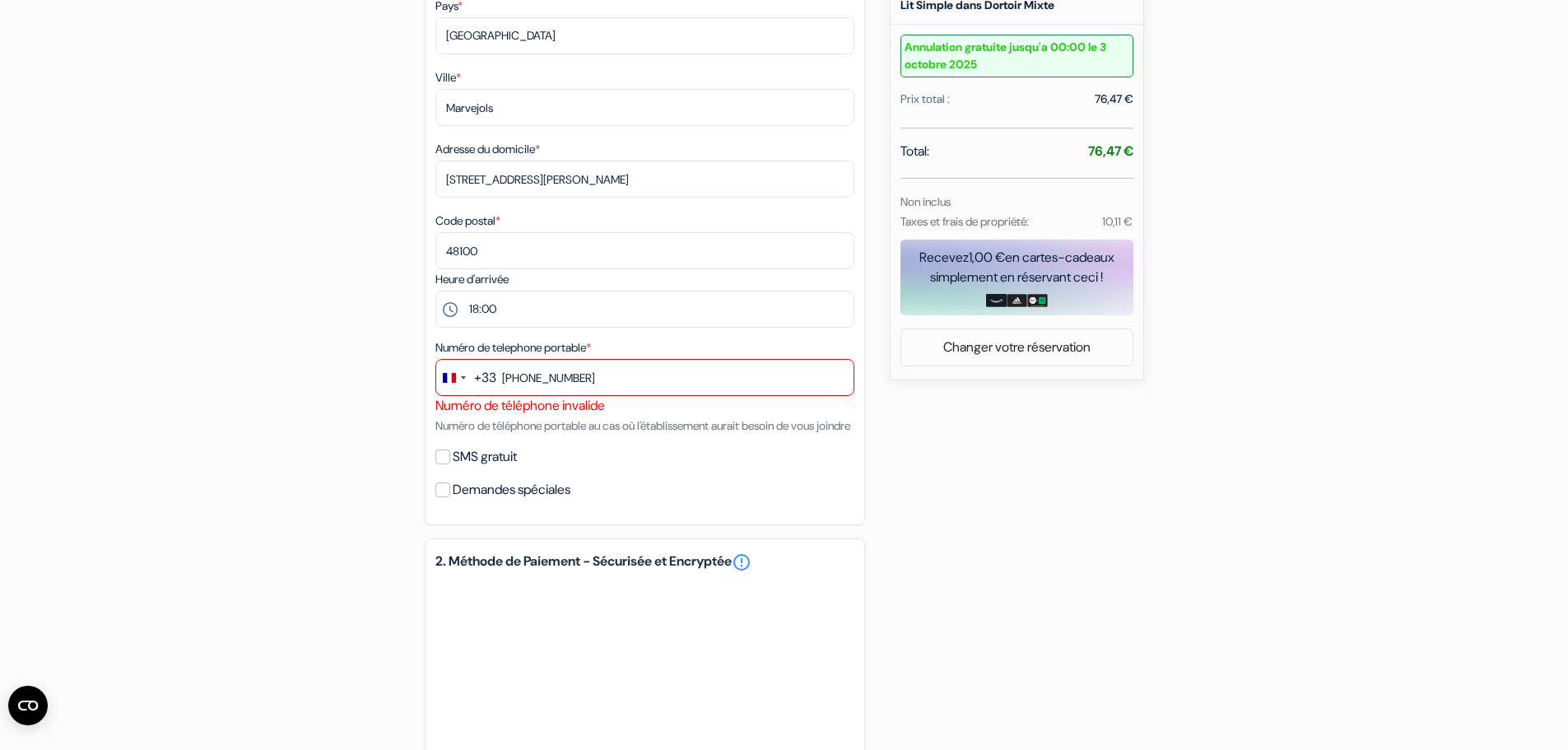
click at [471, 381] on button "+33" at bounding box center [466, 377] width 60 height 36
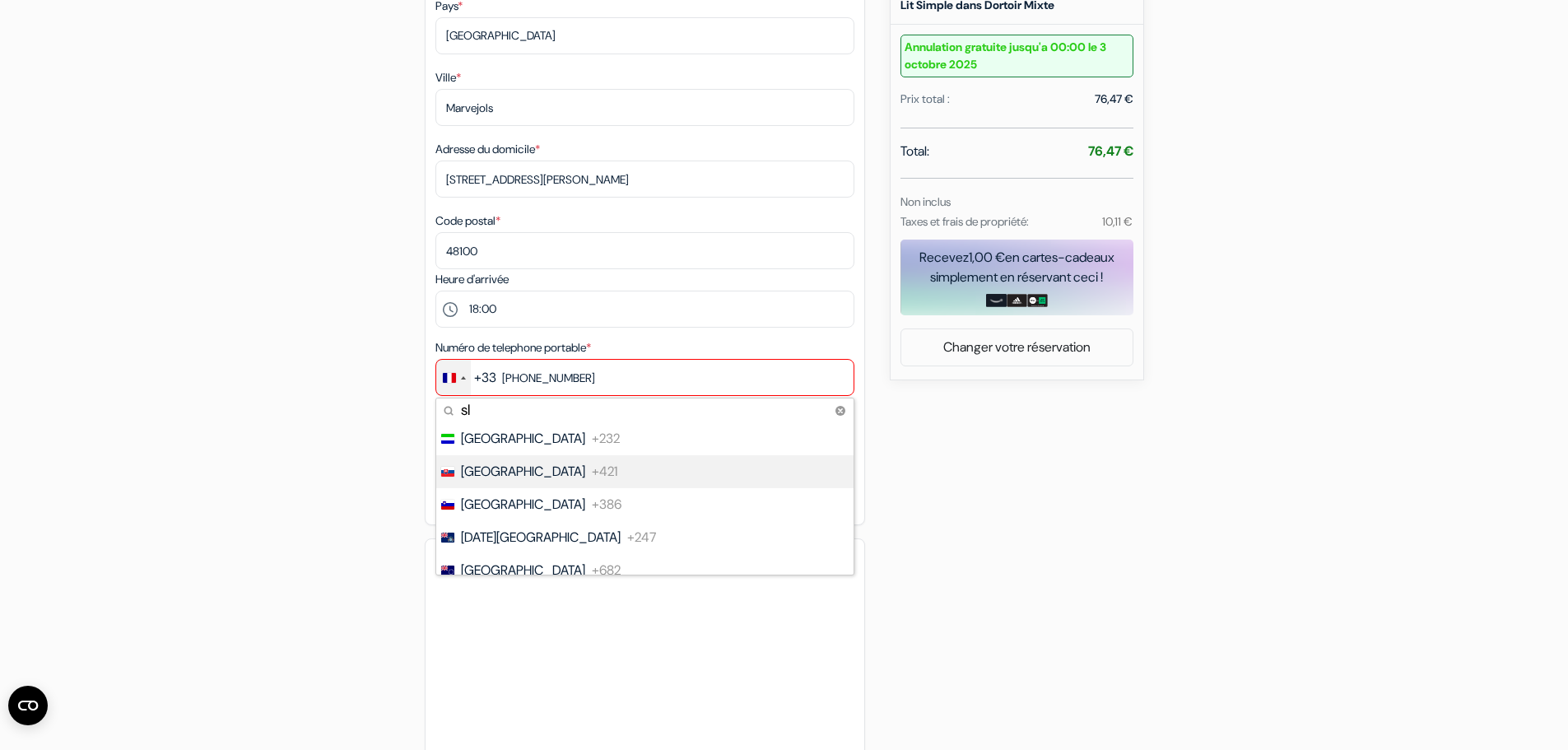
type input "sl"
click at [498, 470] on span "[GEOGRAPHIC_DATA]" at bounding box center [523, 472] width 124 height 20
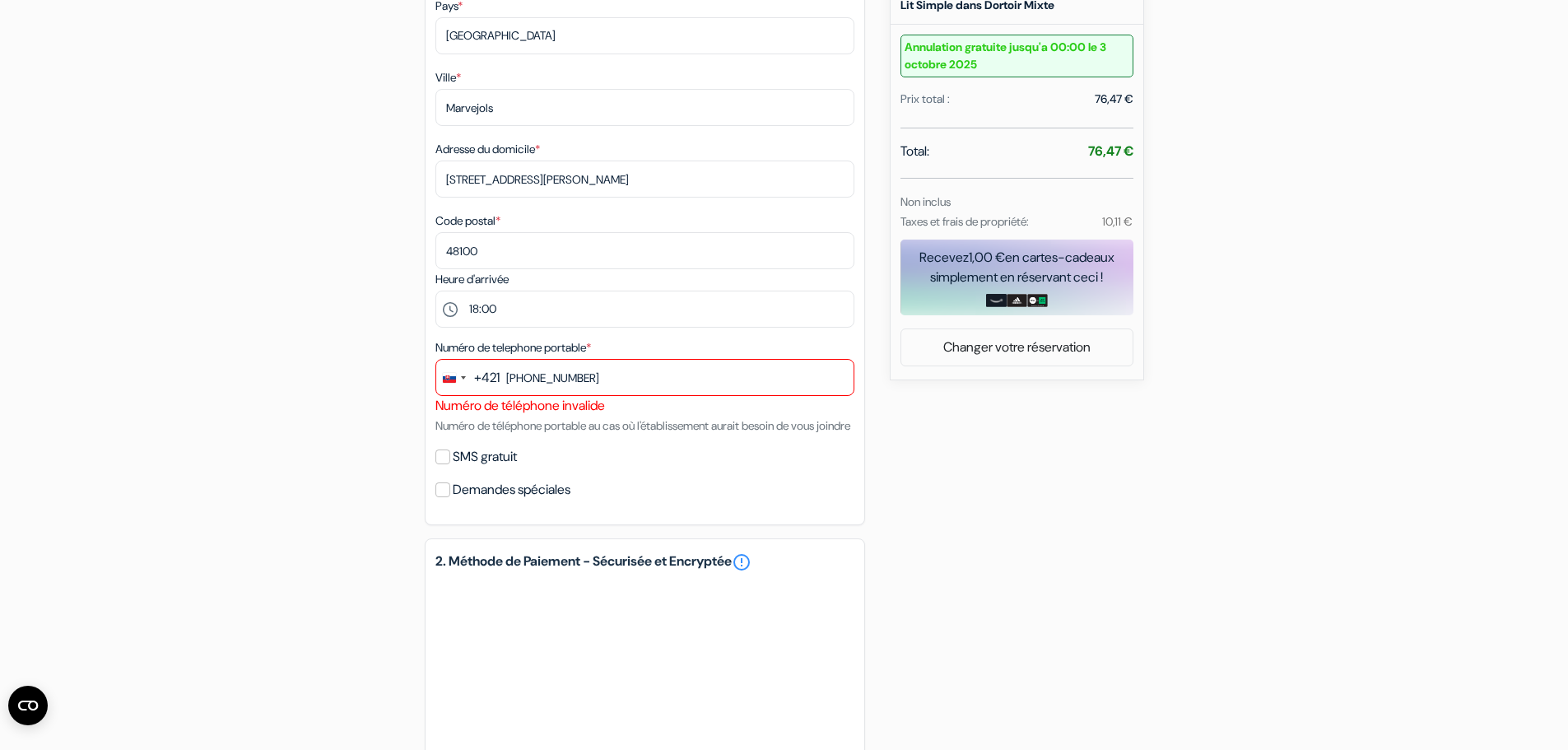
click at [595, 435] on div "Numéro de telephone portable * +421 sl 21 results found No results found [GEOGR…" at bounding box center [644, 386] width 419 height 98
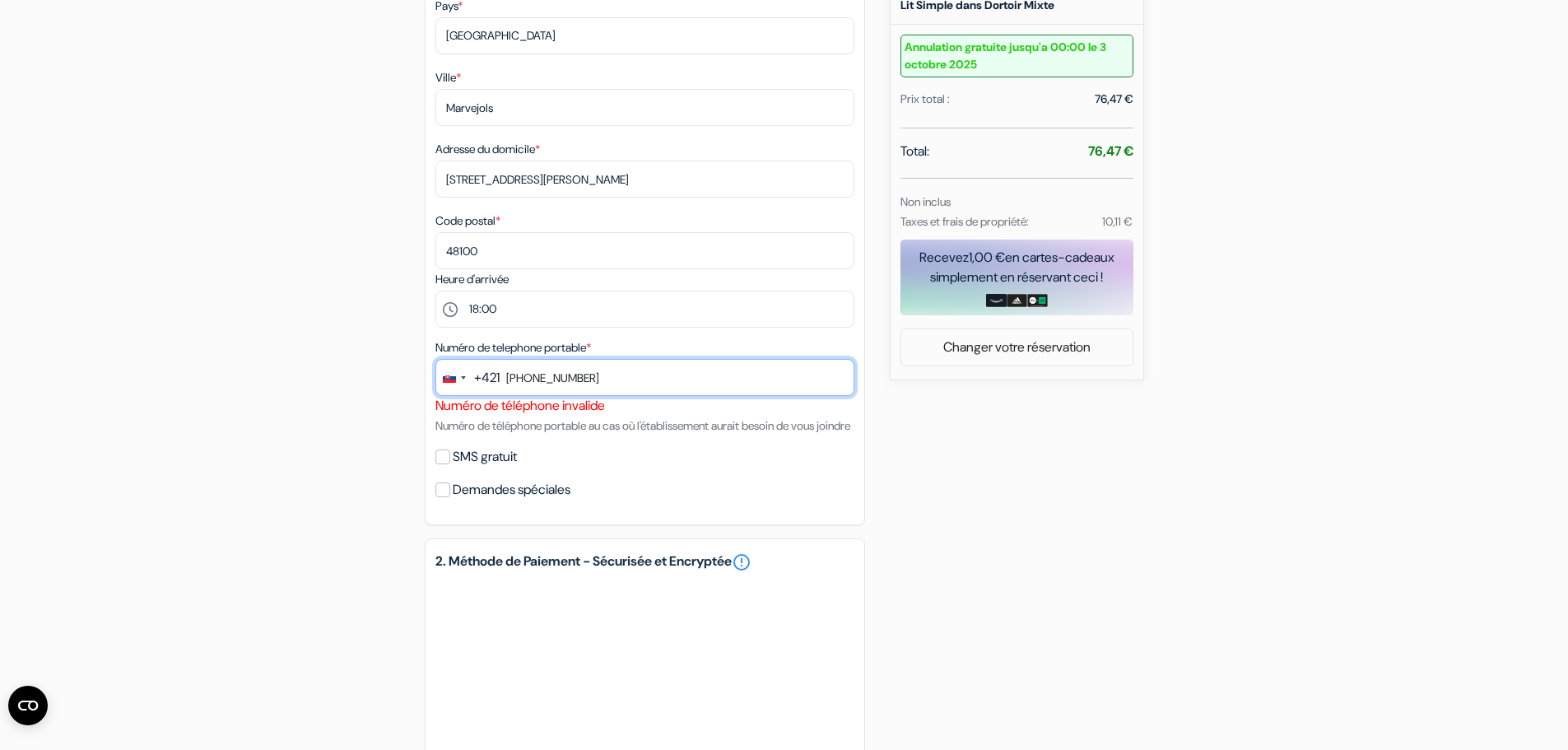
click at [520, 376] on input "[PHONE_NUMBER]" at bounding box center [644, 377] width 419 height 37
drag, startPoint x: 520, startPoint y: 376, endPoint x: 489, endPoint y: 379, distance: 31.1
click at [489, 379] on div "+421 sl 21 results found No results found [GEOGRAPHIC_DATA] +232 [GEOGRAPHIC_DA…" at bounding box center [644, 377] width 419 height 37
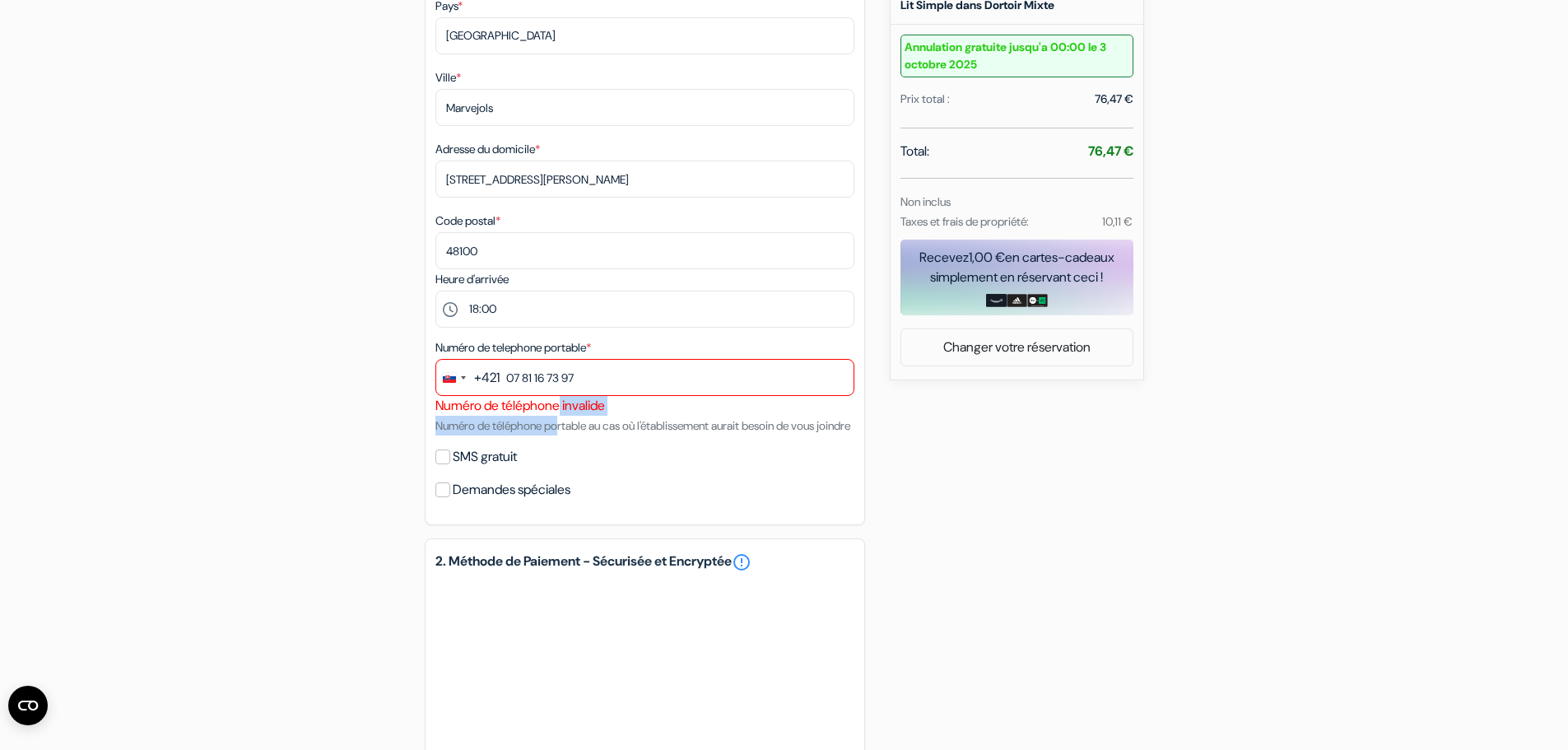
click at [564, 423] on small "Numéro de téléphone portable au cas où l'établissement aurait besoin de vous jo…" at bounding box center [642, 425] width 415 height 15
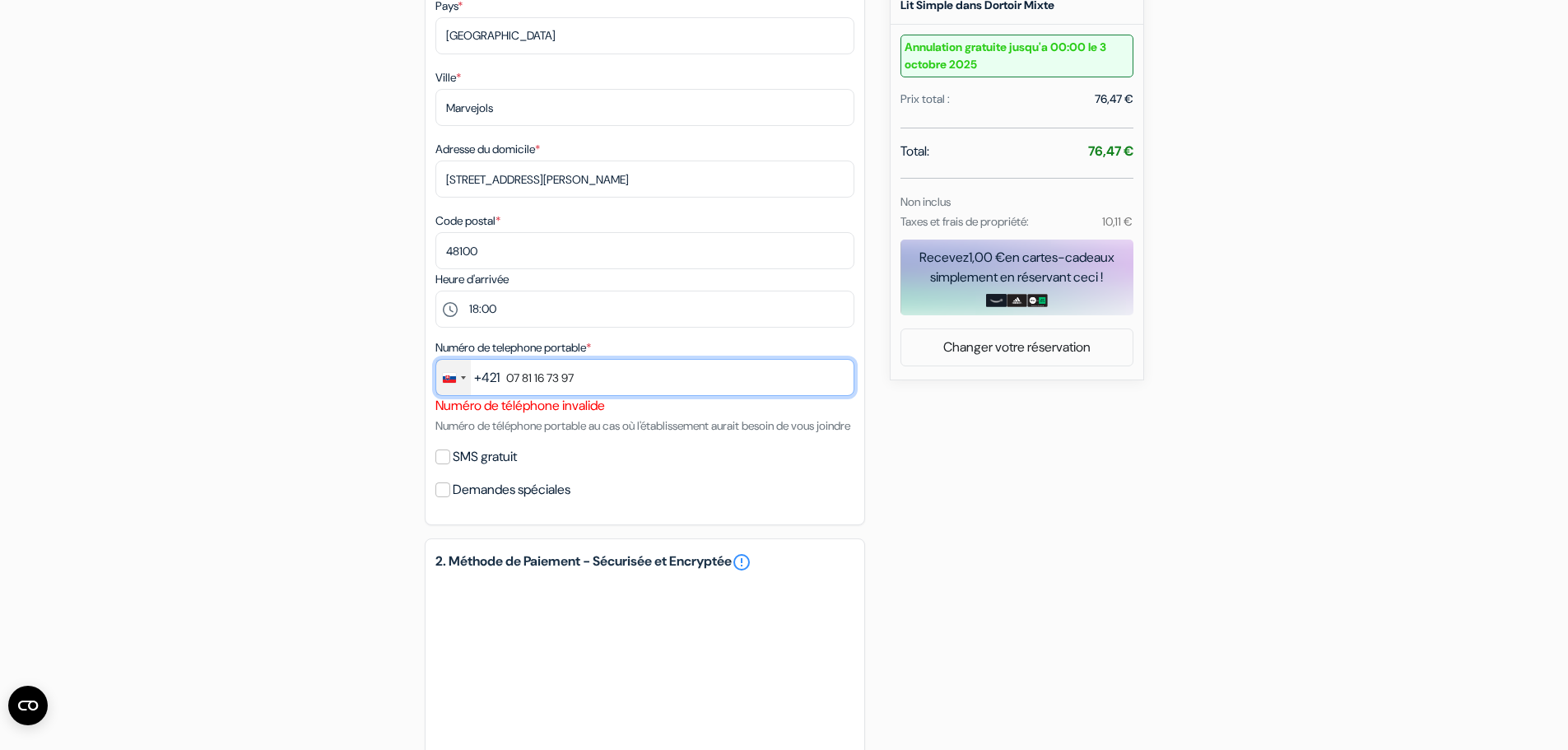
drag, startPoint x: 518, startPoint y: 376, endPoint x: 445, endPoint y: 370, distance: 73.2
click at [450, 371] on div "+421 sl 21 results found No results found [GEOGRAPHIC_DATA] +232 [GEOGRAPHIC_DA…" at bounding box center [644, 377] width 419 height 37
type input "0"
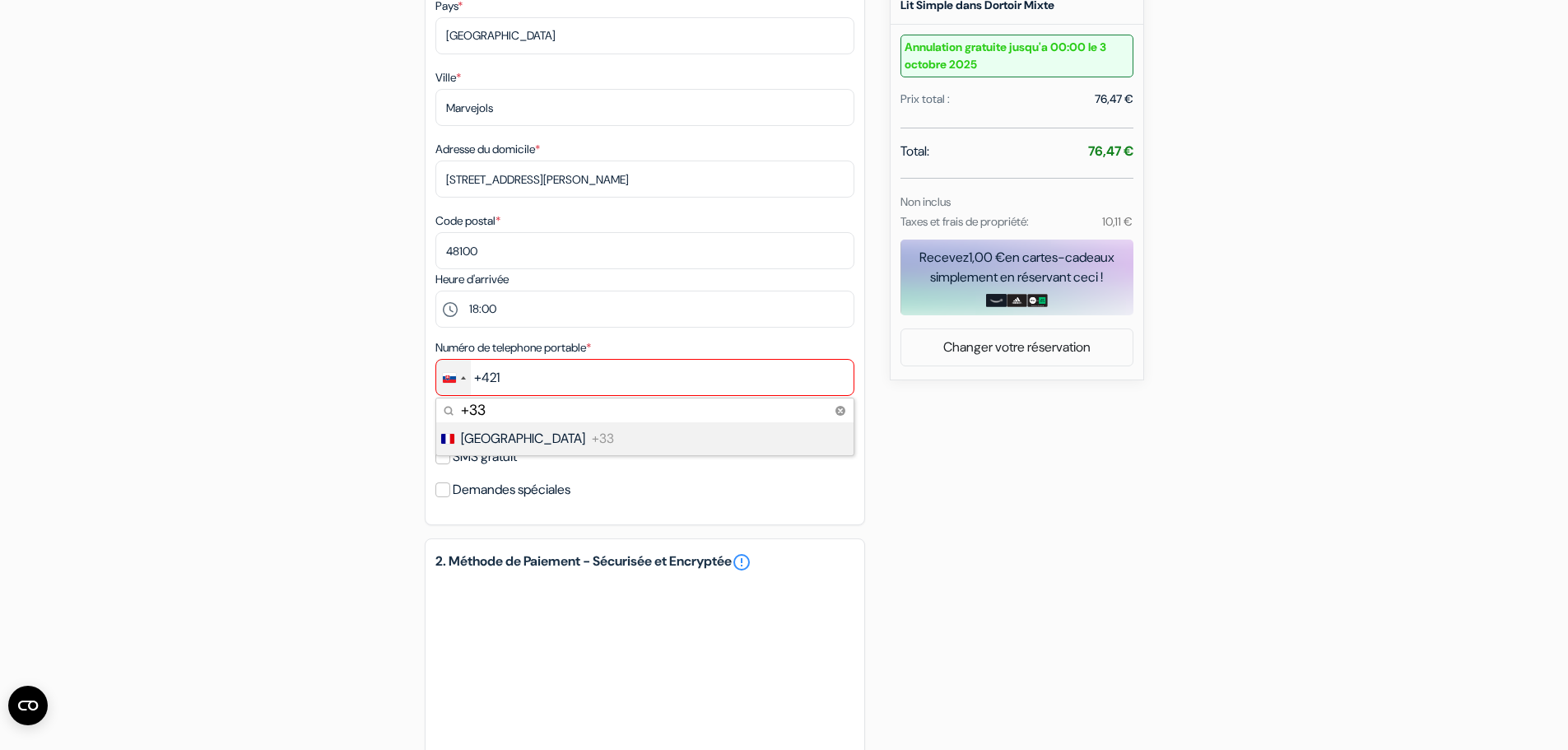
type input "+33"
click at [549, 449] on li "France +33" at bounding box center [643, 438] width 419 height 33
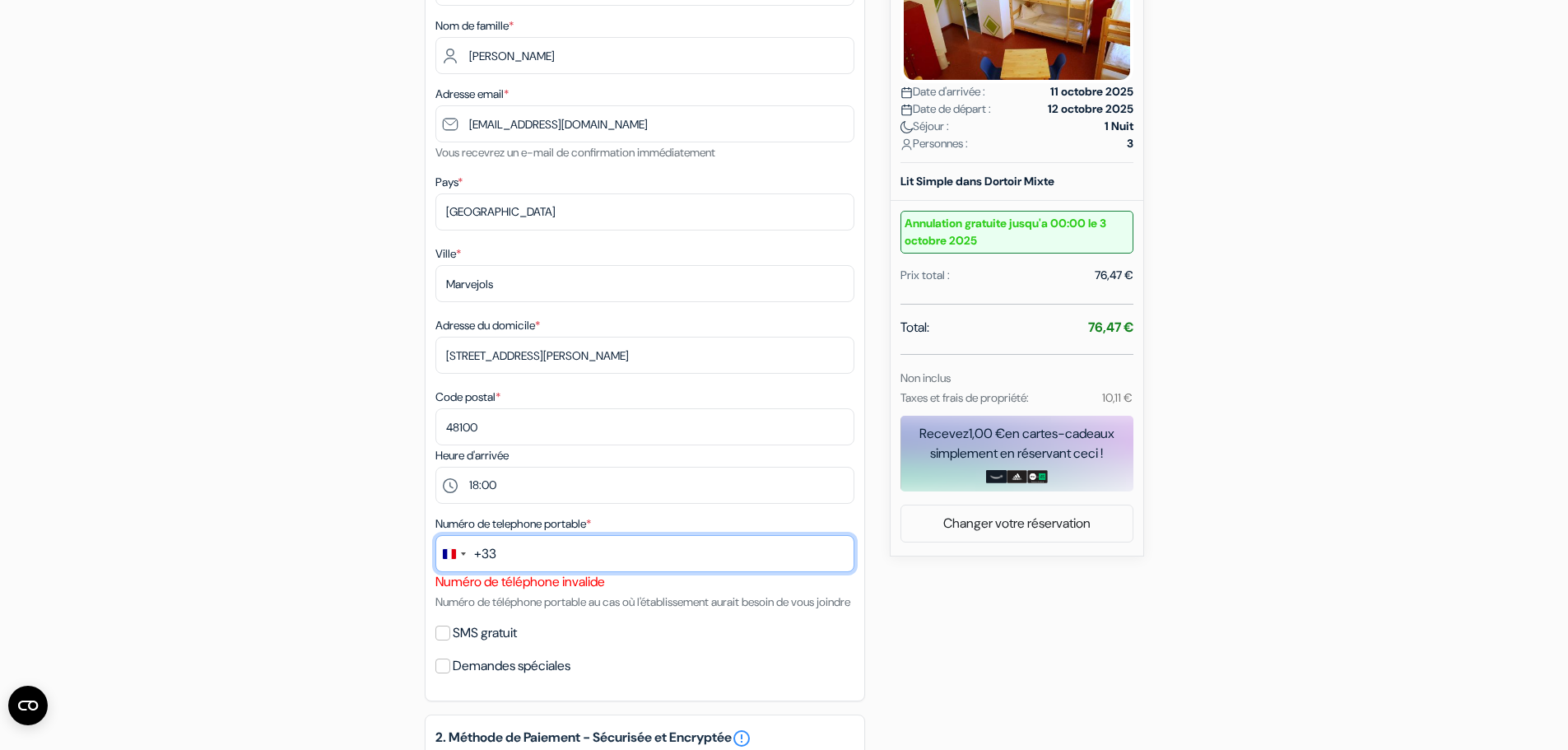
scroll to position [0, 0]
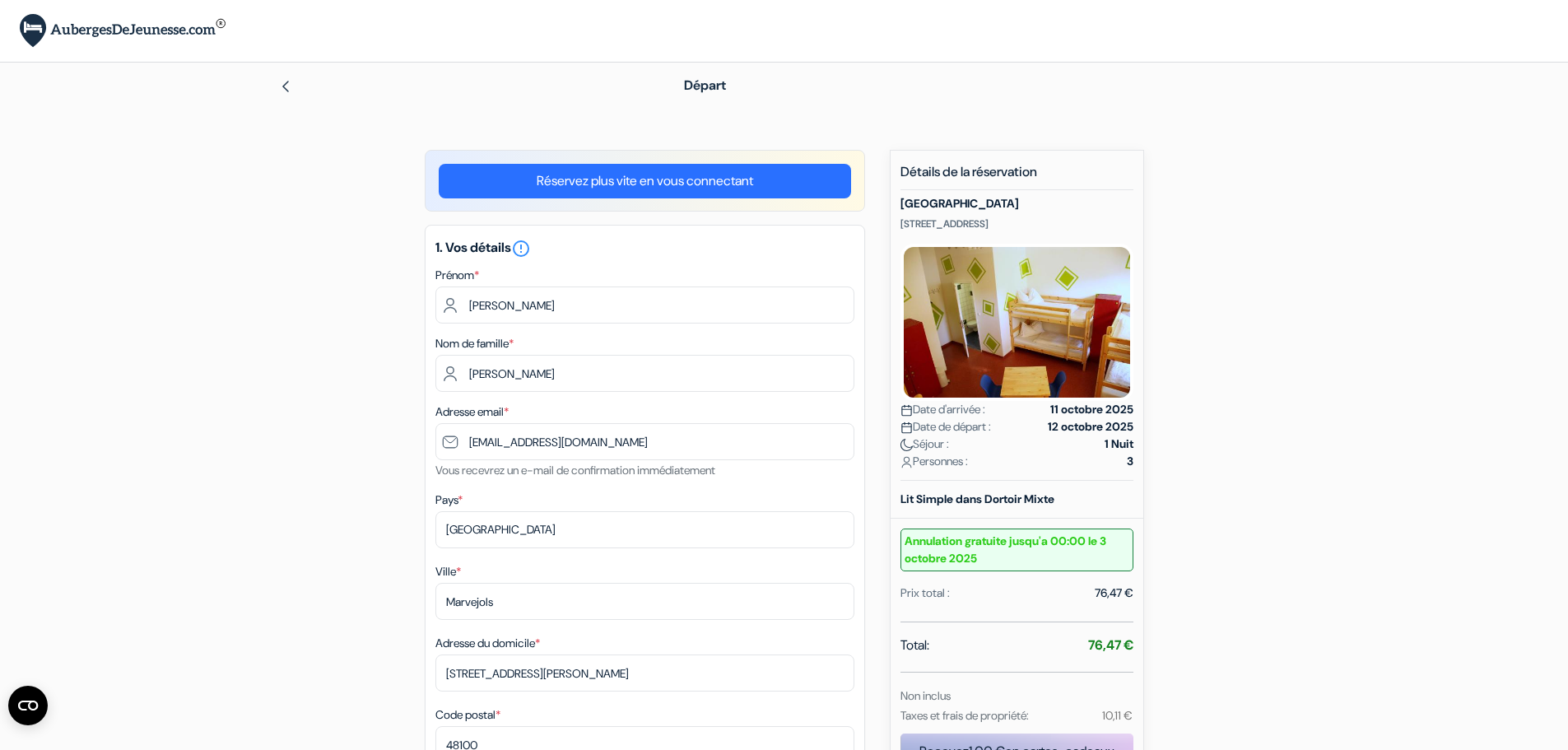
drag, startPoint x: 283, startPoint y: 92, endPoint x: 285, endPoint y: 78, distance: 14.1
click at [283, 92] on img at bounding box center [286, 86] width 13 height 13
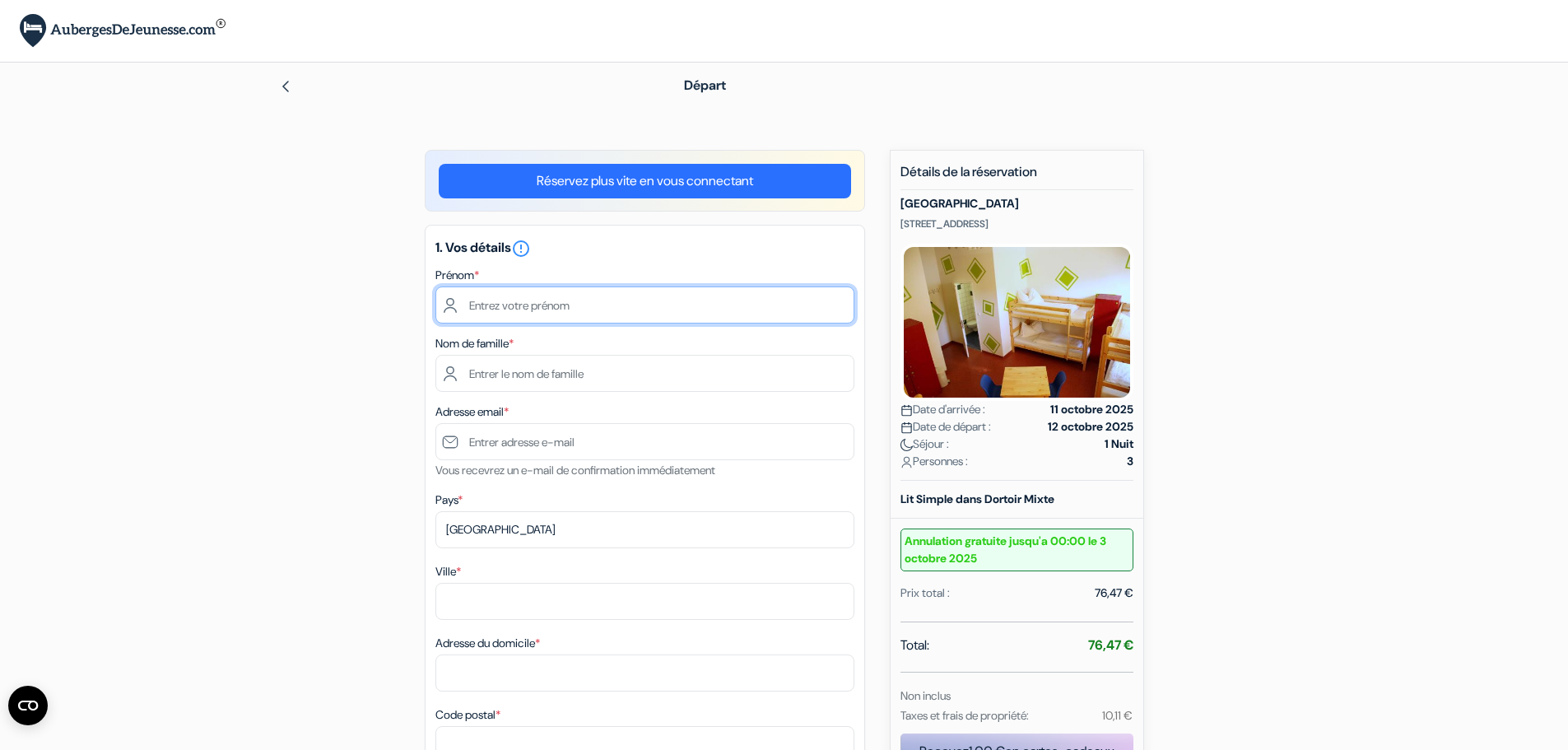
click at [571, 314] on input "text" at bounding box center [644, 305] width 419 height 37
click at [576, 299] on input "text" at bounding box center [644, 305] width 419 height 37
type input "[PERSON_NAME]"
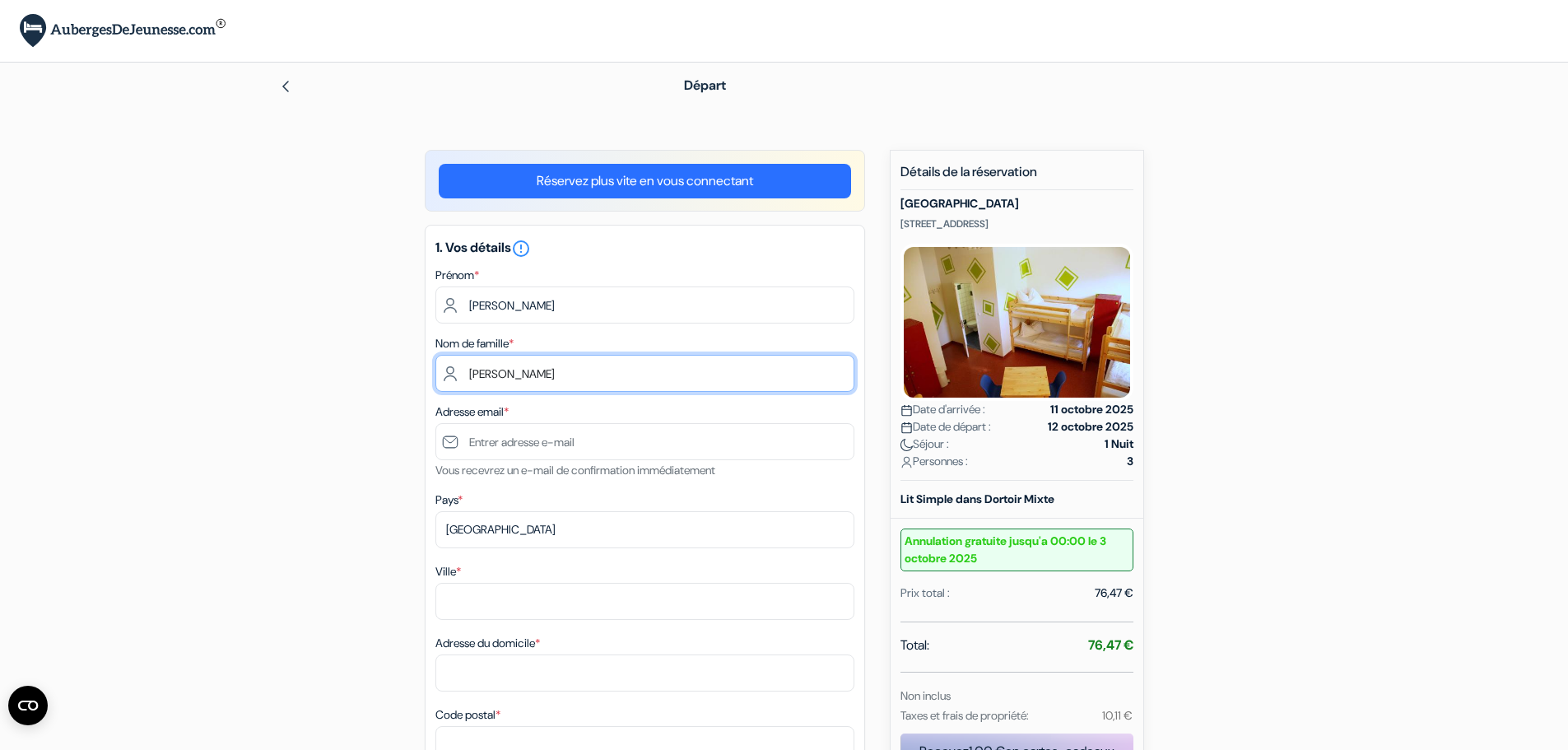
type input "[EMAIL_ADDRESS][DOMAIN_NAME]"
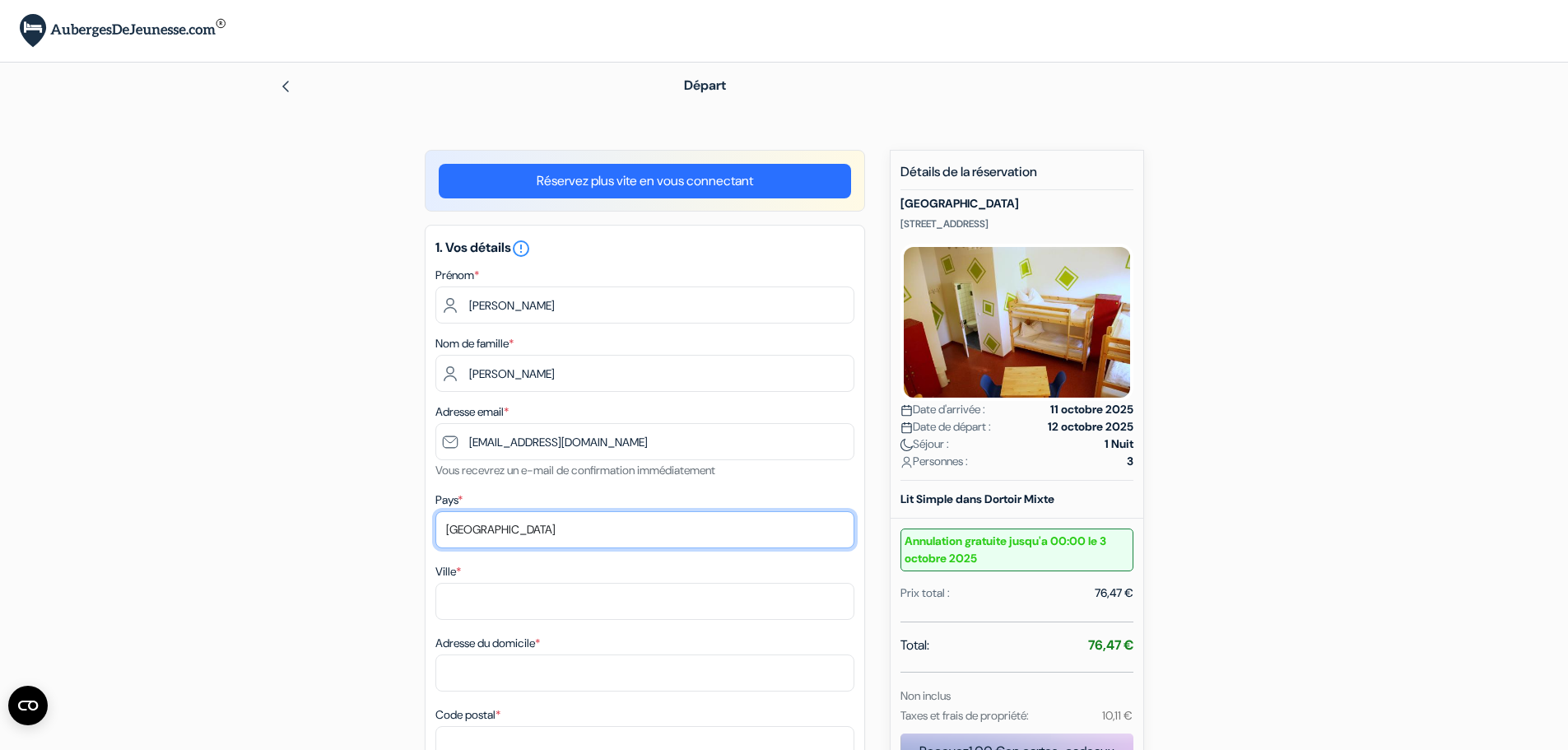
select select "fr"
type input "Marvejols"
type input "[STREET_ADDRESS][PERSON_NAME]"
type input "48100"
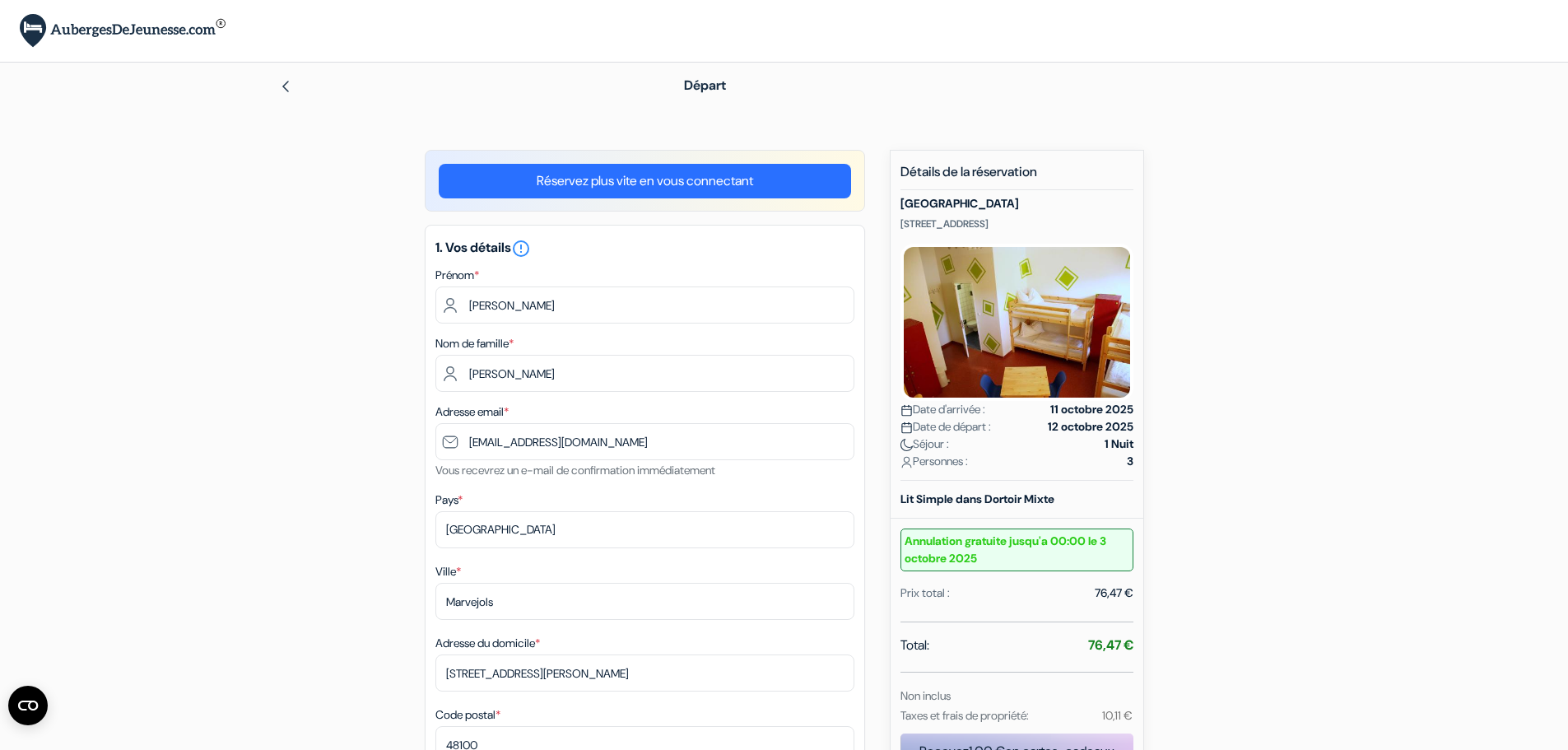
type input "[PHONE_NUMBER]"
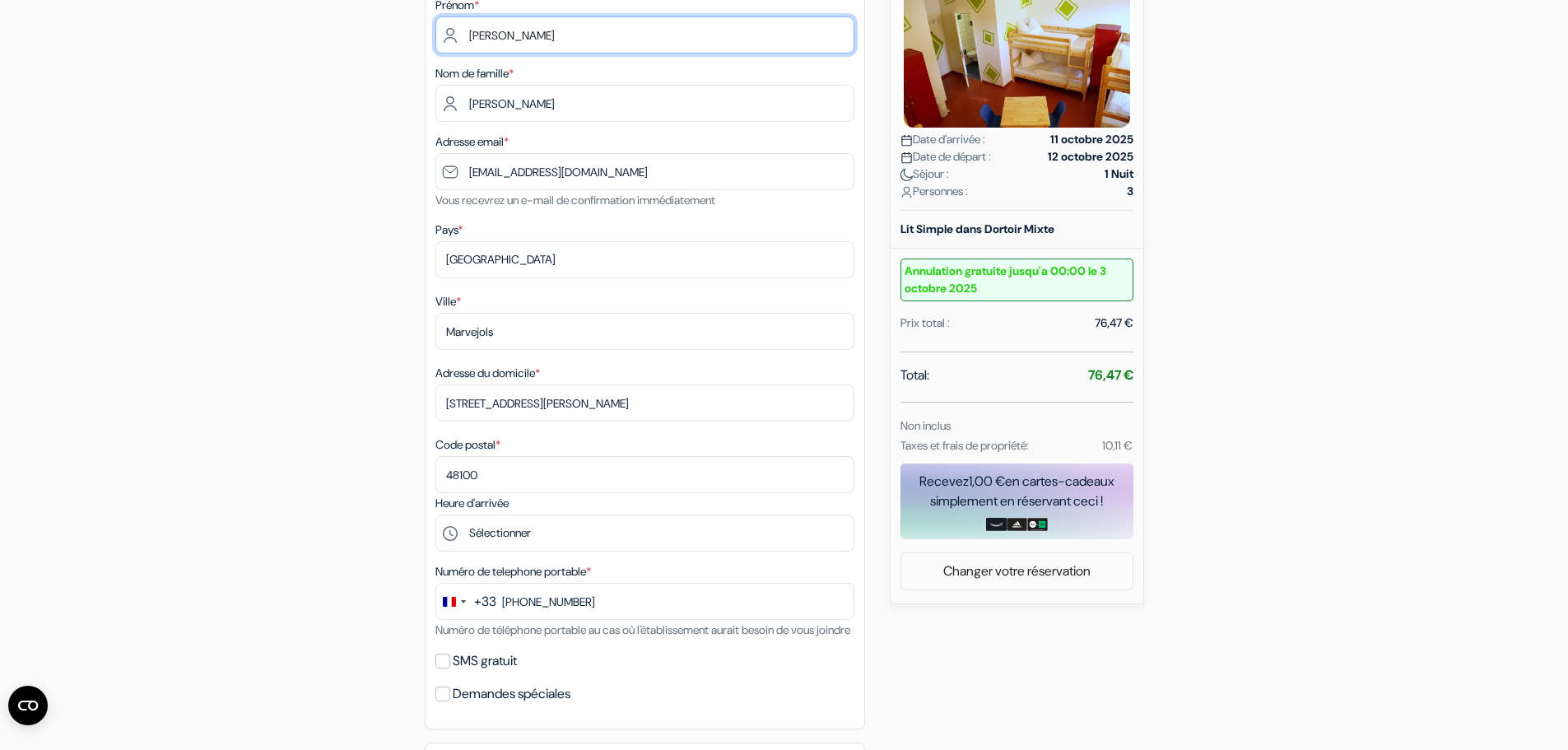
scroll to position [329, 0]
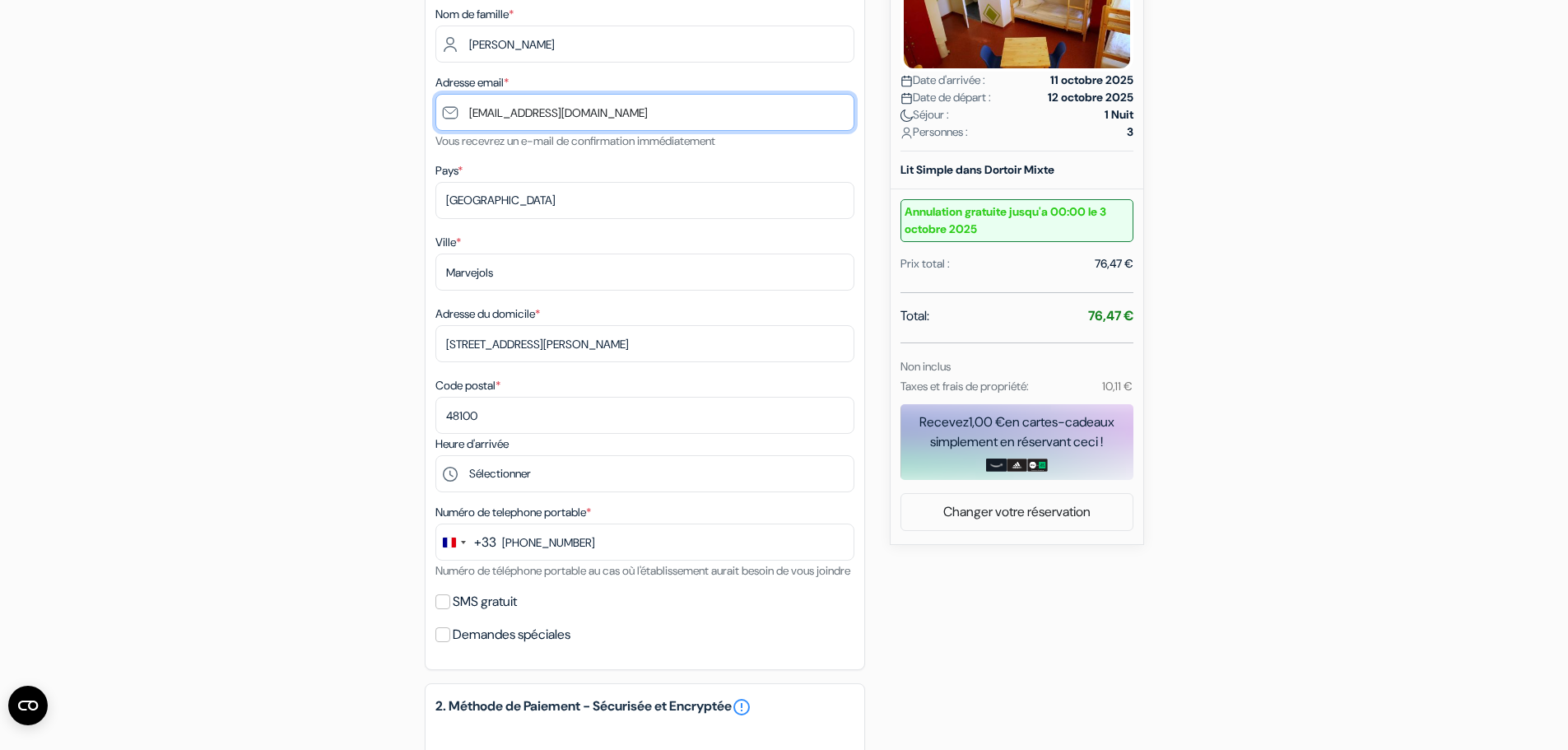
click at [590, 106] on input "[EMAIL_ADDRESS][DOMAIN_NAME]" at bounding box center [644, 112] width 419 height 37
type input "[EMAIL_ADDRESS][DOMAIN_NAME]"
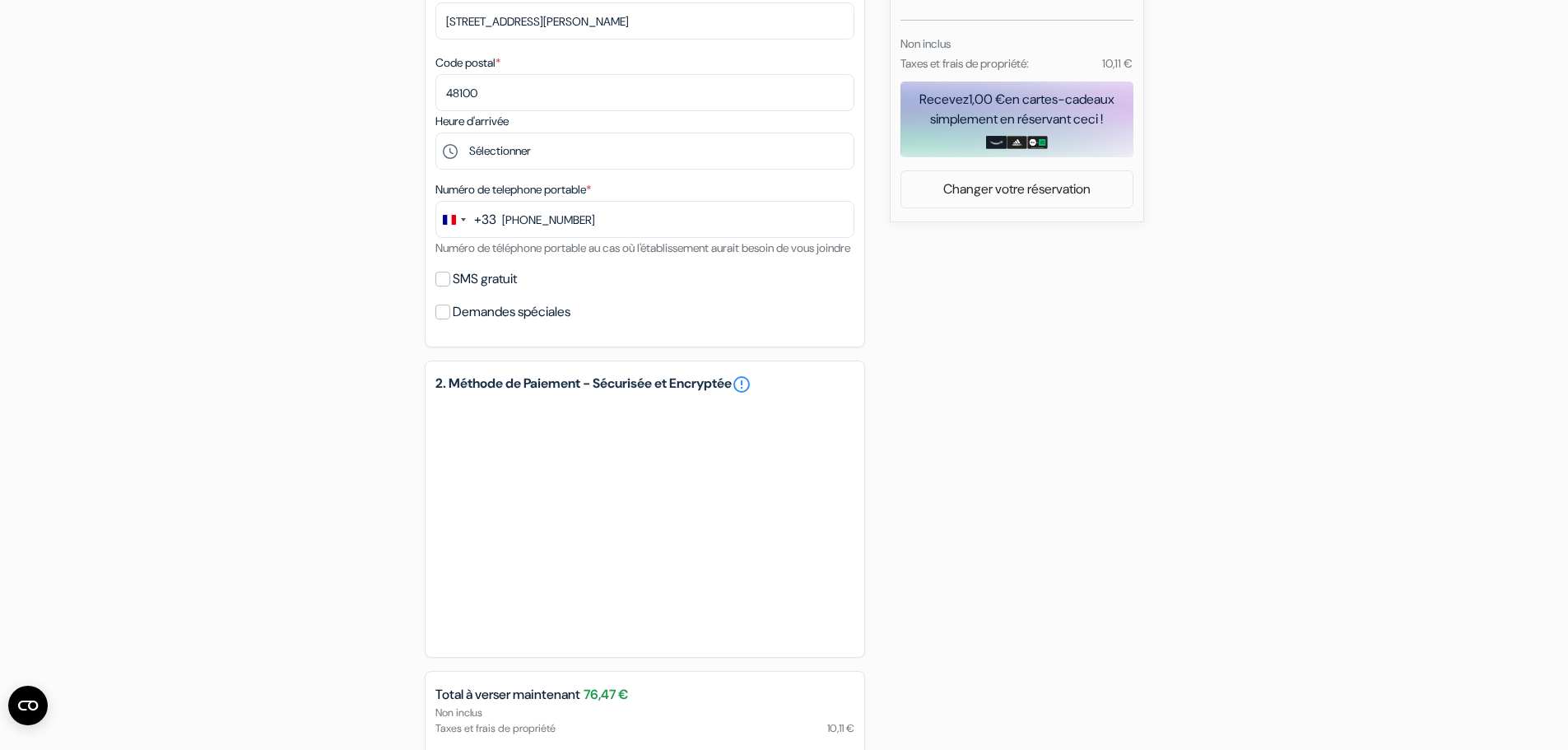
scroll to position [658, 0]
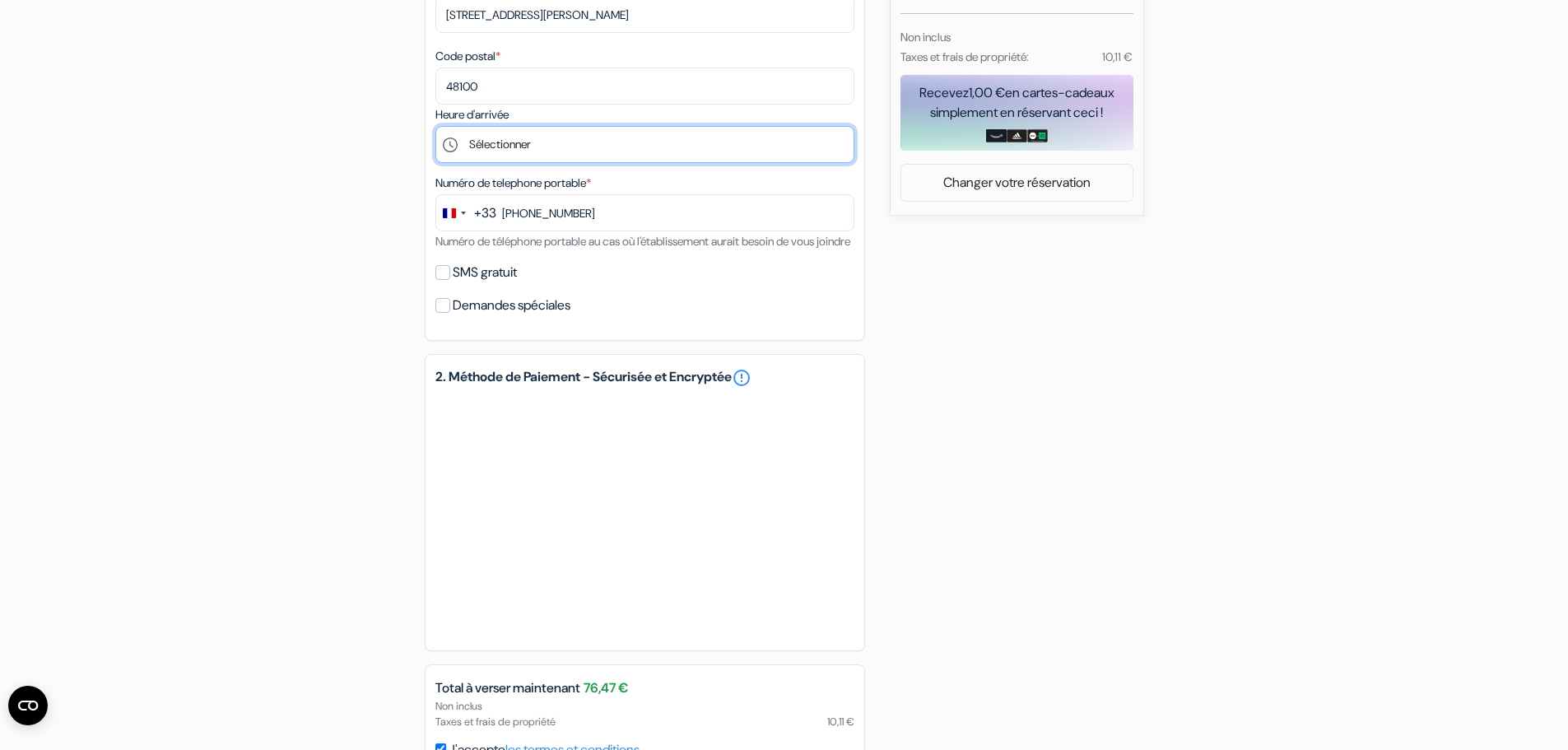
click at [507, 141] on select "Sélectionner 15:00 16:00 17:00 18:00 19:00 20:00 21:00 22:00" at bounding box center [644, 144] width 419 height 37
select select "18"
click at [435, 126] on select "Sélectionner 15:00 16:00 17:00 18:00 19:00 20:00 21:00 22:00" at bounding box center [644, 144] width 419 height 37
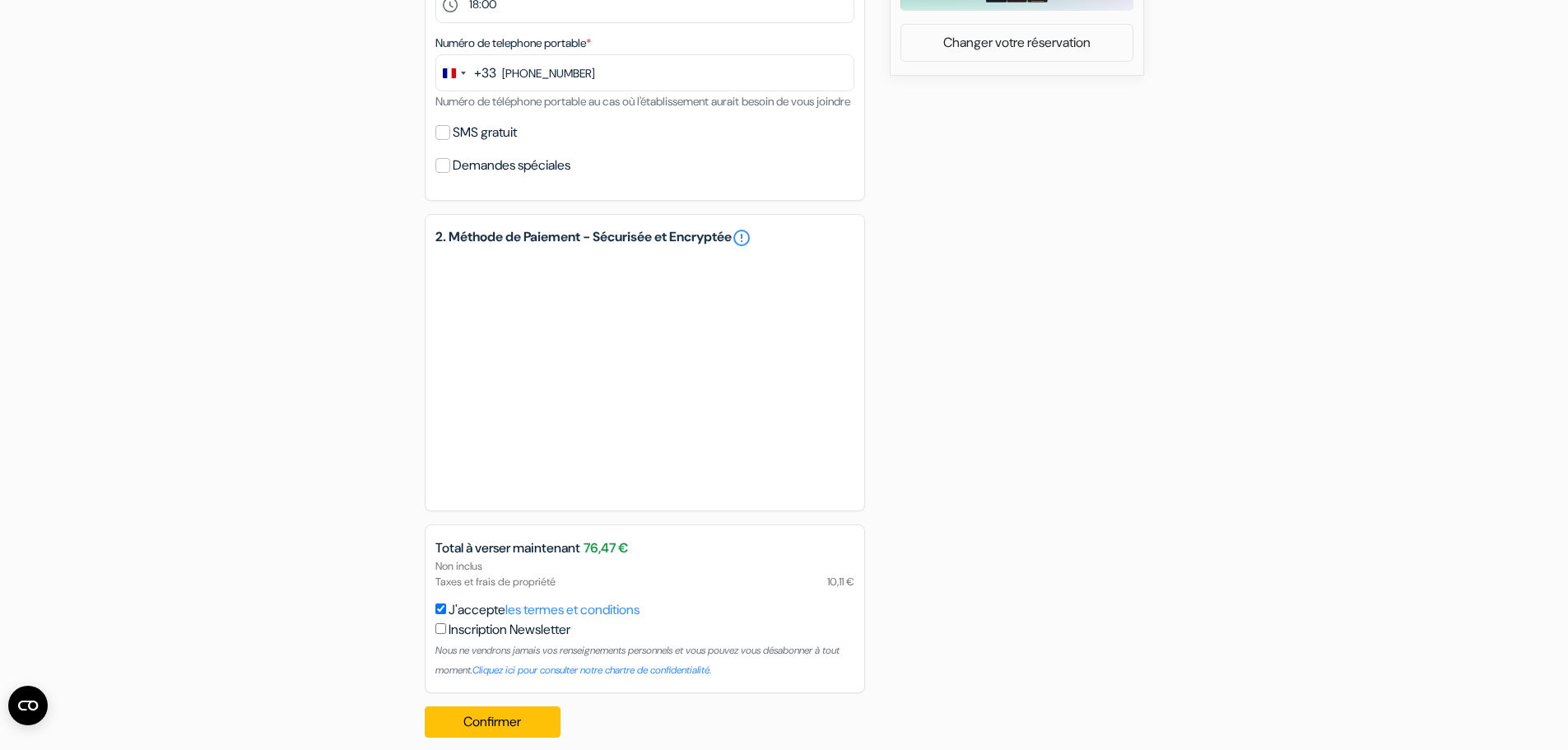
scroll to position [835, 0]
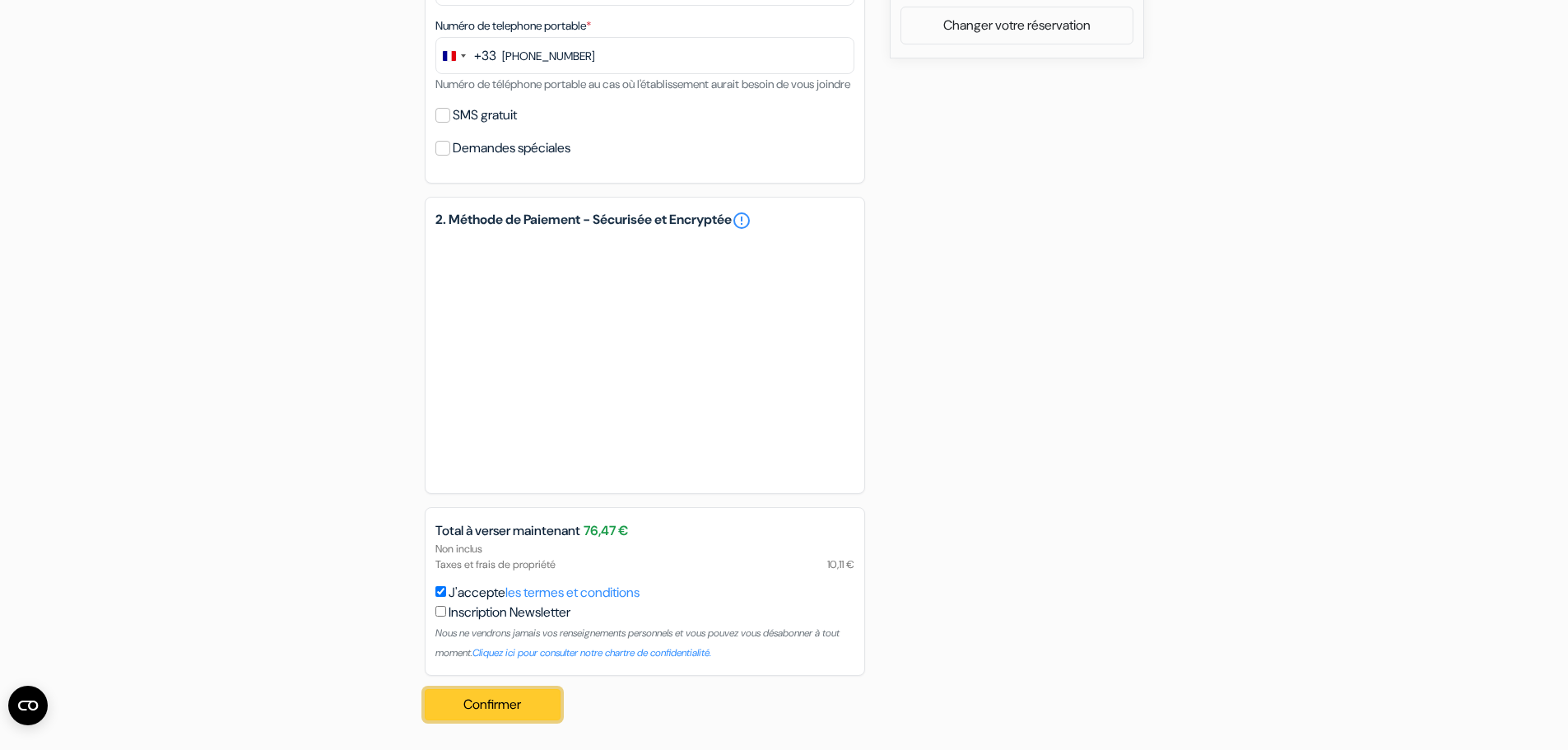
click at [509, 703] on button "Confirmer Loading..." at bounding box center [492, 704] width 137 height 31
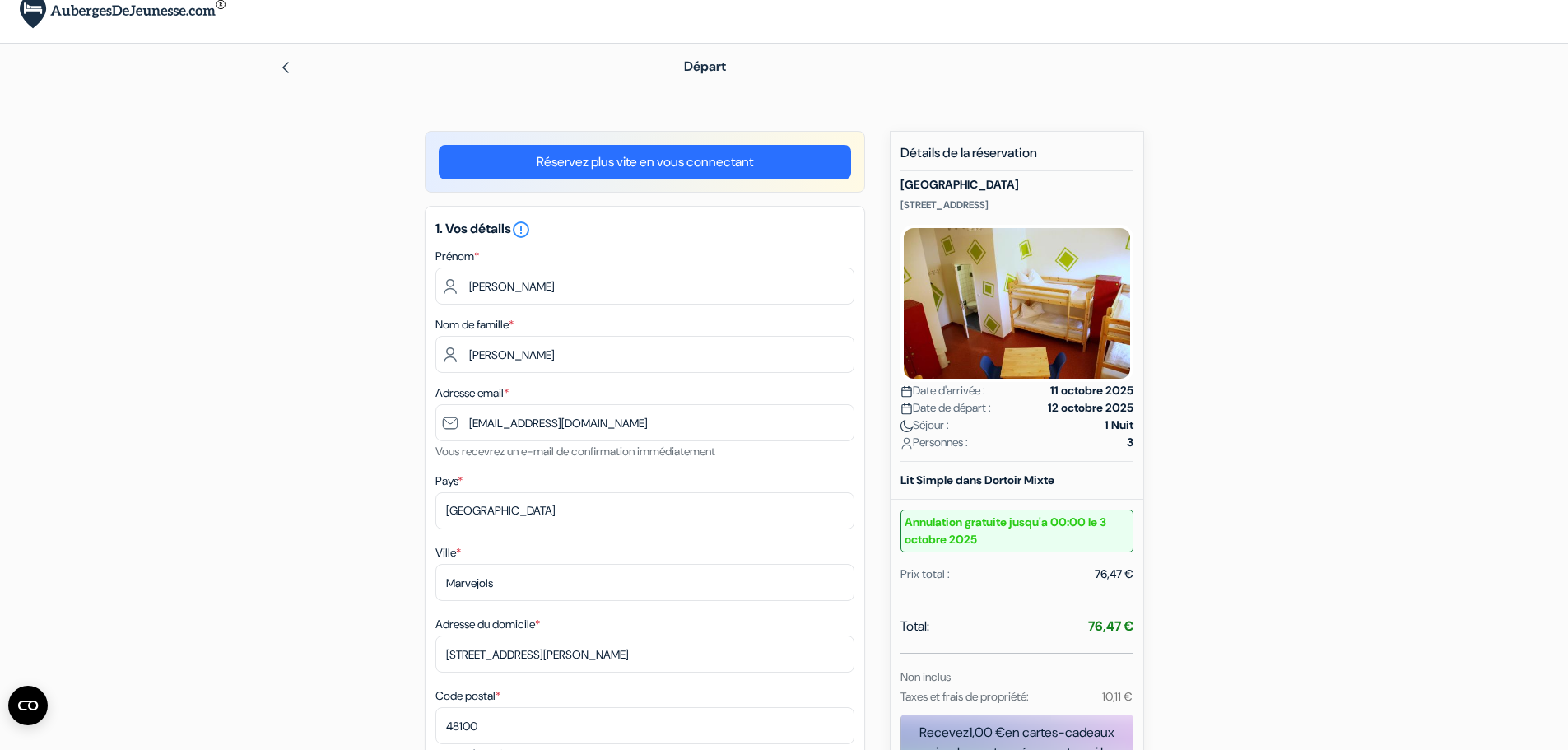
scroll to position [0, 0]
